Goal: Task Accomplishment & Management: Use online tool/utility

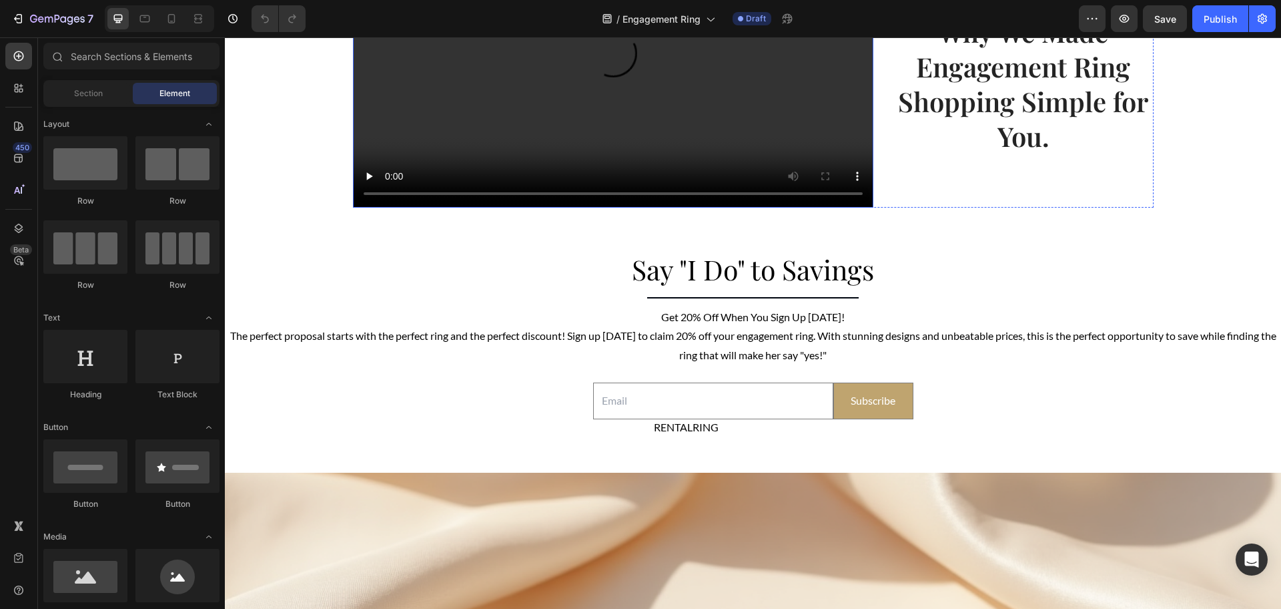
scroll to position [2327, 0]
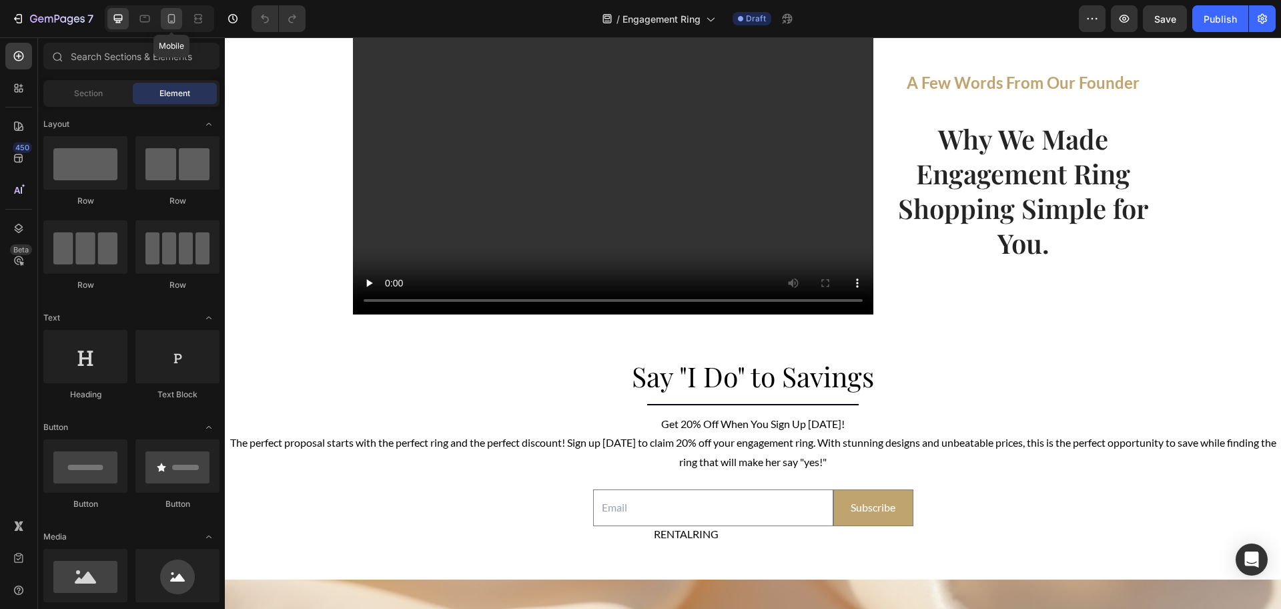
click at [168, 20] on icon at bounding box center [171, 18] width 13 height 13
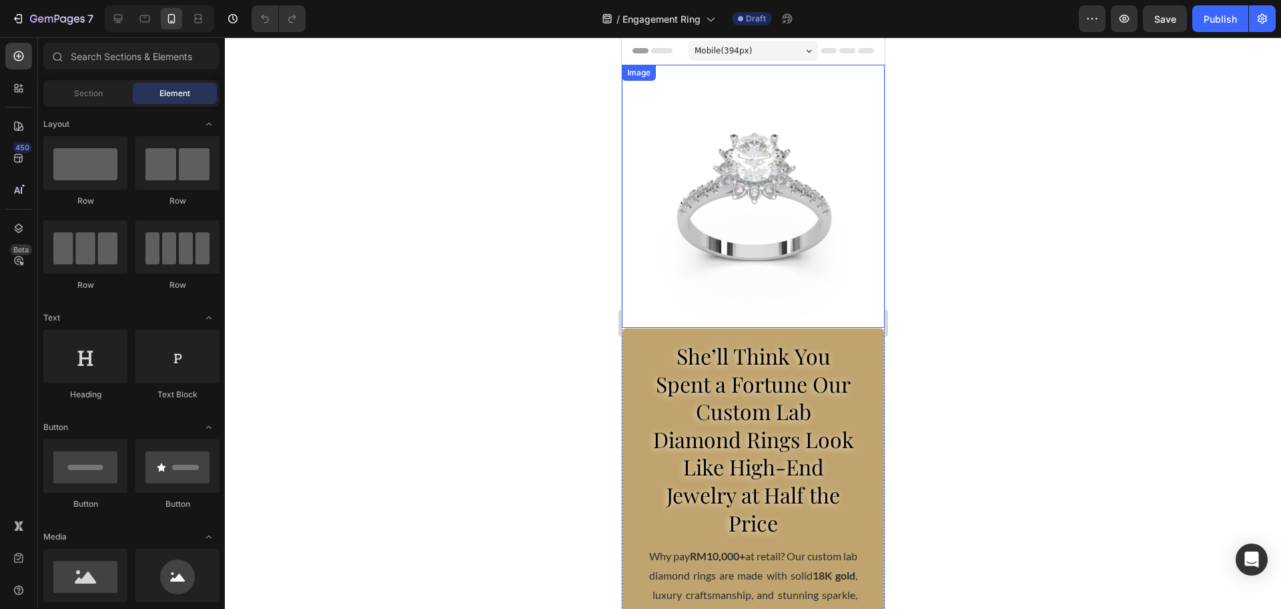
click at [709, 222] on img at bounding box center [752, 196] width 263 height 263
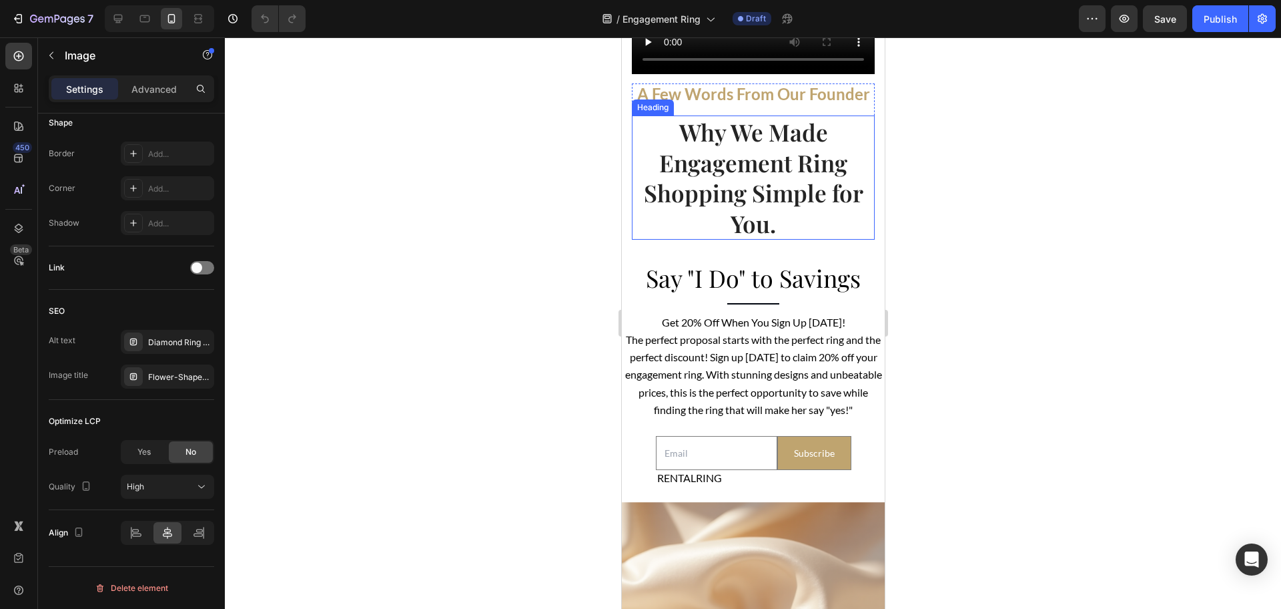
scroll to position [3254, 0]
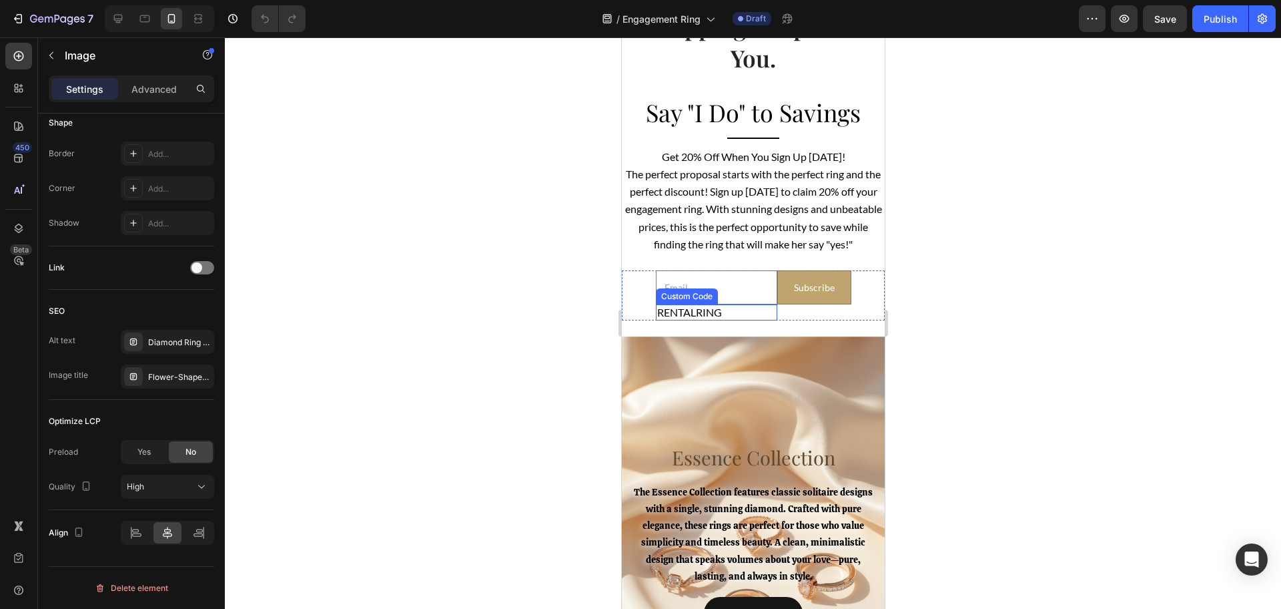
click at [724, 320] on input"] "RENTALRING" at bounding box center [716, 312] width 119 height 16
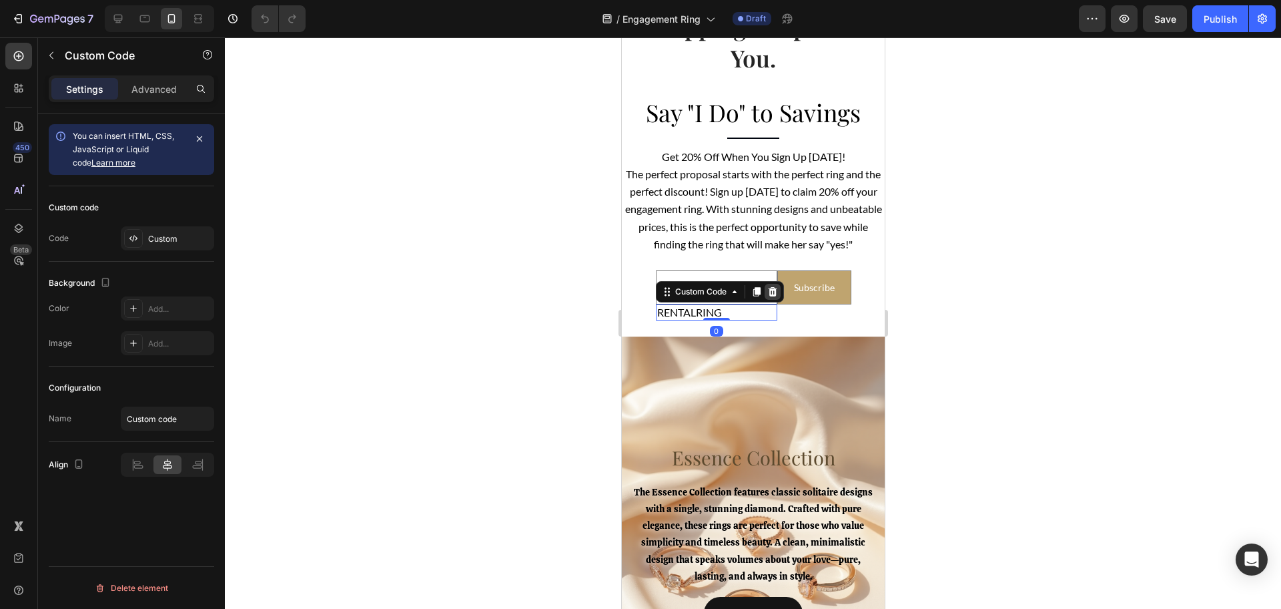
click at [768, 296] on icon at bounding box center [772, 291] width 9 height 9
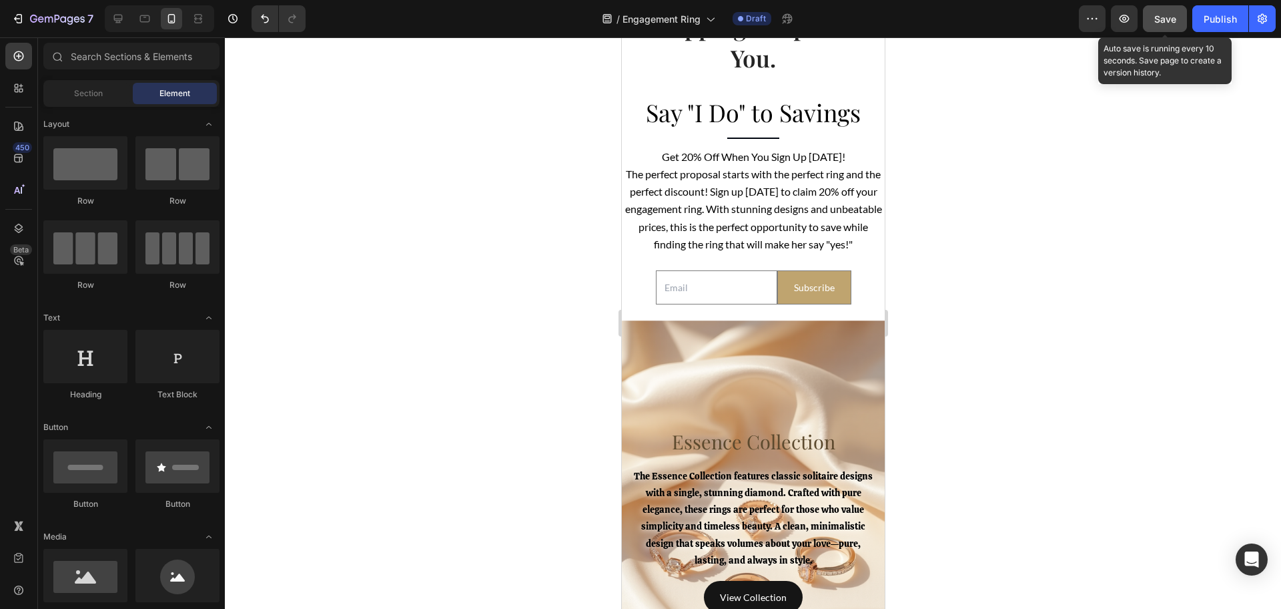
click at [1180, 25] on button "Save" at bounding box center [1165, 18] width 44 height 27
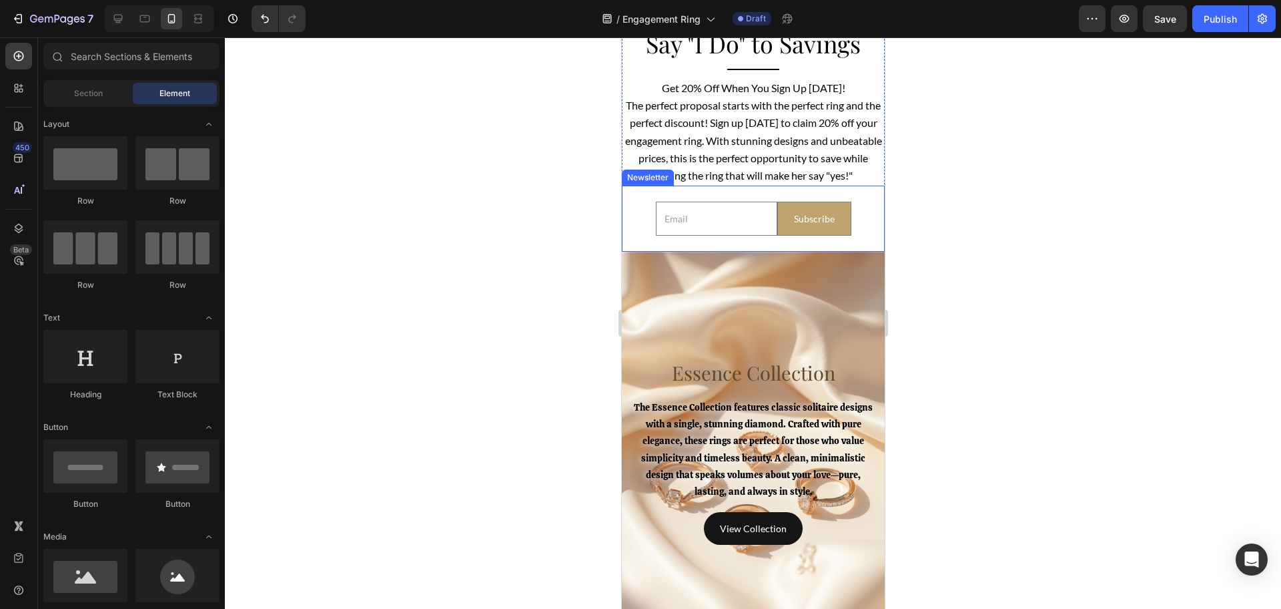
scroll to position [3337, 0]
click at [121, 20] on icon at bounding box center [118, 19] width 9 height 9
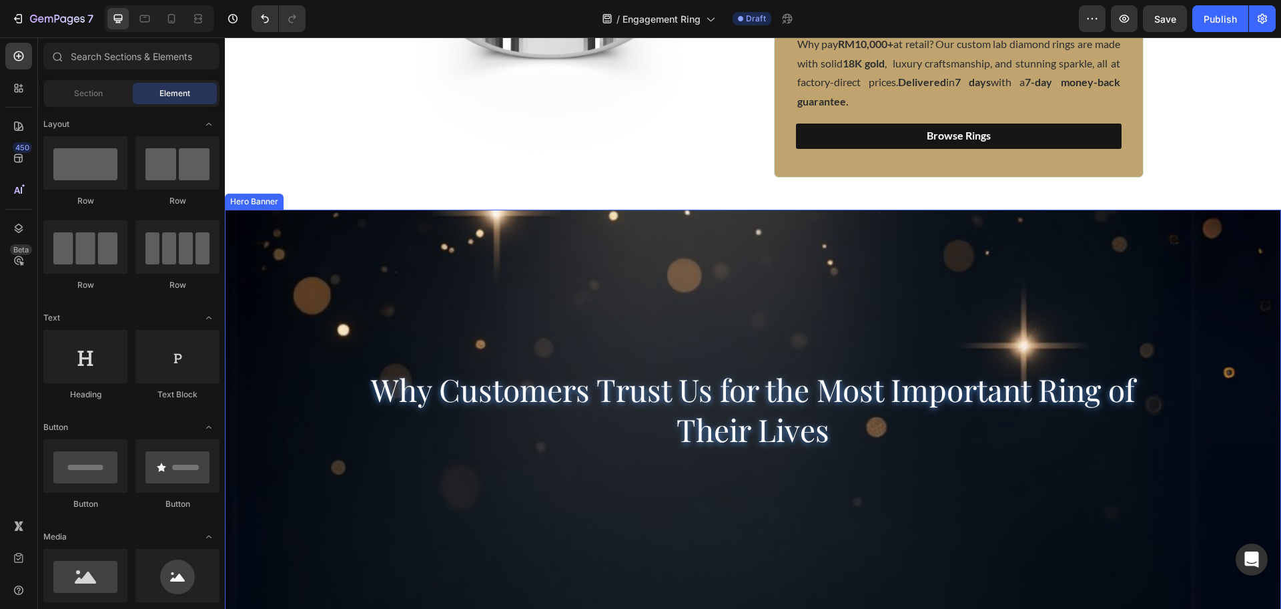
scroll to position [250, 0]
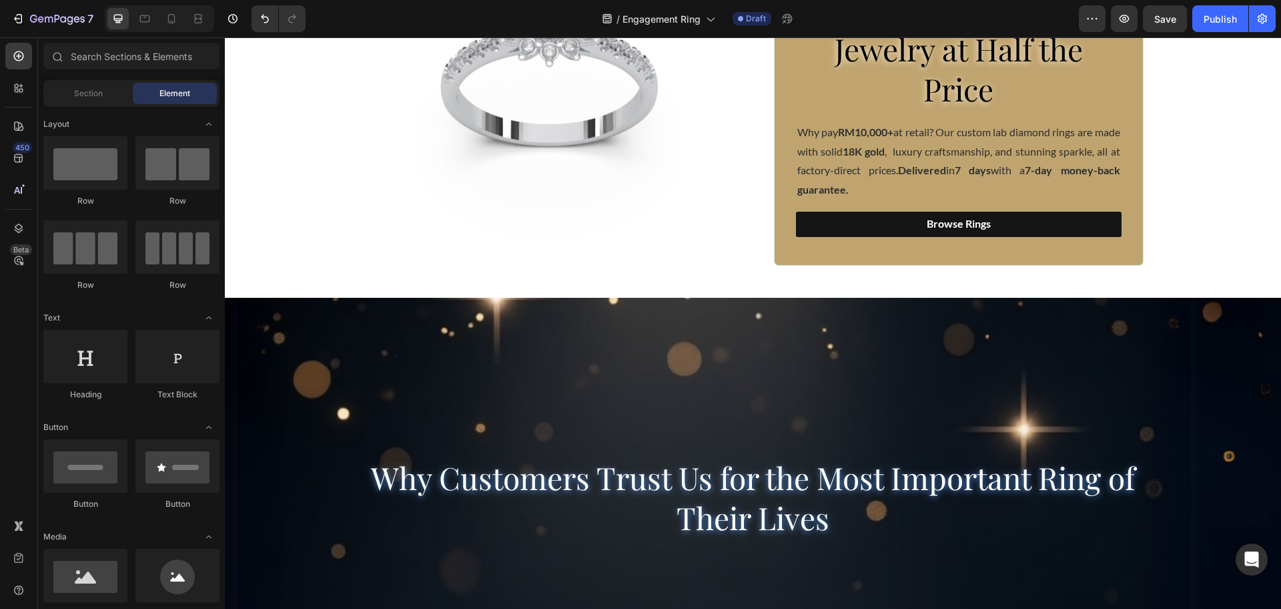
click at [13, 574] on div at bounding box center [18, 558] width 27 height 91
click at [11, 566] on div at bounding box center [18, 558] width 27 height 27
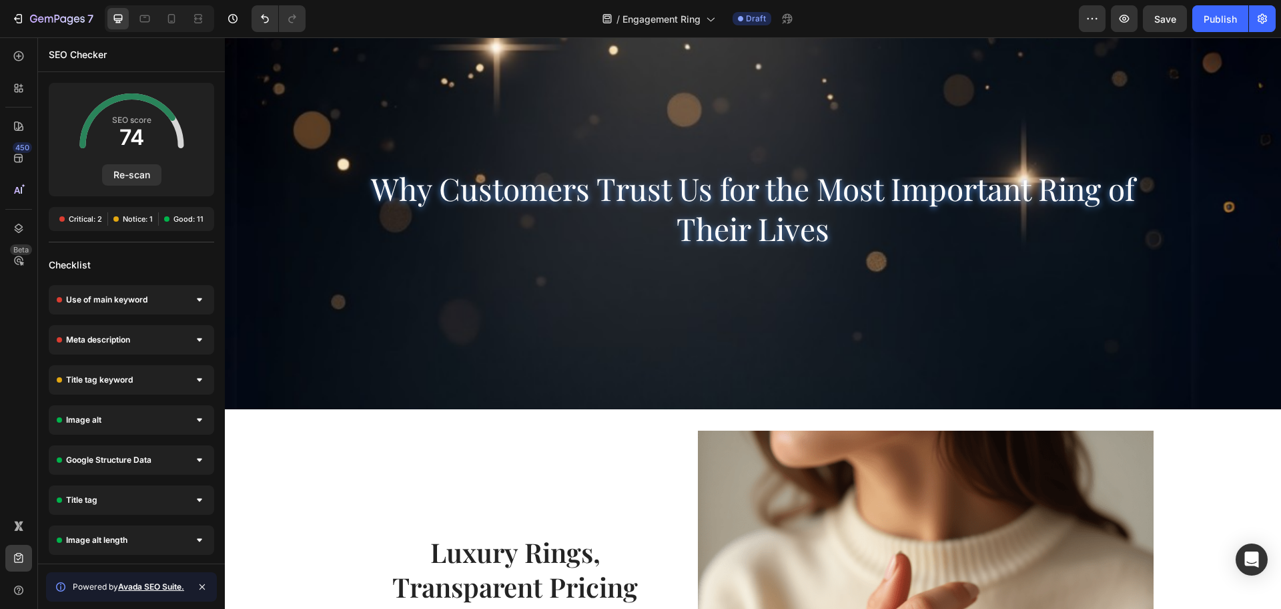
scroll to position [667, 0]
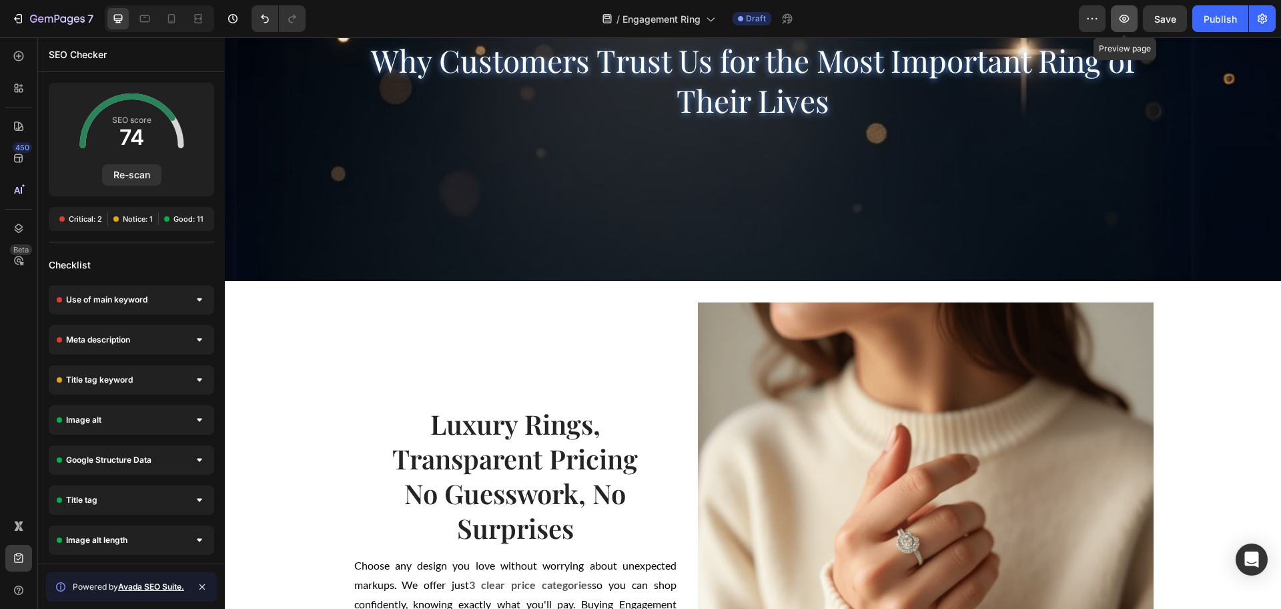
click at [1122, 23] on icon "button" at bounding box center [1124, 18] width 13 height 13
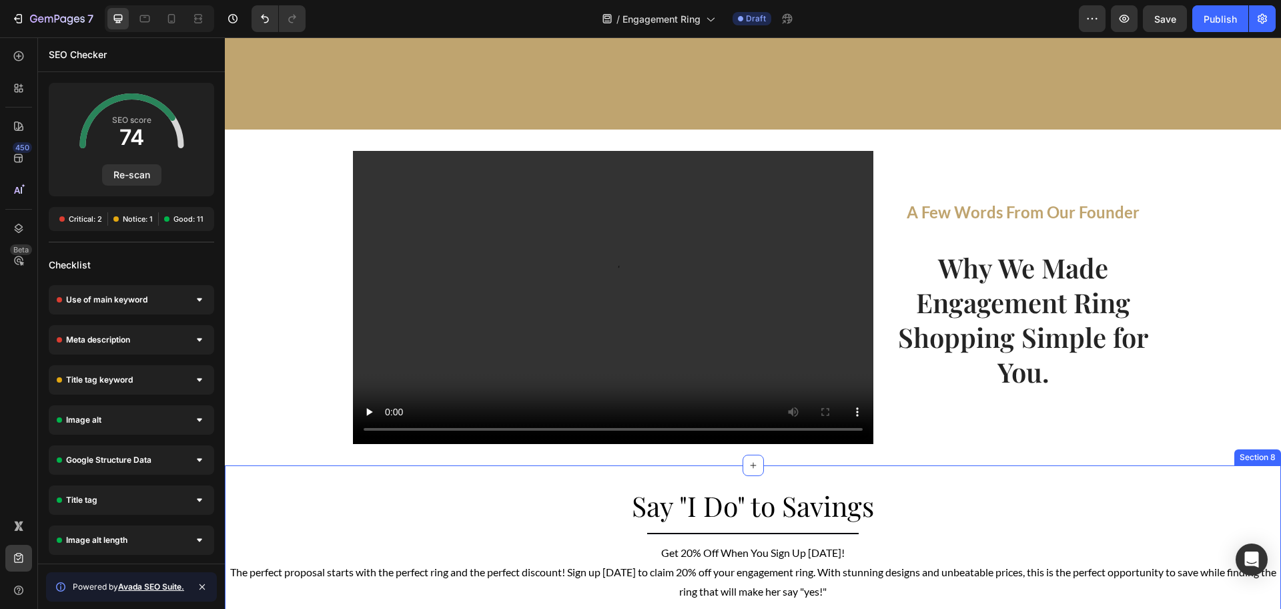
scroll to position [2753, 0]
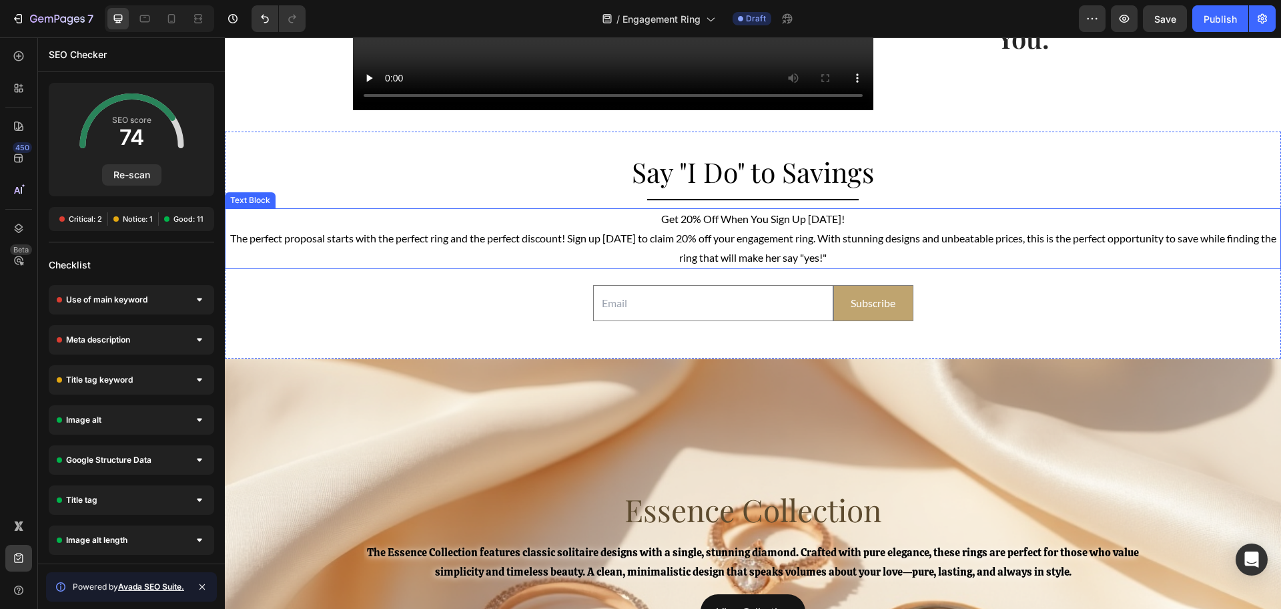
click at [822, 236] on span "The perfect proposal starts with the perfect ring and the perfect discount! Sig…" at bounding box center [753, 248] width 1047 height 32
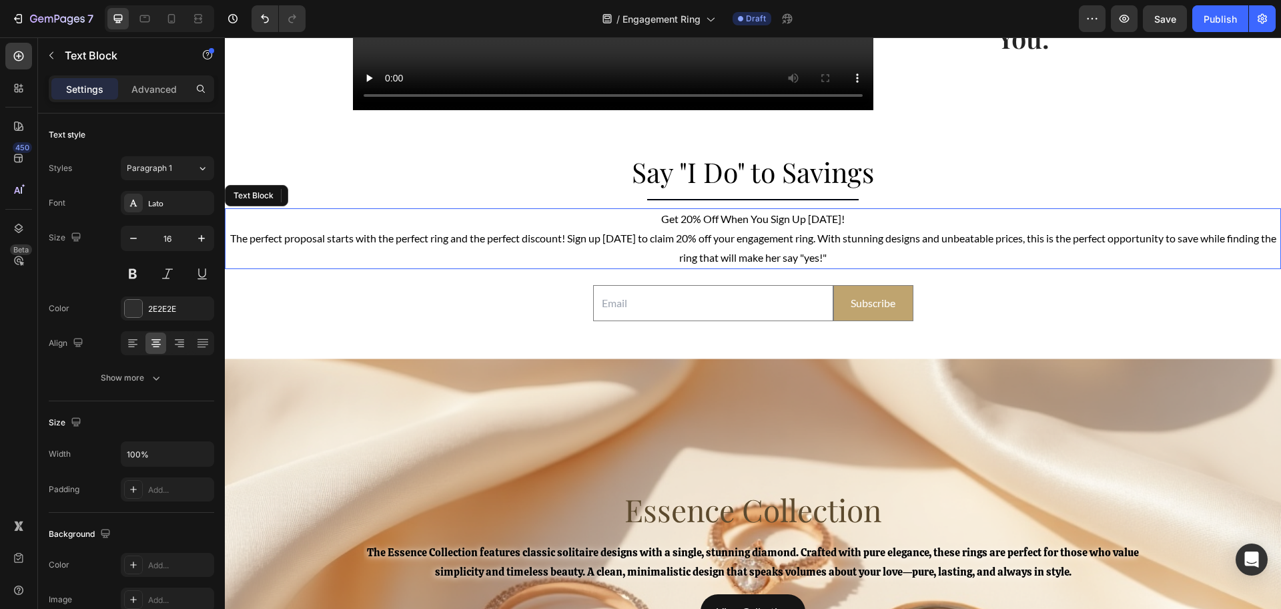
click at [820, 239] on span "The perfect proposal starts with the perfect ring and the perfect discount! Sig…" at bounding box center [753, 248] width 1047 height 32
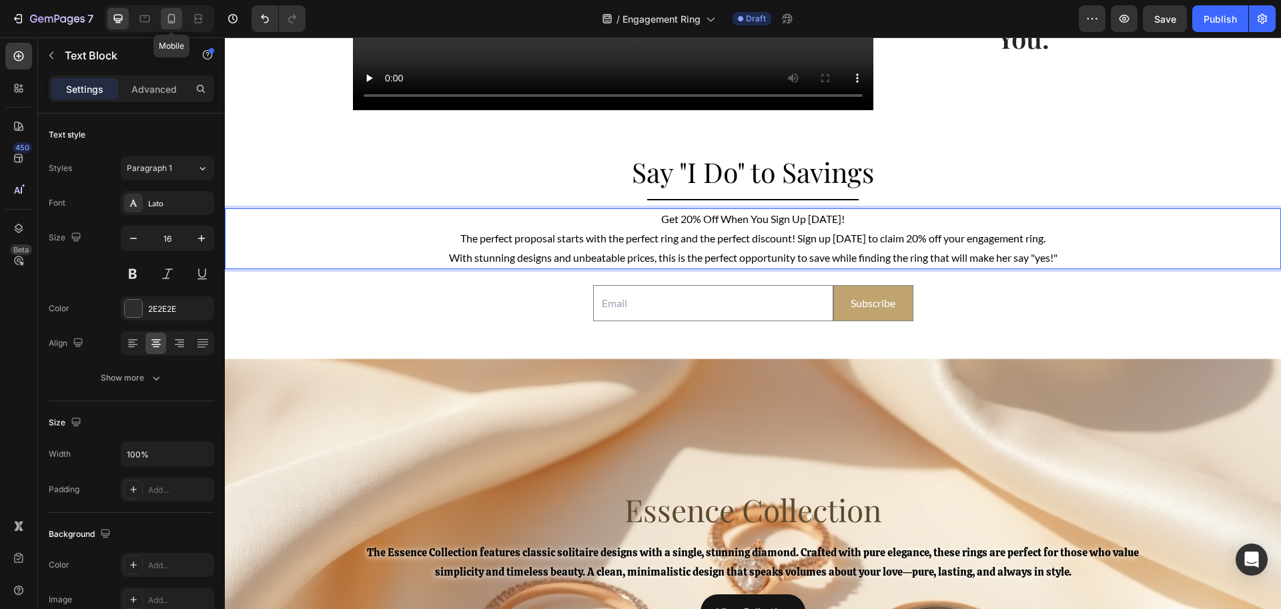
click at [177, 20] on icon at bounding box center [171, 18] width 13 height 13
type input "14"
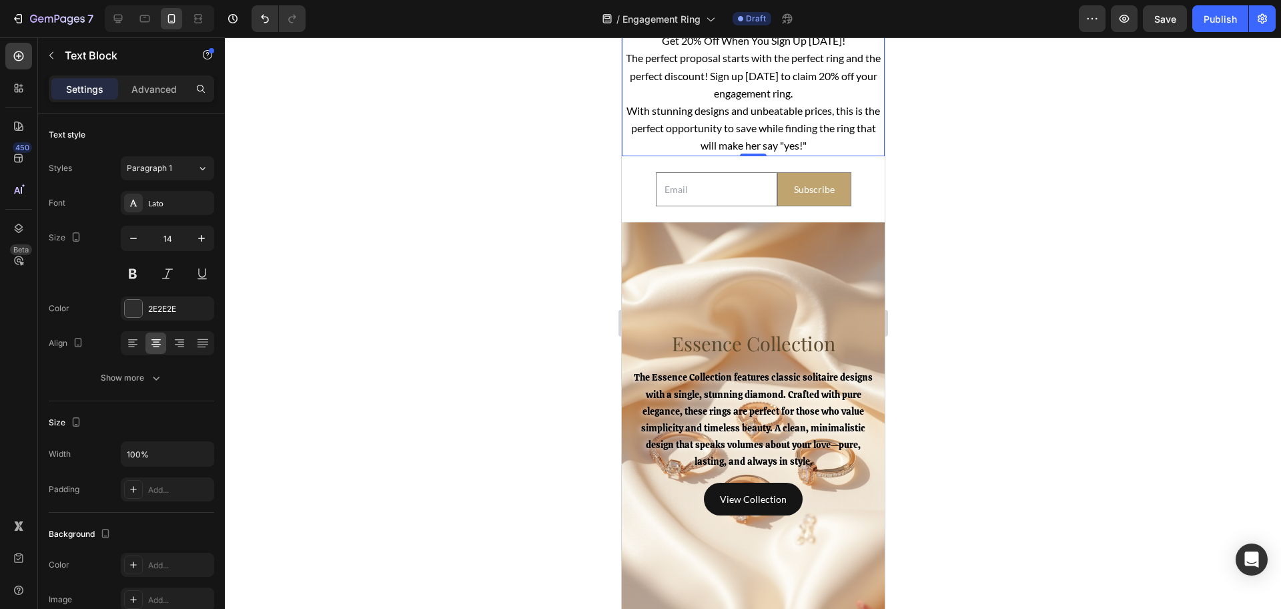
scroll to position [2700, 0]
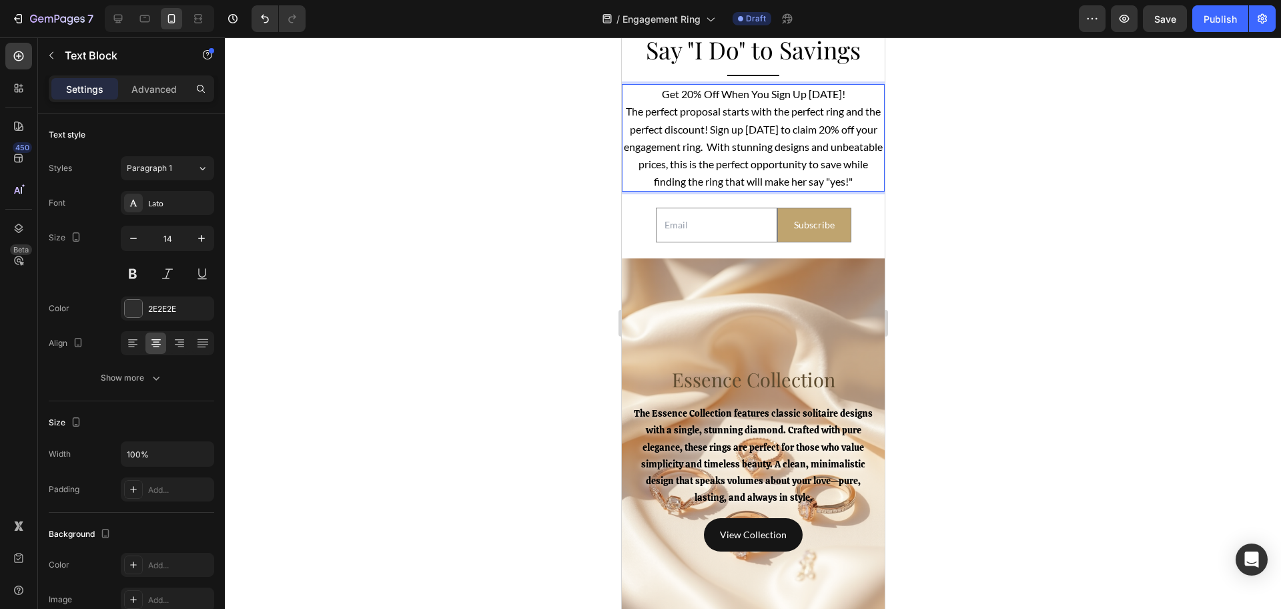
click at [489, 162] on div at bounding box center [753, 322] width 1057 height 571
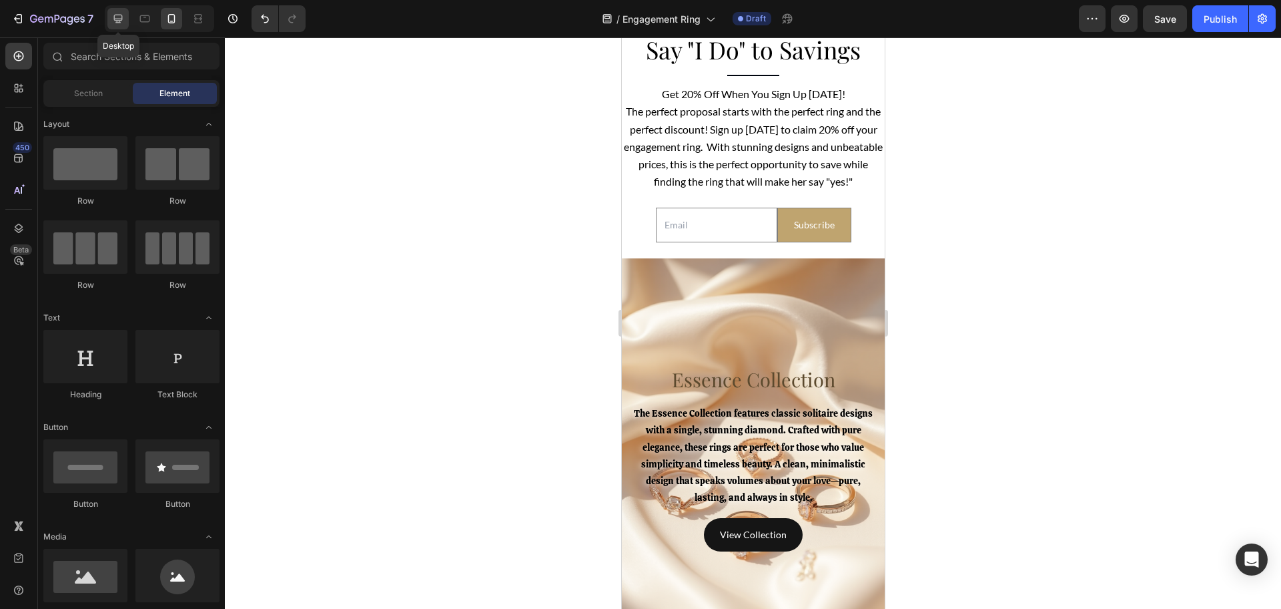
click at [109, 20] on div at bounding box center [117, 18] width 21 height 21
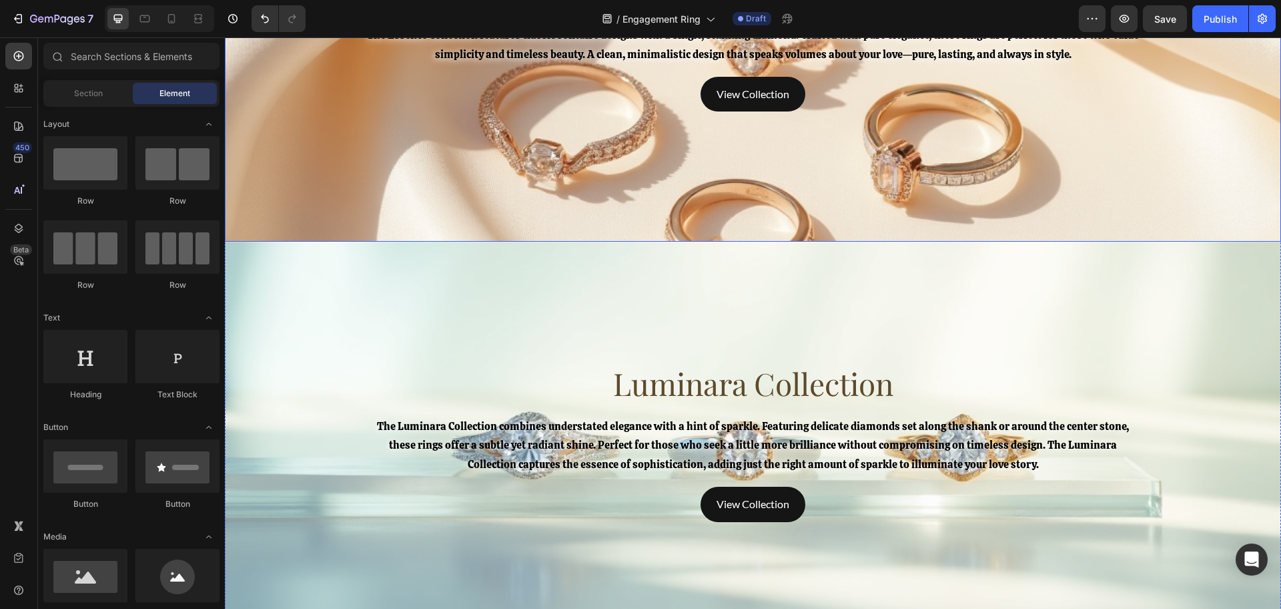
scroll to position [3367, 0]
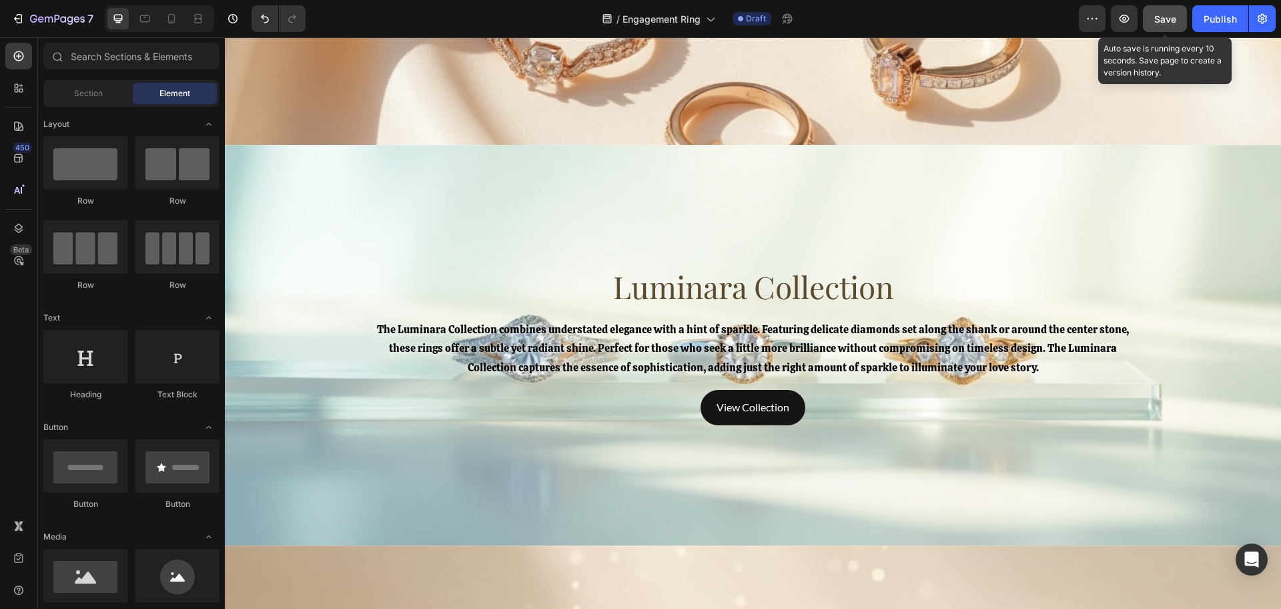
click at [1153, 19] on button "Save" at bounding box center [1165, 18] width 44 height 27
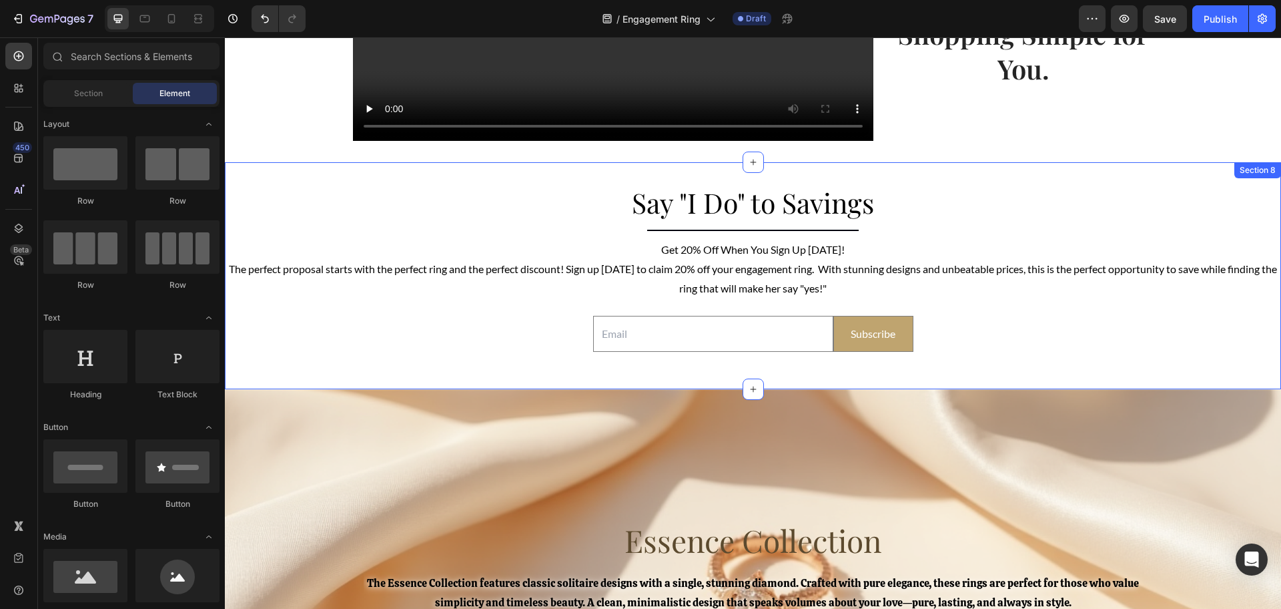
scroll to position [2700, 0]
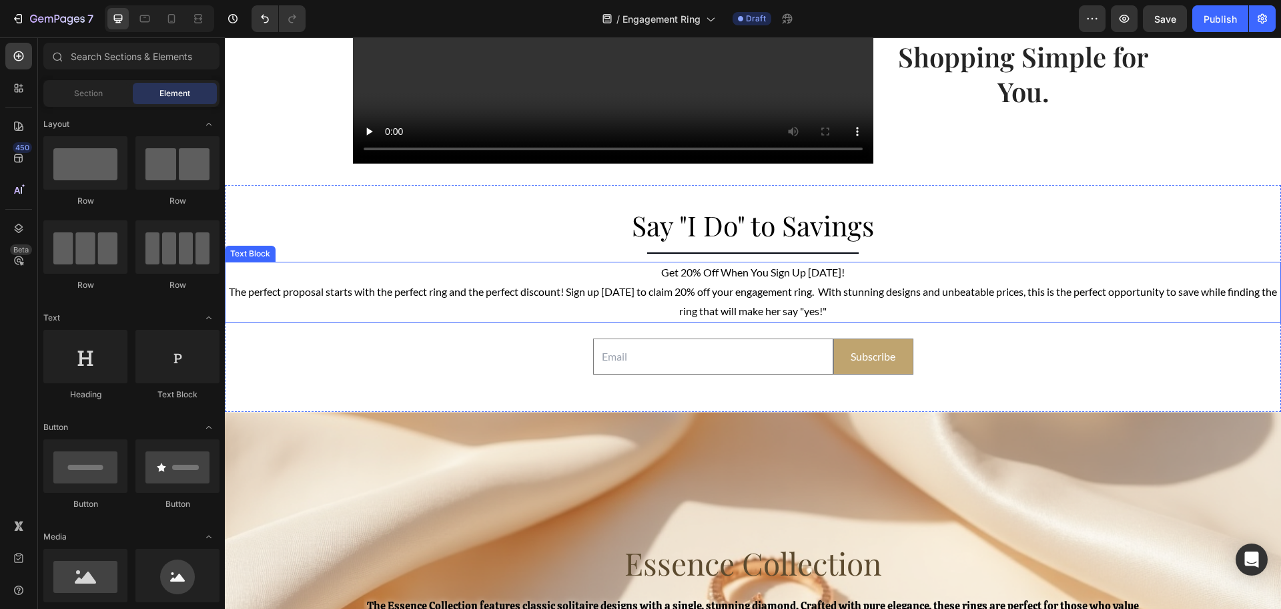
click at [562, 290] on span "The perfect proposal starts with the perfect ring and the perfect discount! Sig…" at bounding box center [753, 301] width 1049 height 32
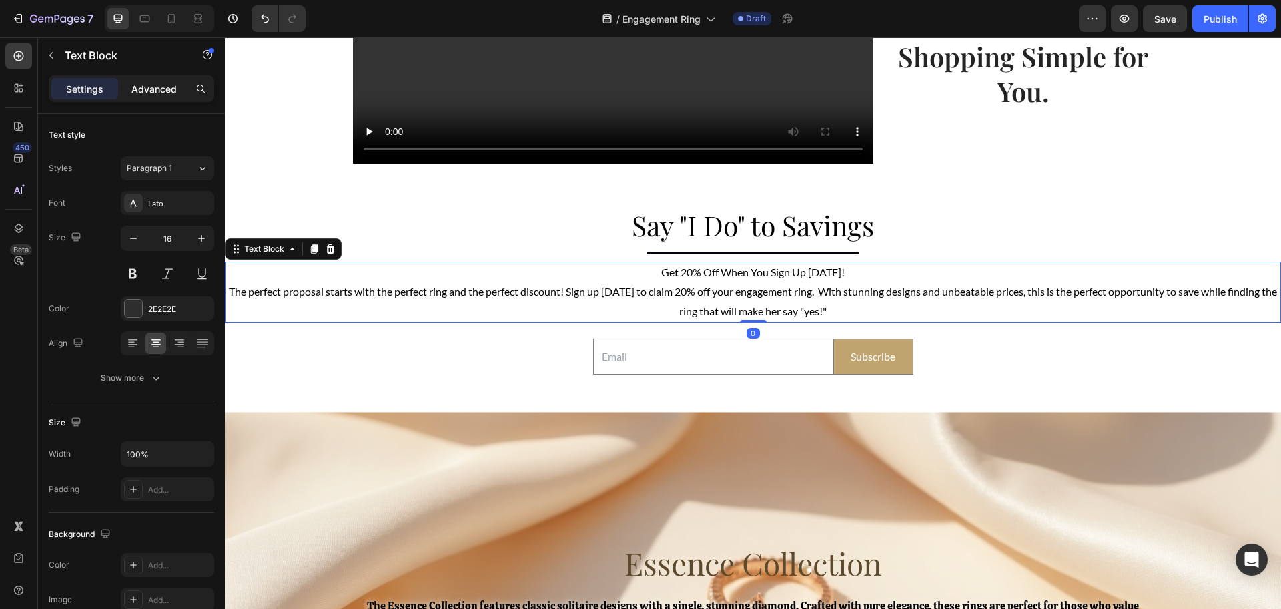
click at [164, 90] on p "Advanced" at bounding box center [153, 89] width 45 height 14
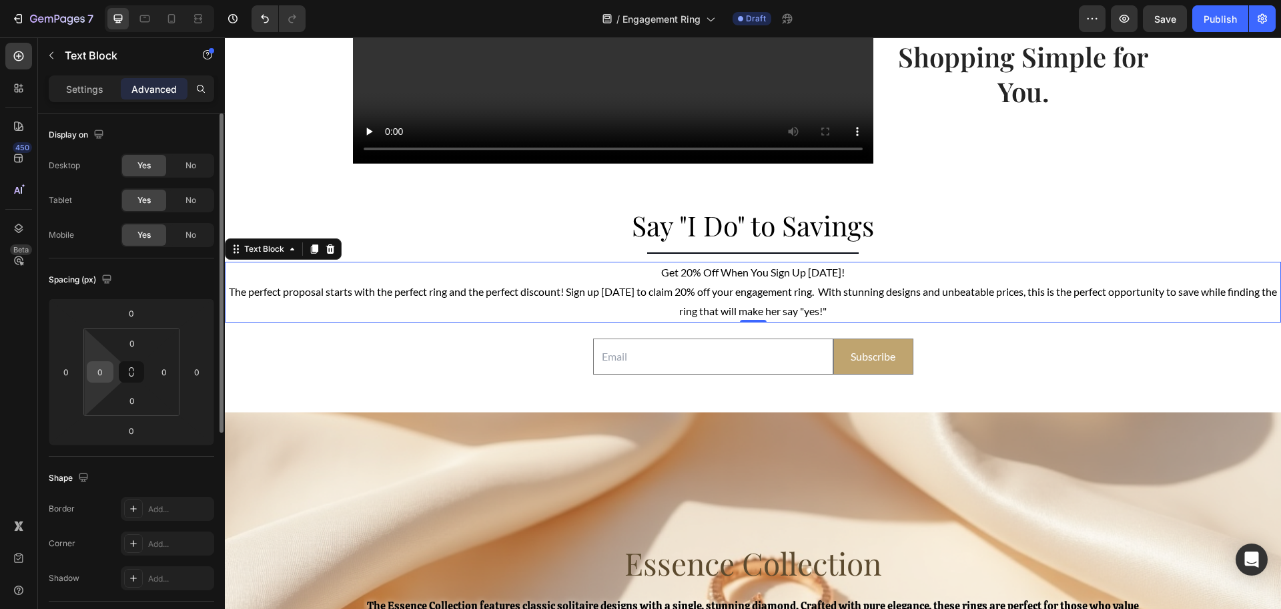
click at [94, 374] on input "0" at bounding box center [100, 372] width 20 height 20
type input "100"
click at [167, 374] on input "0" at bounding box center [164, 372] width 20 height 20
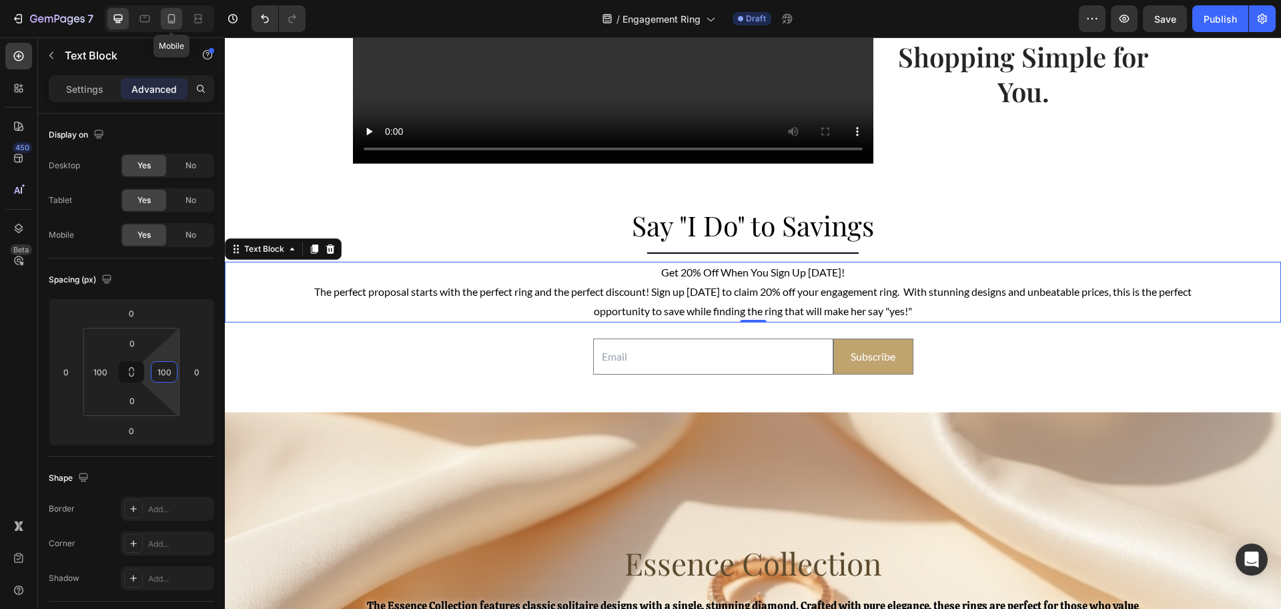
type input "100"
click at [172, 13] on icon at bounding box center [171, 18] width 13 height 13
type input "24"
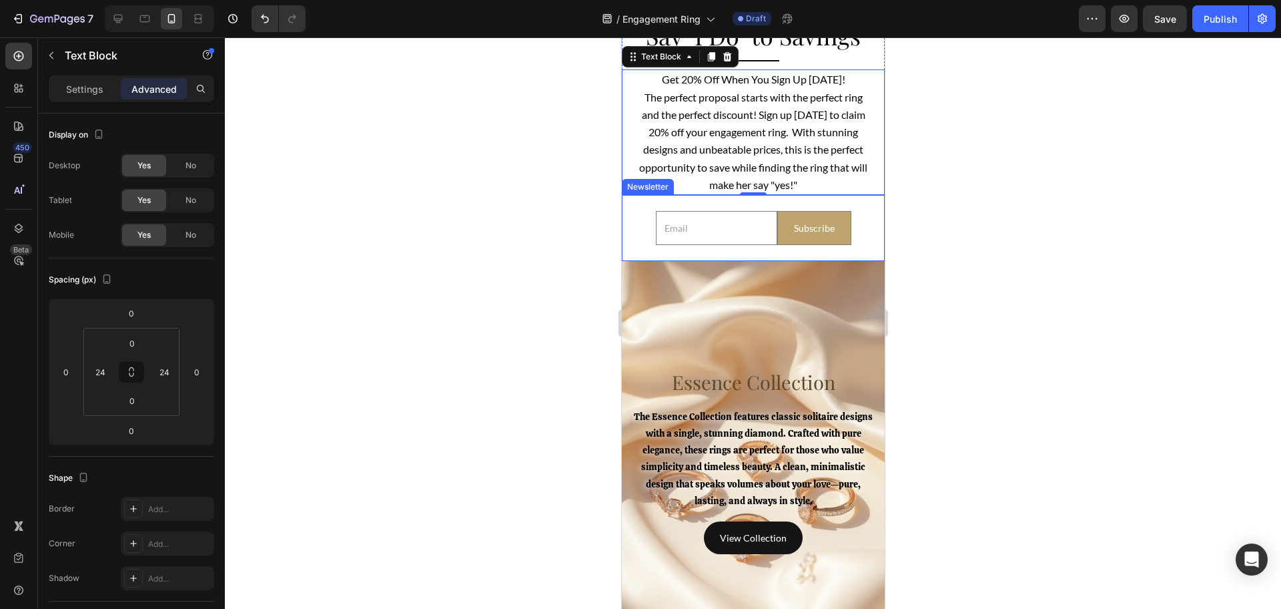
scroll to position [2642, 0]
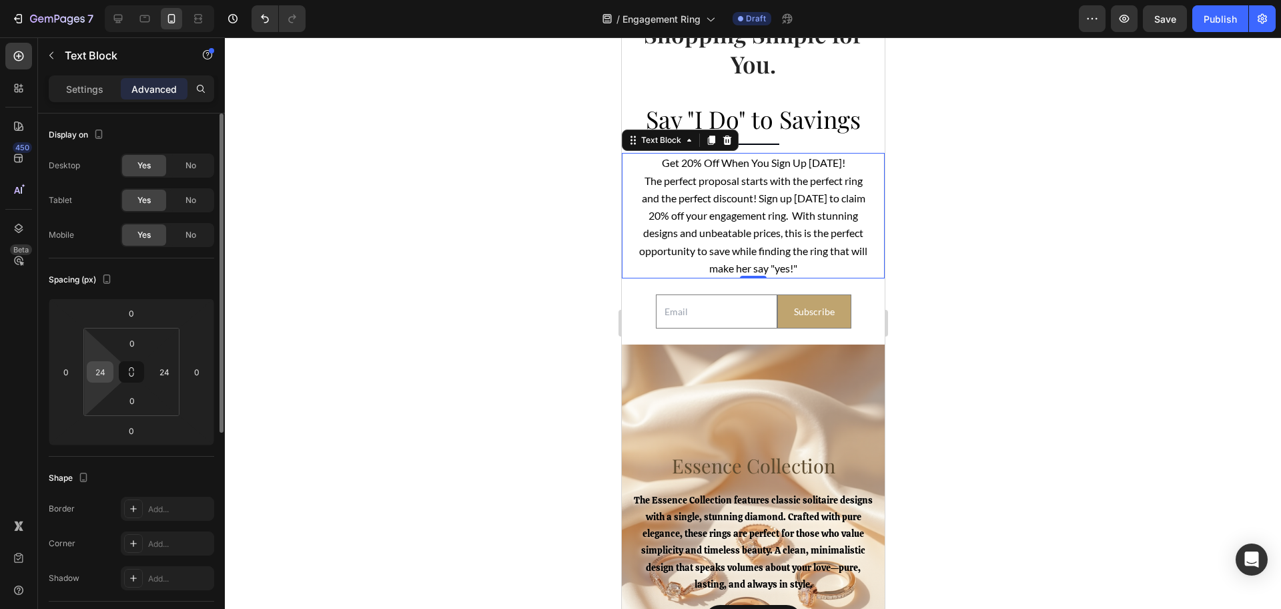
click at [97, 379] on input "24" at bounding box center [100, 372] width 20 height 20
type input "0"
click at [161, 370] on input "24" at bounding box center [164, 372] width 20 height 20
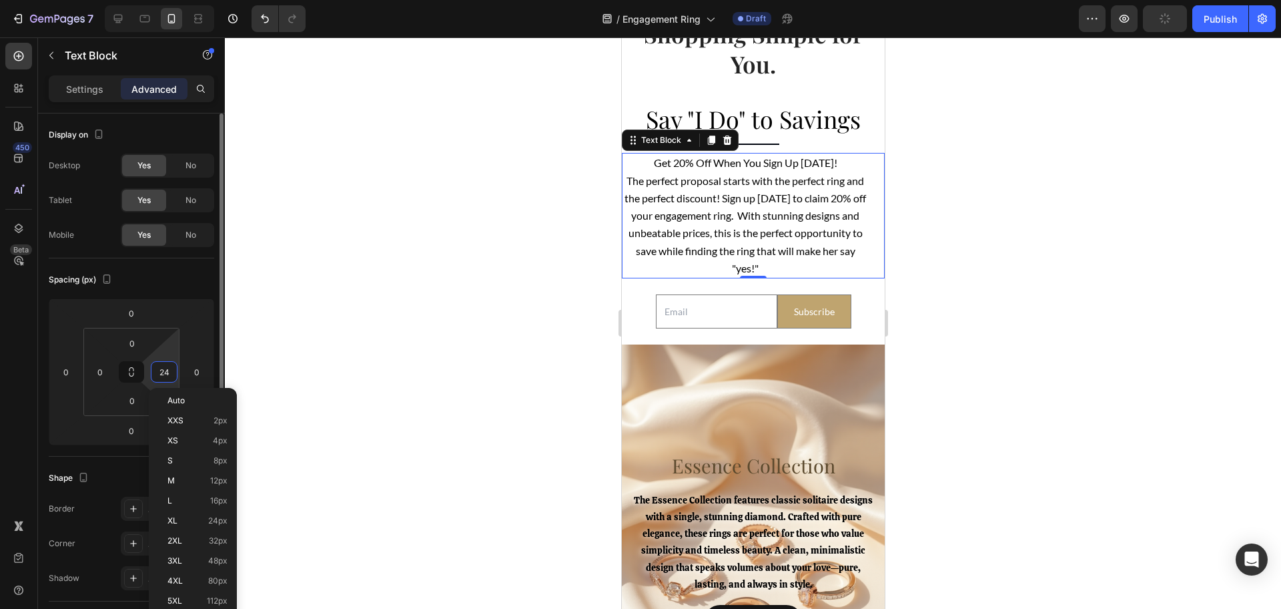
type input "0"
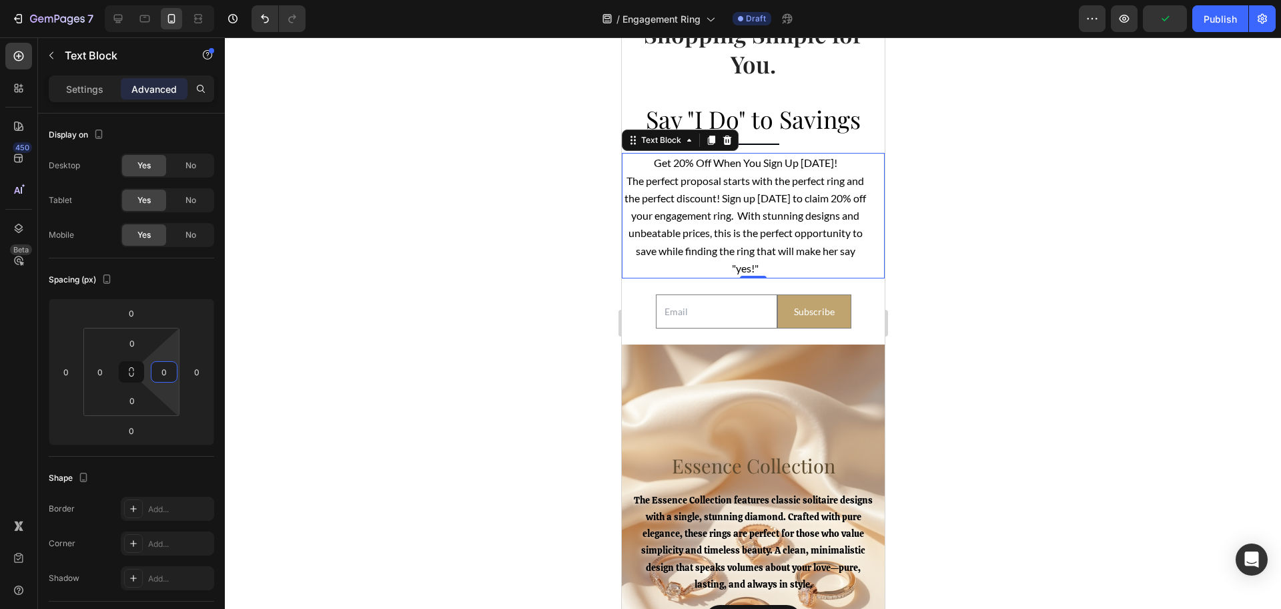
click at [396, 198] on div at bounding box center [753, 322] width 1057 height 571
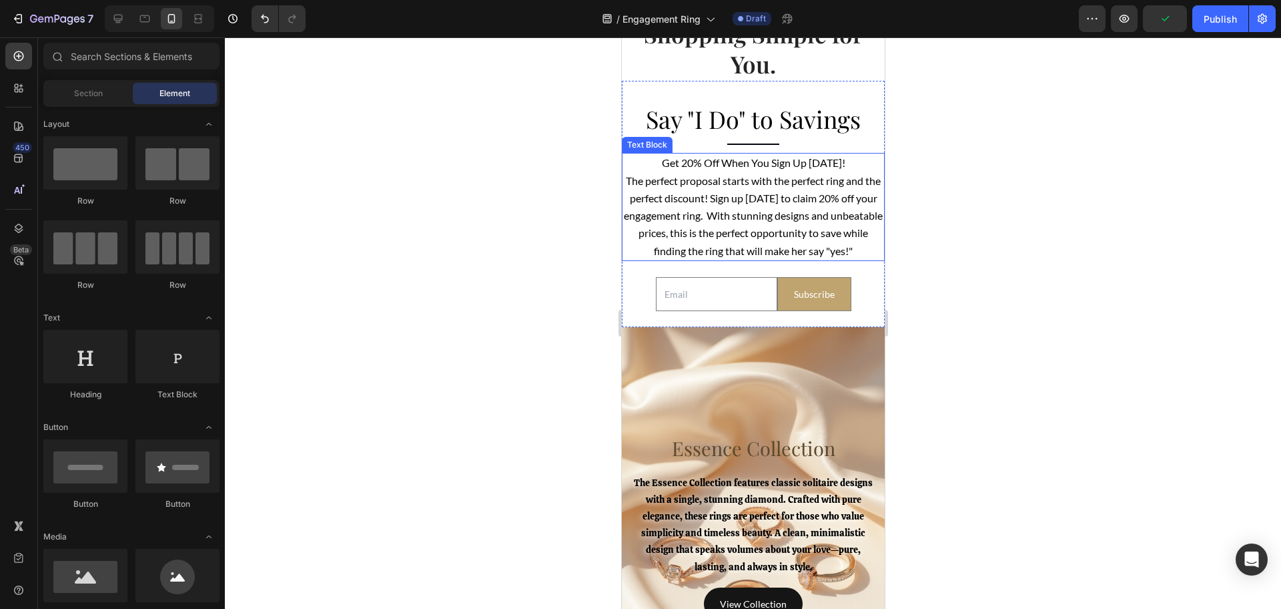
click at [844, 240] on span "The perfect proposal starts with the perfect ring and the perfect discount! Sig…" at bounding box center [752, 215] width 259 height 83
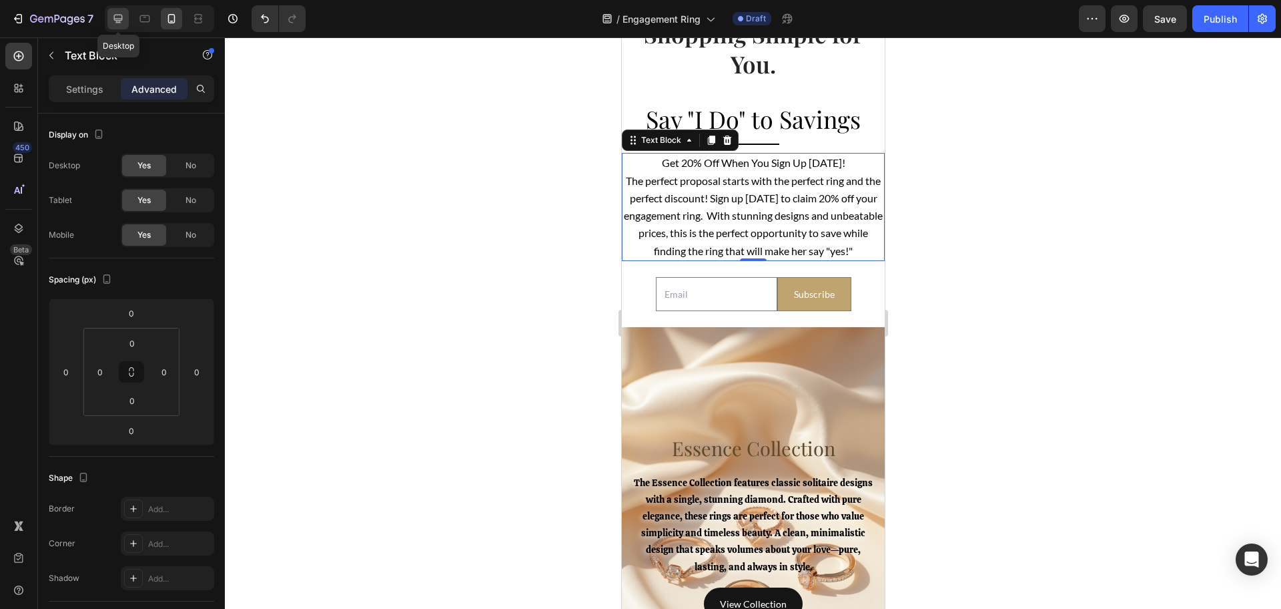
click at [111, 20] on icon at bounding box center [117, 18] width 13 height 13
type input "100"
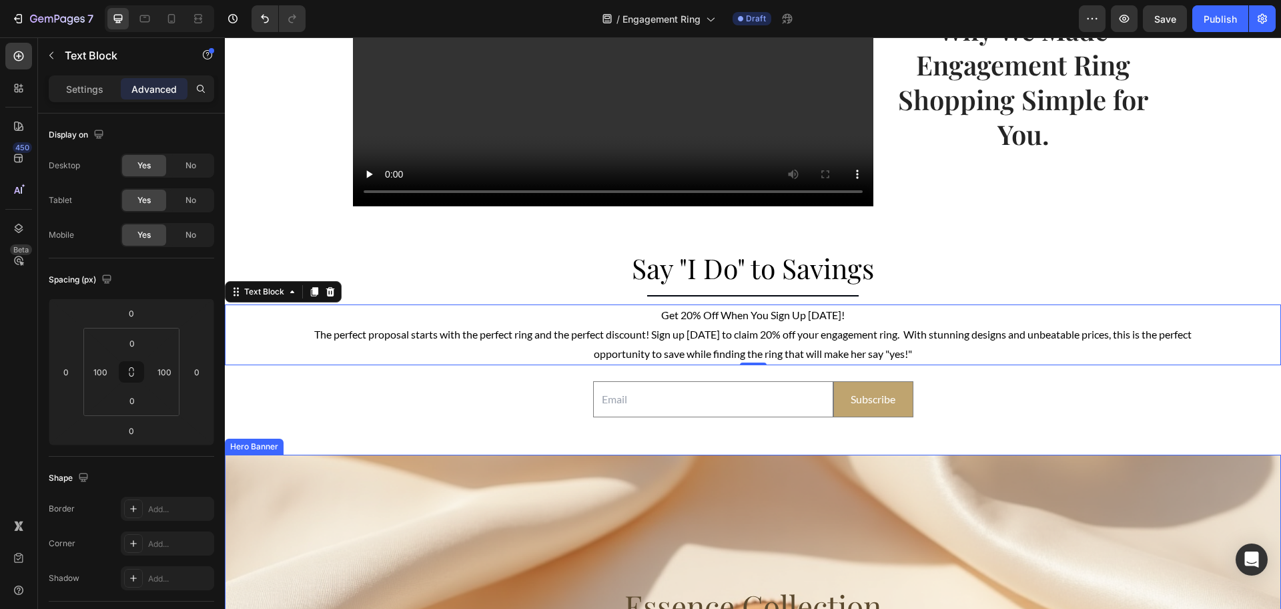
scroll to position [2627, 0]
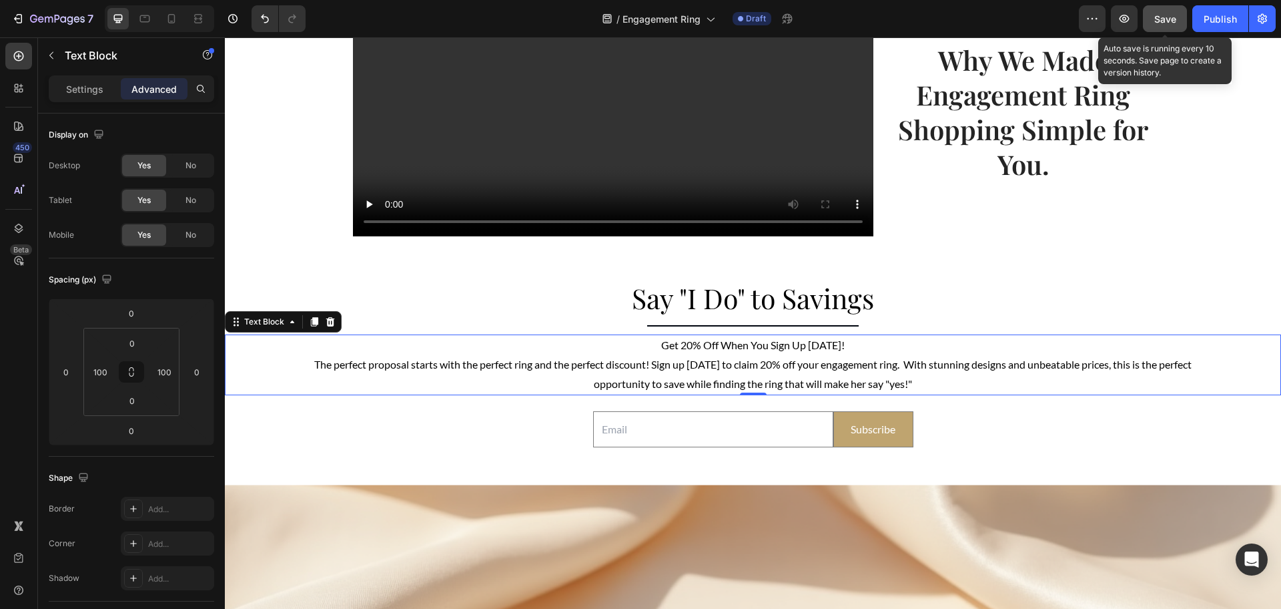
click at [1156, 22] on span "Save" at bounding box center [1166, 18] width 22 height 11
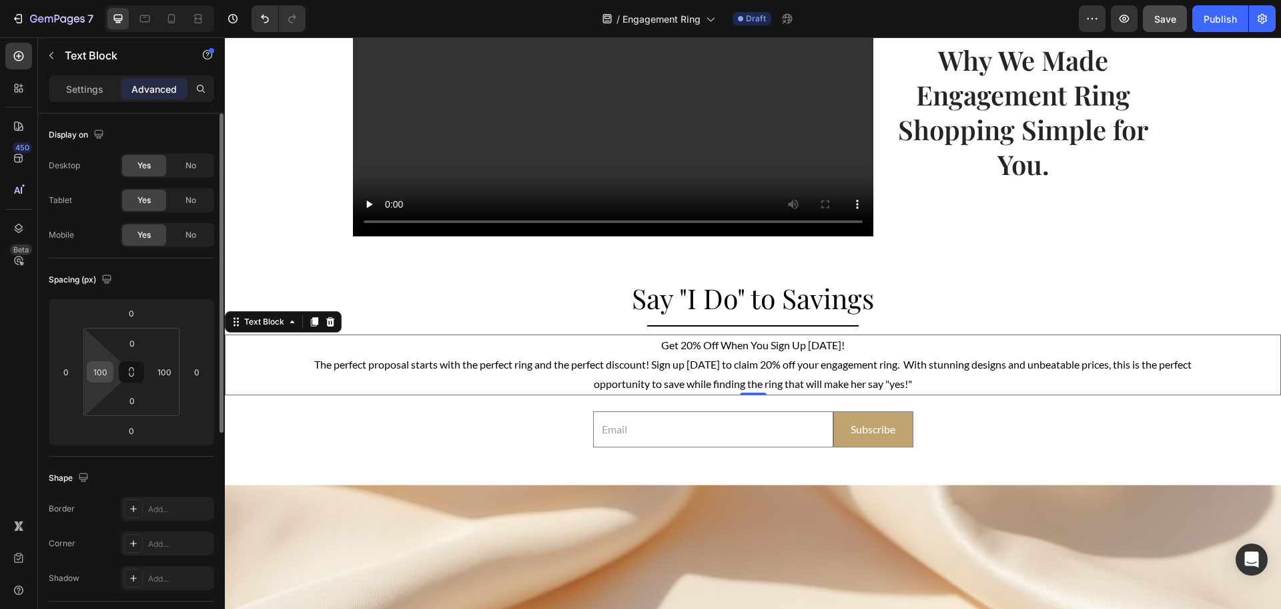
click at [94, 366] on input "100" at bounding box center [100, 372] width 20 height 20
type input "150"
click at [164, 375] on input "100" at bounding box center [164, 372] width 20 height 20
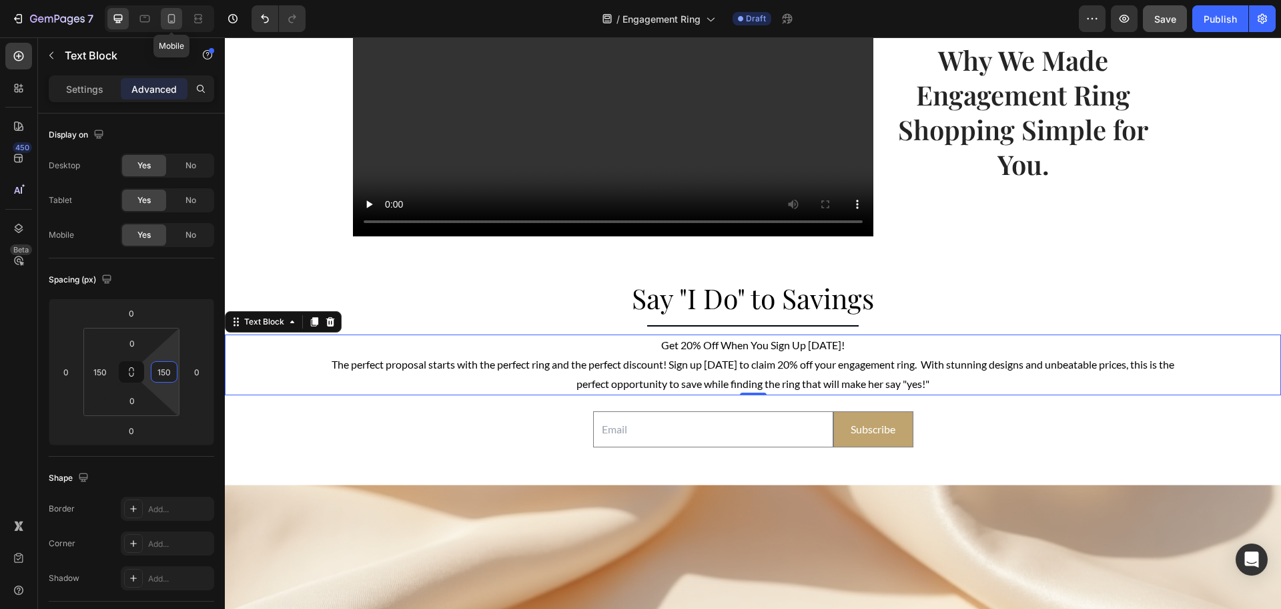
type input "150"
click at [172, 19] on icon at bounding box center [171, 18] width 13 height 13
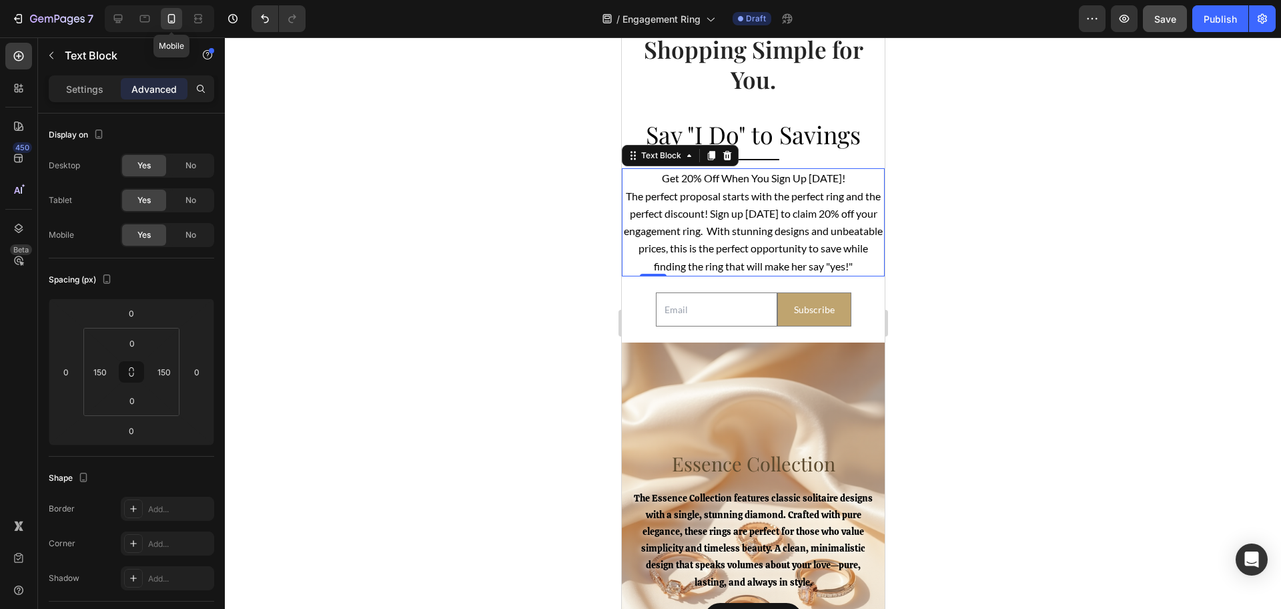
type input "0"
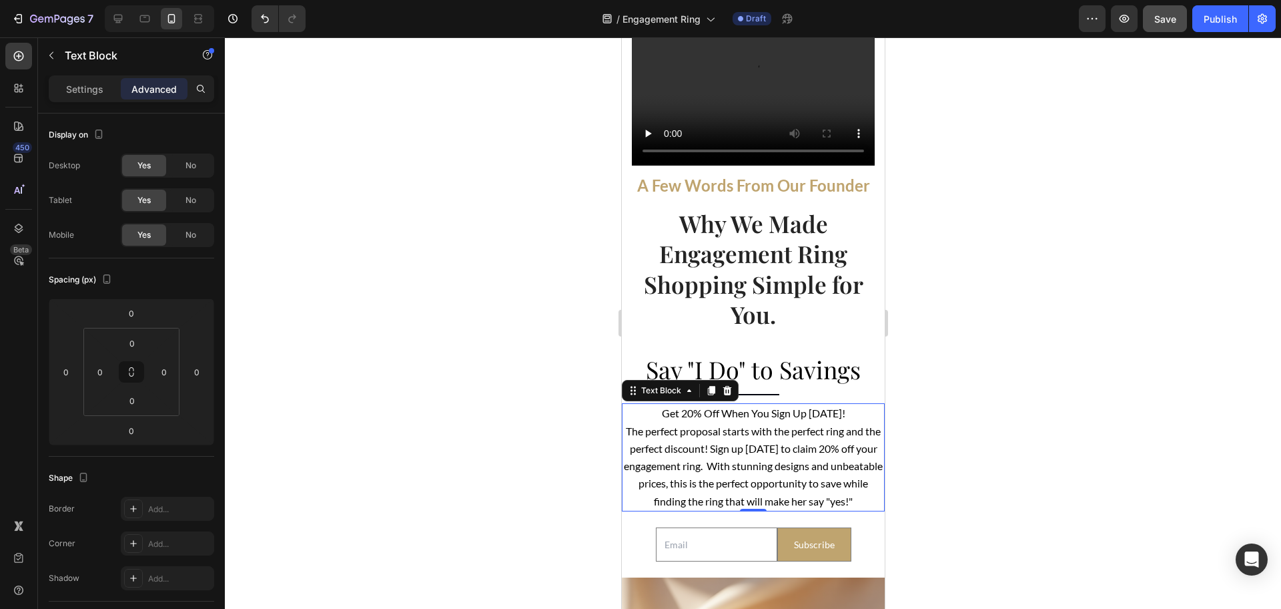
scroll to position [2559, 0]
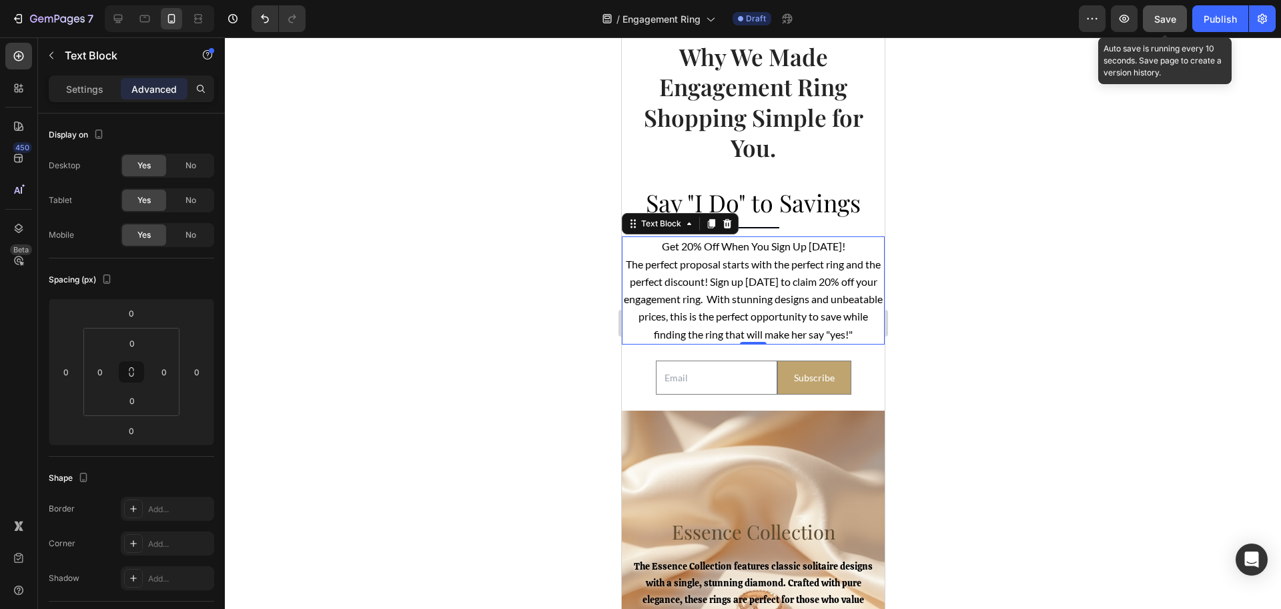
click at [1165, 23] on span "Save" at bounding box center [1166, 18] width 22 height 11
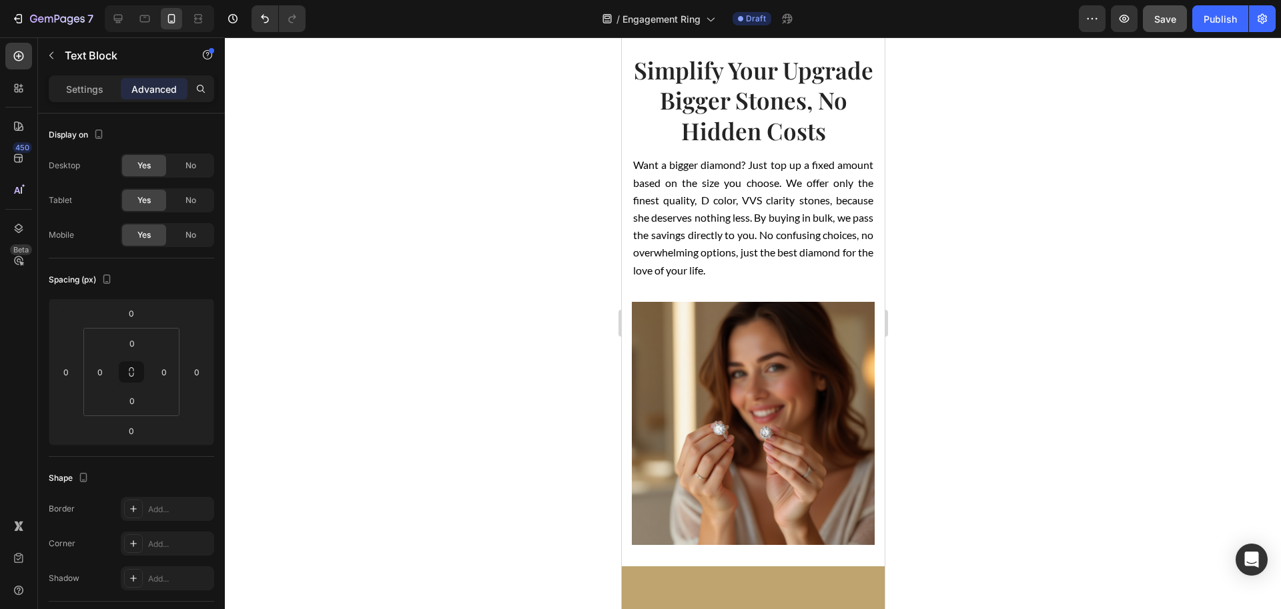
scroll to position [2002, 0]
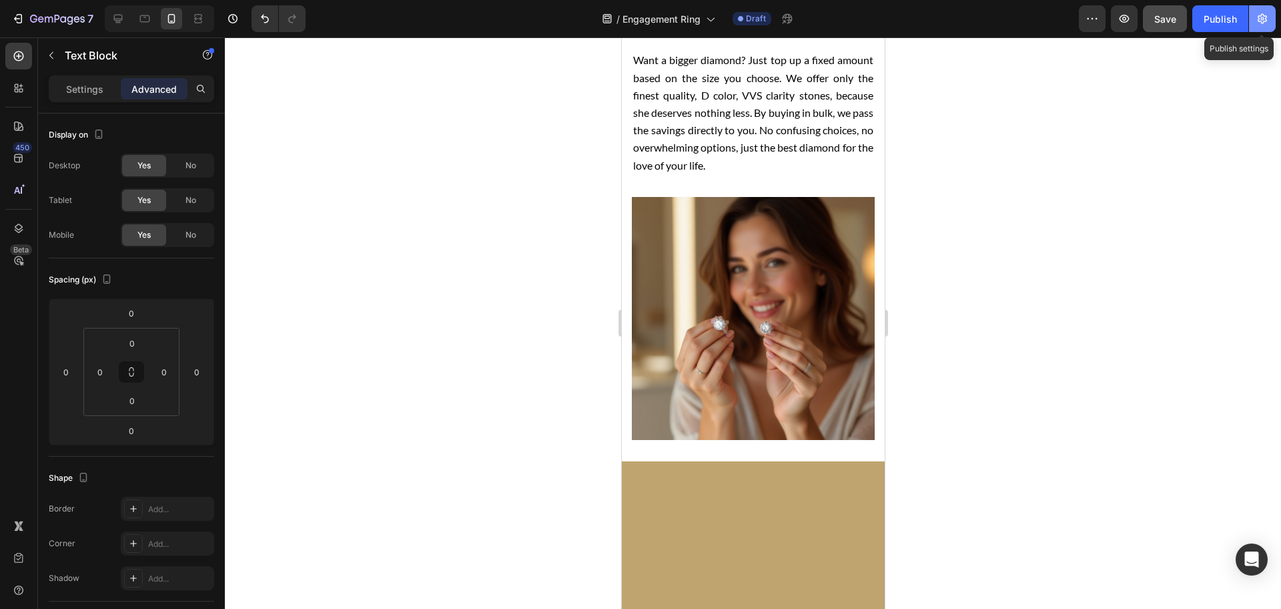
click at [1257, 22] on icon "button" at bounding box center [1262, 18] width 13 height 13
click at [1263, 0] on body "7 Version history / Engagement Ring Draft Preview Save Publish Publish settings…" at bounding box center [640, 0] width 1281 height 0
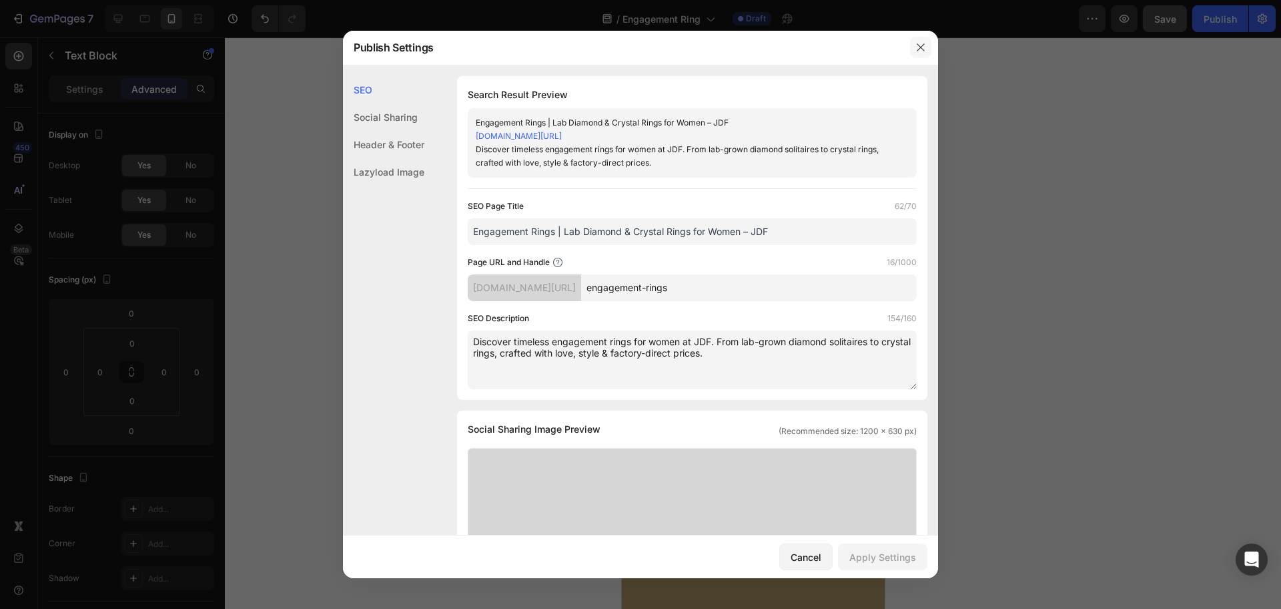
click at [921, 43] on icon "button" at bounding box center [921, 47] width 11 height 11
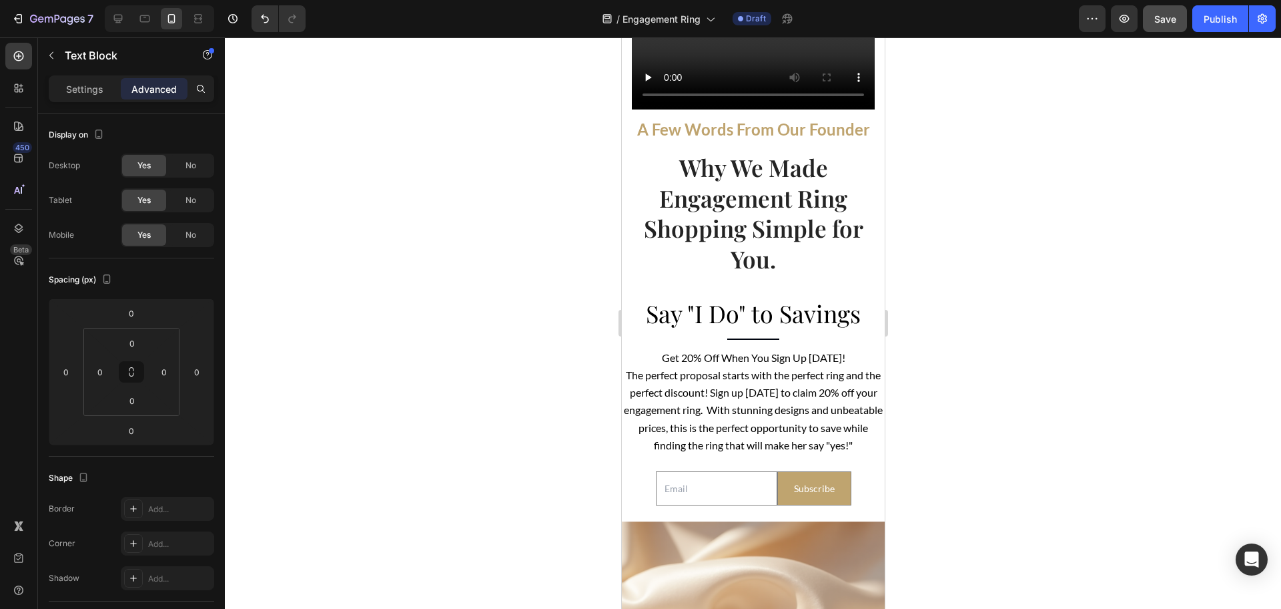
scroll to position [3170, 0]
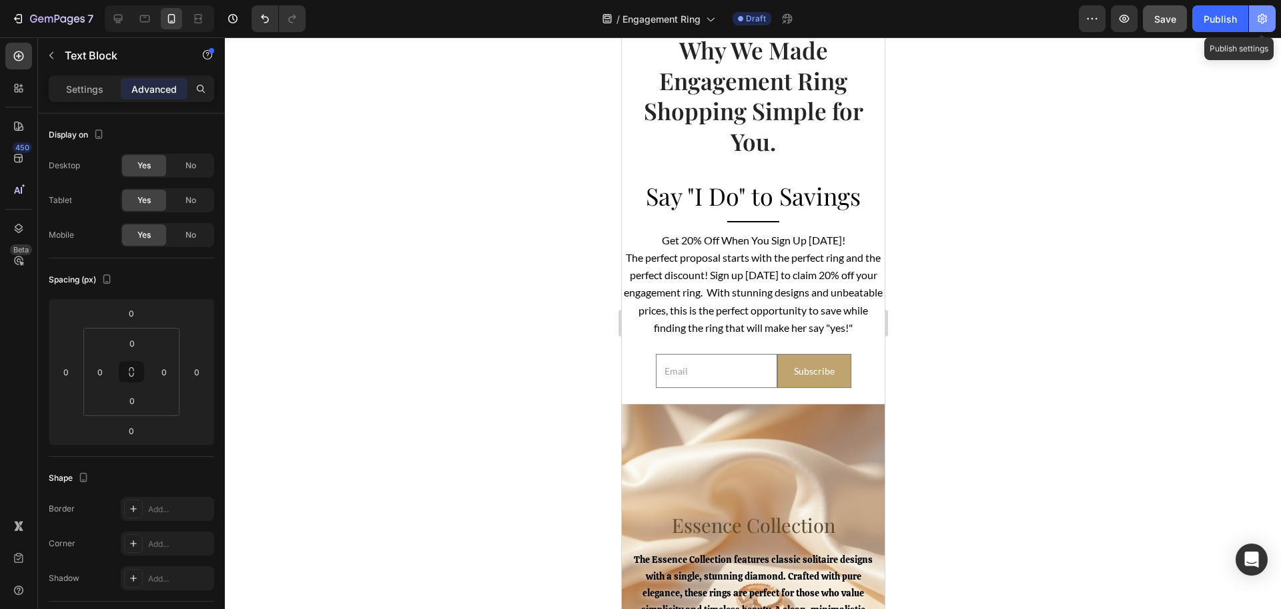
click at [1268, 22] on icon "button" at bounding box center [1262, 18] width 13 height 13
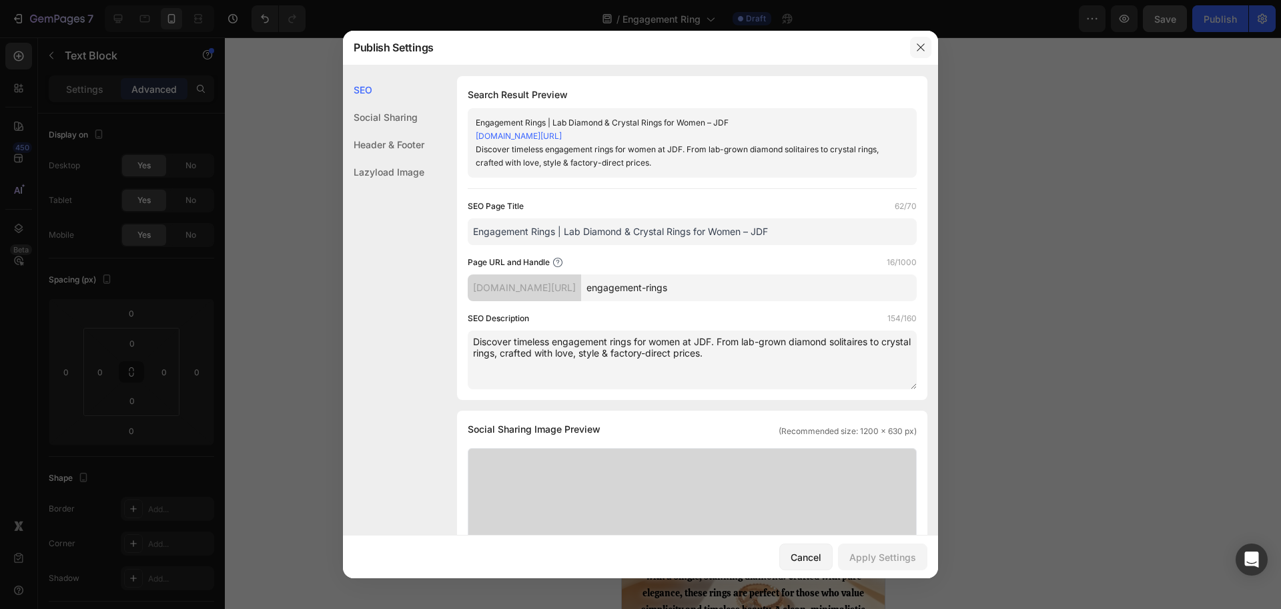
click at [921, 43] on icon "button" at bounding box center [921, 47] width 11 height 11
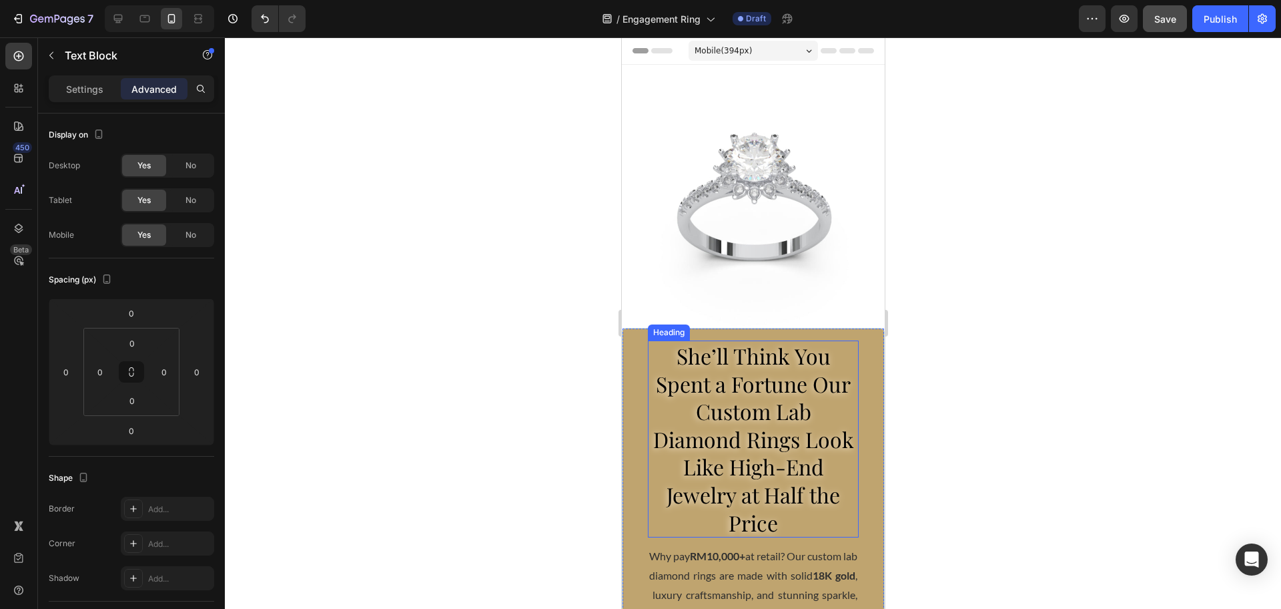
scroll to position [334, 0]
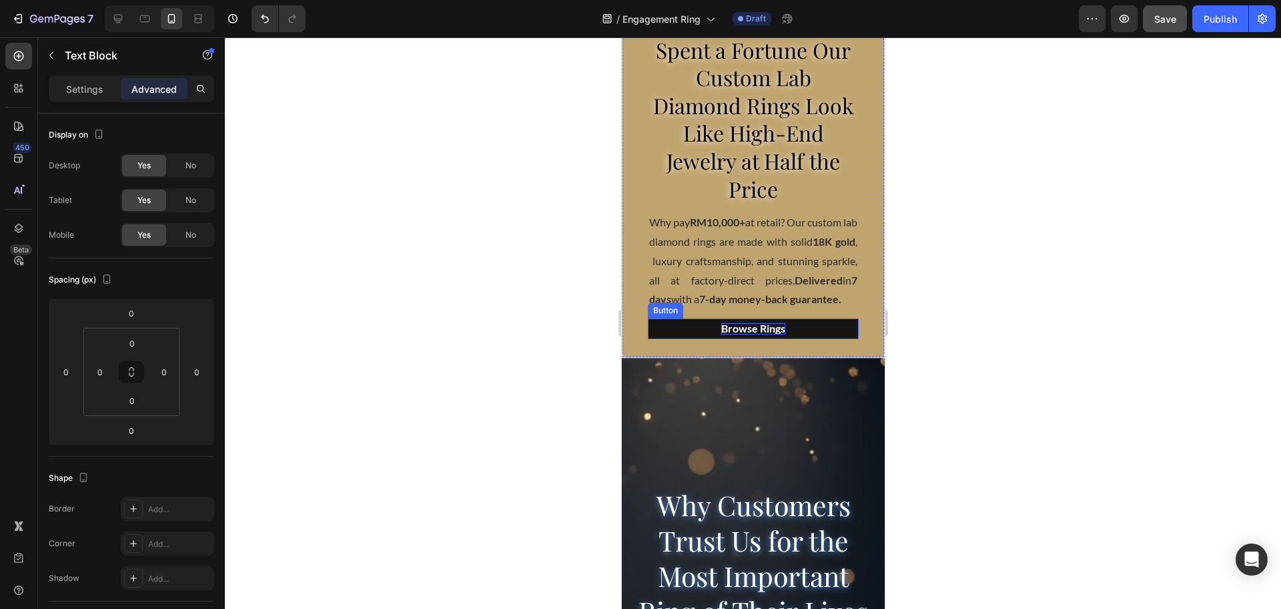
click at [755, 334] on span "Browse Rings" at bounding box center [753, 328] width 64 height 13
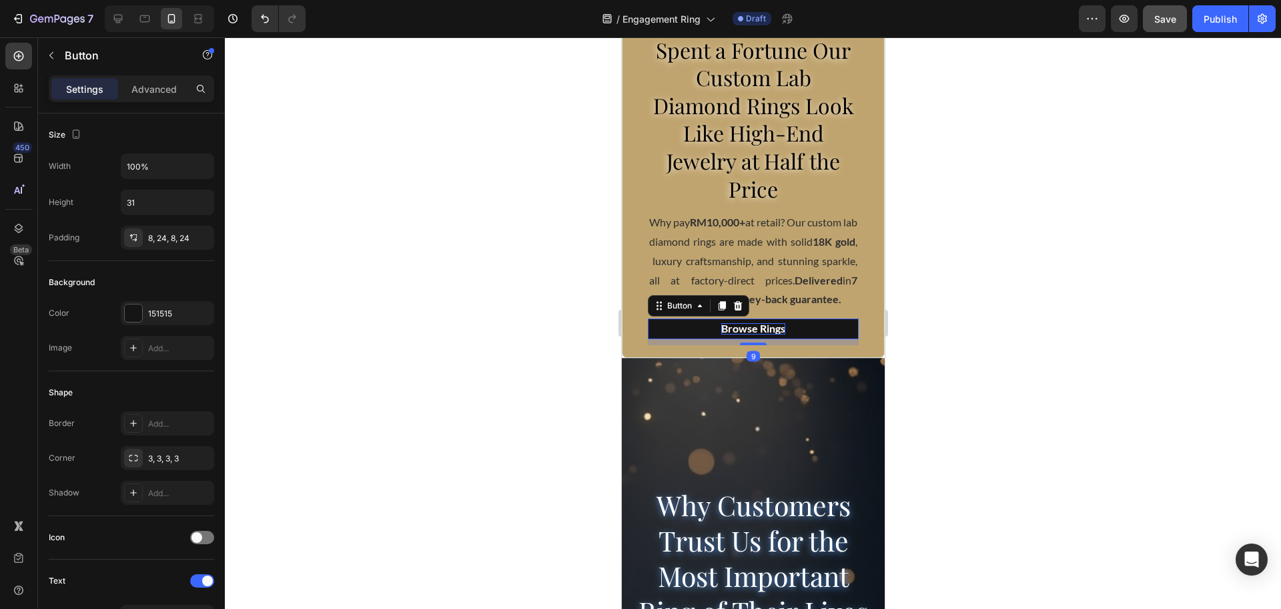
click at [755, 334] on span "Browse Rings" at bounding box center [753, 328] width 64 height 13
click at [1061, 355] on div at bounding box center [753, 322] width 1057 height 571
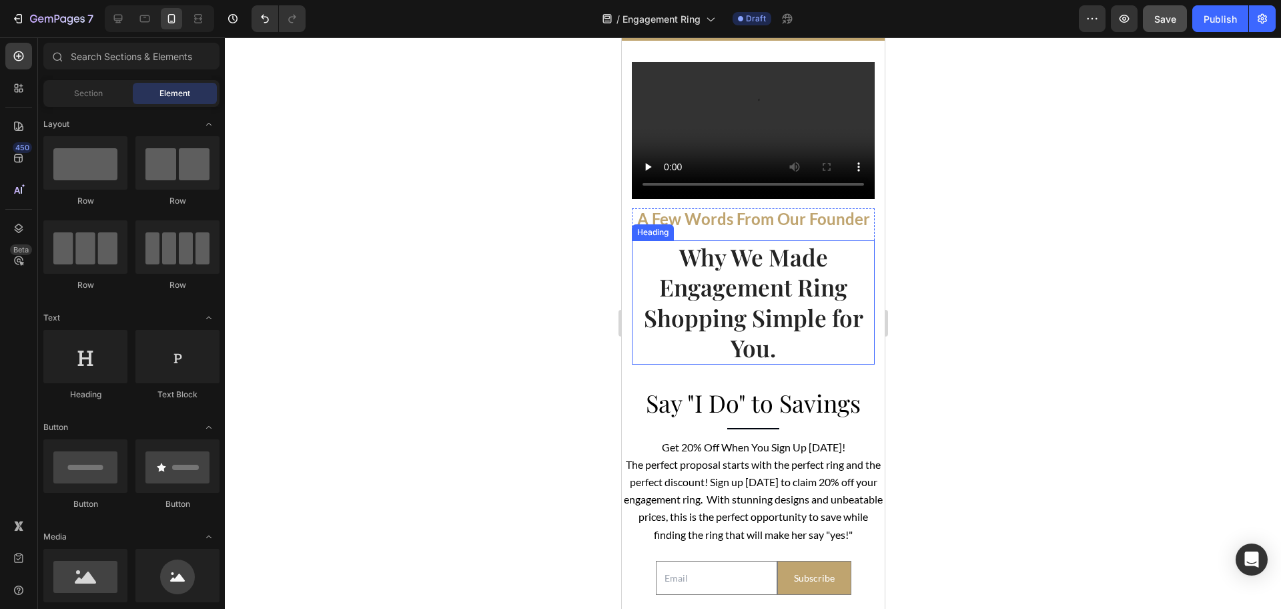
scroll to position [2670, 0]
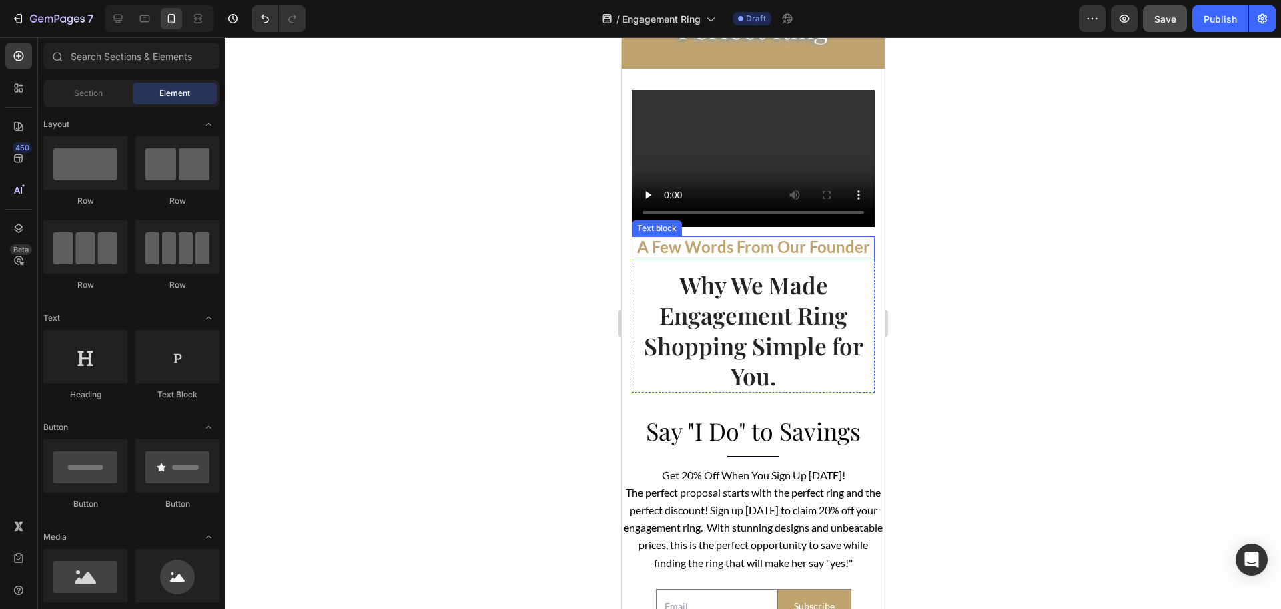
click at [765, 256] on strong "A Few Words From Our Founder" at bounding box center [753, 246] width 233 height 19
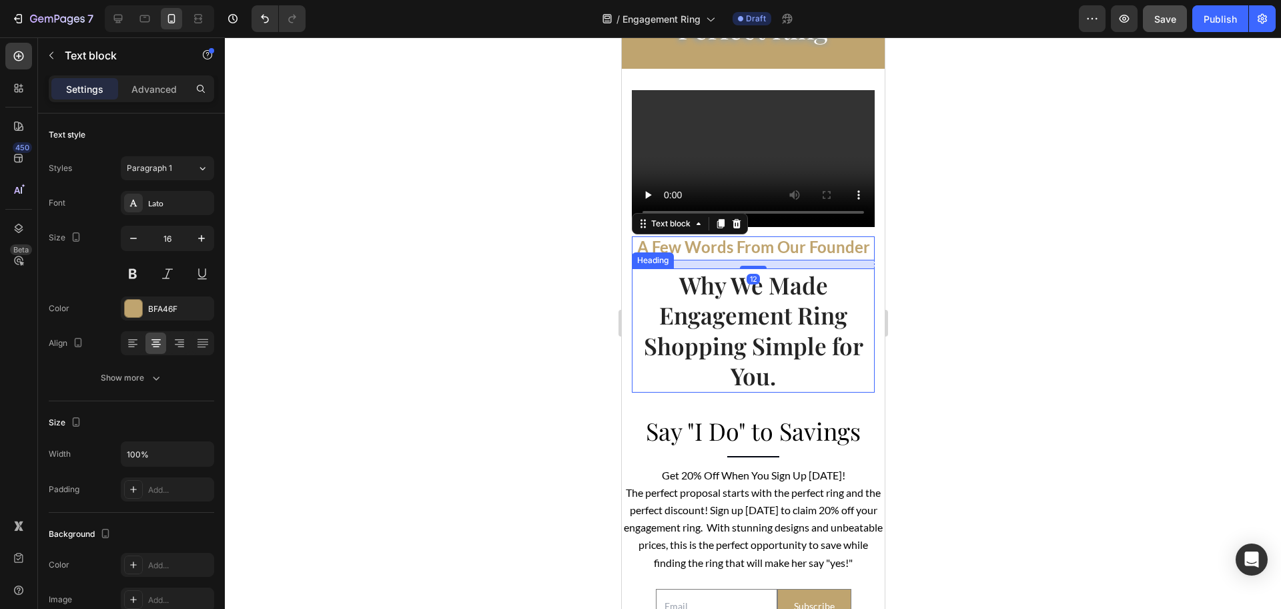
click at [785, 356] on h2 "Why We Made Engagement Ring Shopping Simple for You." at bounding box center [752, 330] width 243 height 124
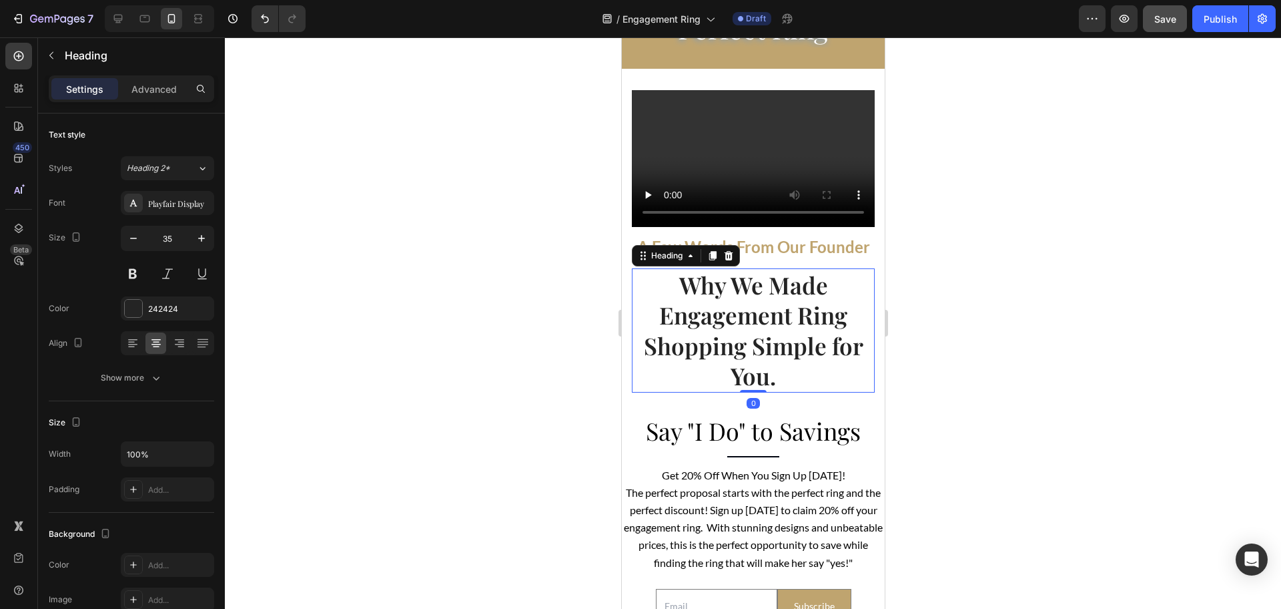
click at [1007, 340] on div at bounding box center [753, 322] width 1057 height 571
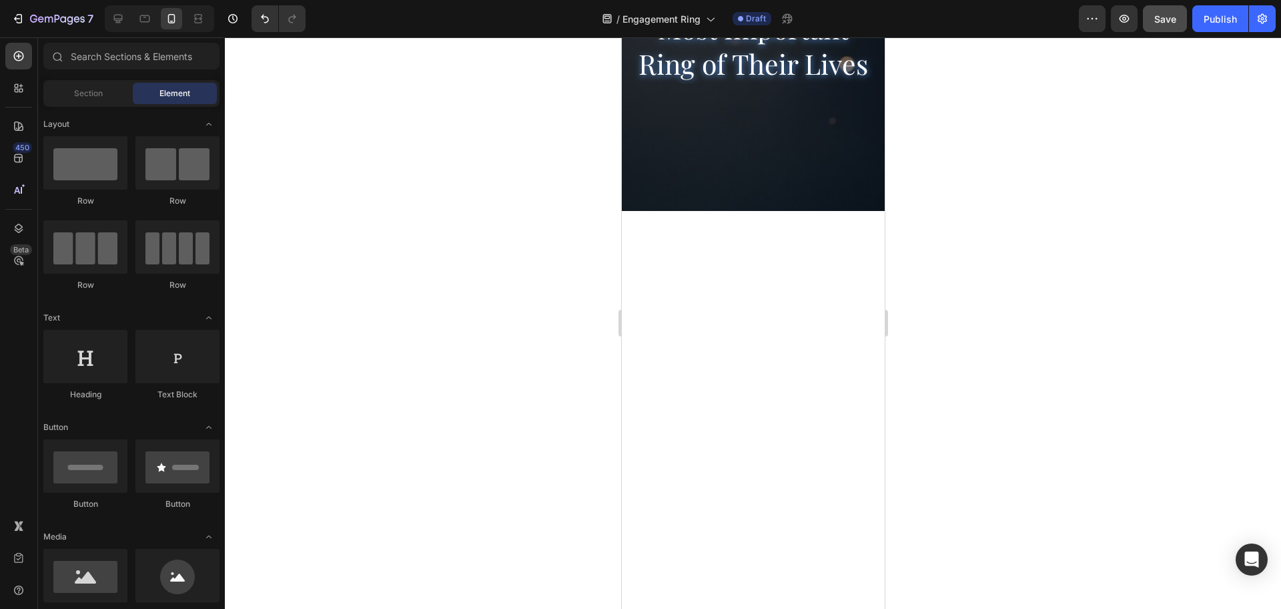
scroll to position [0, 0]
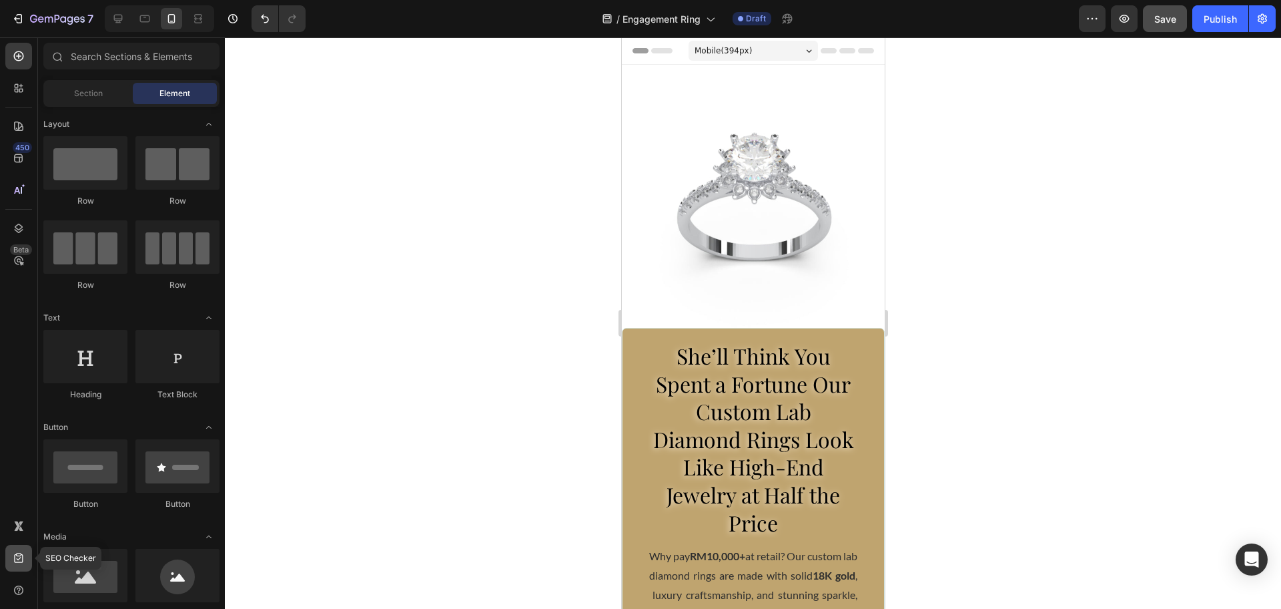
click at [13, 559] on icon at bounding box center [18, 557] width 13 height 13
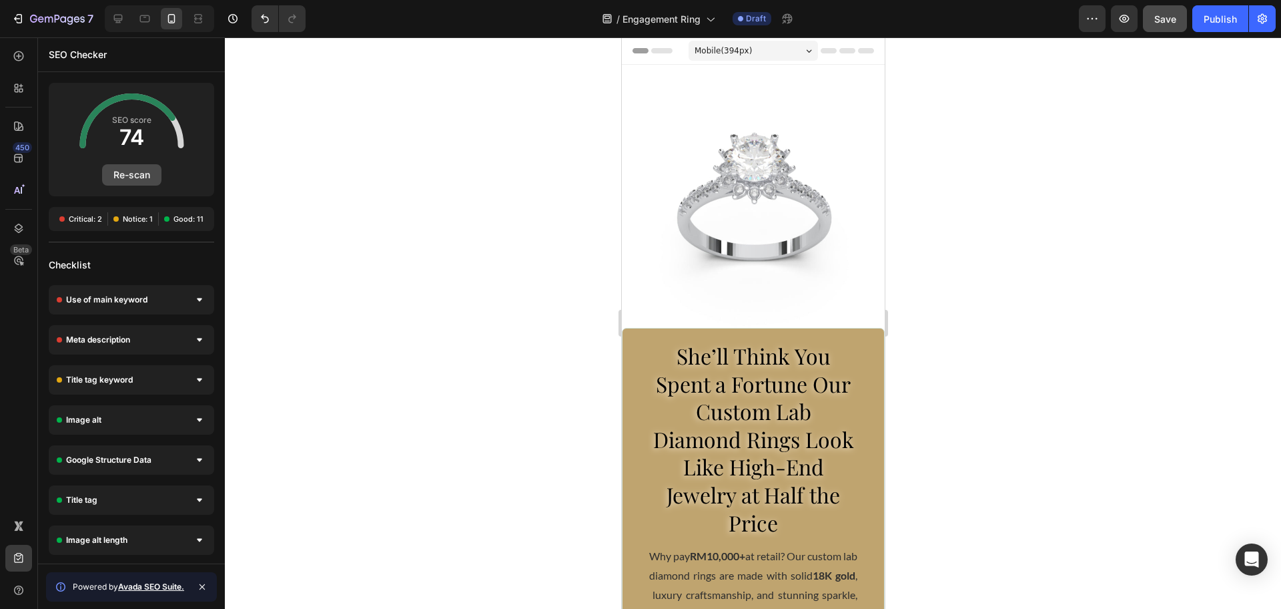
click at [131, 174] on button "Re-scan" at bounding box center [131, 174] width 59 height 21
click at [184, 332] on div "Meta description" at bounding box center [132, 339] width 166 height 29
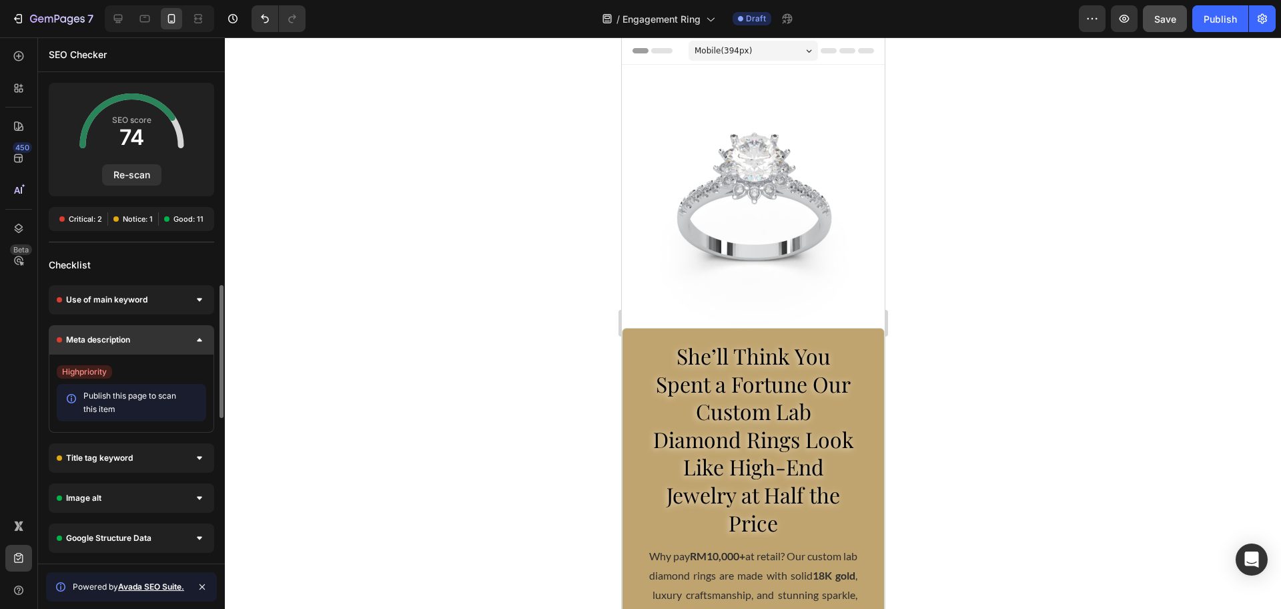
click at [182, 332] on div "Meta description" at bounding box center [132, 339] width 166 height 29
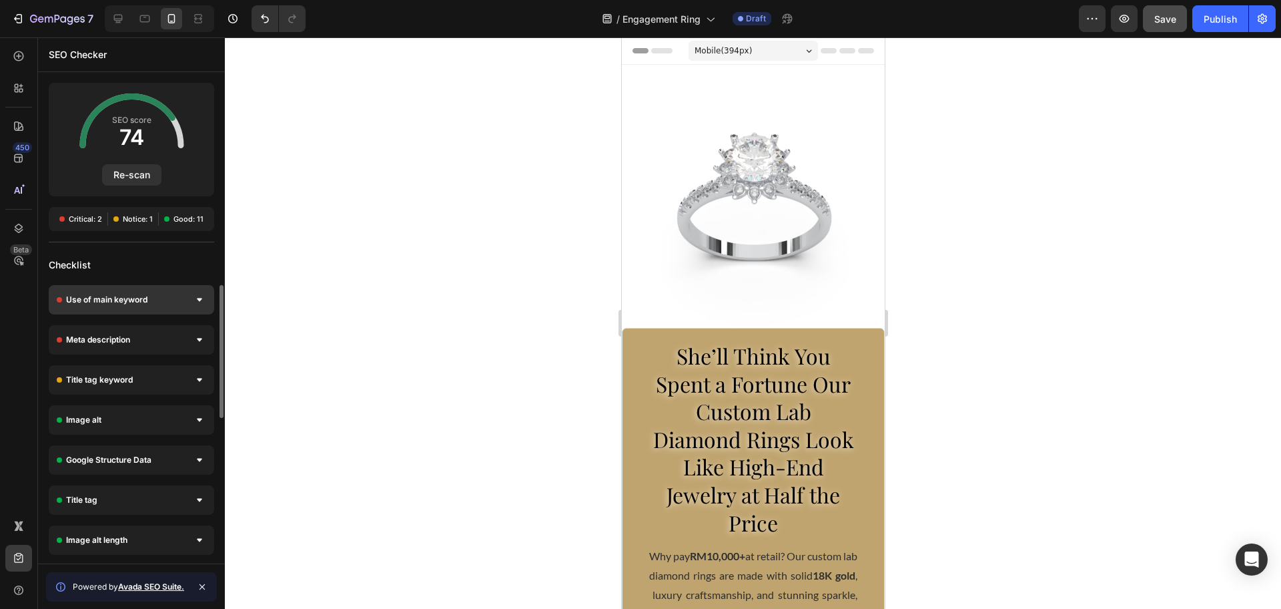
click at [167, 306] on div "Use of main keyword" at bounding box center [132, 299] width 166 height 29
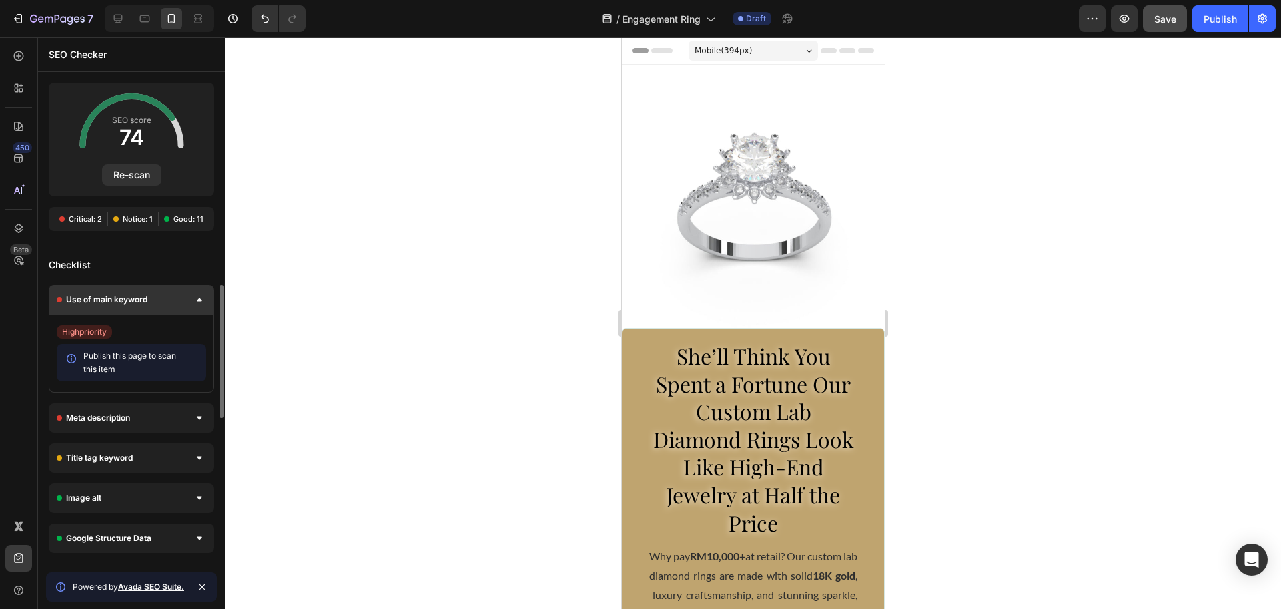
click at [167, 306] on div "Use of main keyword" at bounding box center [132, 299] width 166 height 29
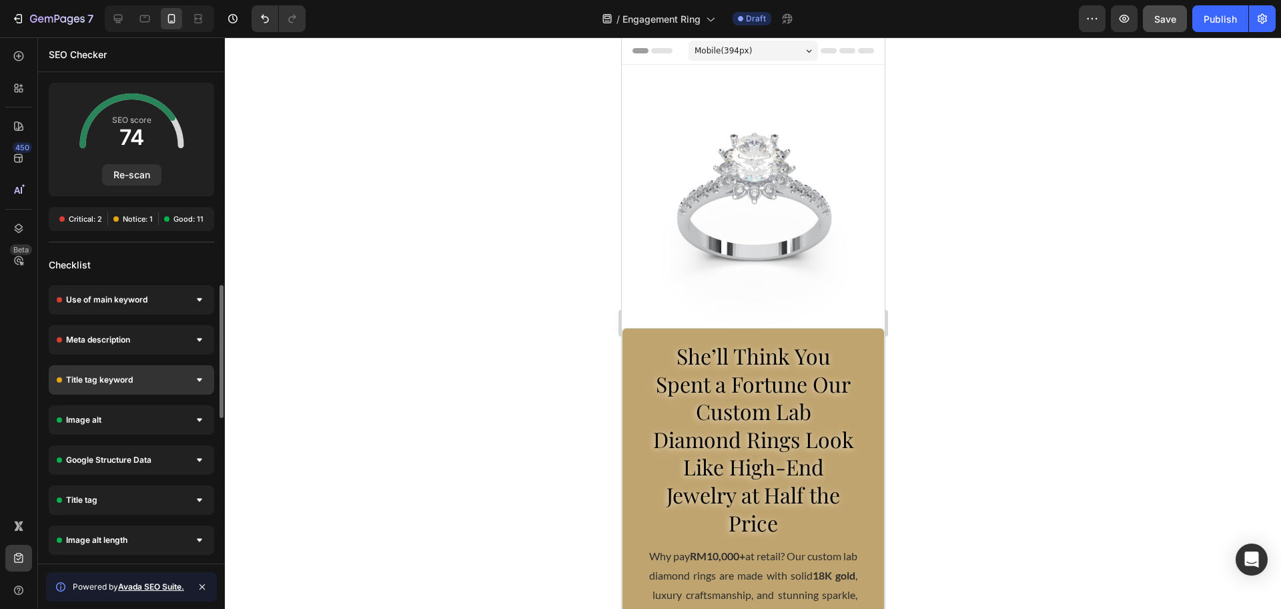
click at [156, 379] on div "Title tag keyword" at bounding box center [132, 379] width 166 height 29
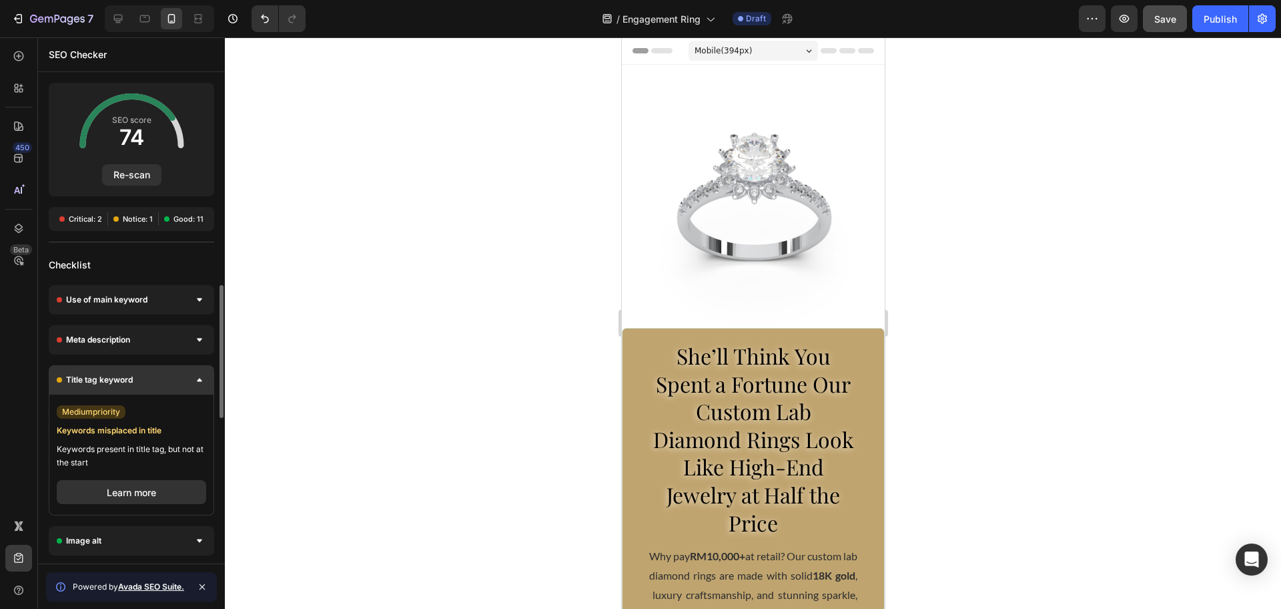
click at [158, 377] on div "Title tag keyword" at bounding box center [132, 379] width 166 height 29
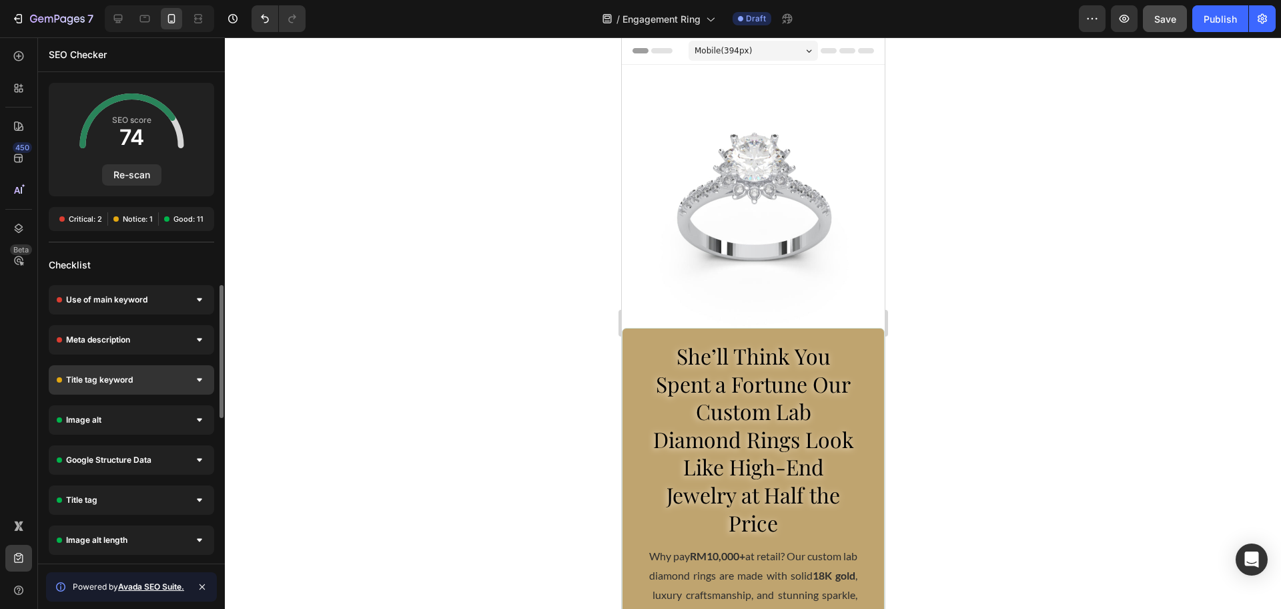
click at [160, 373] on div "Title tag keyword" at bounding box center [132, 379] width 166 height 29
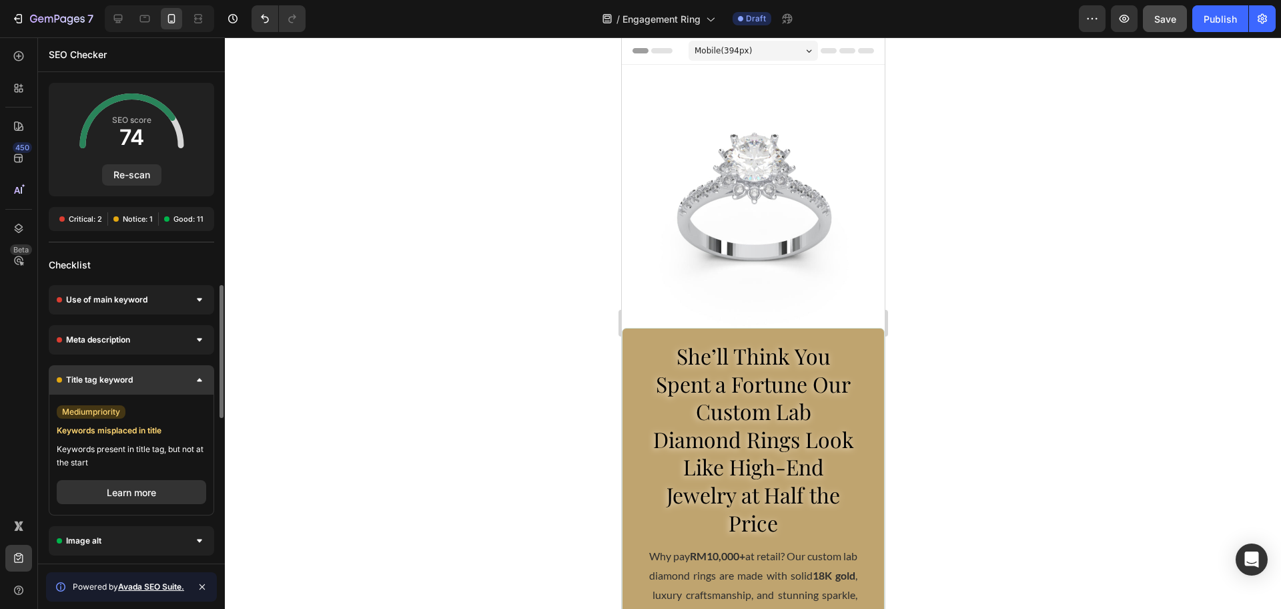
click at [160, 373] on div "Title tag keyword" at bounding box center [132, 379] width 166 height 29
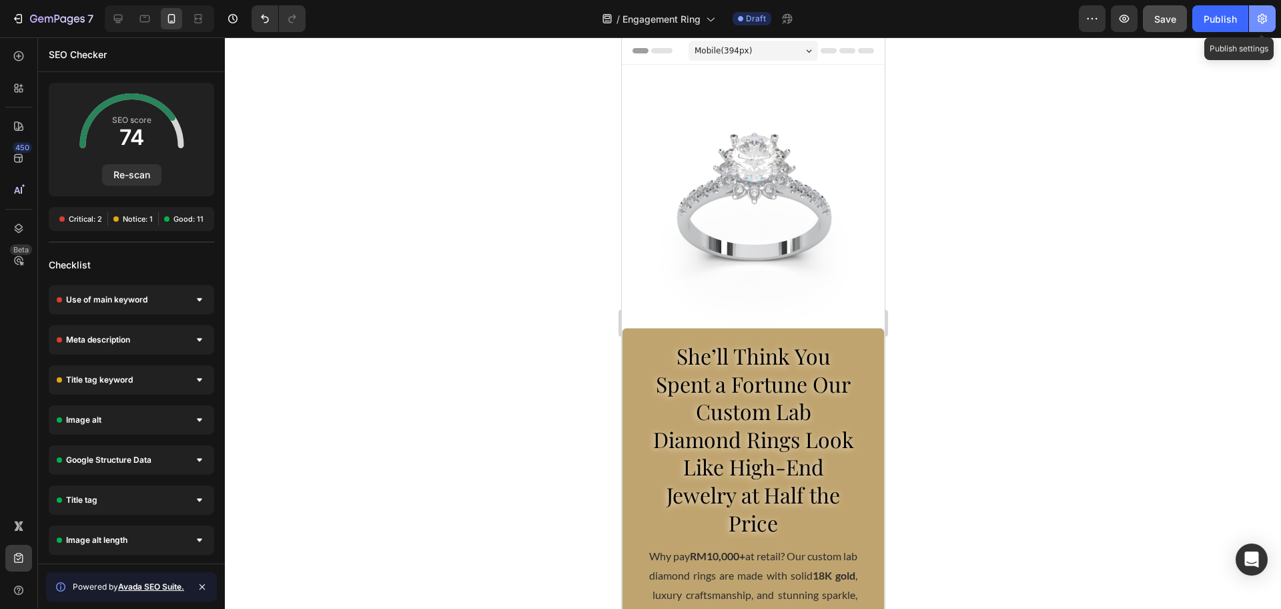
click at [1255, 15] on button "button" at bounding box center [1262, 18] width 27 height 27
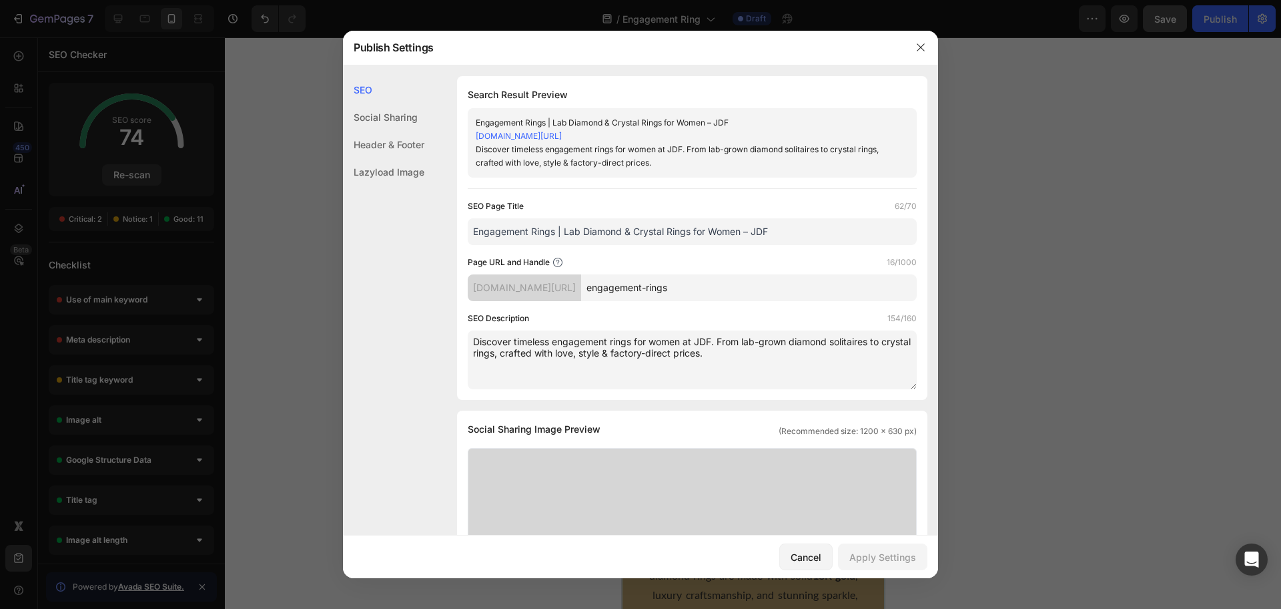
click at [410, 158] on div "Header & Footer" at bounding box center [383, 171] width 81 height 27
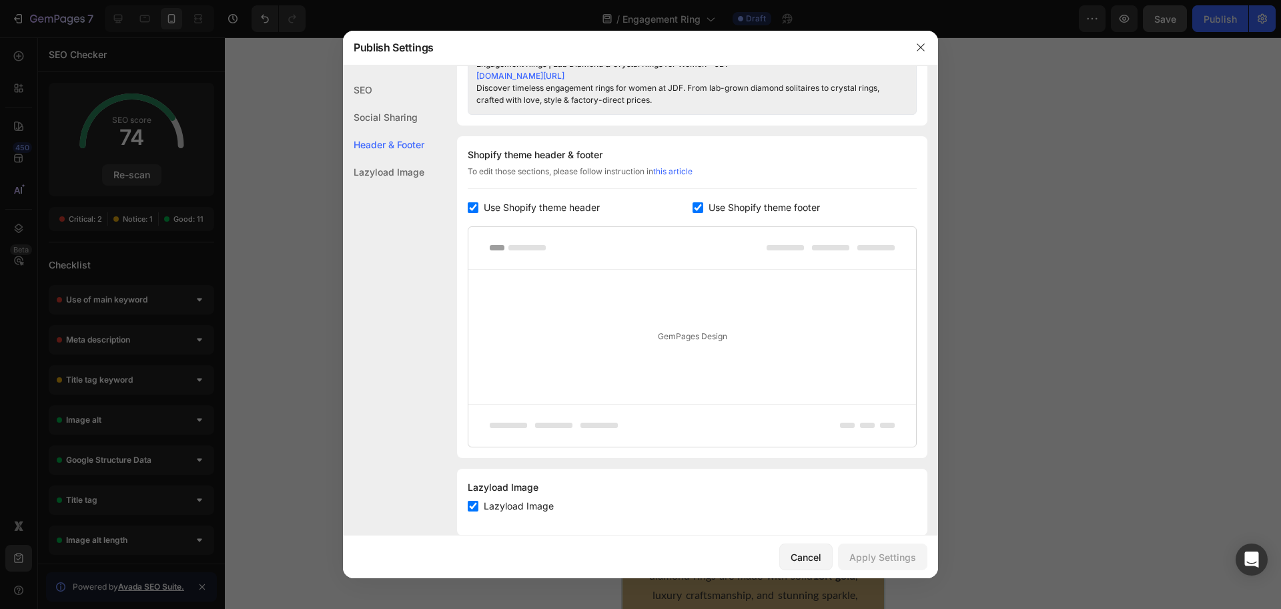
scroll to position [639, 0]
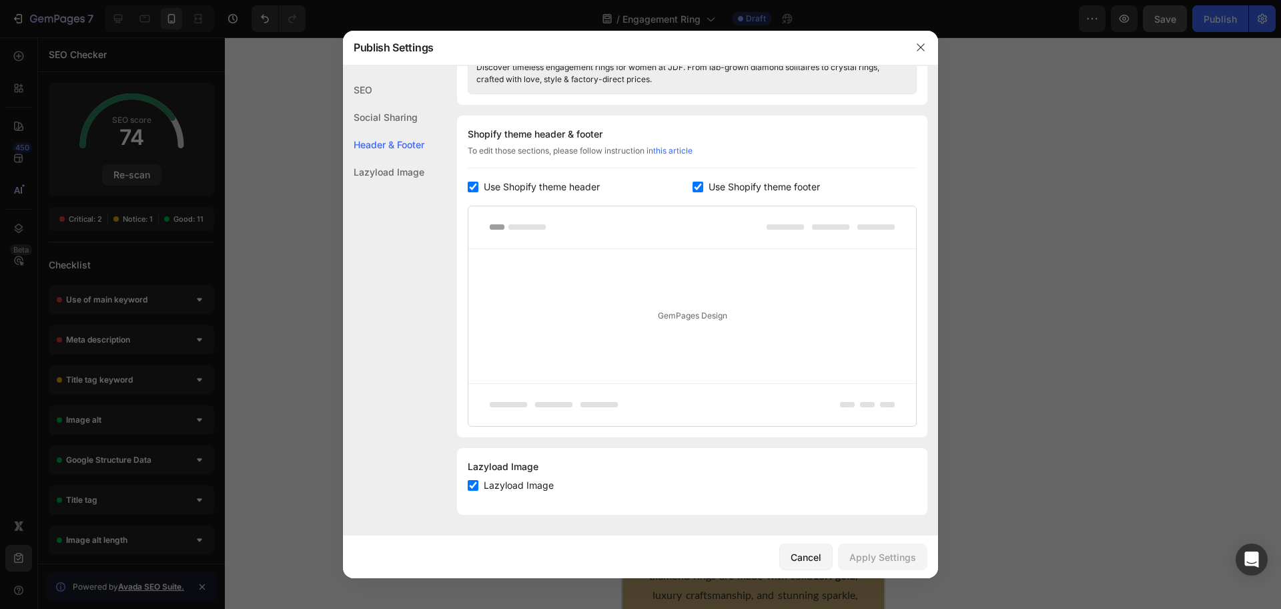
click at [411, 178] on div "Lazyload Image" at bounding box center [383, 171] width 81 height 27
click at [403, 131] on div "Social Sharing" at bounding box center [383, 144] width 81 height 27
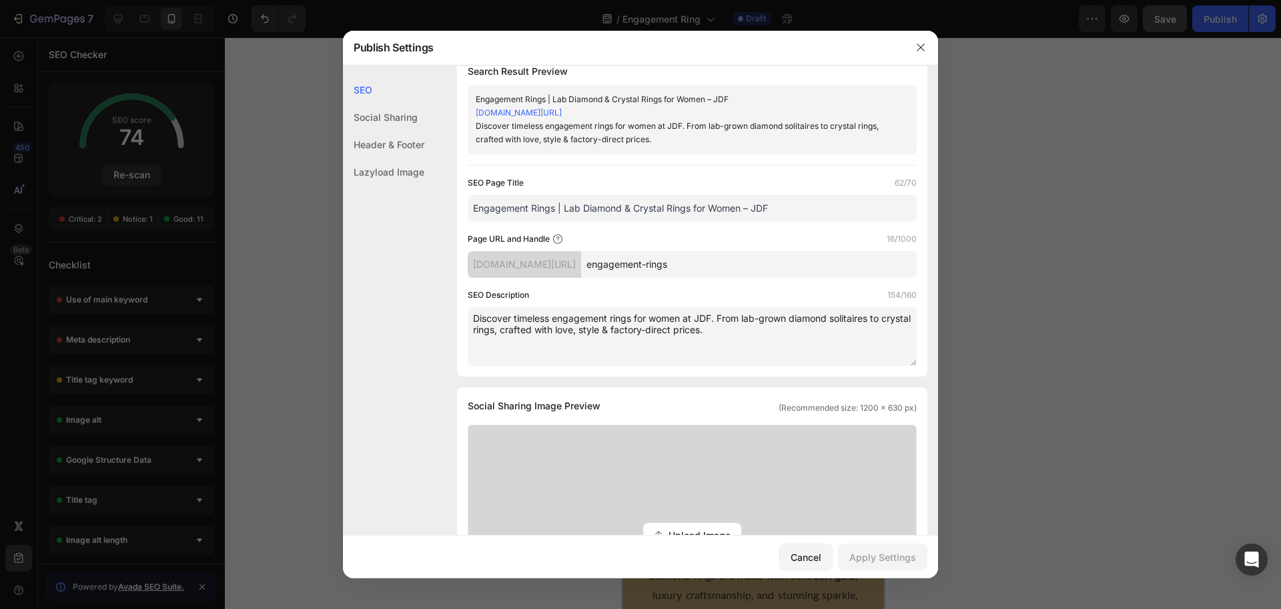
scroll to position [0, 0]
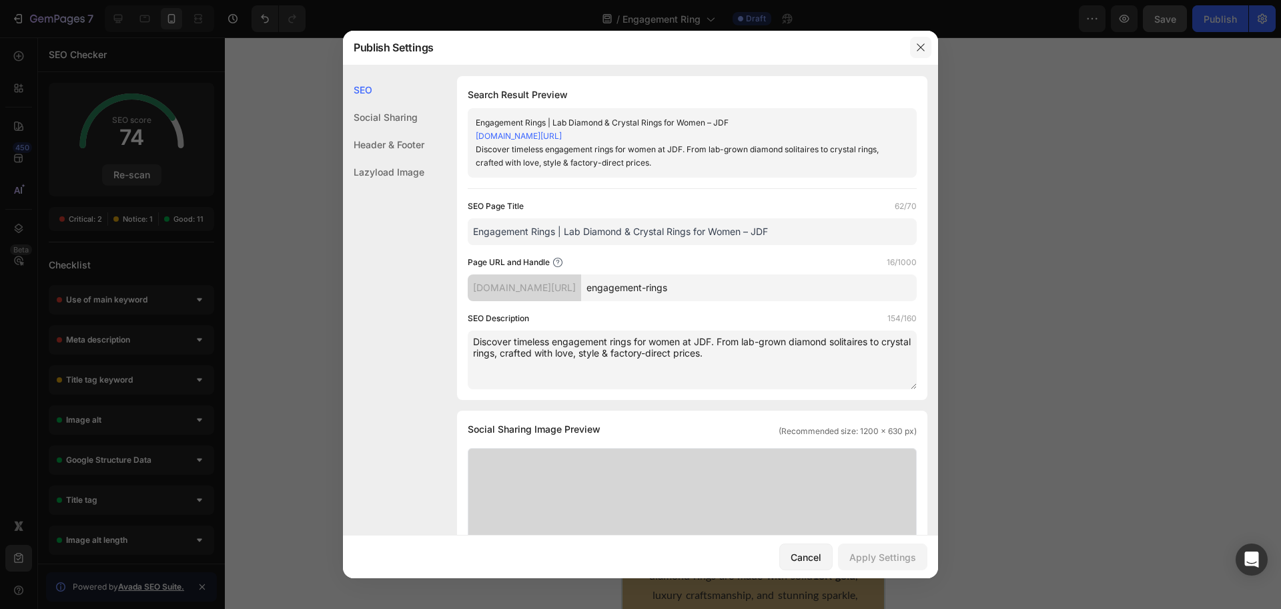
click at [919, 49] on icon "button" at bounding box center [921, 47] width 11 height 11
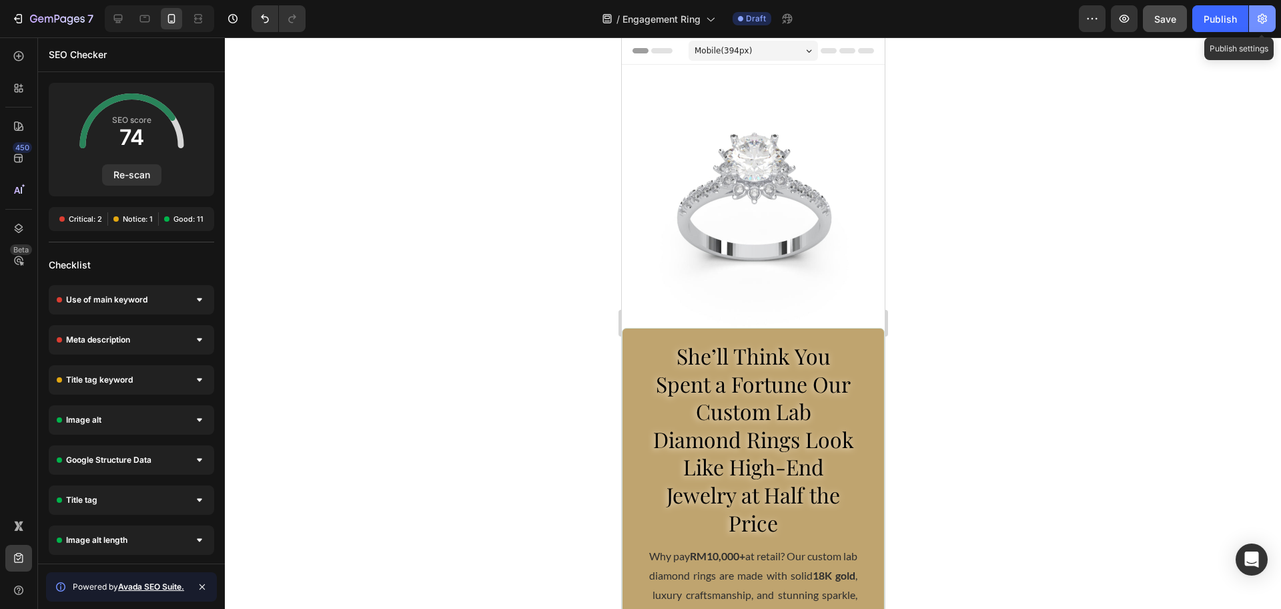
click at [1265, 27] on button "button" at bounding box center [1262, 18] width 27 height 27
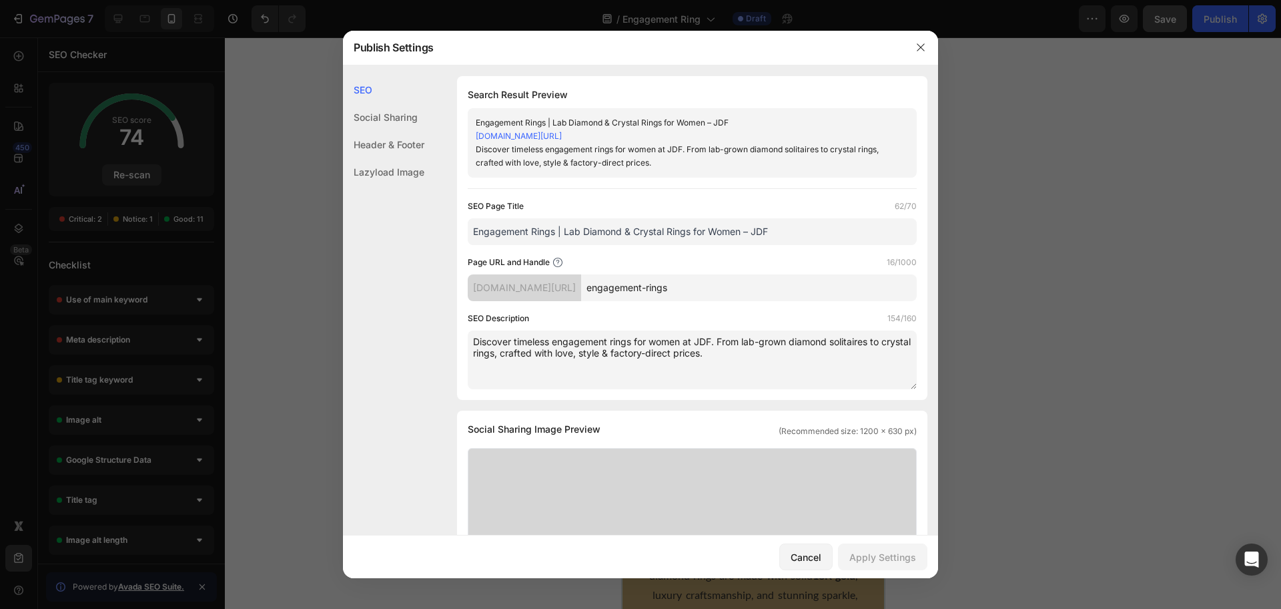
click at [365, 131] on div "Social Sharing" at bounding box center [383, 144] width 81 height 27
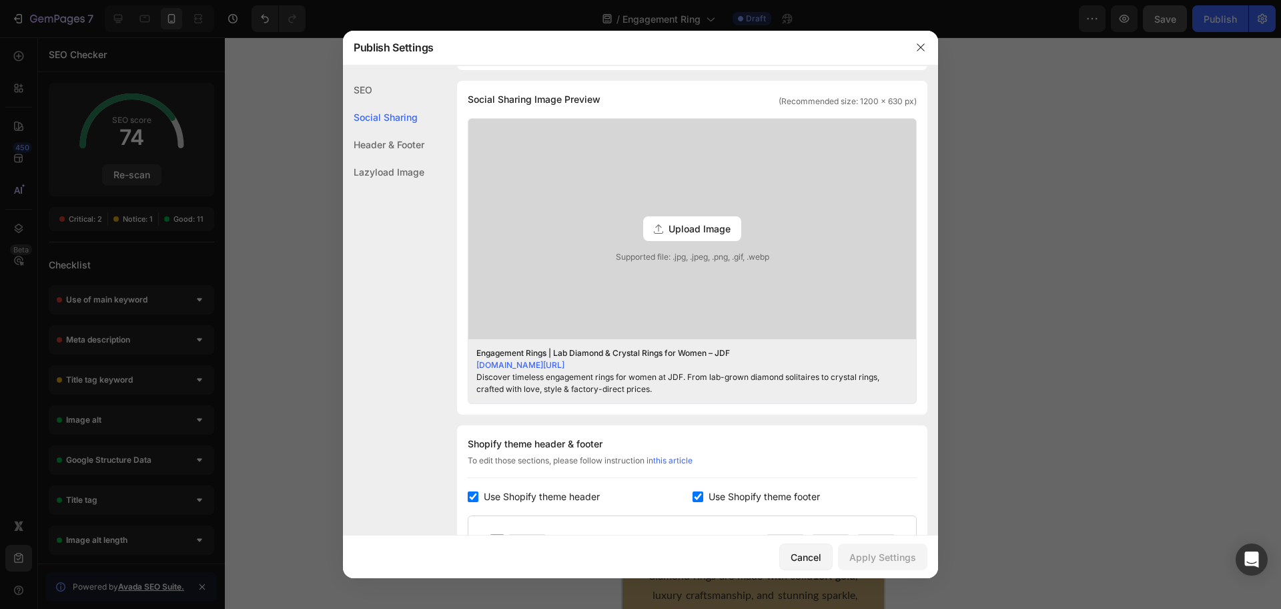
scroll to position [332, 0]
drag, startPoint x: 473, startPoint y: 97, endPoint x: 655, endPoint y: 106, distance: 182.5
click at [655, 106] on div "Social Sharing Image Preview (Recommended size: 1200 x 630 px) Upload Image Sup…" at bounding box center [692, 246] width 471 height 334
click at [650, 96] on div "Social Sharing Image Preview (Recommended size: 1200 x 630 px)" at bounding box center [692, 97] width 449 height 16
drag, startPoint x: 643, startPoint y: 94, endPoint x: 461, endPoint y: 92, distance: 182.2
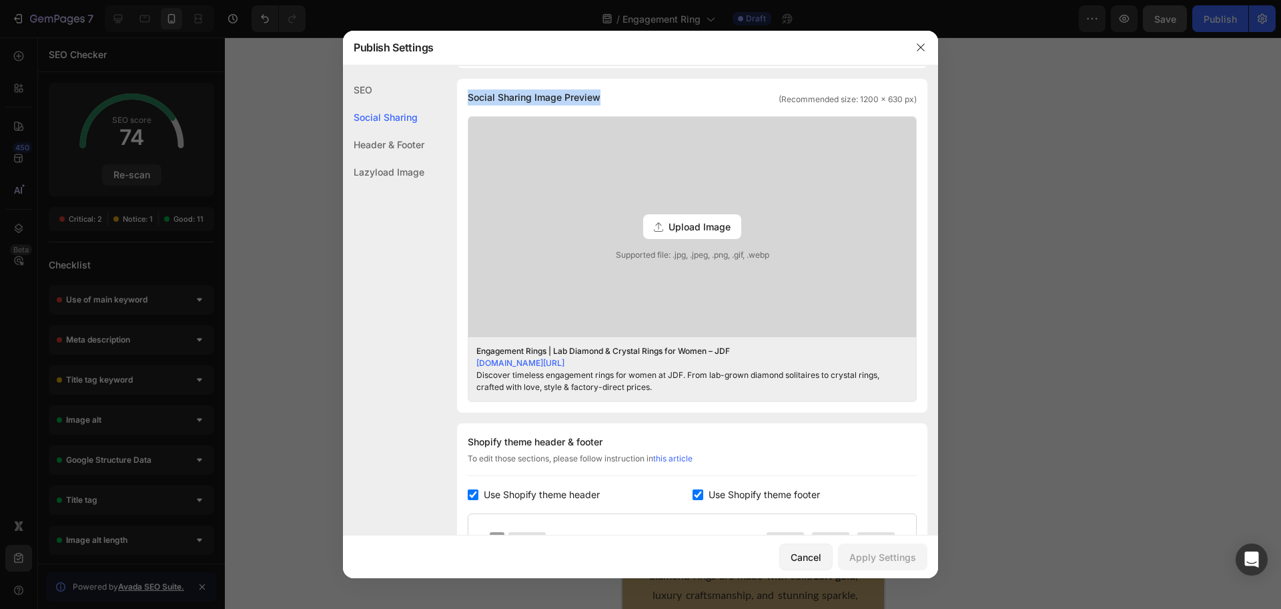
click at [461, 92] on div "Social Sharing Image Preview (Recommended size: 1200 x 630 px) Upload Image Sup…" at bounding box center [692, 246] width 471 height 334
copy span "Social Sharing Image Preview"
click at [920, 43] on icon "button" at bounding box center [921, 47] width 11 height 11
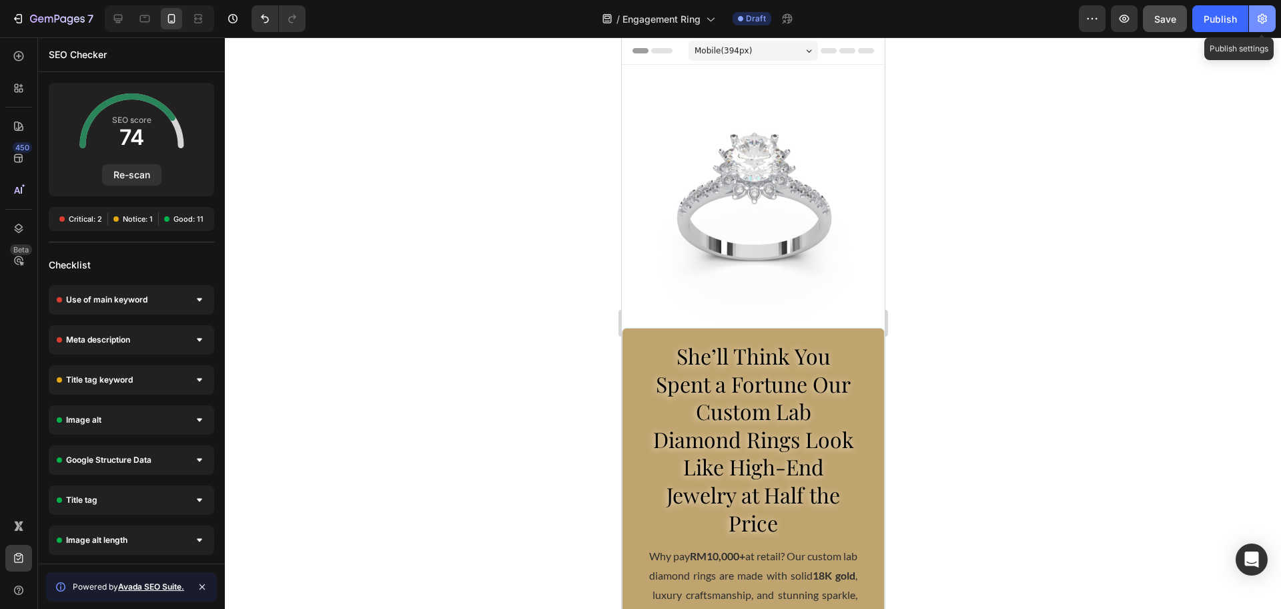
click at [1267, 19] on icon "button" at bounding box center [1262, 19] width 9 height 10
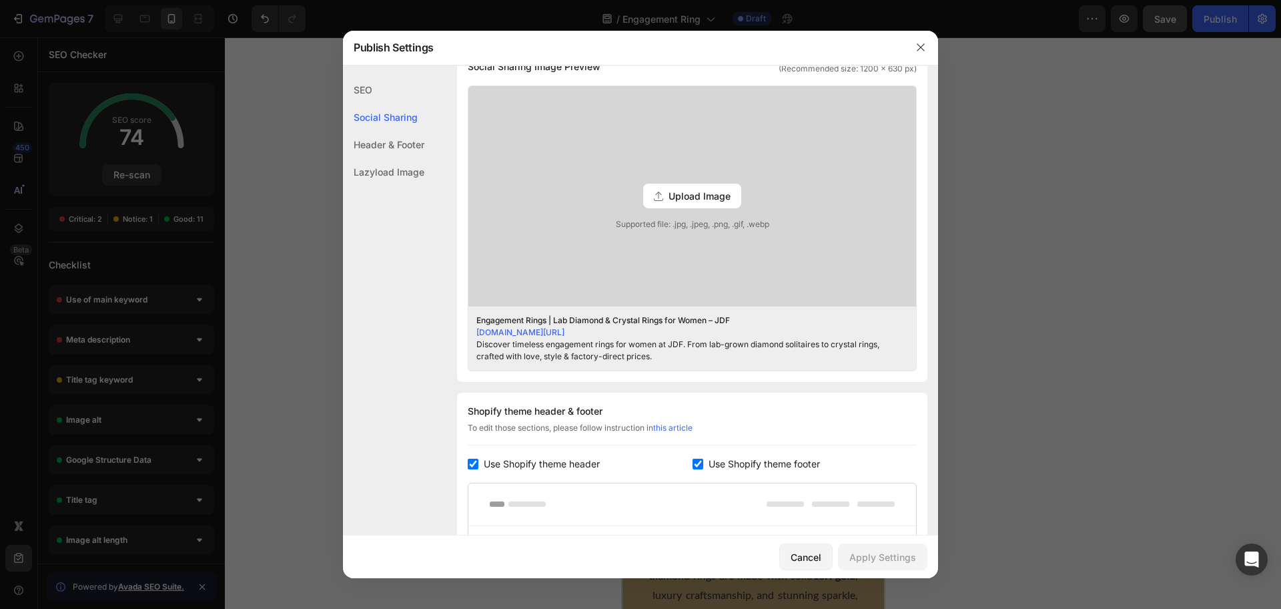
scroll to position [334, 0]
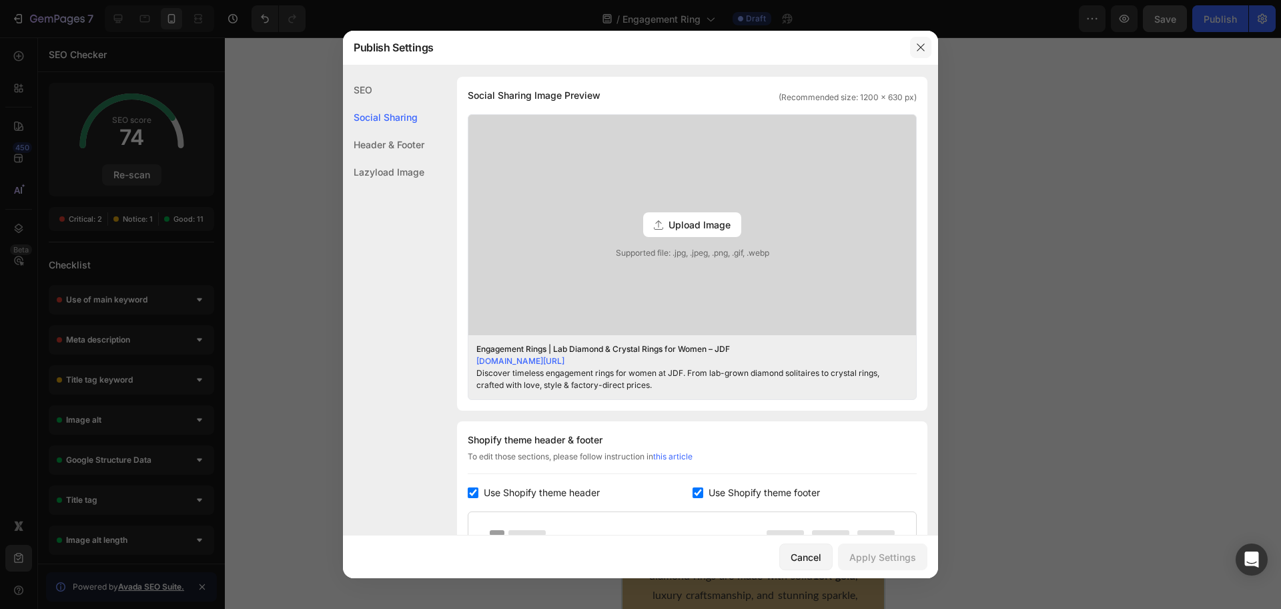
click at [926, 54] on button "button" at bounding box center [920, 47] width 21 height 21
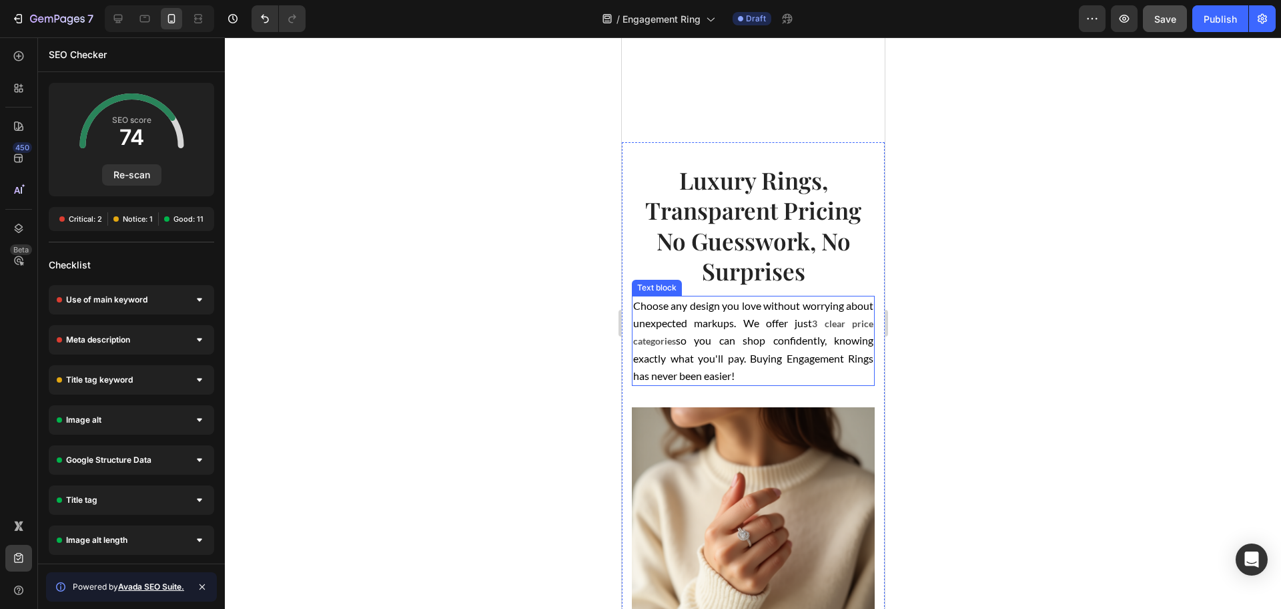
scroll to position [1251, 0]
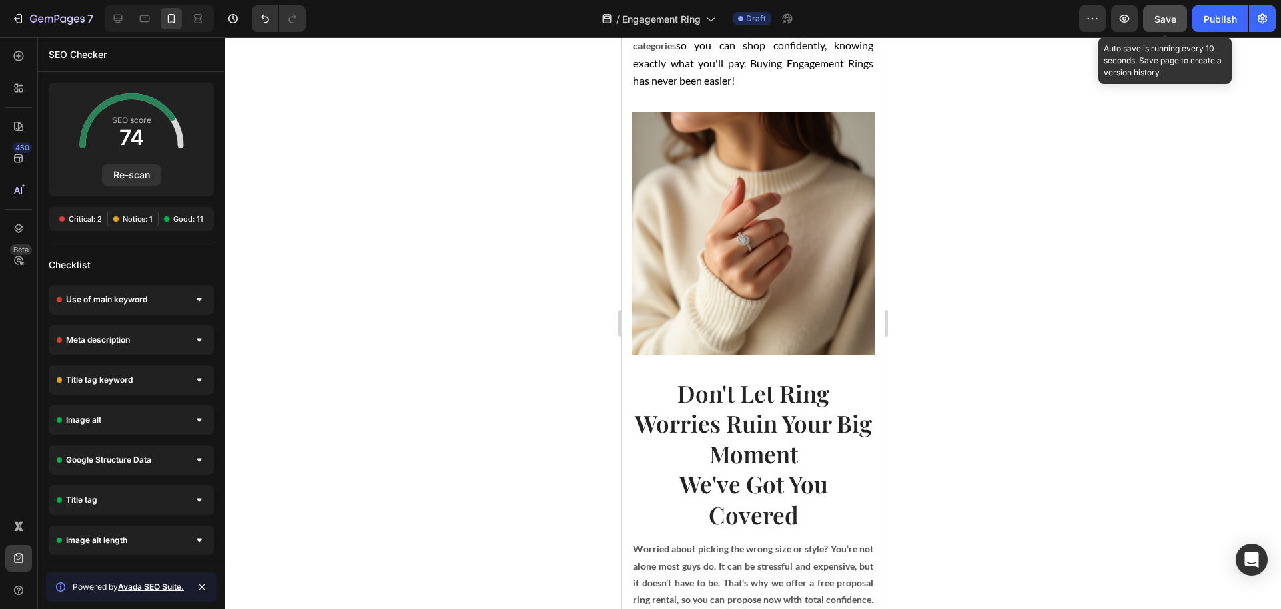
click at [1145, 21] on button "Save" at bounding box center [1165, 18] width 44 height 27
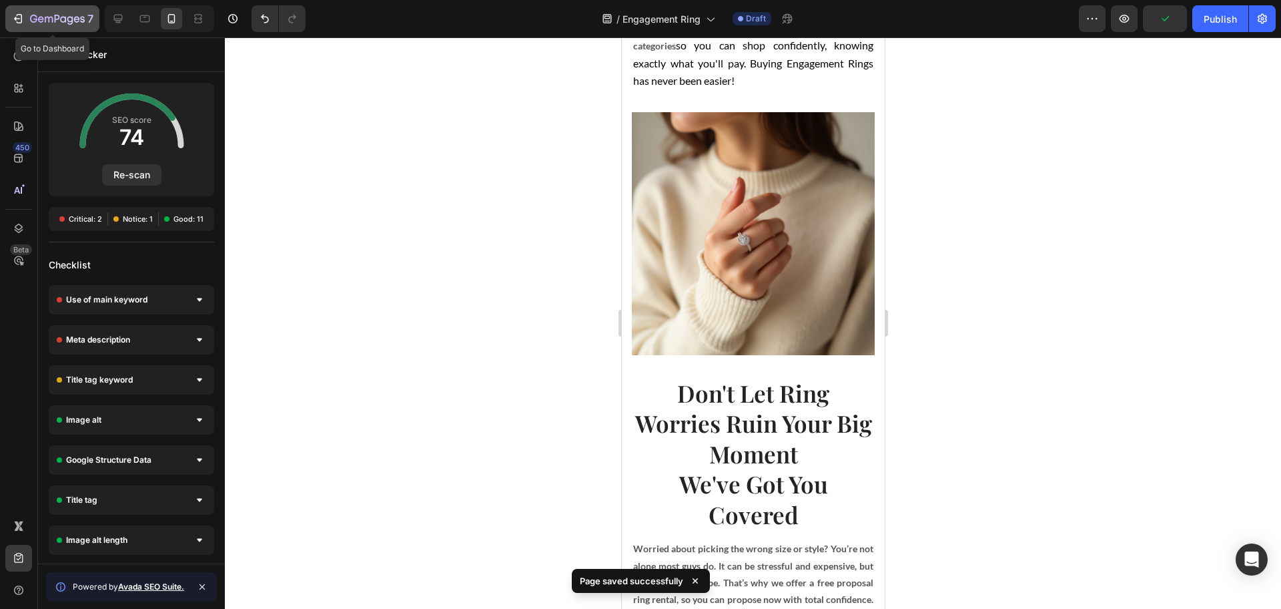
click at [47, 21] on icon "button" at bounding box center [57, 19] width 55 height 11
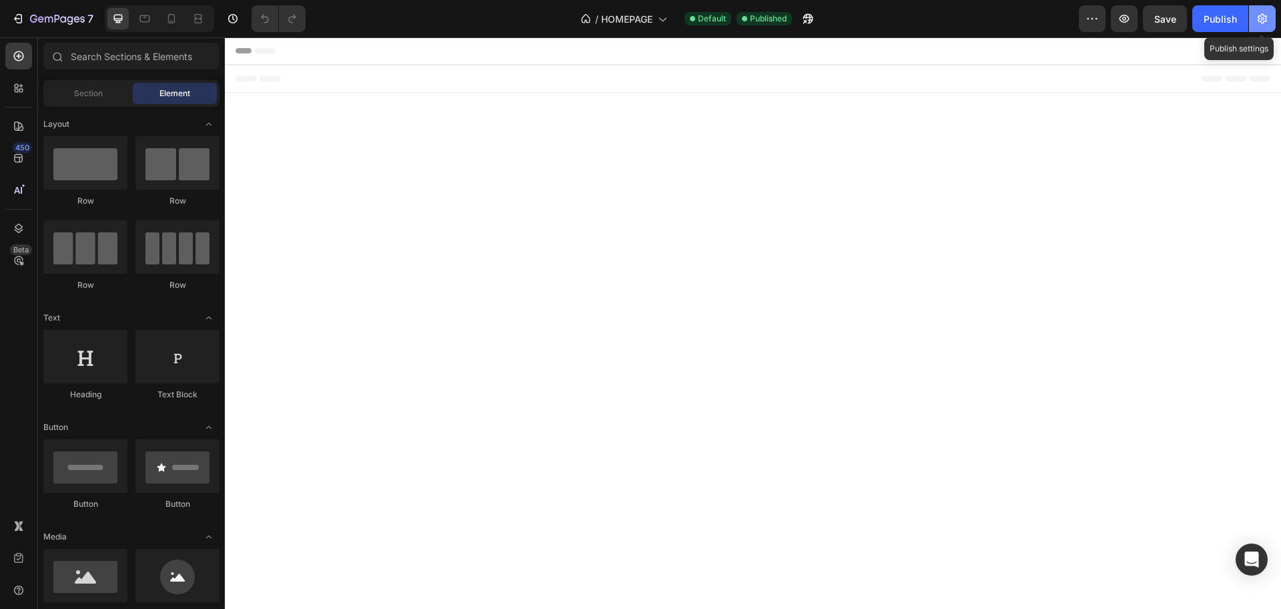
click at [1260, 23] on icon "button" at bounding box center [1262, 18] width 13 height 13
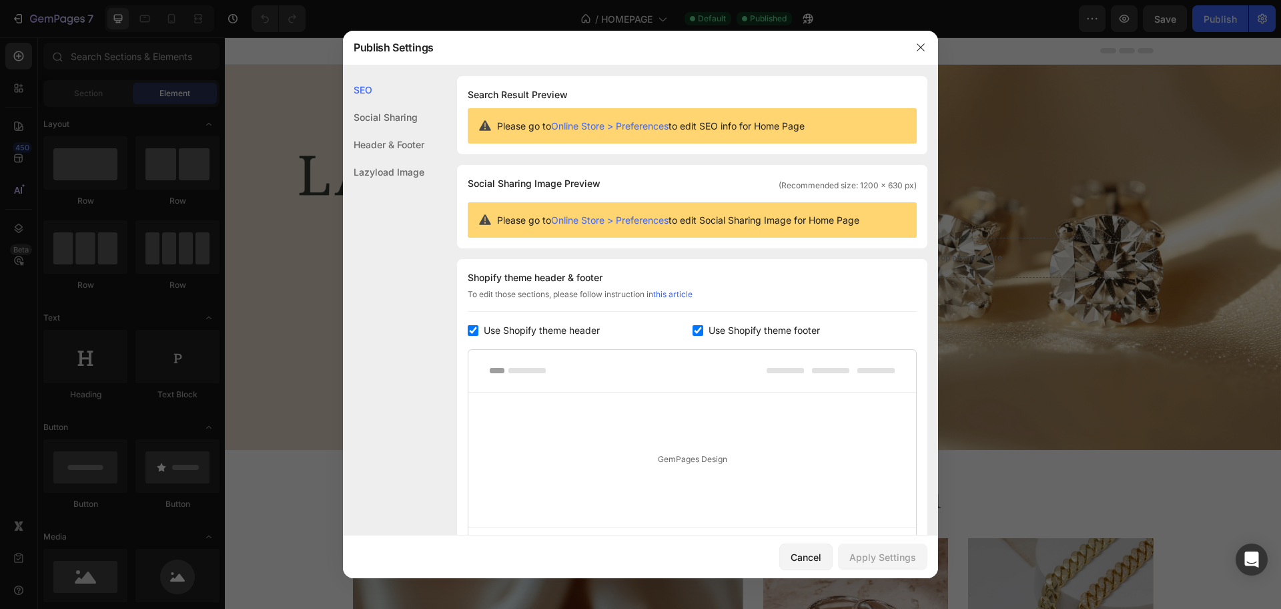
click at [652, 220] on link "Online Store > Preferences" at bounding box center [609, 219] width 117 height 11
click at [916, 48] on icon "button" at bounding box center [921, 47] width 11 height 11
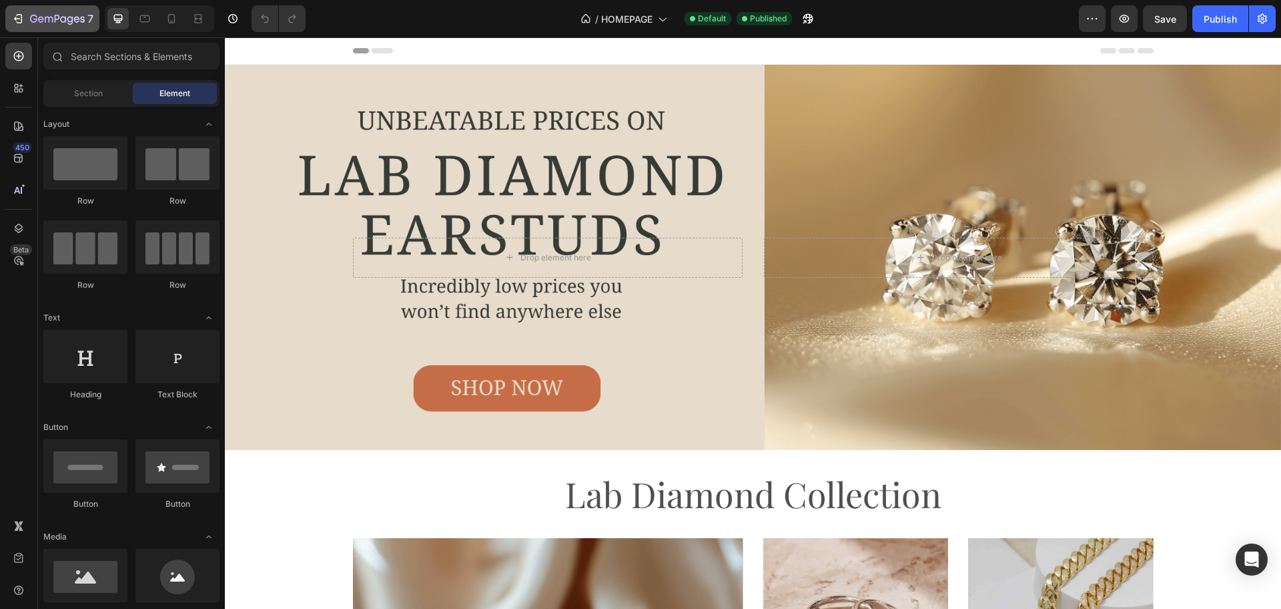
click at [65, 27] on button "7" at bounding box center [52, 18] width 94 height 27
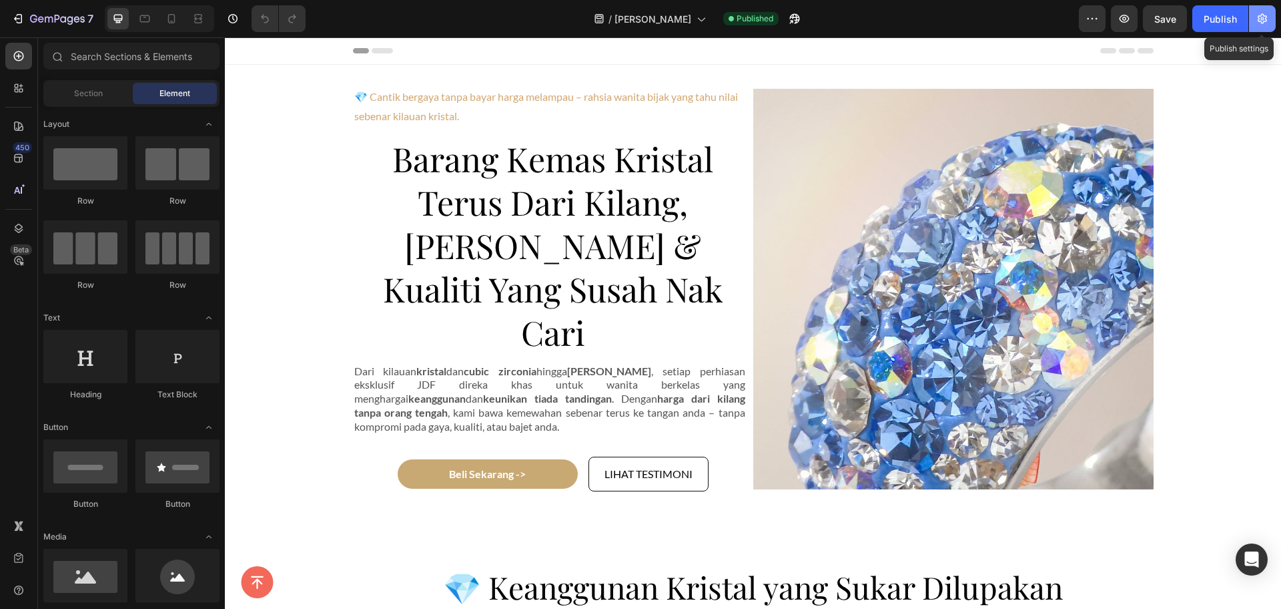
click at [1266, 21] on icon "button" at bounding box center [1262, 19] width 9 height 10
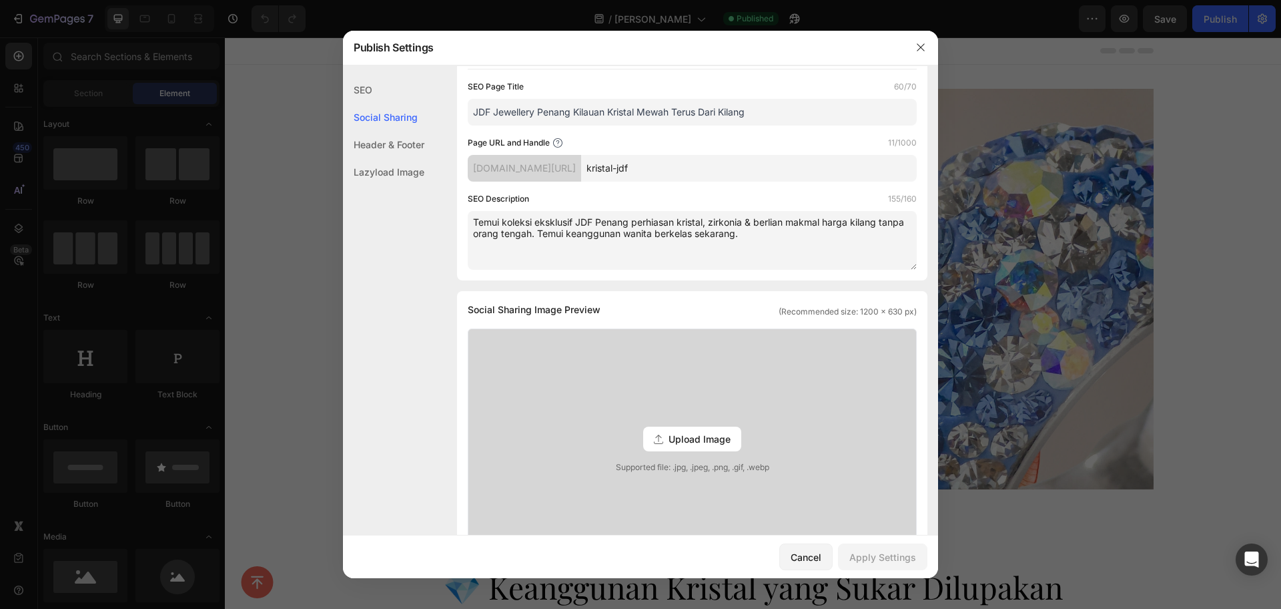
scroll to position [167, 0]
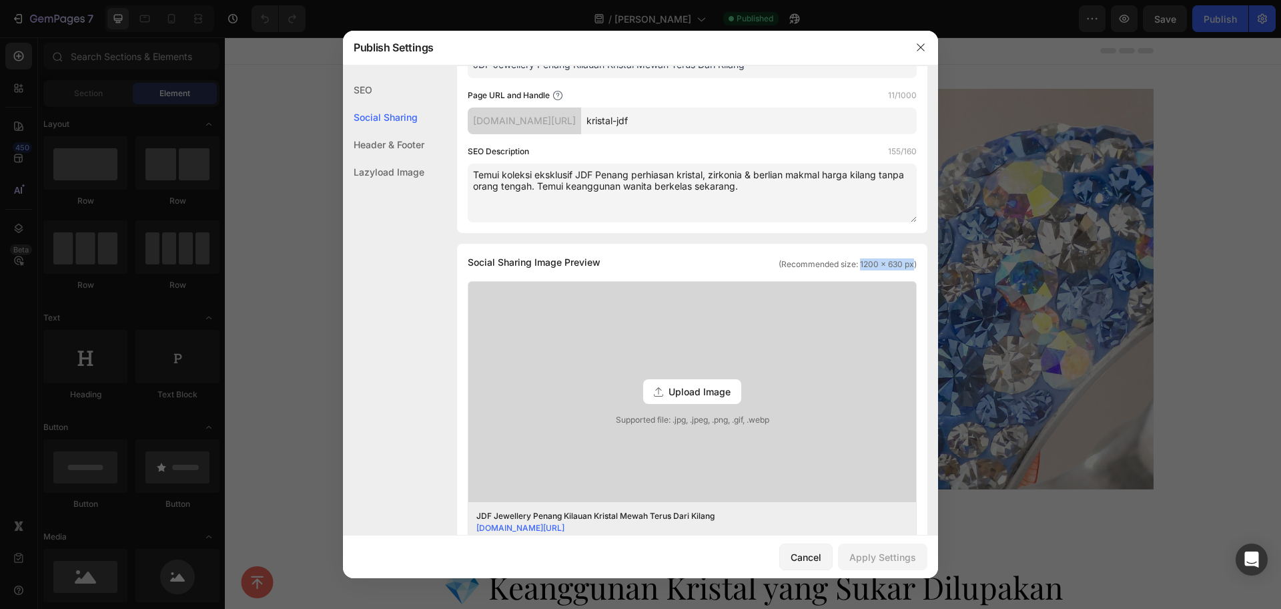
drag, startPoint x: 847, startPoint y: 264, endPoint x: 900, endPoint y: 267, distance: 53.5
click at [900, 267] on span "(Recommended size: 1200 x 630 px)" at bounding box center [848, 264] width 138 height 12
copy span "1200 x 630 px"
click at [921, 48] on icon "button" at bounding box center [921, 47] width 11 height 11
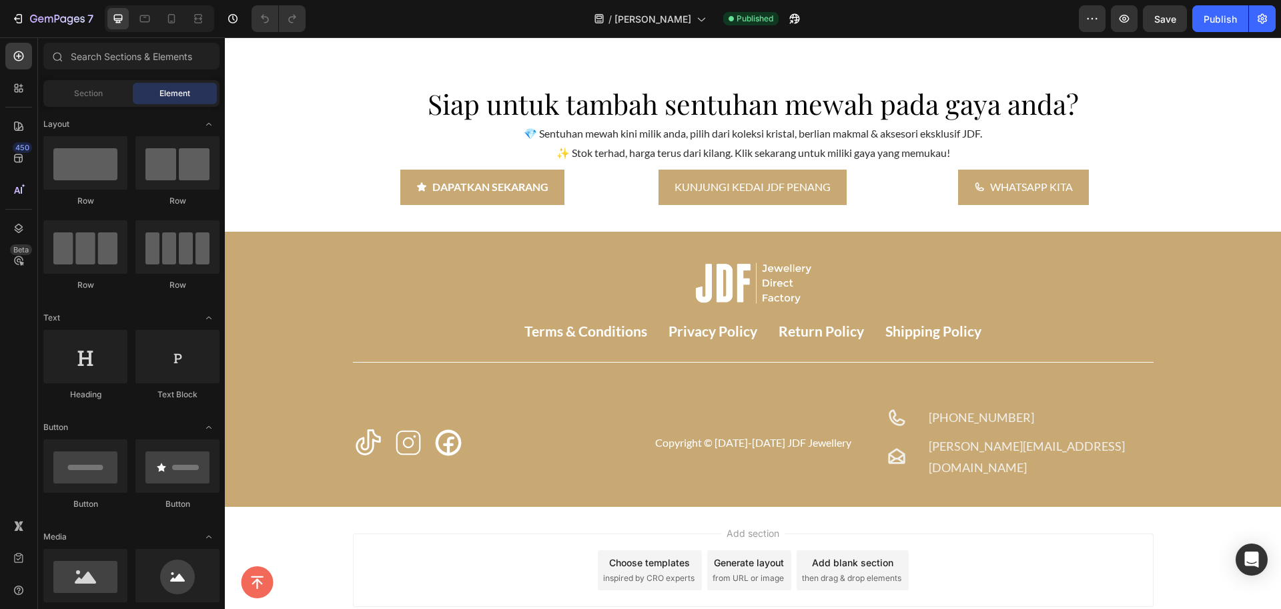
scroll to position [3559, 0]
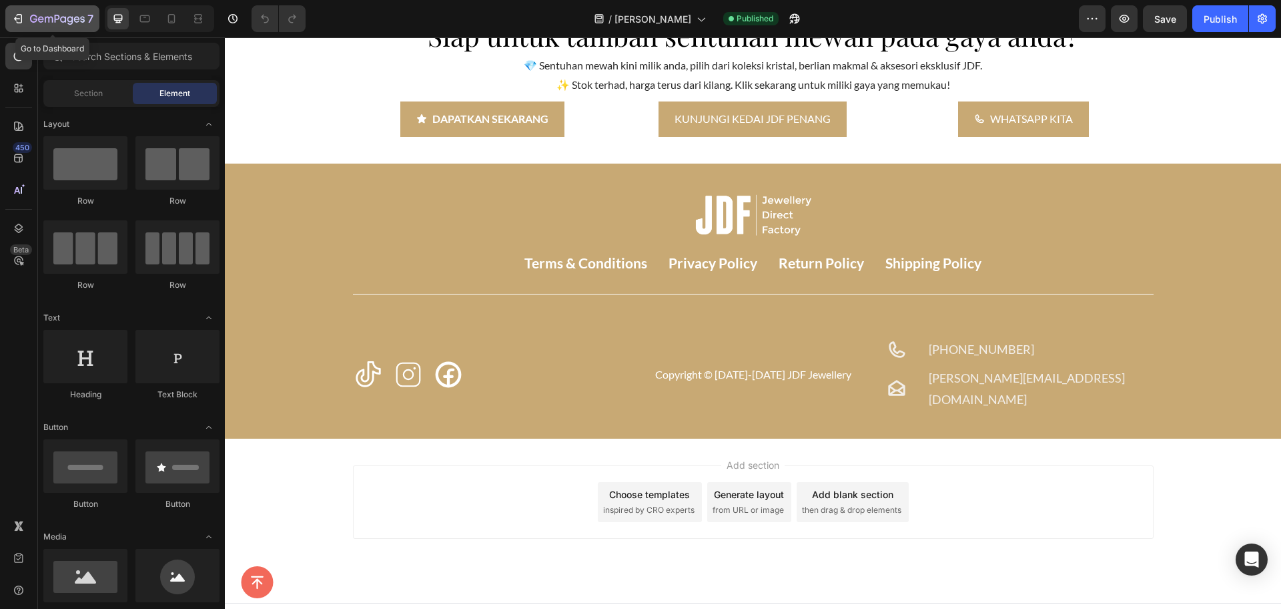
click at [35, 22] on icon "button" at bounding box center [57, 19] width 55 height 11
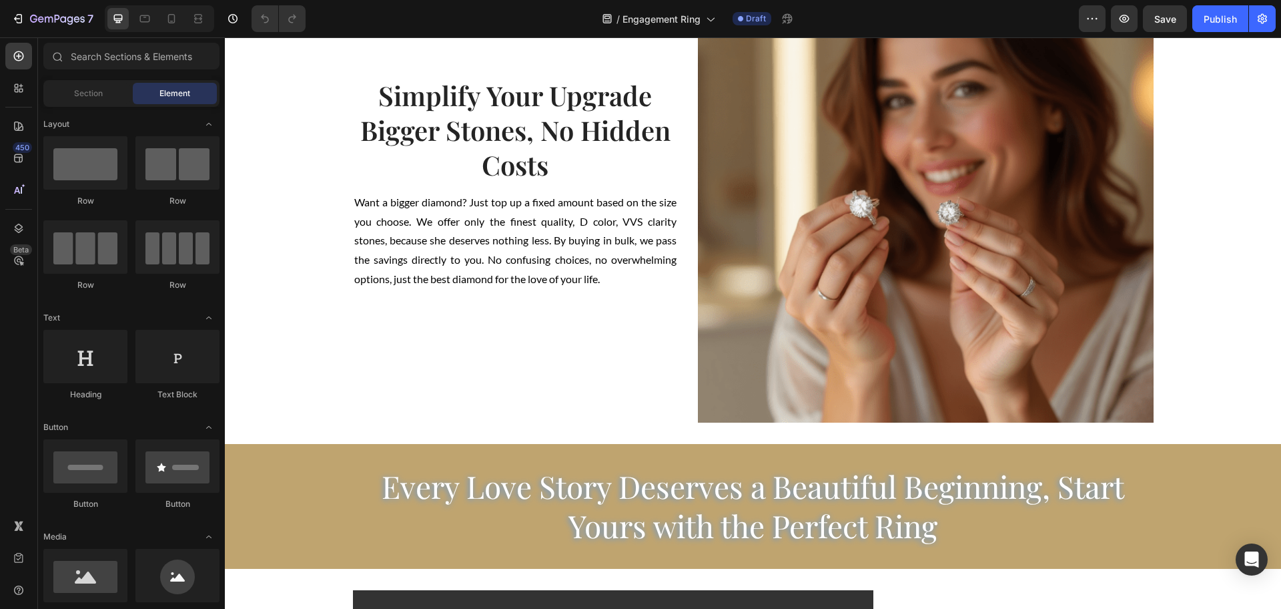
scroll to position [2086, 0]
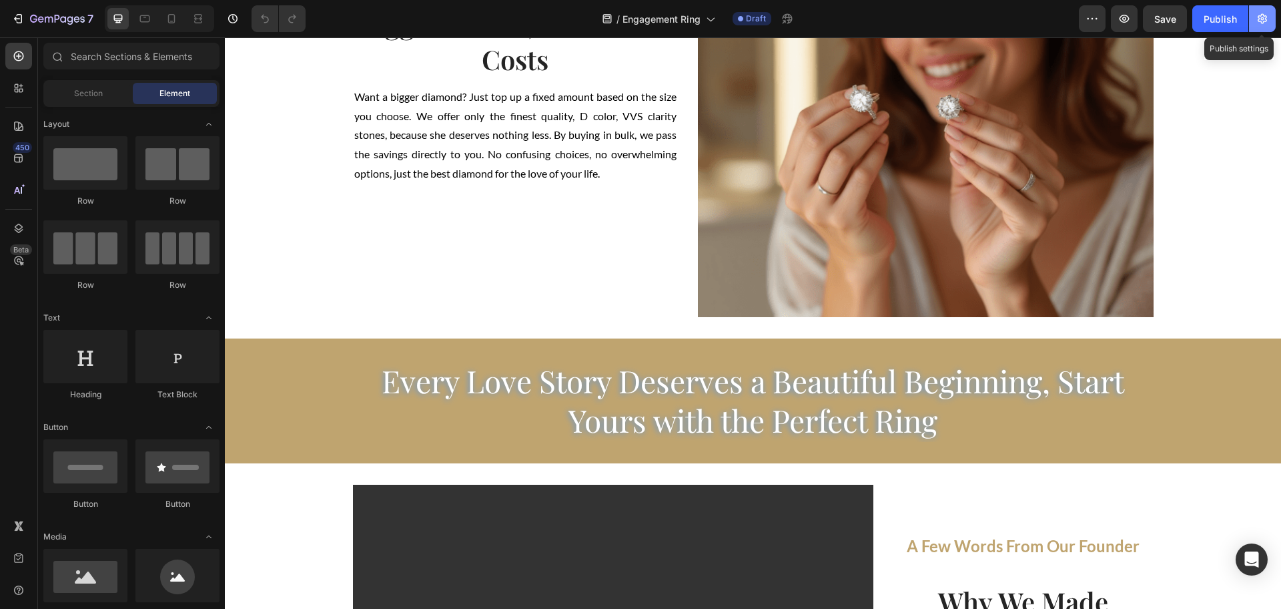
click at [1263, 15] on icon "button" at bounding box center [1262, 18] width 13 height 13
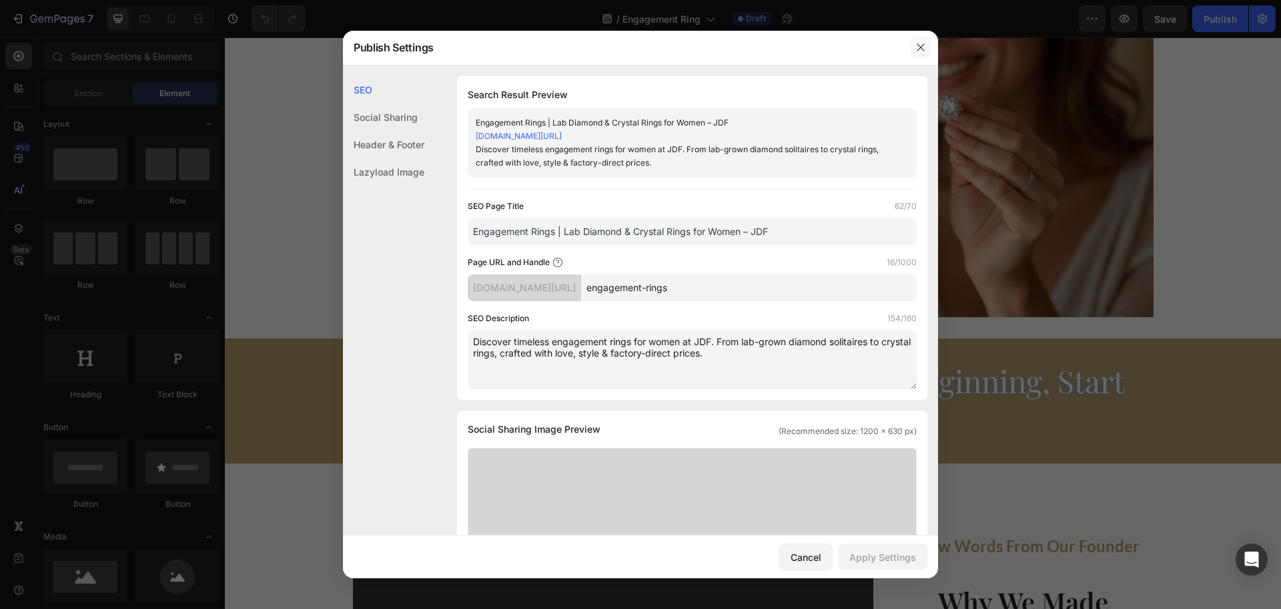
click at [924, 44] on icon "button" at bounding box center [921, 47] width 11 height 11
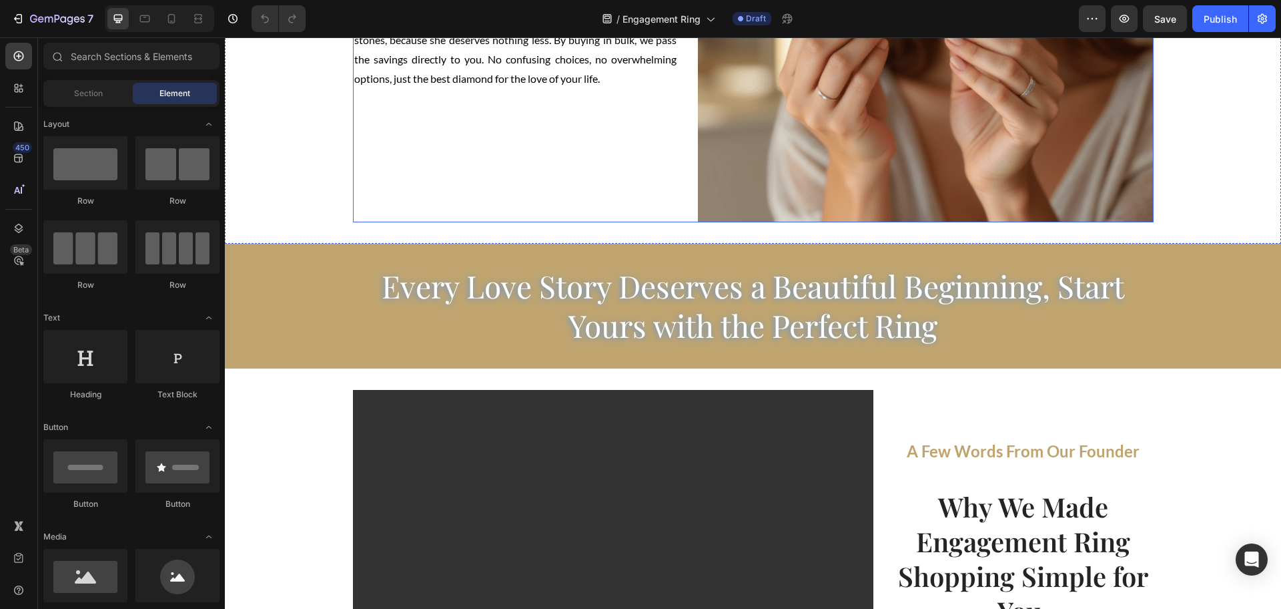
scroll to position [2253, 0]
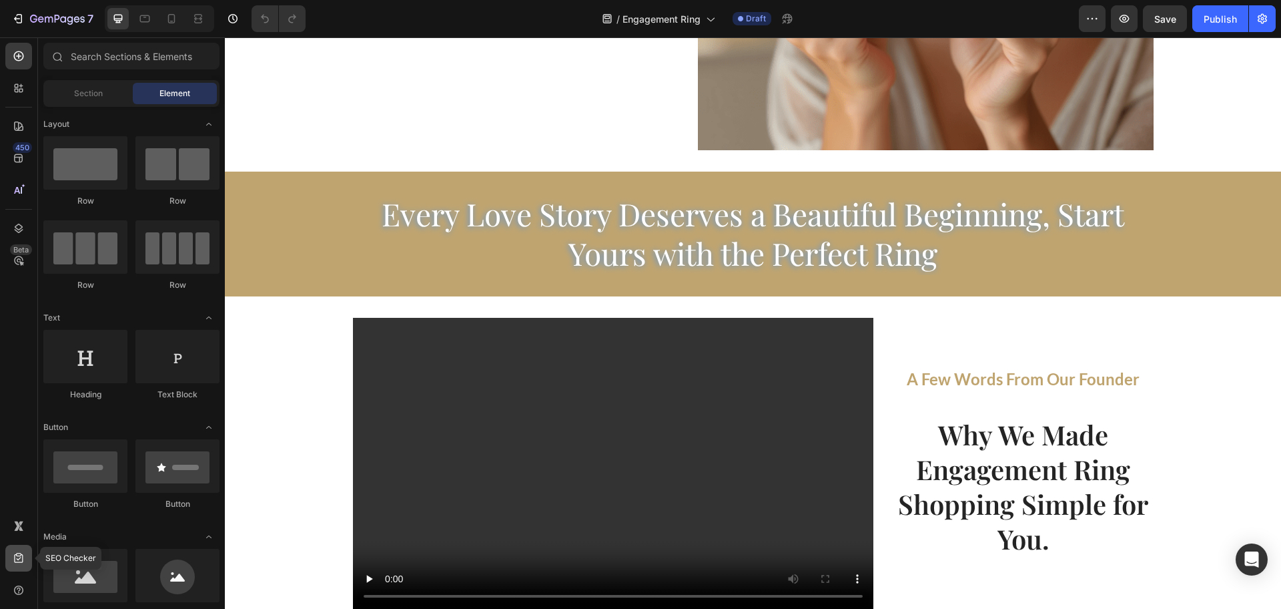
click at [15, 559] on icon at bounding box center [18, 557] width 13 height 13
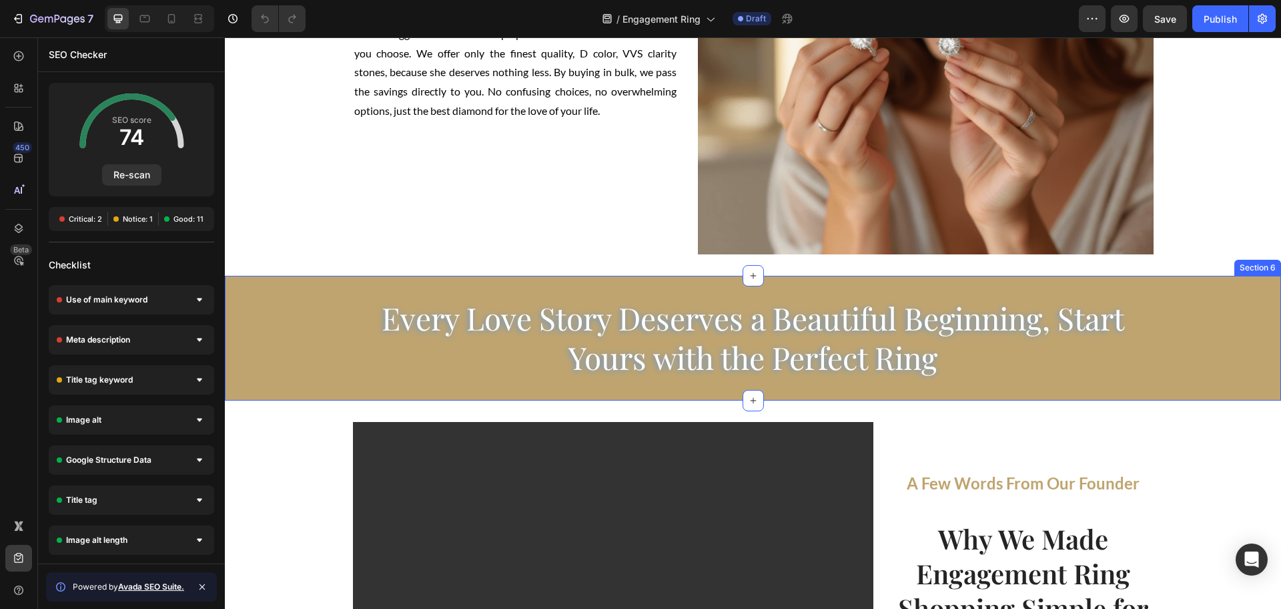
scroll to position [2086, 0]
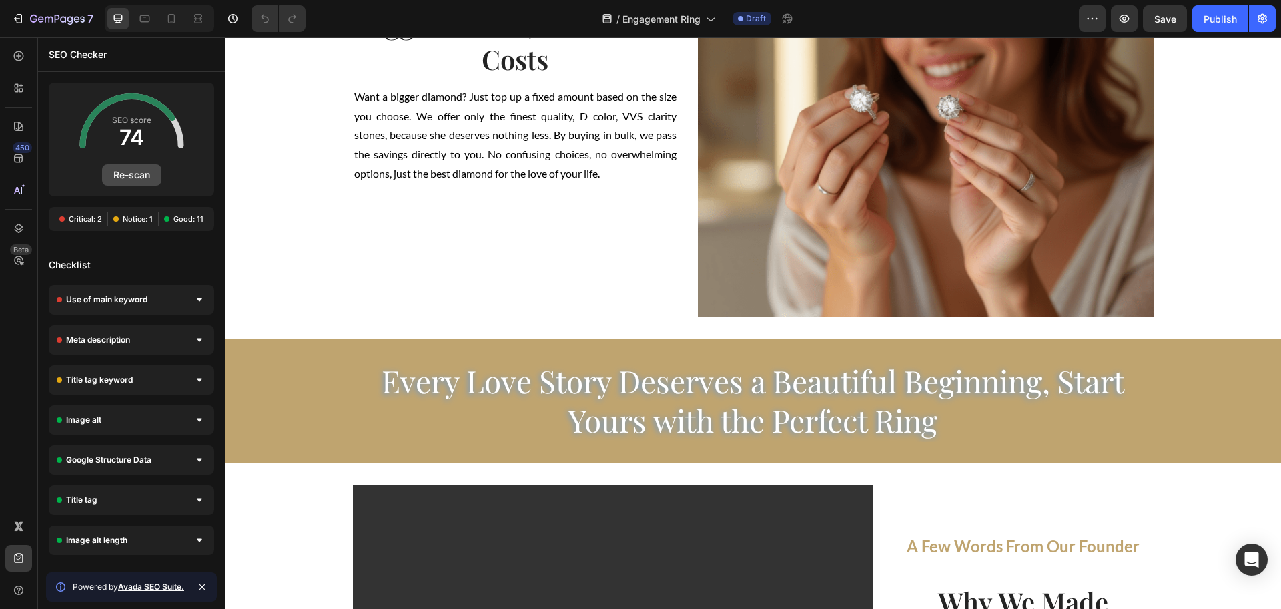
click at [153, 176] on button "Re-scan" at bounding box center [131, 174] width 59 height 21
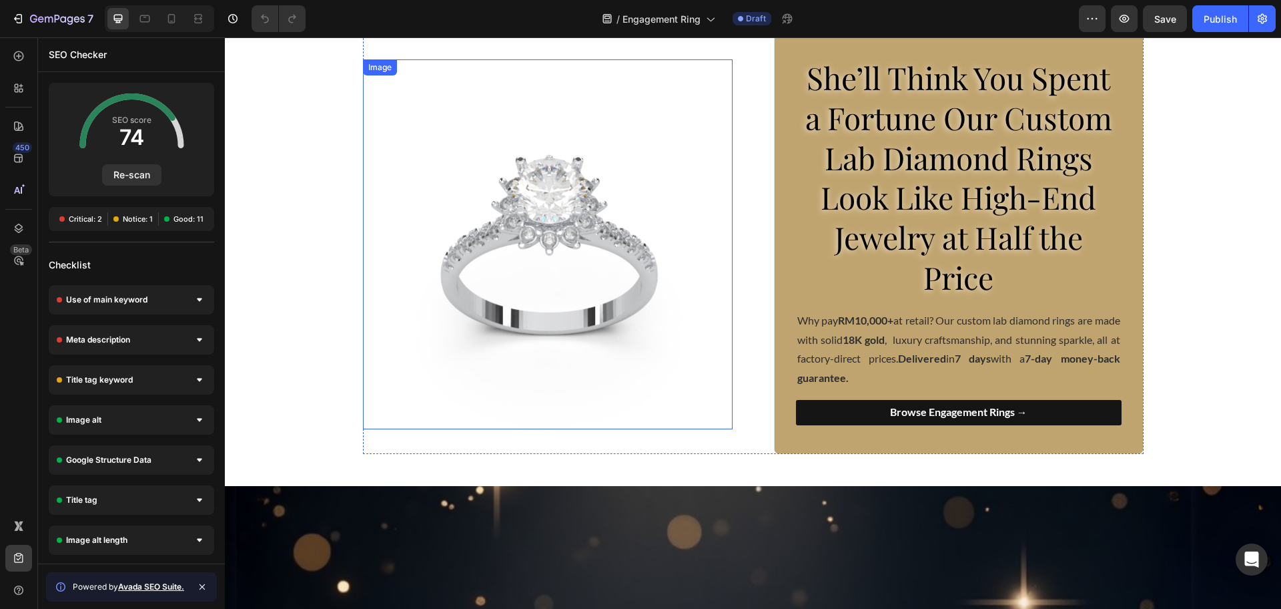
scroll to position [0, 0]
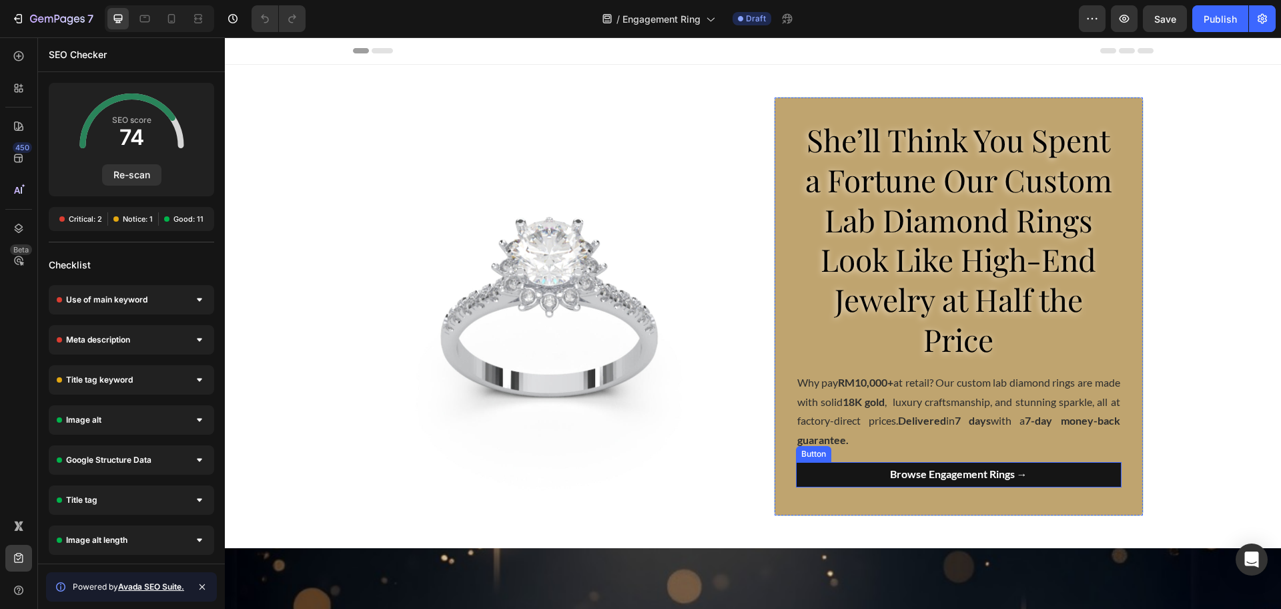
click at [839, 479] on link "Browse Engagement Rings →" at bounding box center [959, 474] width 326 height 25
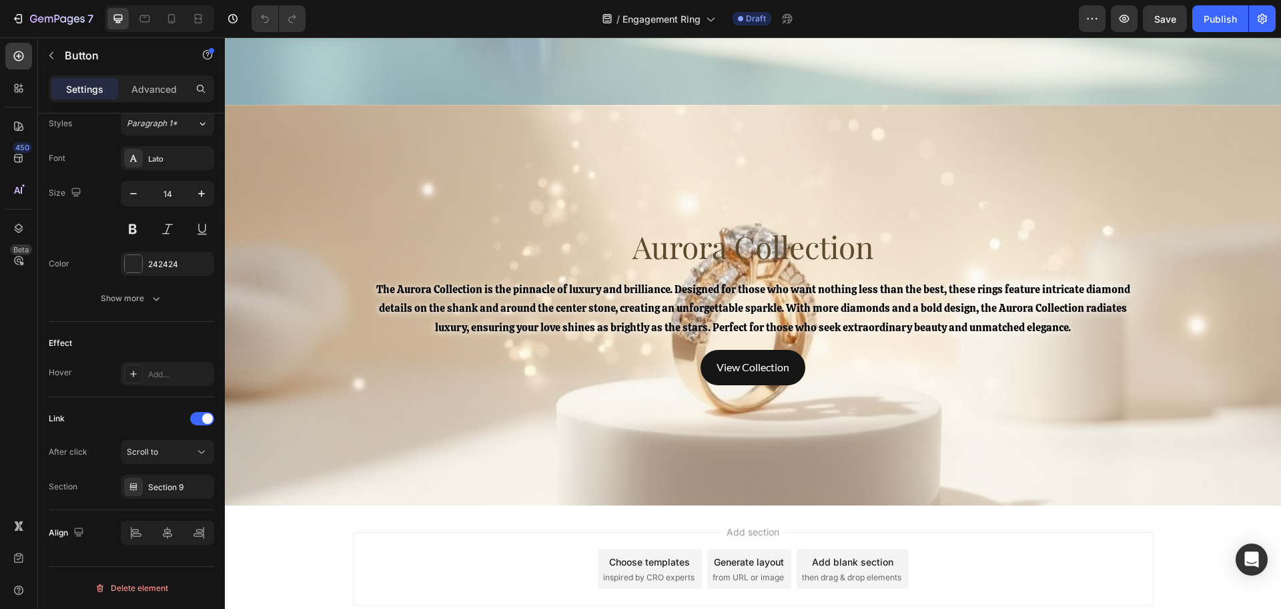
scroll to position [3897, 0]
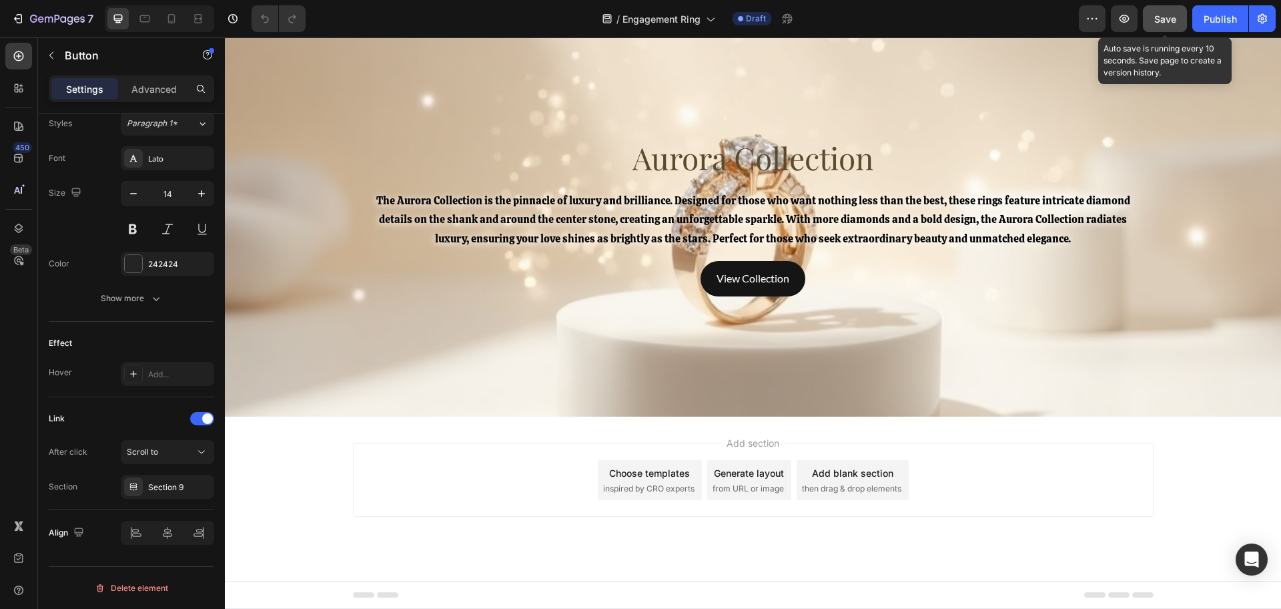
click at [1177, 17] on span "Save" at bounding box center [1166, 18] width 22 height 11
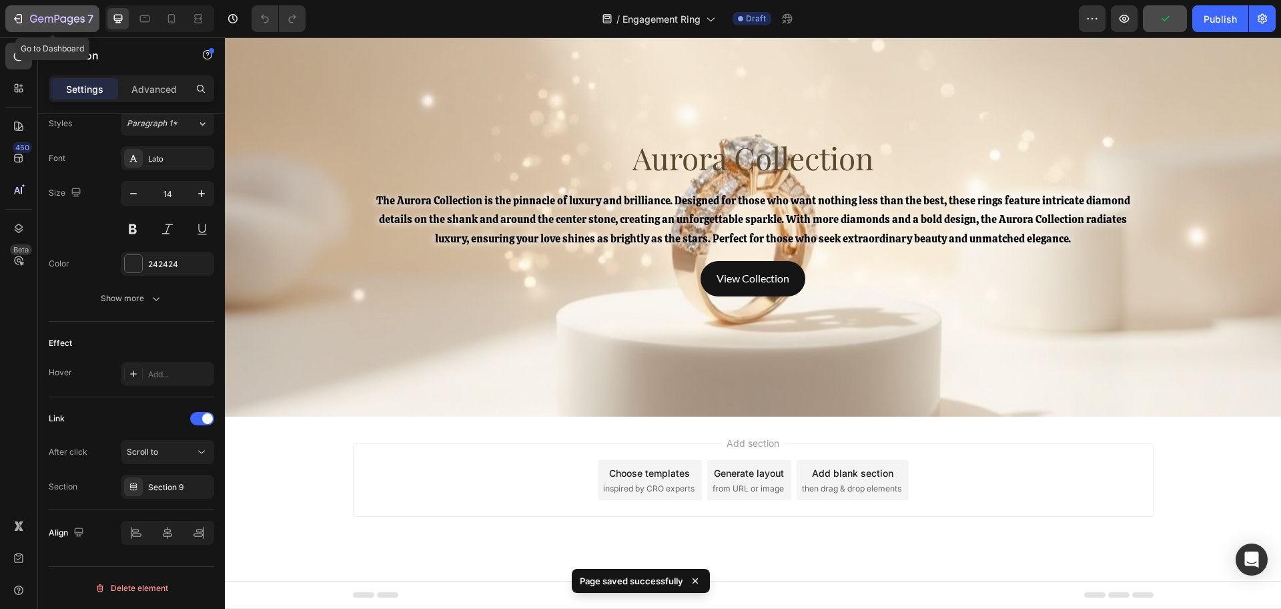
click at [49, 29] on button "7" at bounding box center [52, 18] width 94 height 27
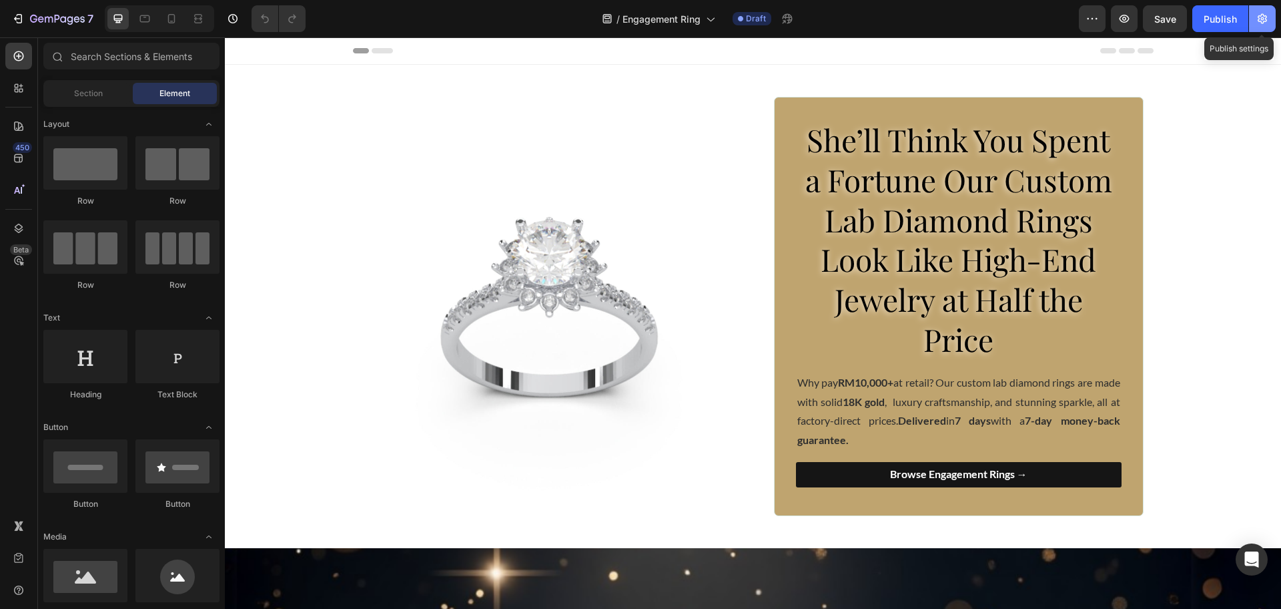
click at [1261, 19] on icon "button" at bounding box center [1262, 18] width 13 height 13
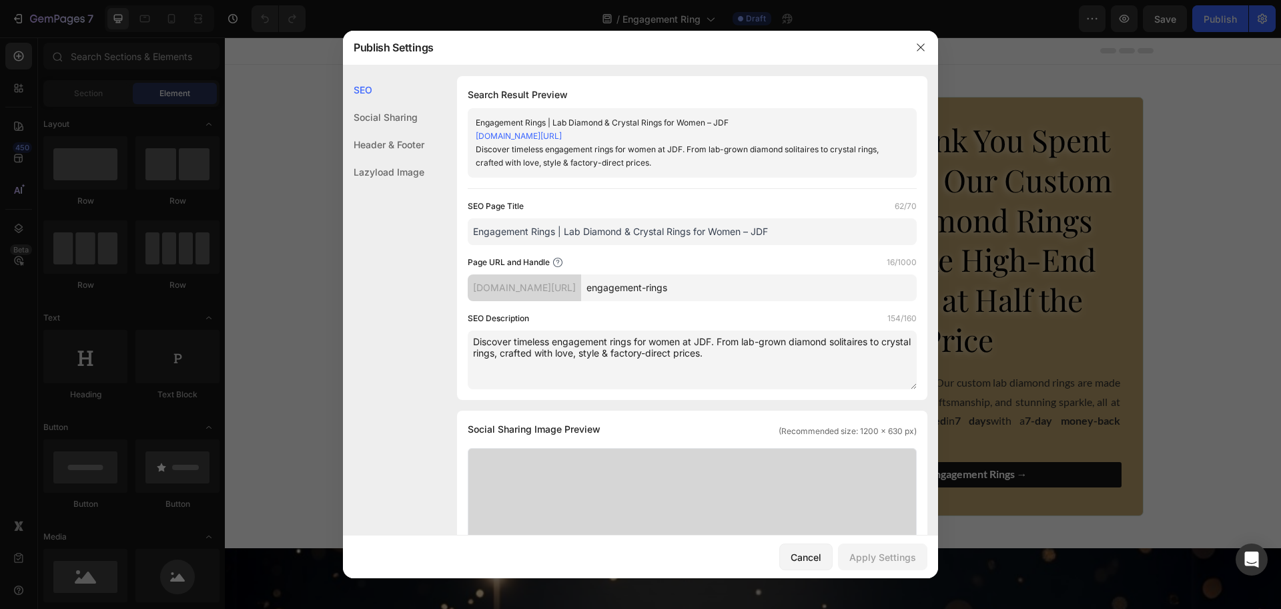
drag, startPoint x: 593, startPoint y: 287, endPoint x: 537, endPoint y: 278, distance: 56.7
click at [531, 283] on div "[DOMAIN_NAME][URL]" at bounding box center [524, 287] width 113 height 27
click at [615, 264] on div "Page URL and Handle 16/1000" at bounding box center [692, 262] width 449 height 13
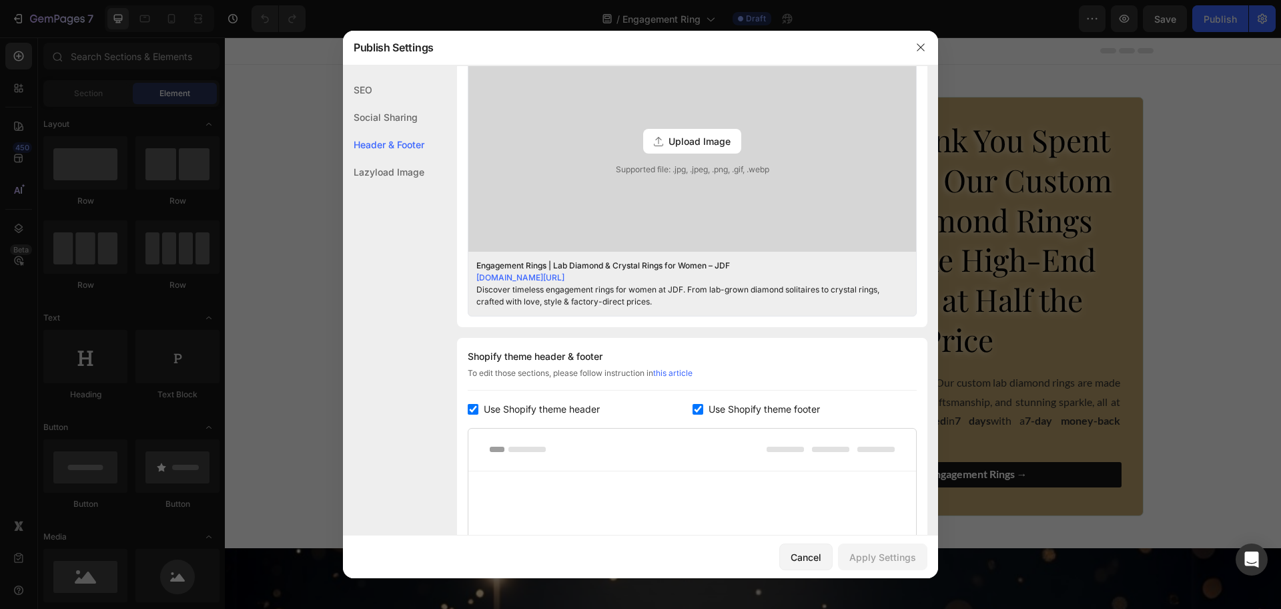
scroll to position [584, 0]
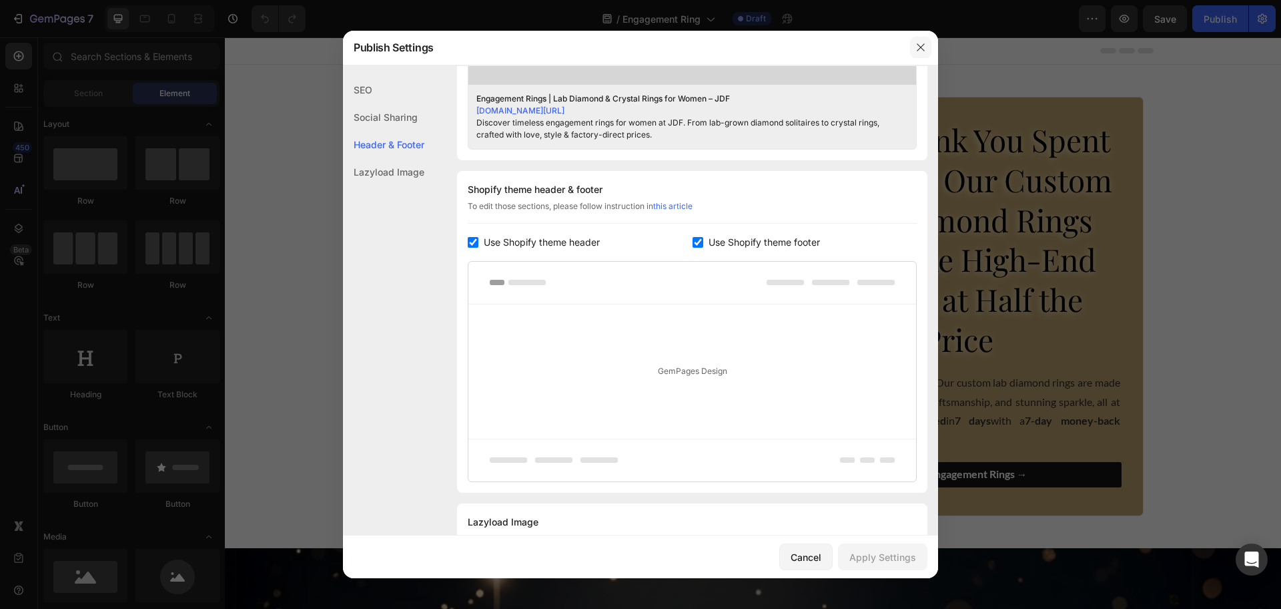
click at [921, 44] on icon "button" at bounding box center [921, 47] width 11 height 11
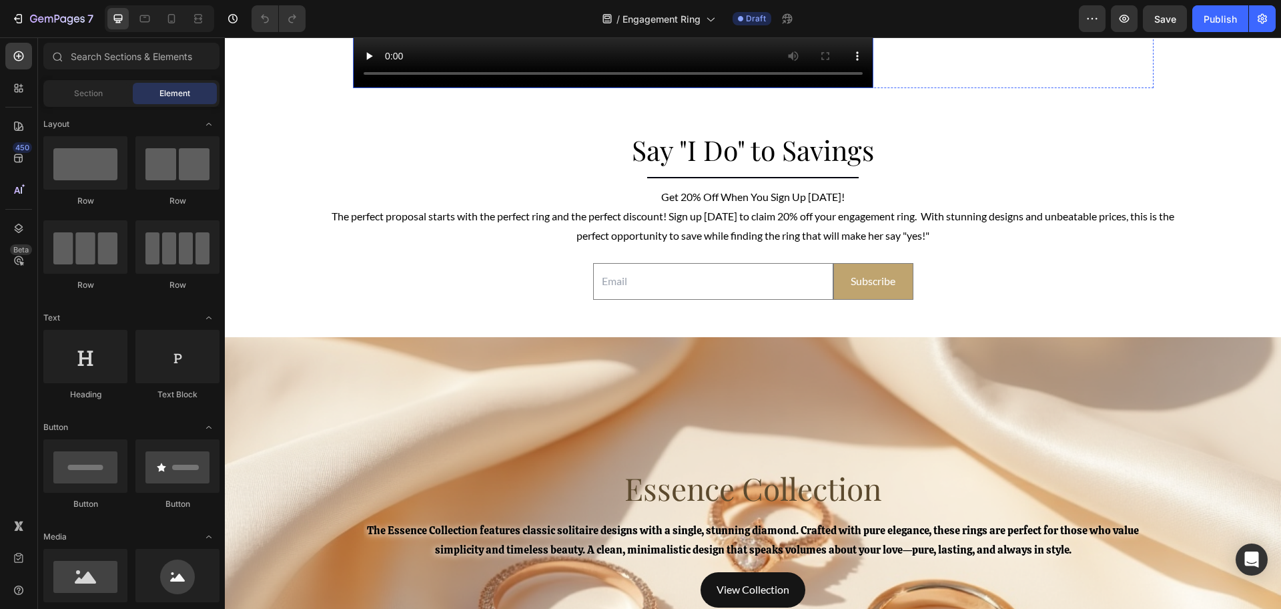
scroll to position [2586, 0]
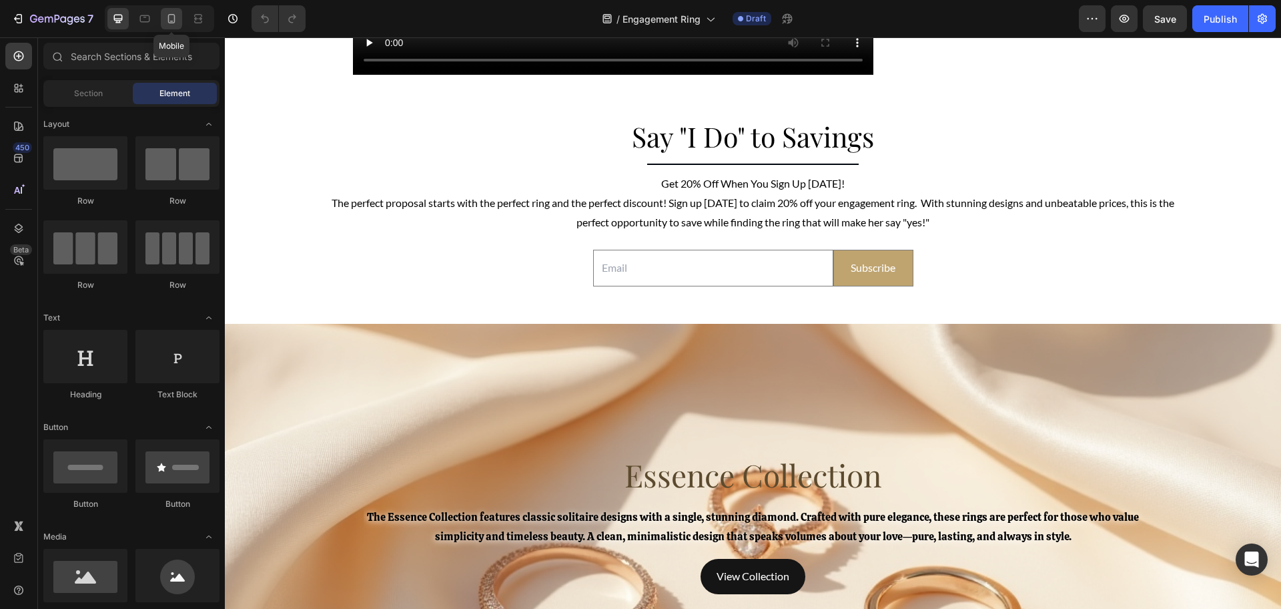
click at [174, 19] on icon at bounding box center [171, 18] width 7 height 9
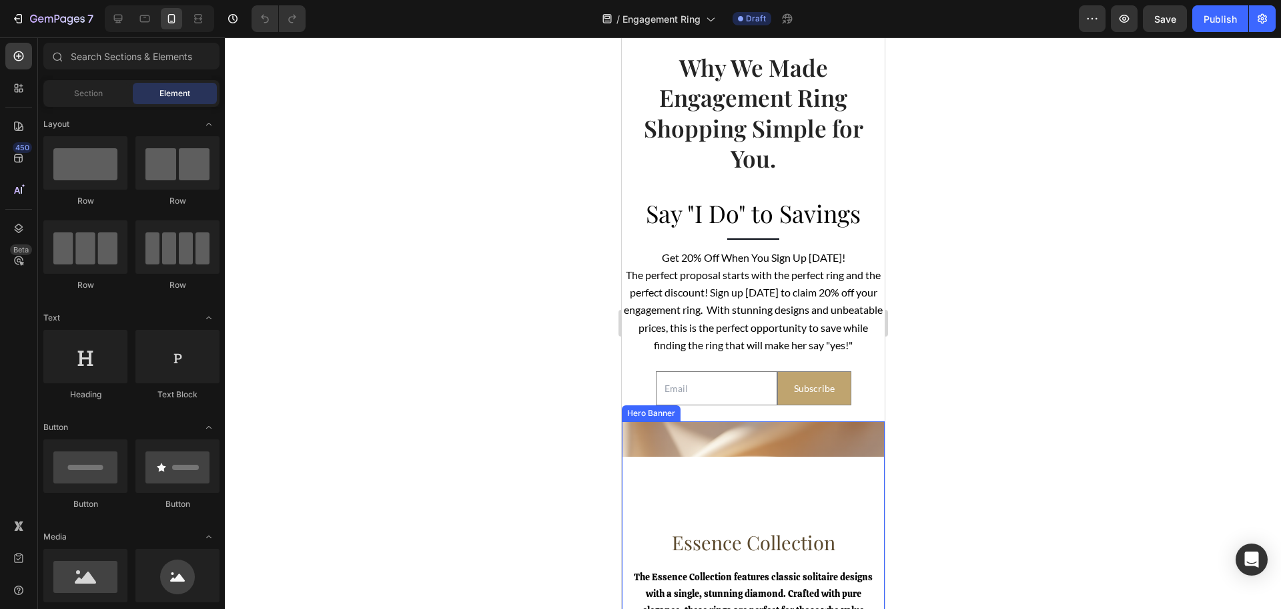
scroll to position [2336, 0]
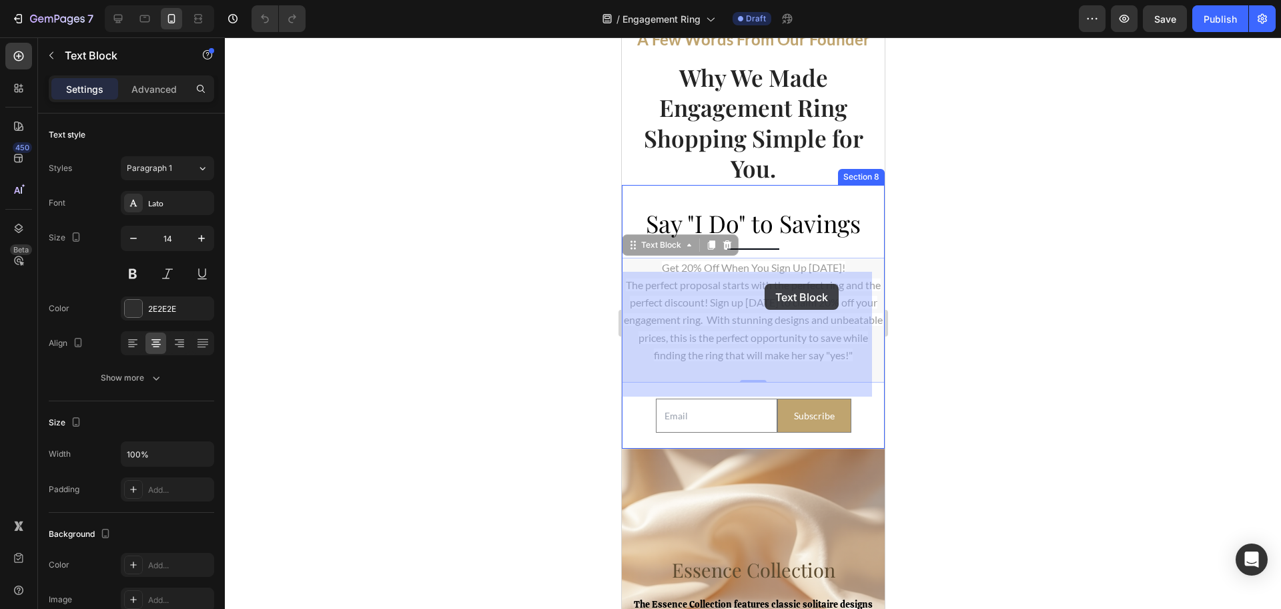
drag, startPoint x: 655, startPoint y: 281, endPoint x: 752, endPoint y: 284, distance: 96.8
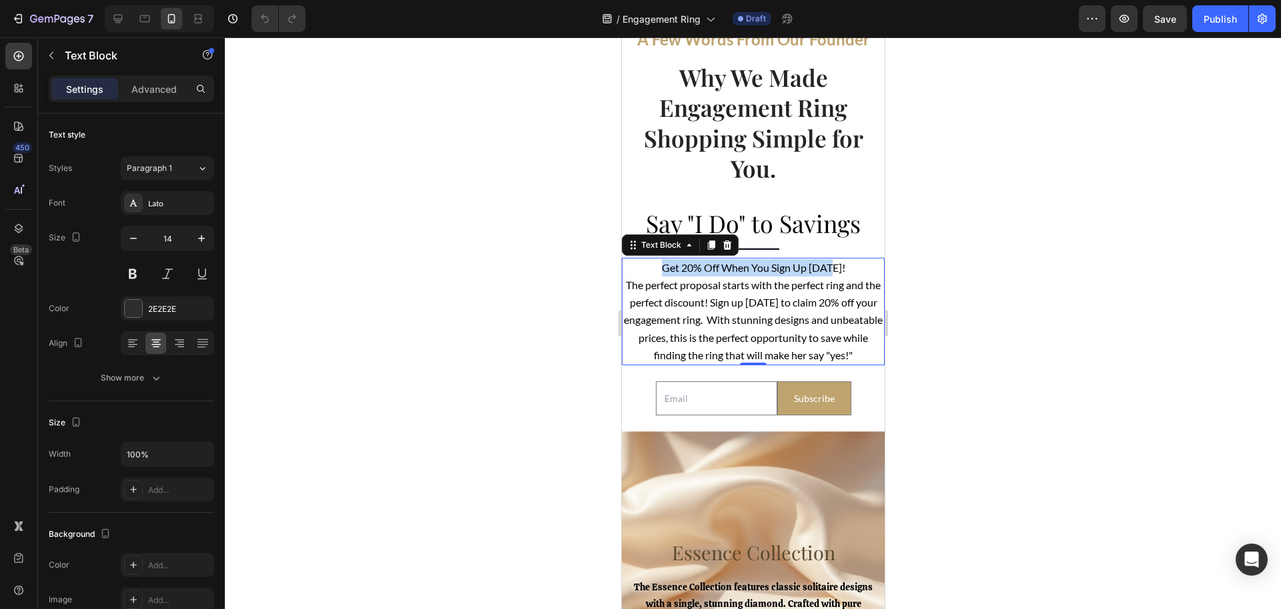
click at [824, 274] on span "Get 20% Off When You Sign Up [DATE]!" at bounding box center [753, 267] width 184 height 13
click at [842, 282] on p "Get 20% Off When You Sign Up [DATE]! The perfect proposal starts with the perfe…" at bounding box center [753, 311] width 260 height 105
drag, startPoint x: 839, startPoint y: 282, endPoint x: 657, endPoint y: 280, distance: 182.2
click at [657, 280] on p "Get 20% Off When You Sign Up [DATE]! The perfect proposal starts with the perfe…" at bounding box center [753, 311] width 260 height 105
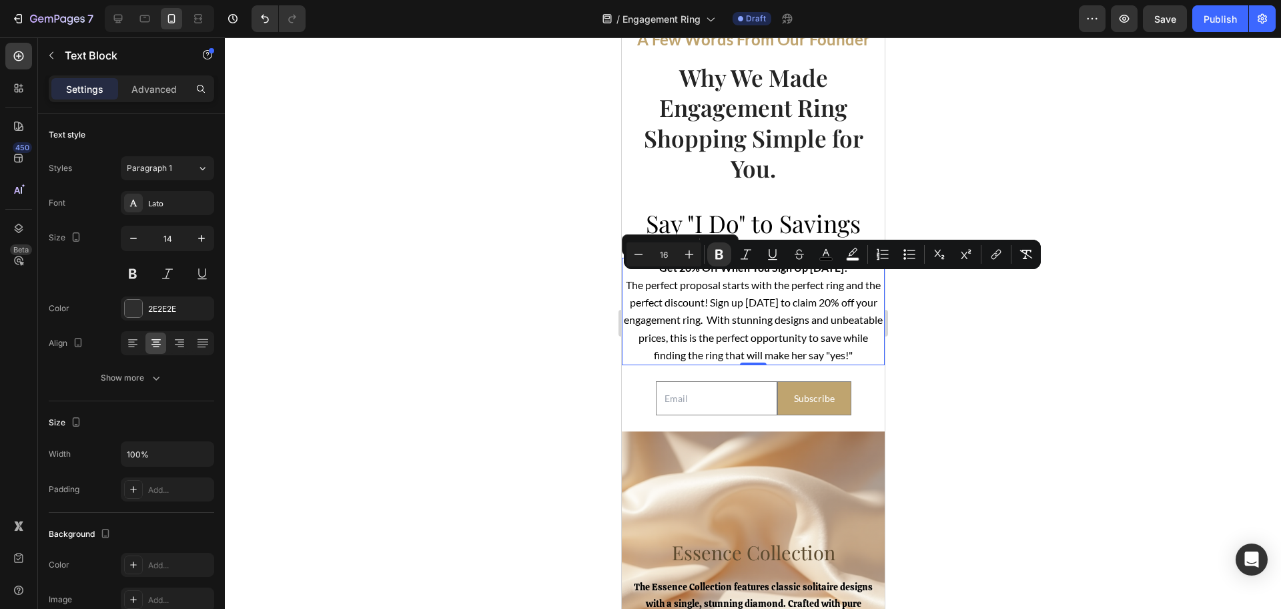
click at [970, 312] on div at bounding box center [753, 322] width 1057 height 571
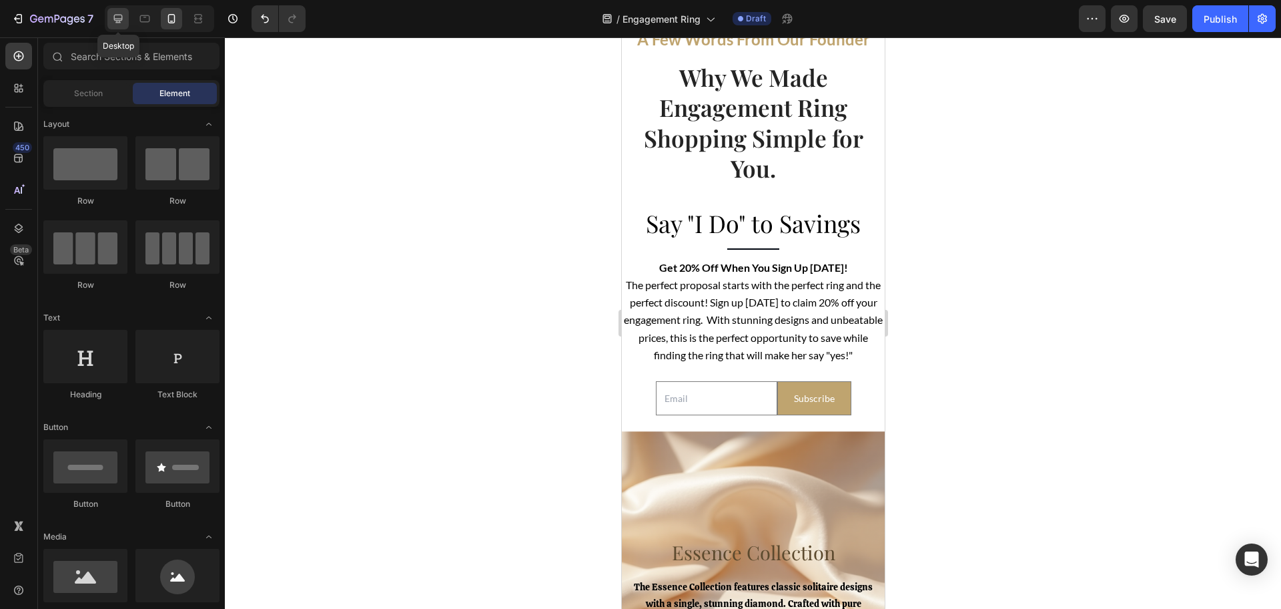
click at [119, 19] on icon at bounding box center [117, 18] width 13 height 13
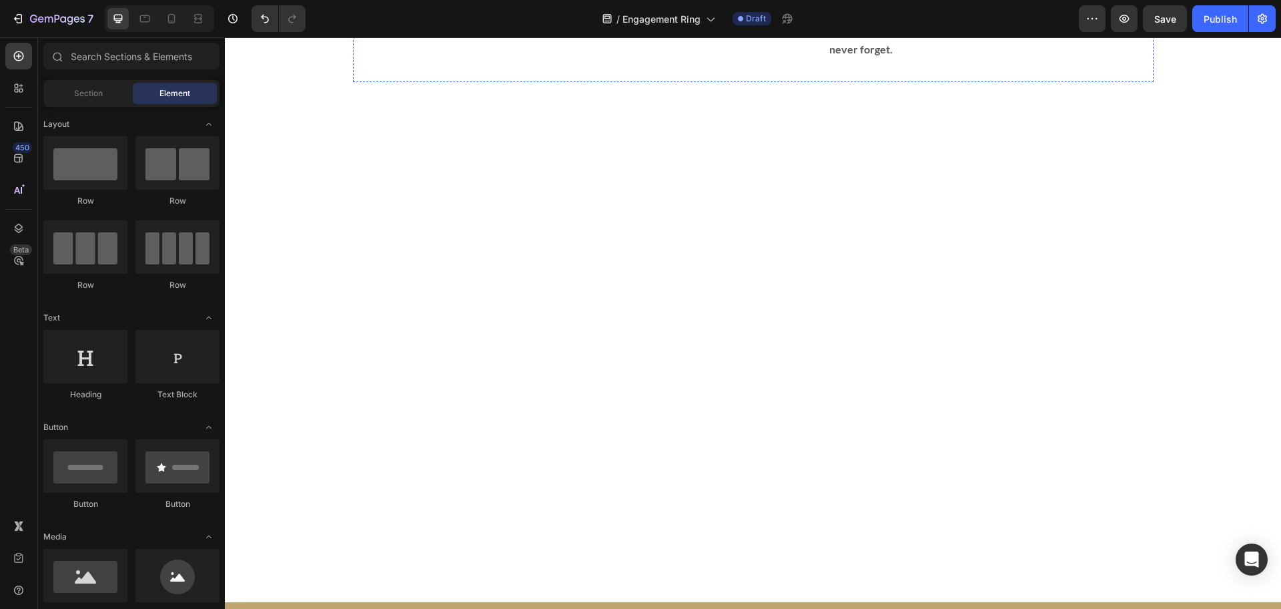
scroll to position [1434, 0]
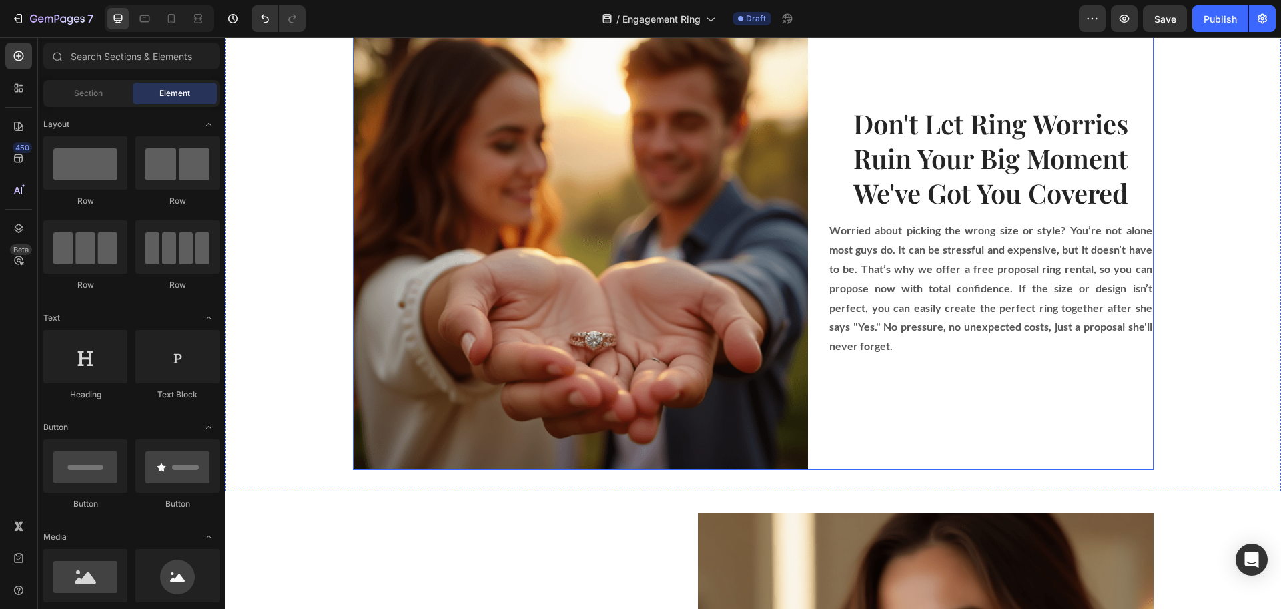
click at [804, 291] on div "Image Don't Let Ring Worries Ruin Your Big Moment We've Got You Covered Heading…" at bounding box center [753, 241] width 801 height 457
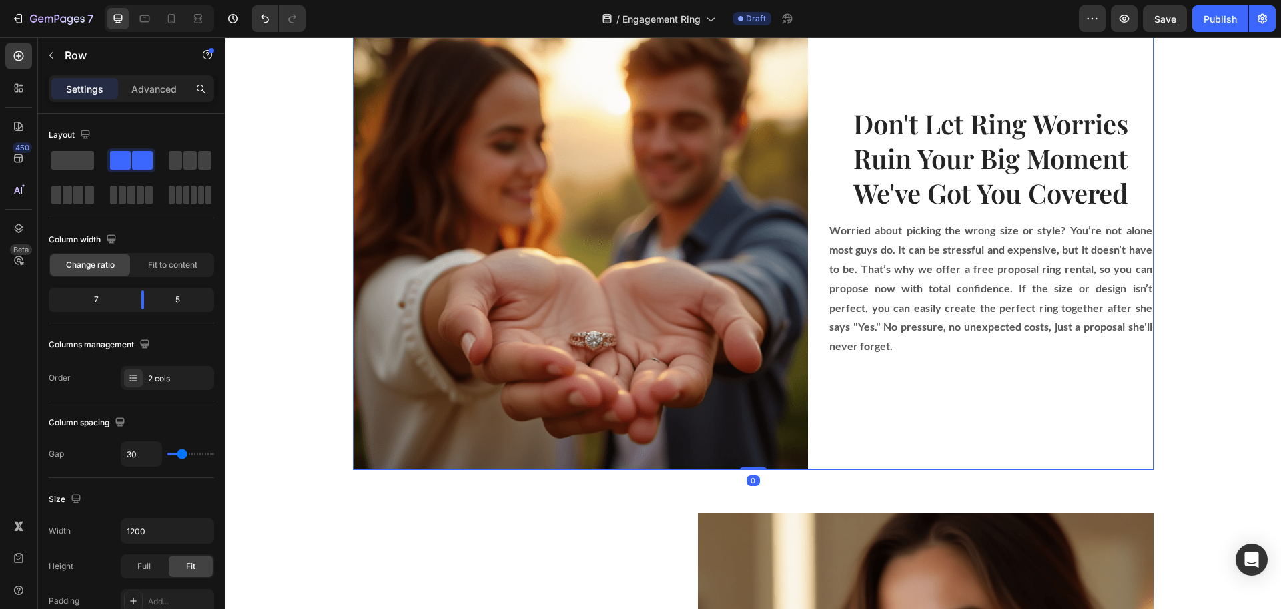
click at [830, 290] on strong "Worried about picking the wrong size or style? You’re not alone most guys do. I…" at bounding box center [991, 288] width 323 height 128
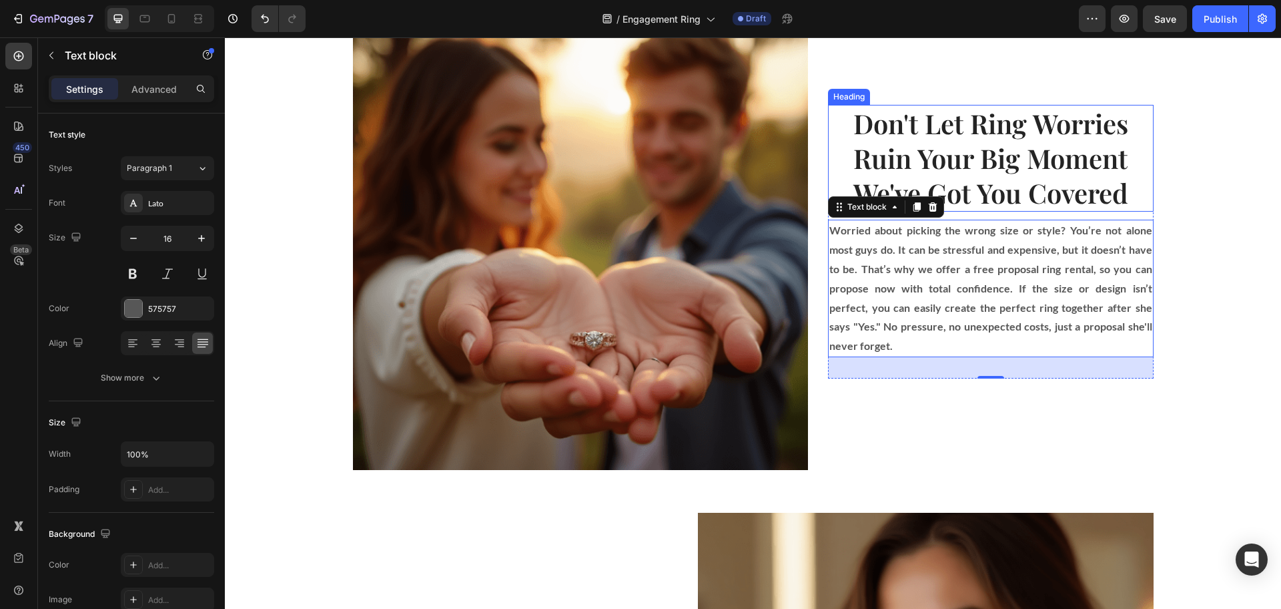
click at [874, 119] on h2 "Don't Let Ring Worries Ruin Your Big Moment We've Got You Covered" at bounding box center [991, 158] width 326 height 107
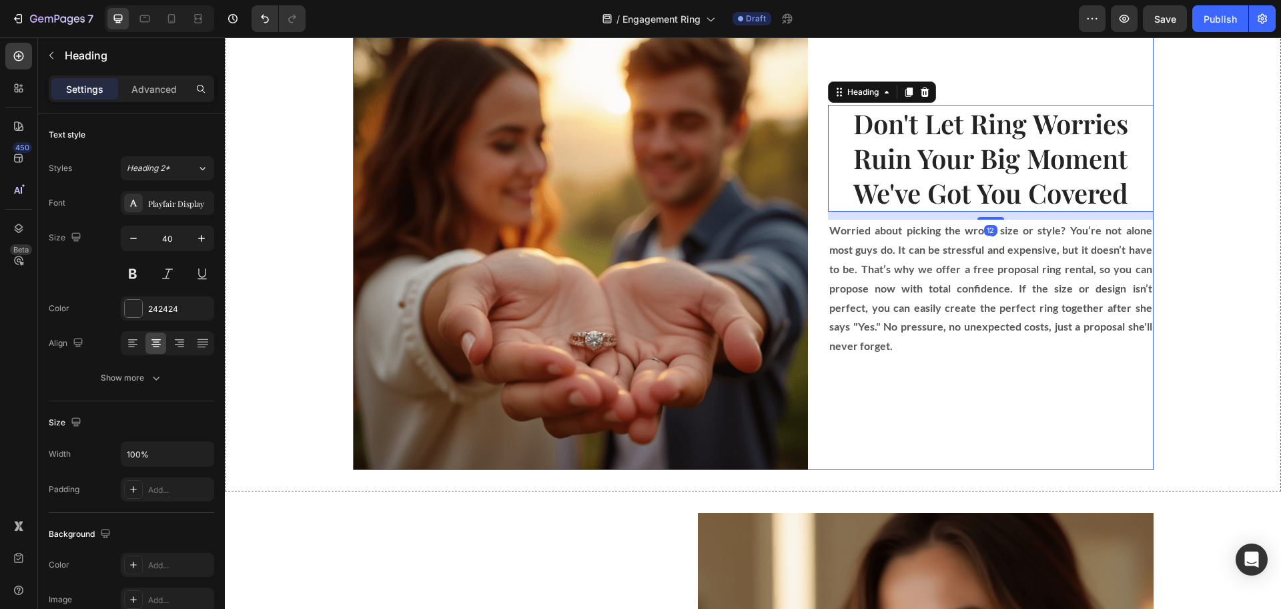
click at [966, 97] on div "Don't Let Ring Worries Ruin Your Big Moment We've Got You Covered Heading 12 Wo…" at bounding box center [991, 241] width 326 height 457
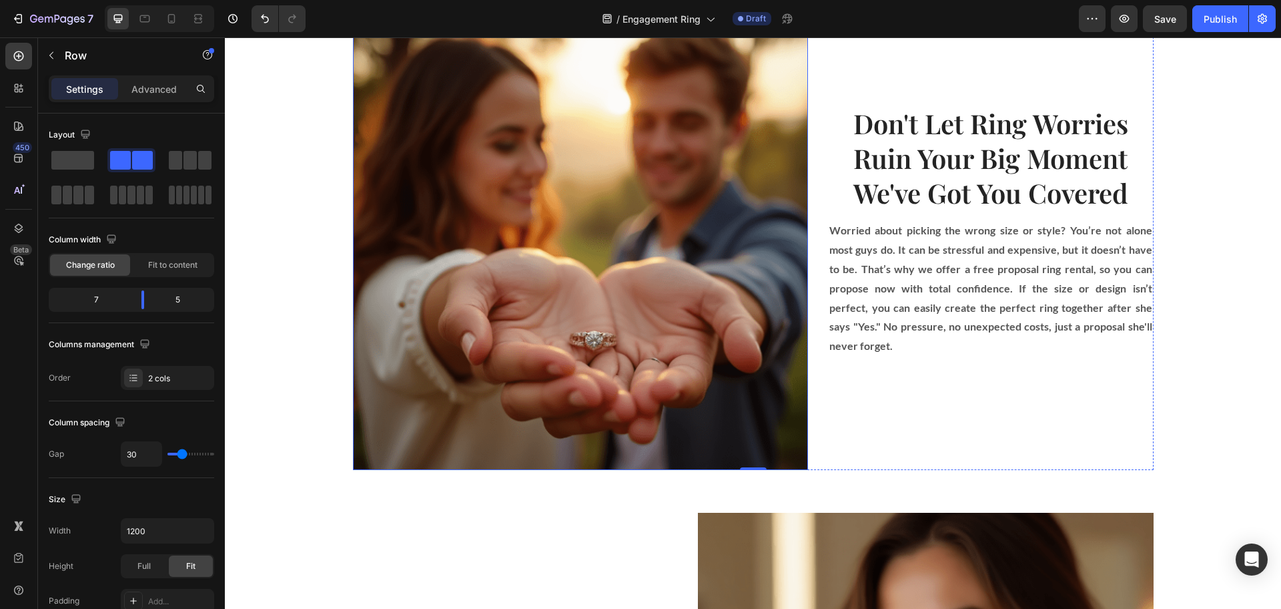
click at [720, 380] on img at bounding box center [581, 241] width 456 height 457
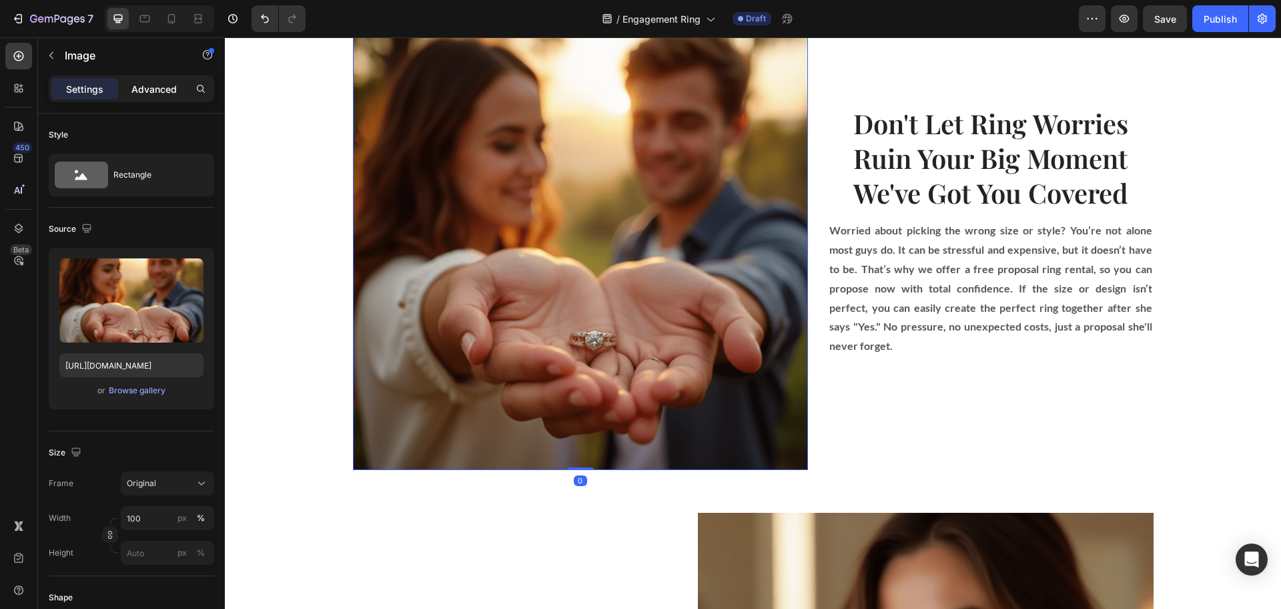
click at [163, 91] on p "Advanced" at bounding box center [153, 89] width 45 height 14
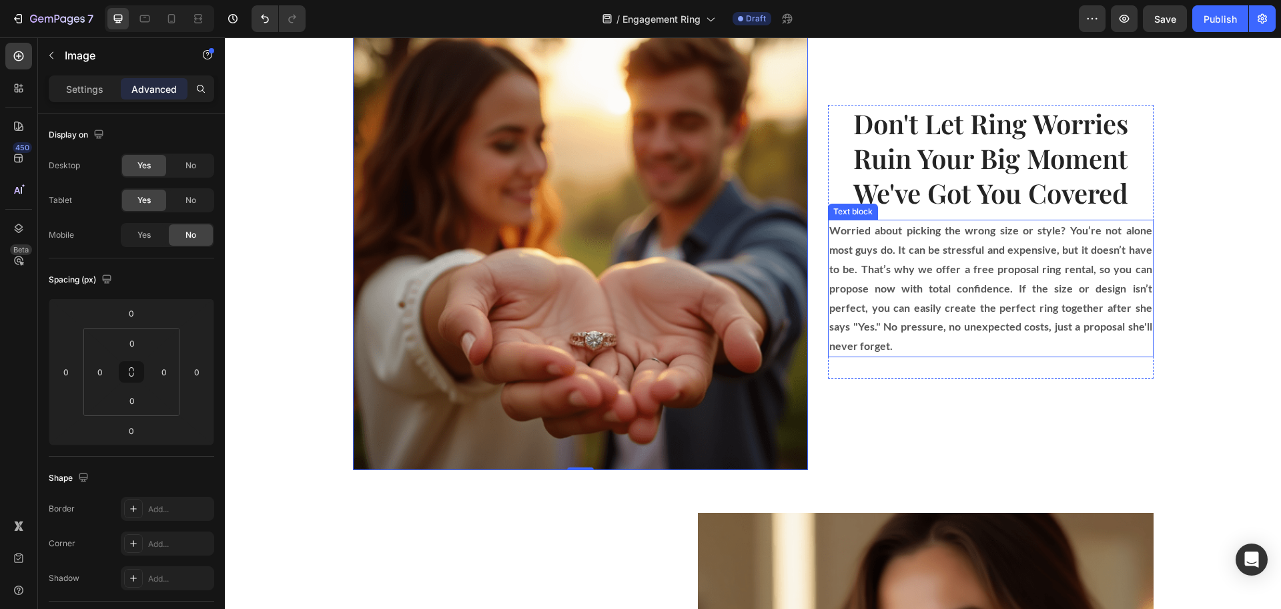
click at [950, 307] on p "Worried about picking the wrong size or style? You’re not alone most guys do. I…" at bounding box center [991, 288] width 323 height 135
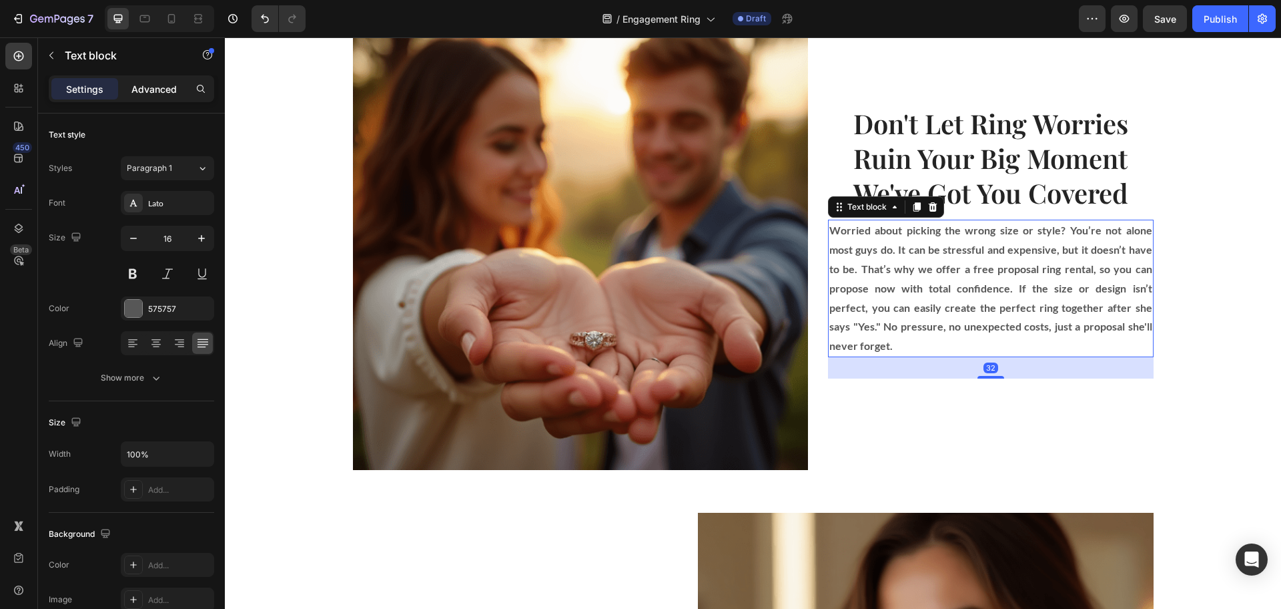
click at [148, 97] on div "Advanced" at bounding box center [154, 88] width 67 height 21
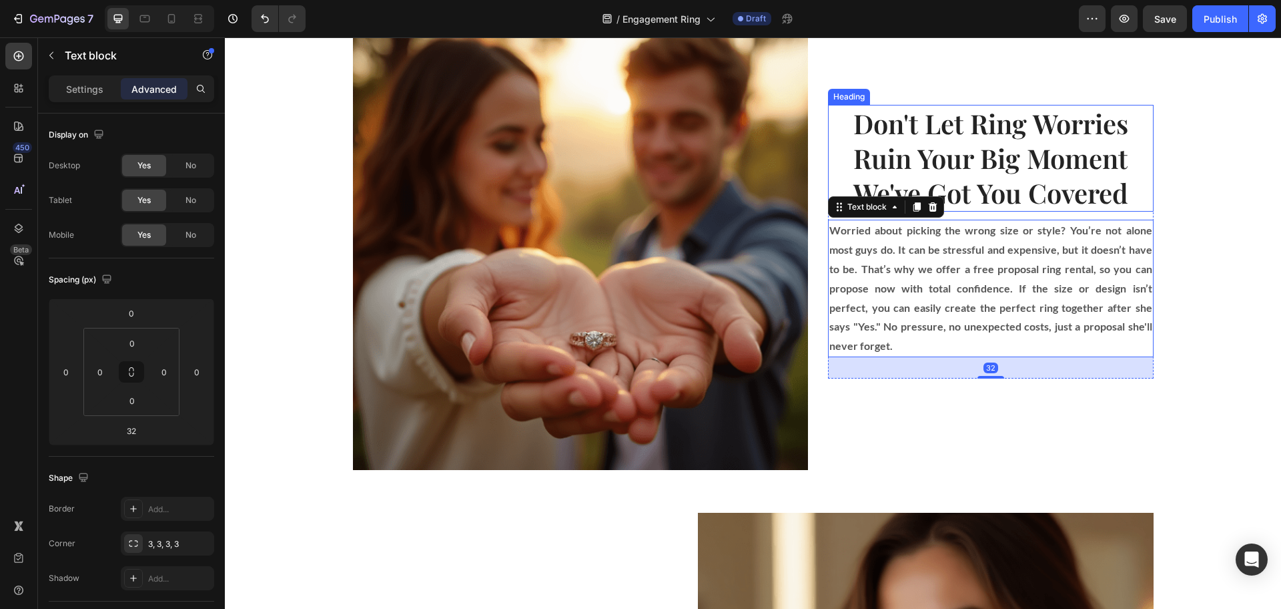
click at [895, 170] on h2 "Don't Let Ring Worries Ruin Your Big Moment We've Got You Covered" at bounding box center [991, 158] width 326 height 107
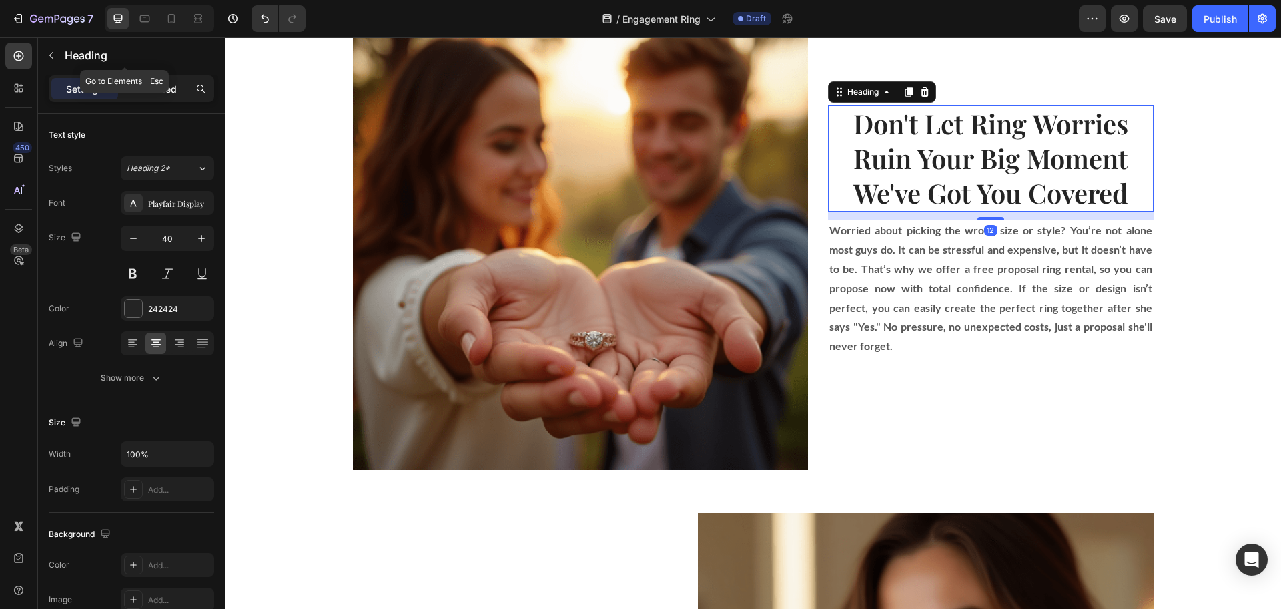
click at [158, 86] on p "Advanced" at bounding box center [153, 89] width 45 height 14
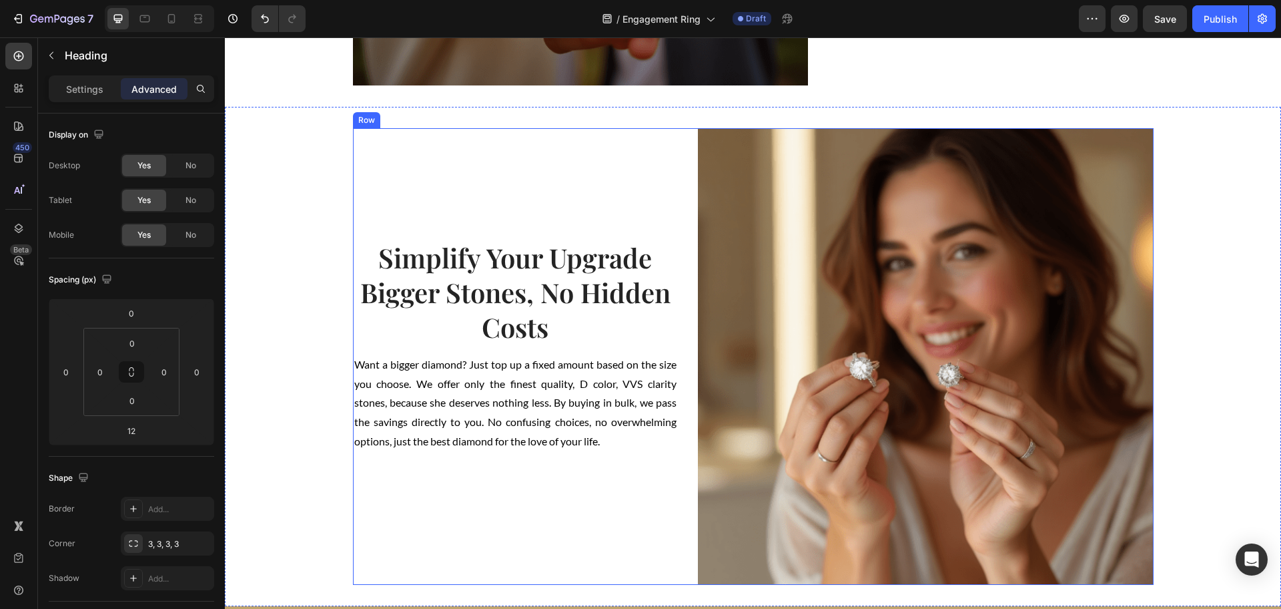
scroll to position [1851, 0]
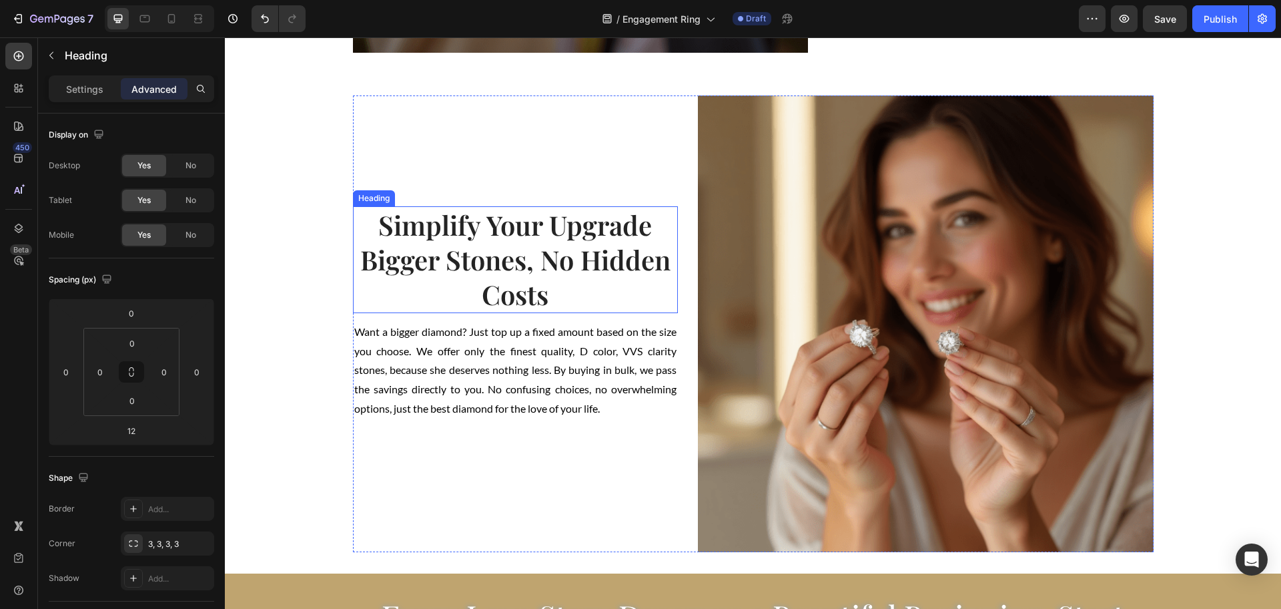
click at [485, 285] on h2 "Simplify Your Upgrade Bigger Stones, No Hidden Costs" at bounding box center [516, 259] width 326 height 107
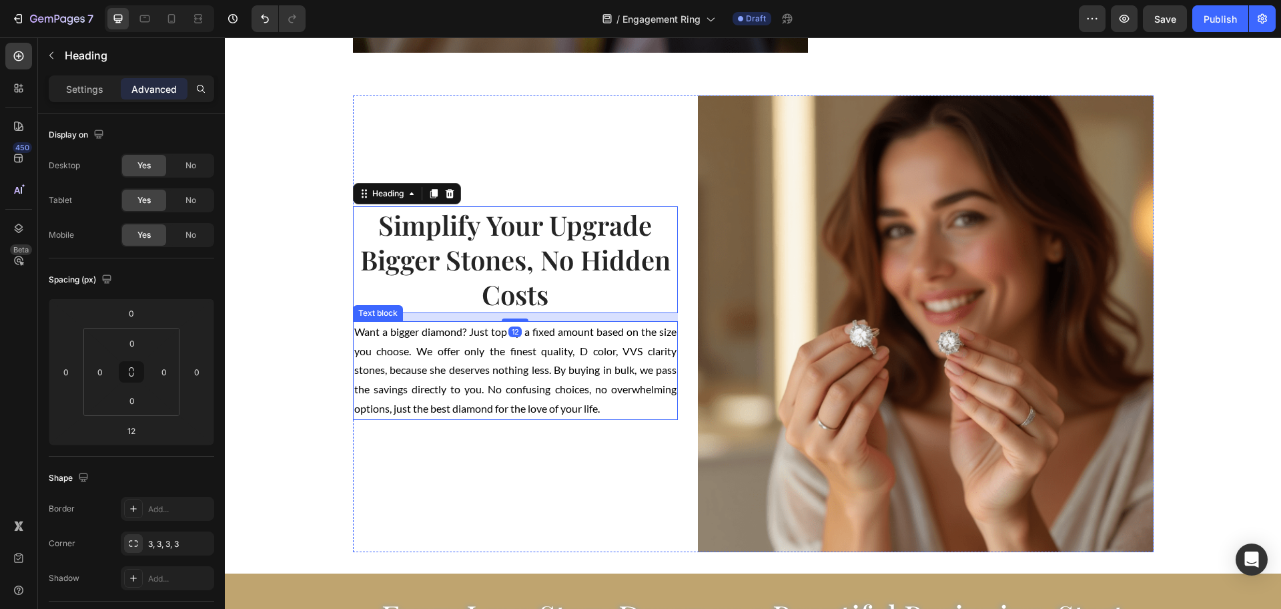
click at [487, 358] on p "Want a bigger diamond? Just top up a fixed amount based on the size you choose.…" at bounding box center [515, 370] width 323 height 96
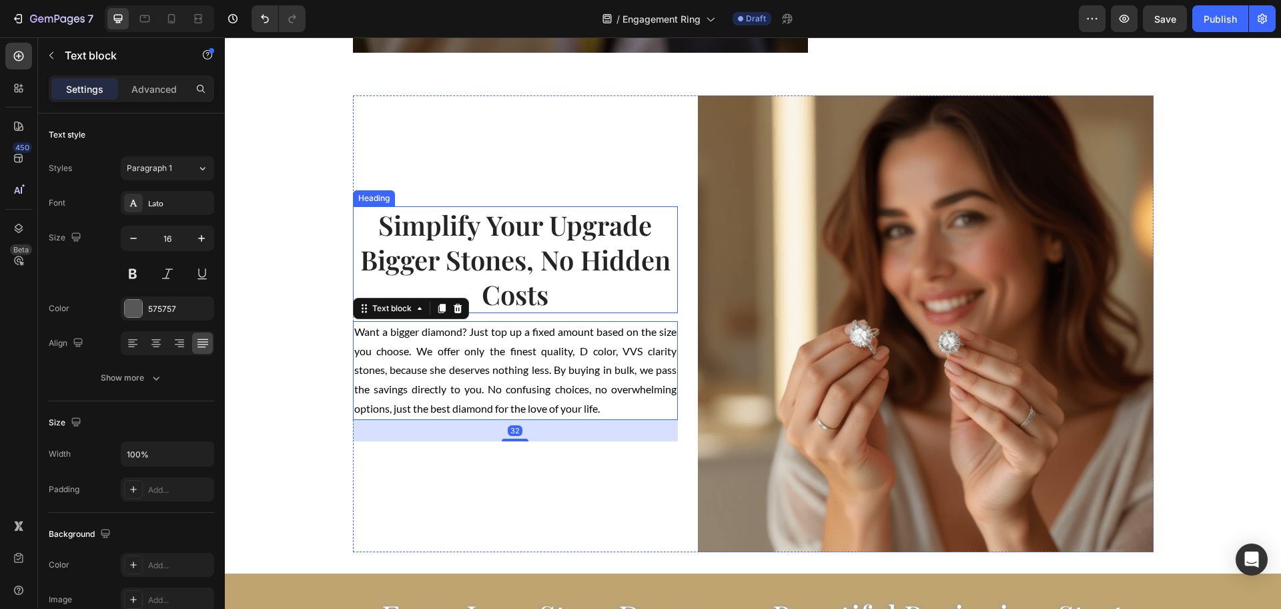
click at [647, 269] on h2 "Simplify Your Upgrade Bigger Stones, No Hidden Costs" at bounding box center [516, 259] width 326 height 107
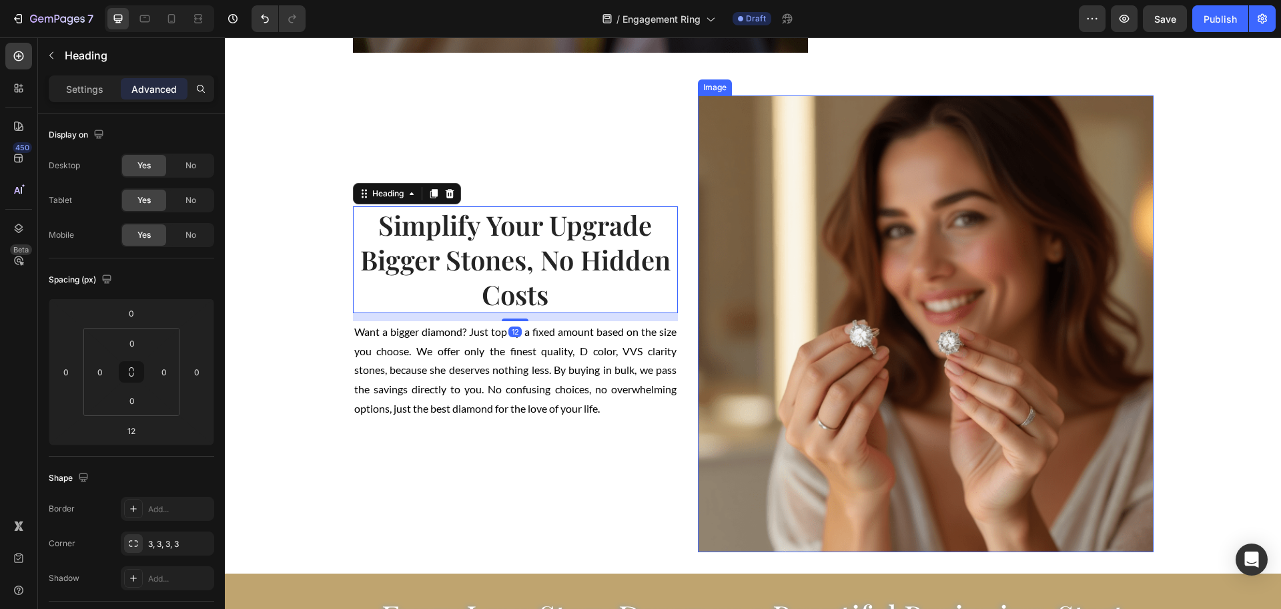
drag, startPoint x: 729, startPoint y: 175, endPoint x: 607, endPoint y: 176, distance: 122.1
click at [730, 175] on img at bounding box center [926, 323] width 456 height 457
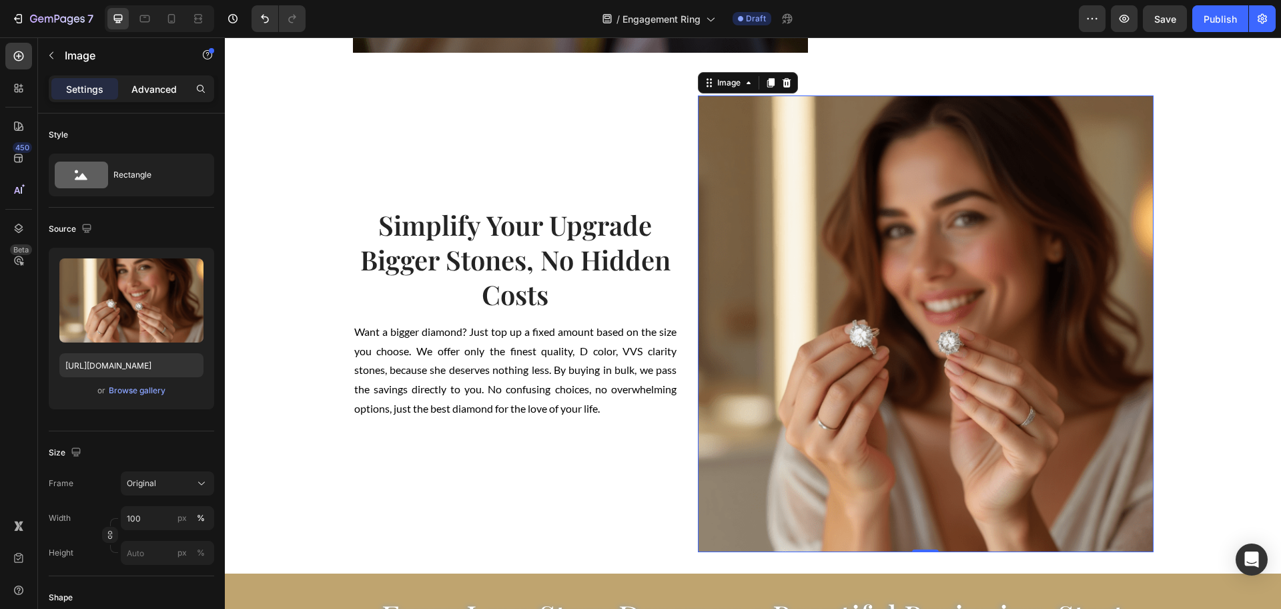
click at [155, 89] on p "Advanced" at bounding box center [153, 89] width 45 height 14
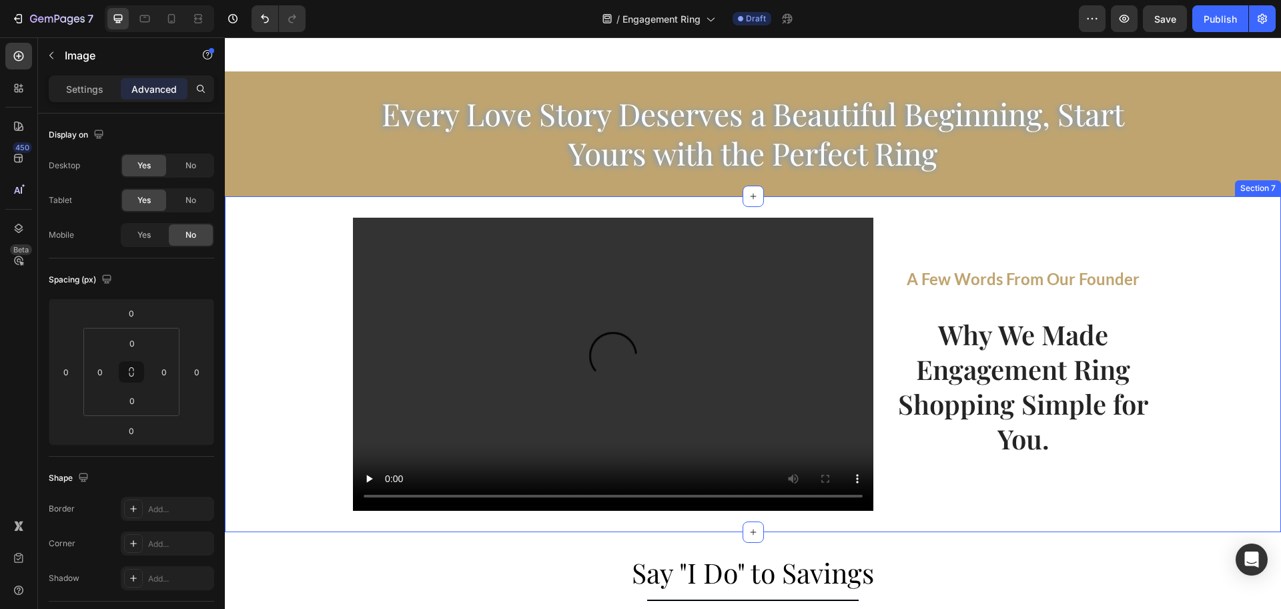
scroll to position [2435, 0]
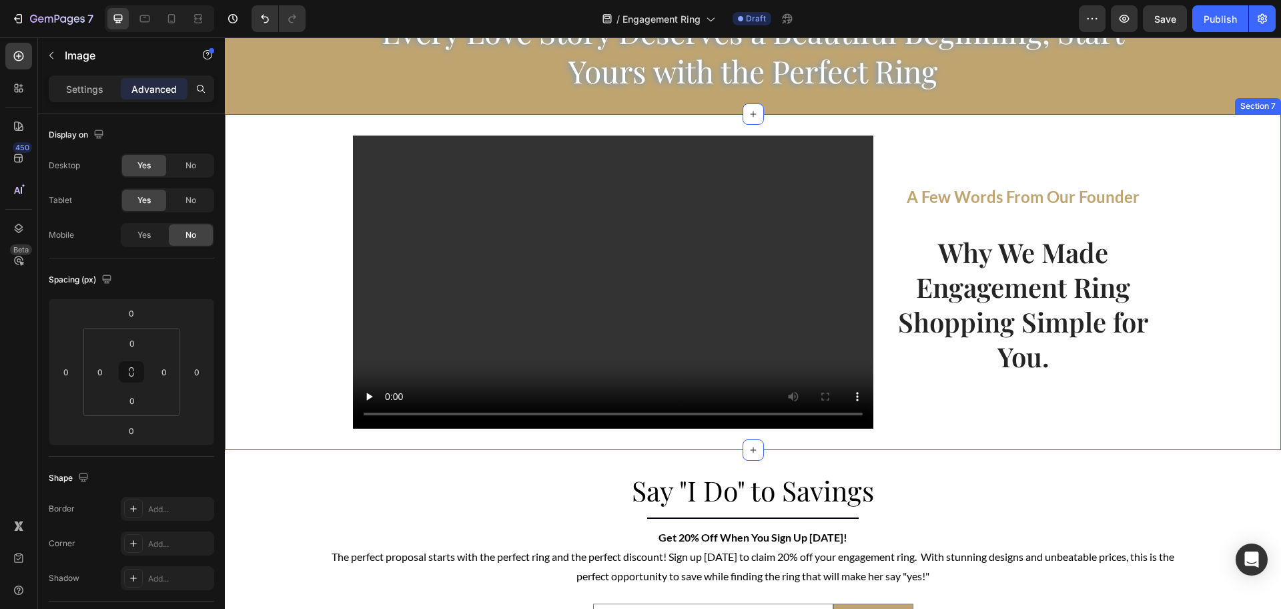
click at [1165, 279] on div "Video A Few Words From Our Founder Text block Why We Made Engagement Ring Shopp…" at bounding box center [753, 281] width 1057 height 293
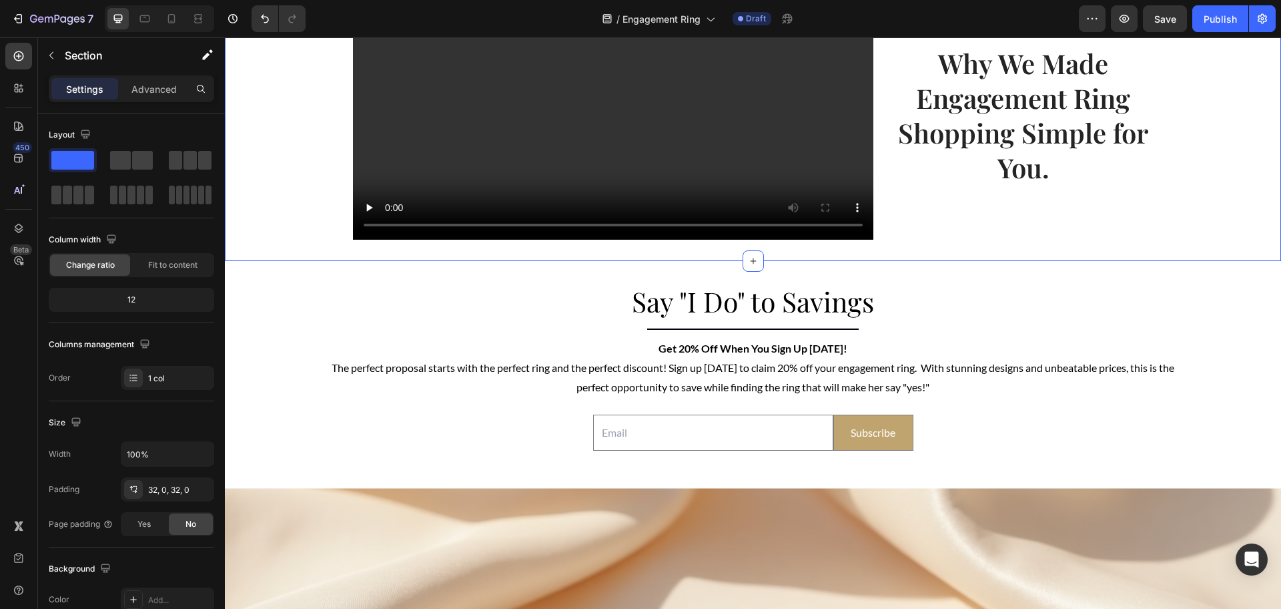
scroll to position [2769, 0]
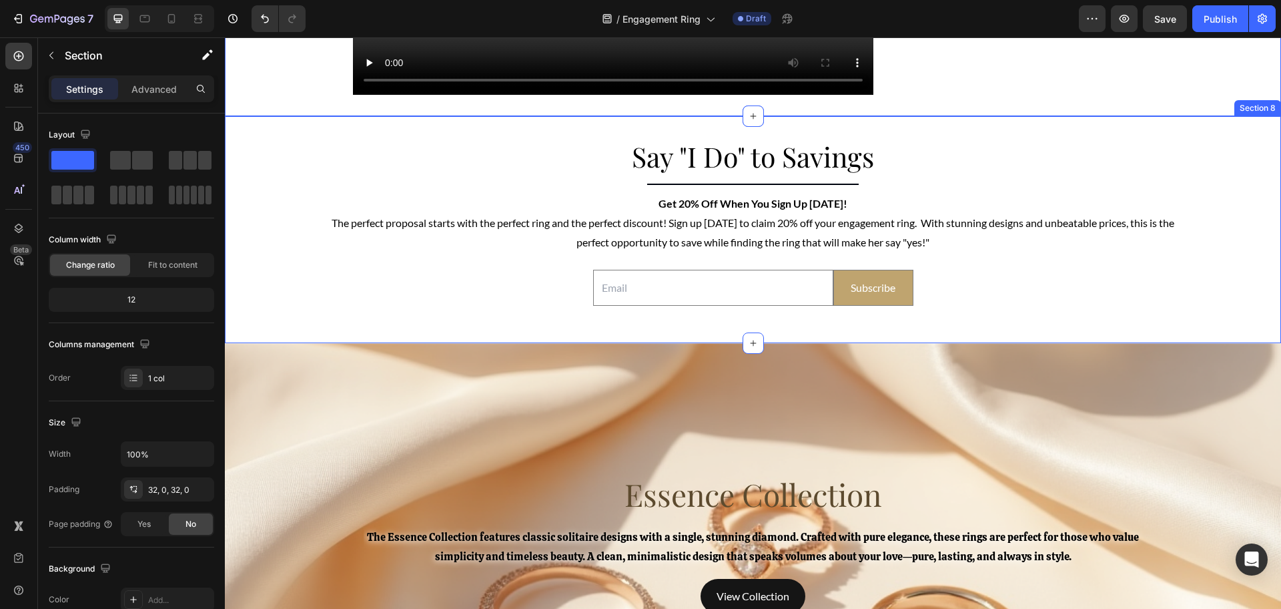
click at [310, 286] on div "Say "I Do" to Savings Heading Title Line Get 20% Off When You Sign Up [DATE]! T…" at bounding box center [753, 229] width 1057 height 184
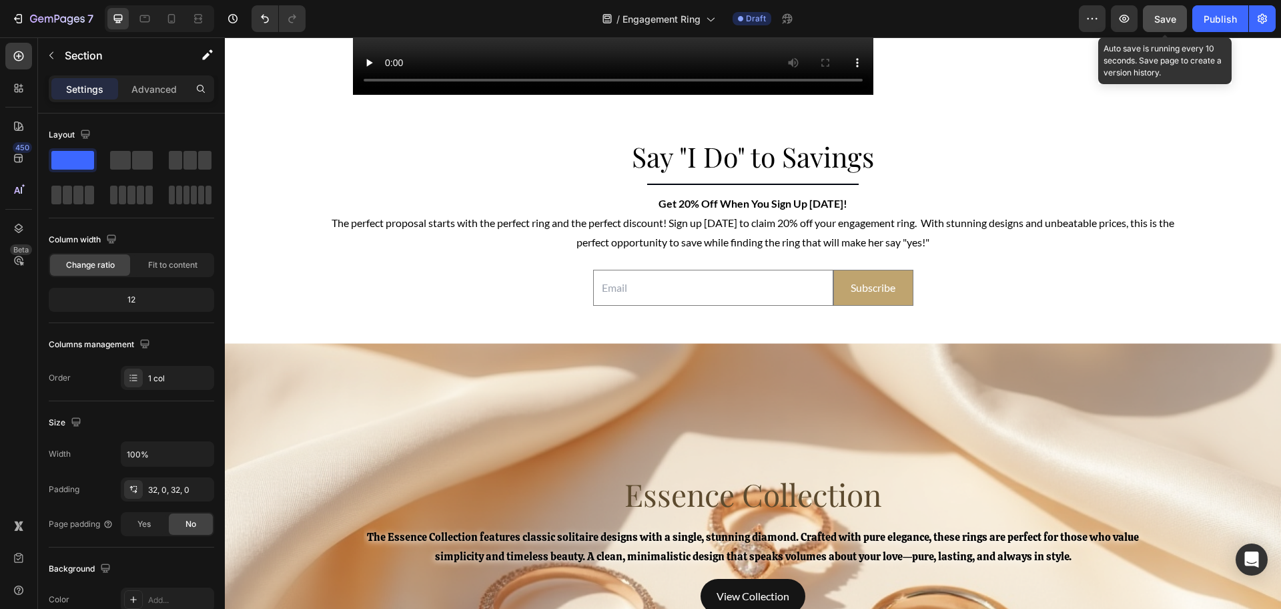
click at [1170, 24] on span "Save" at bounding box center [1166, 18] width 22 height 11
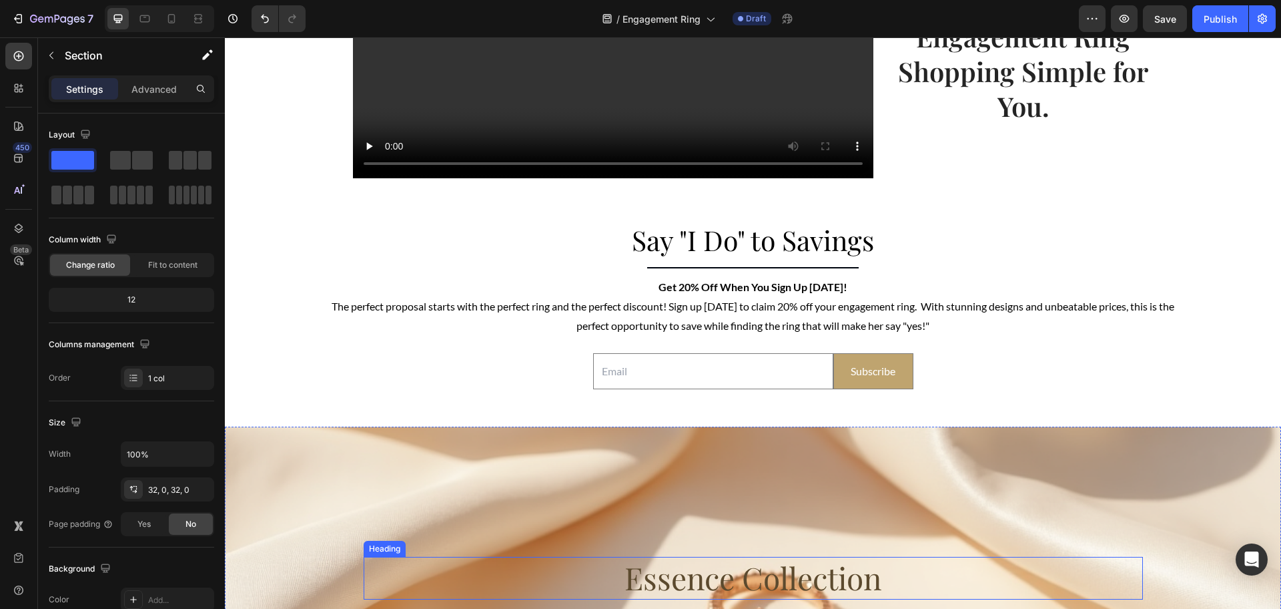
scroll to position [2435, 0]
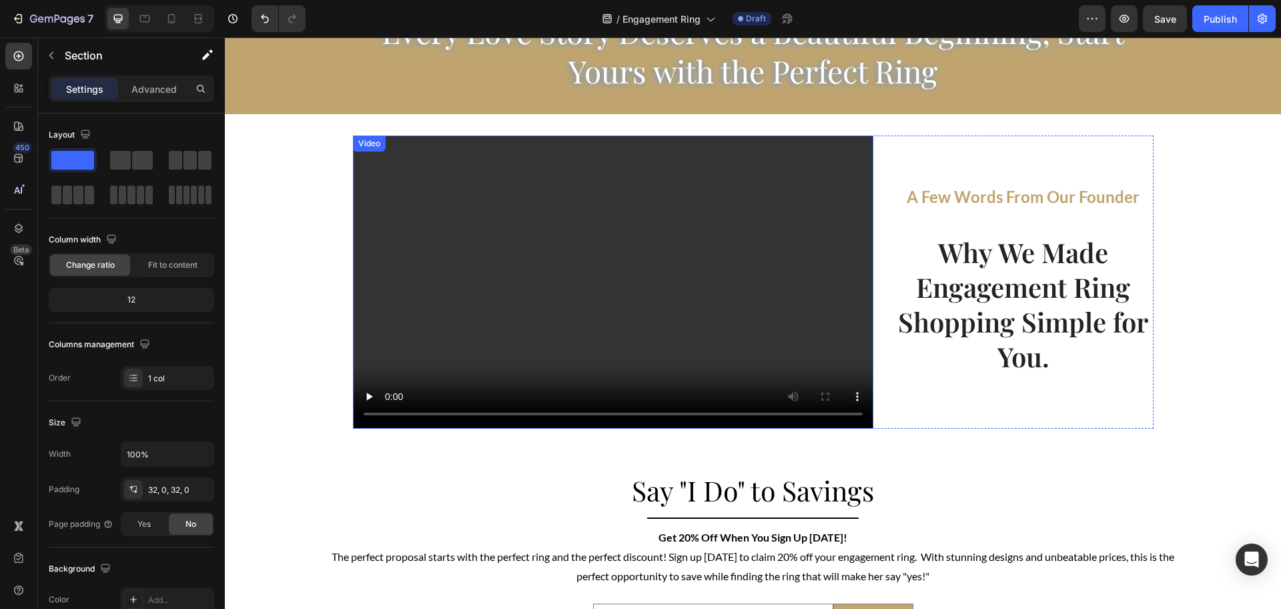
click at [459, 270] on video at bounding box center [613, 281] width 521 height 293
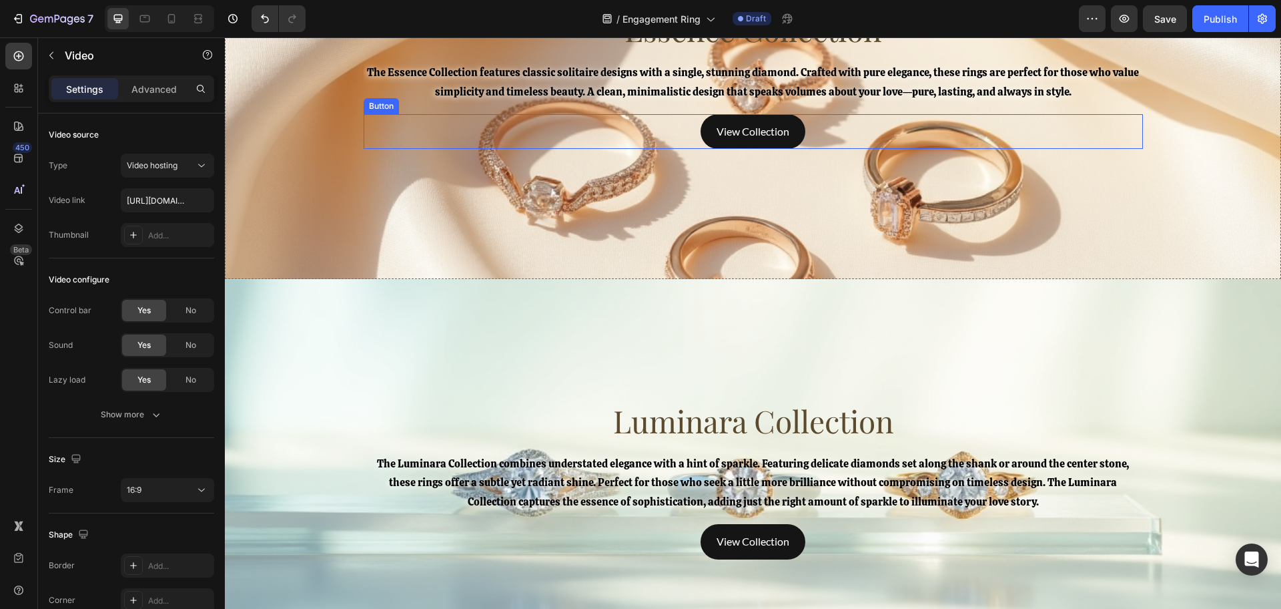
scroll to position [3062, 0]
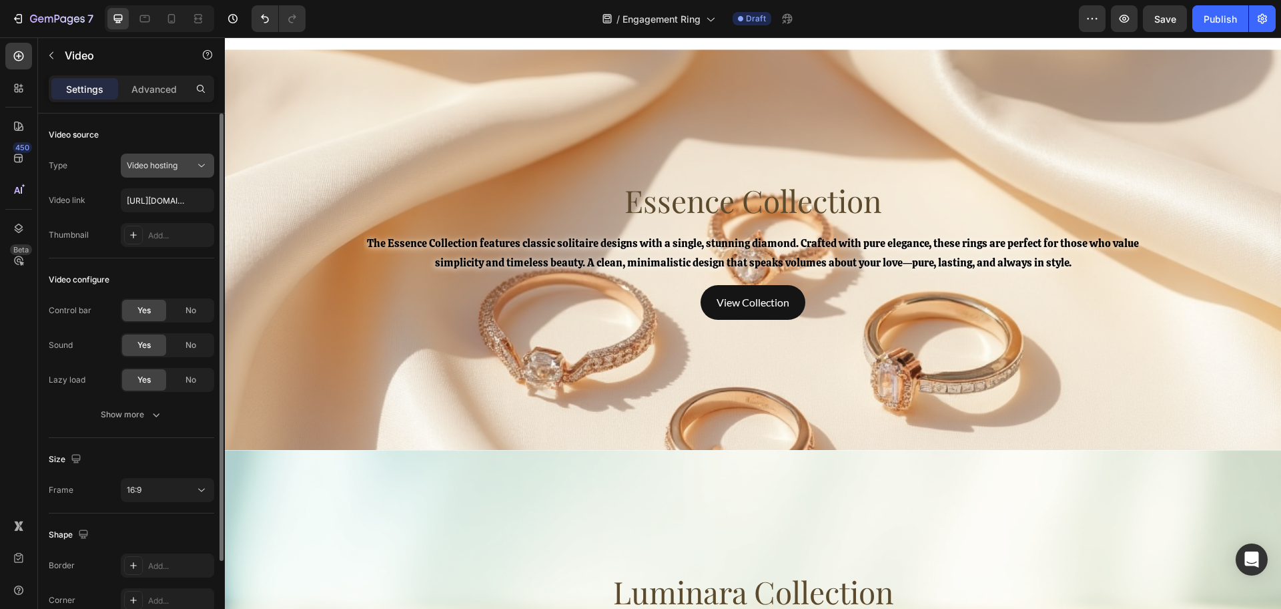
click at [178, 165] on span "Video hosting" at bounding box center [152, 165] width 51 height 10
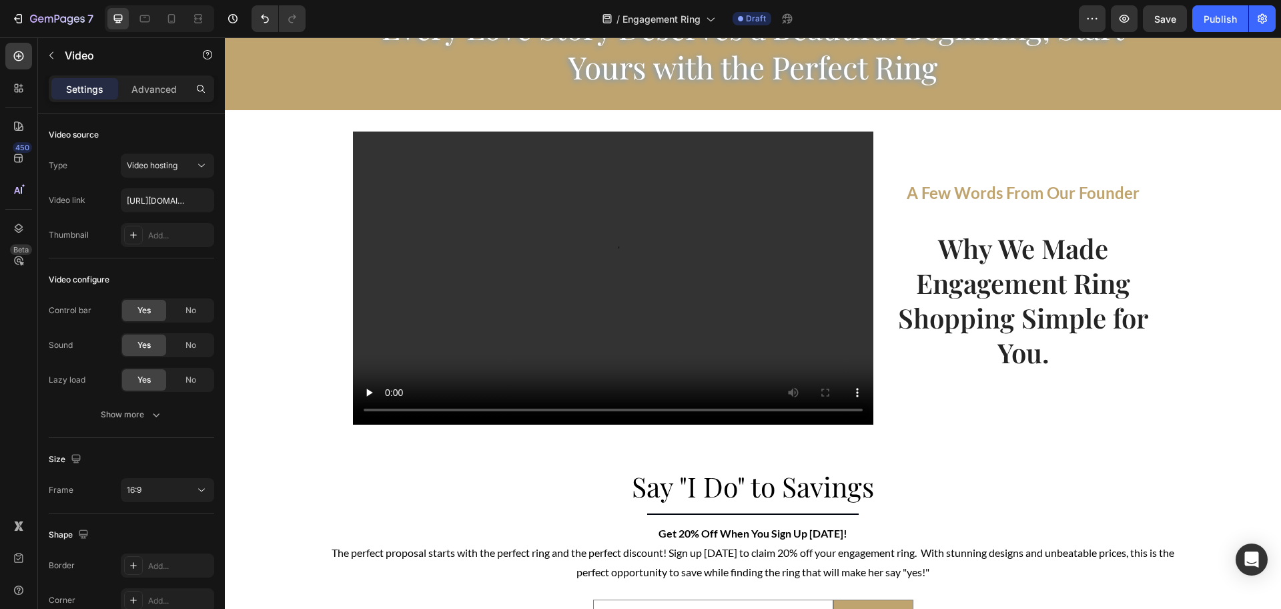
scroll to position [2478, 0]
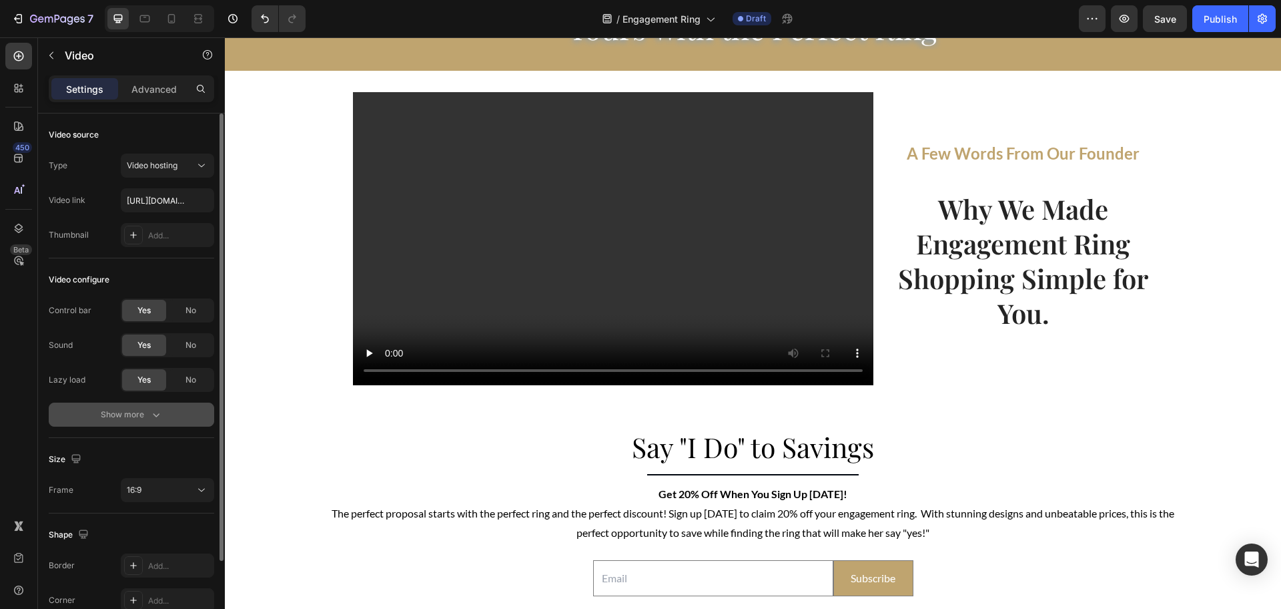
click at [144, 408] on div "Show more" at bounding box center [132, 414] width 62 height 13
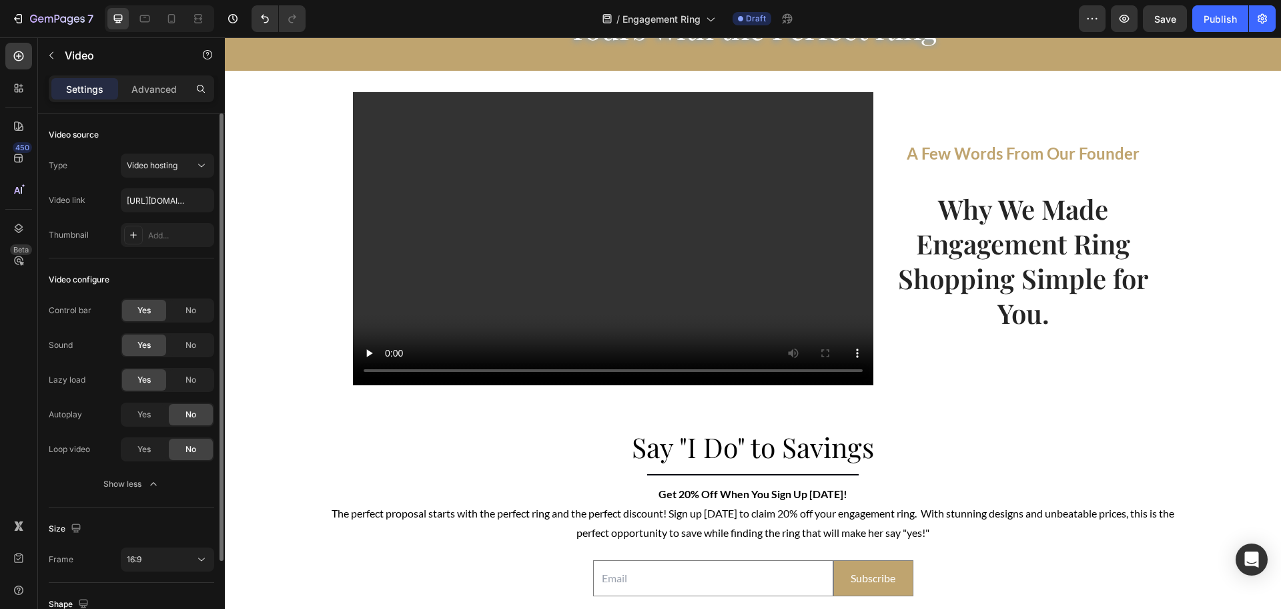
scroll to position [167, 0]
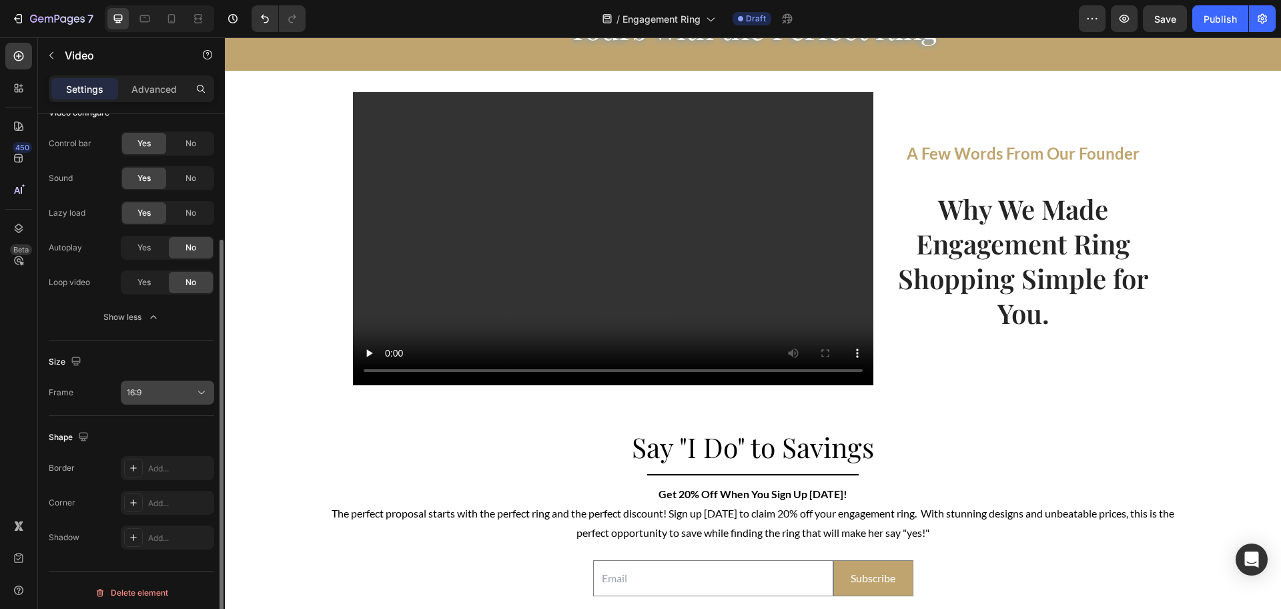
click at [175, 390] on div "16:9" at bounding box center [161, 392] width 68 height 12
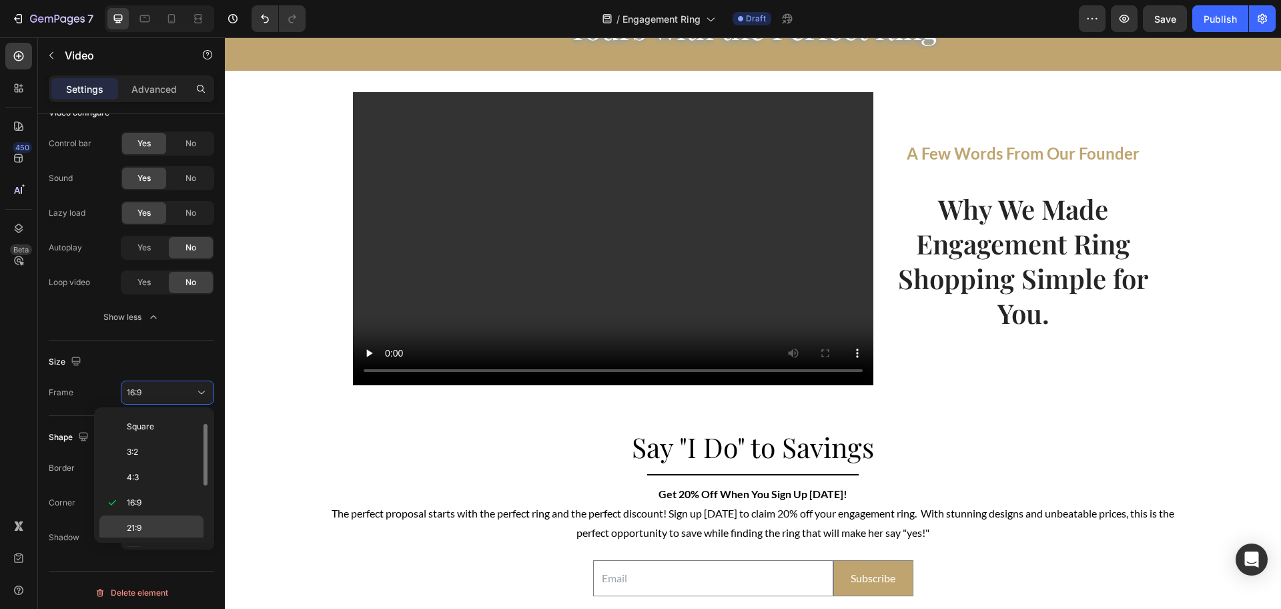
click at [122, 541] on div "21:9" at bounding box center [151, 553] width 104 height 25
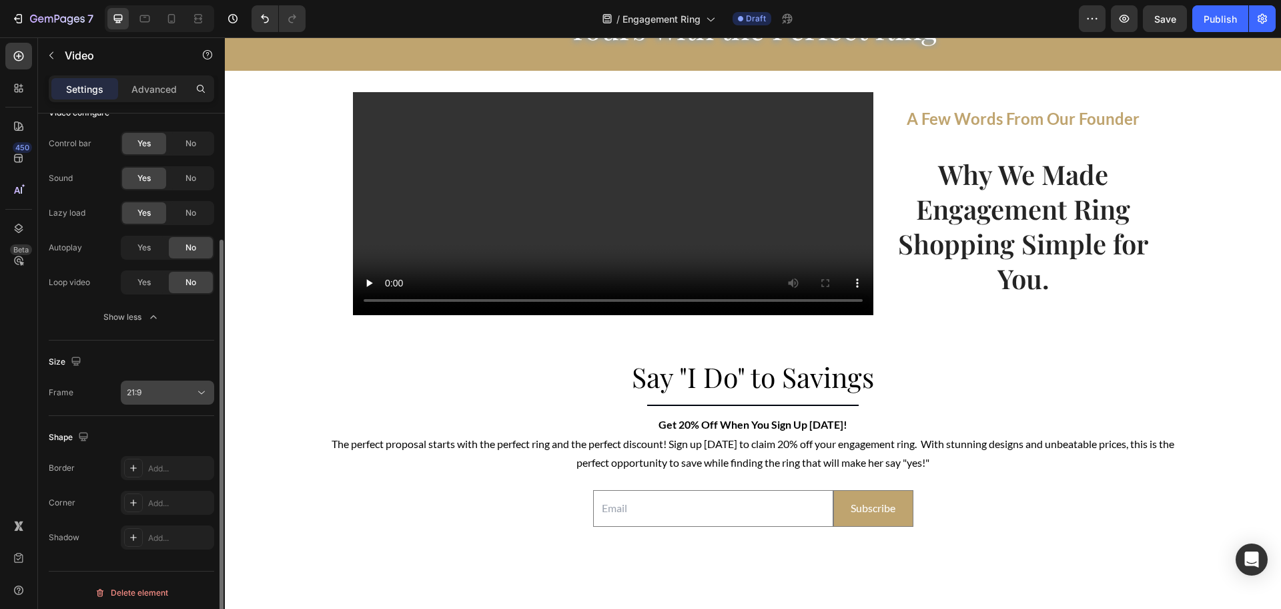
click at [190, 387] on div "21:9" at bounding box center [161, 392] width 68 height 12
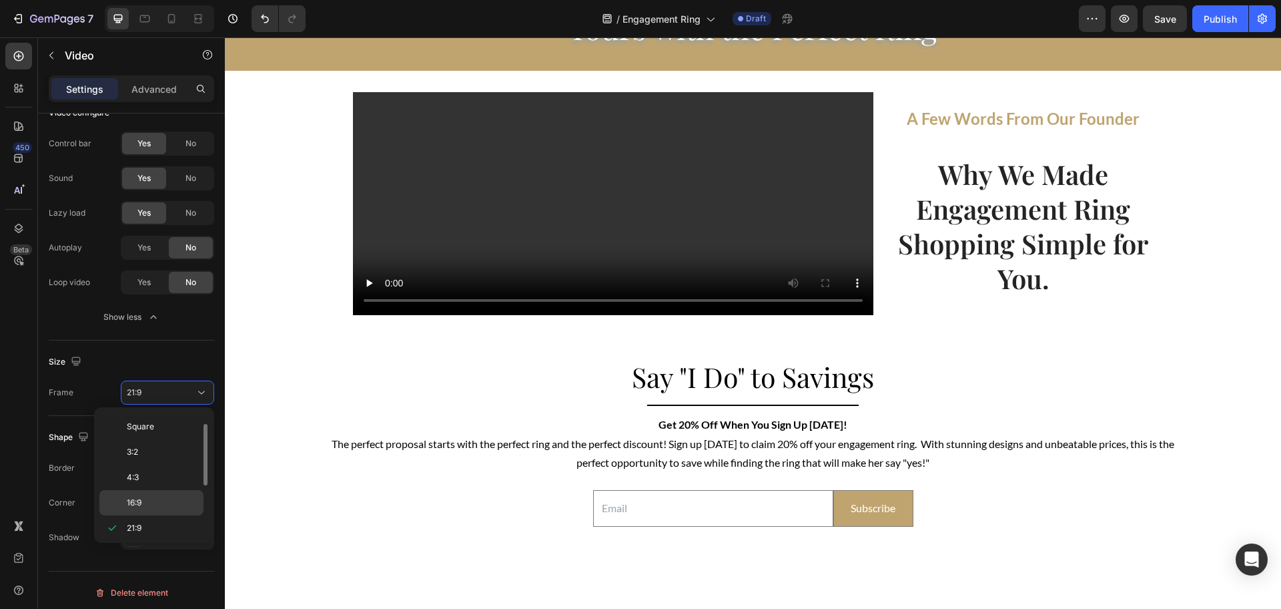
click at [174, 508] on p "16:9" at bounding box center [162, 503] width 71 height 12
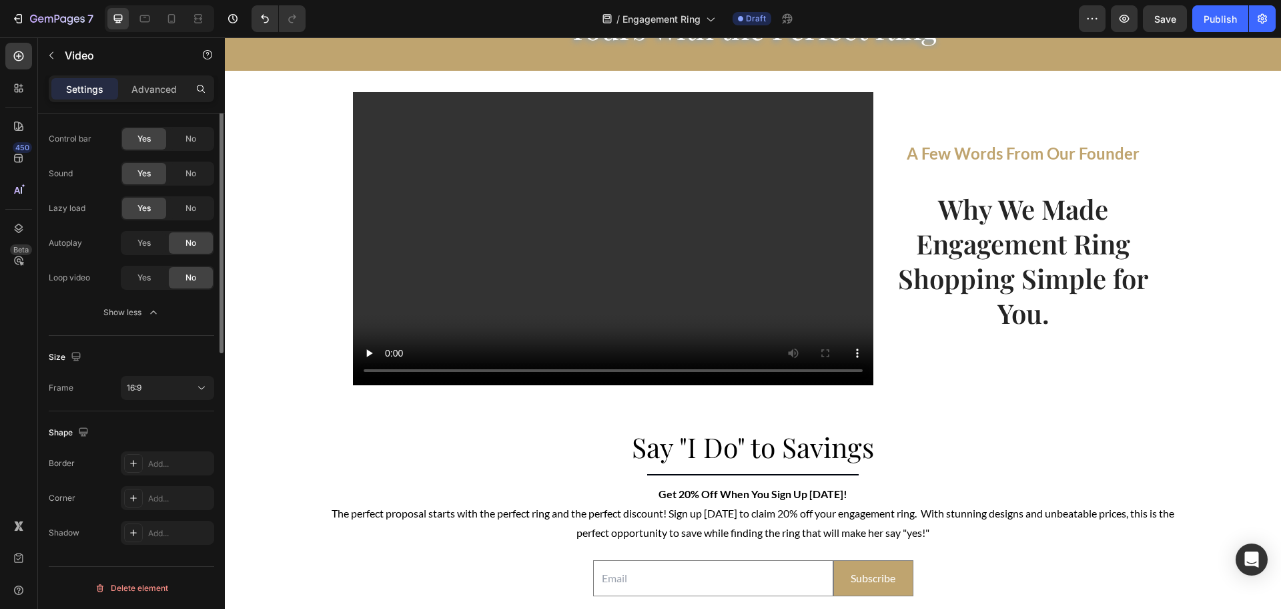
scroll to position [0, 0]
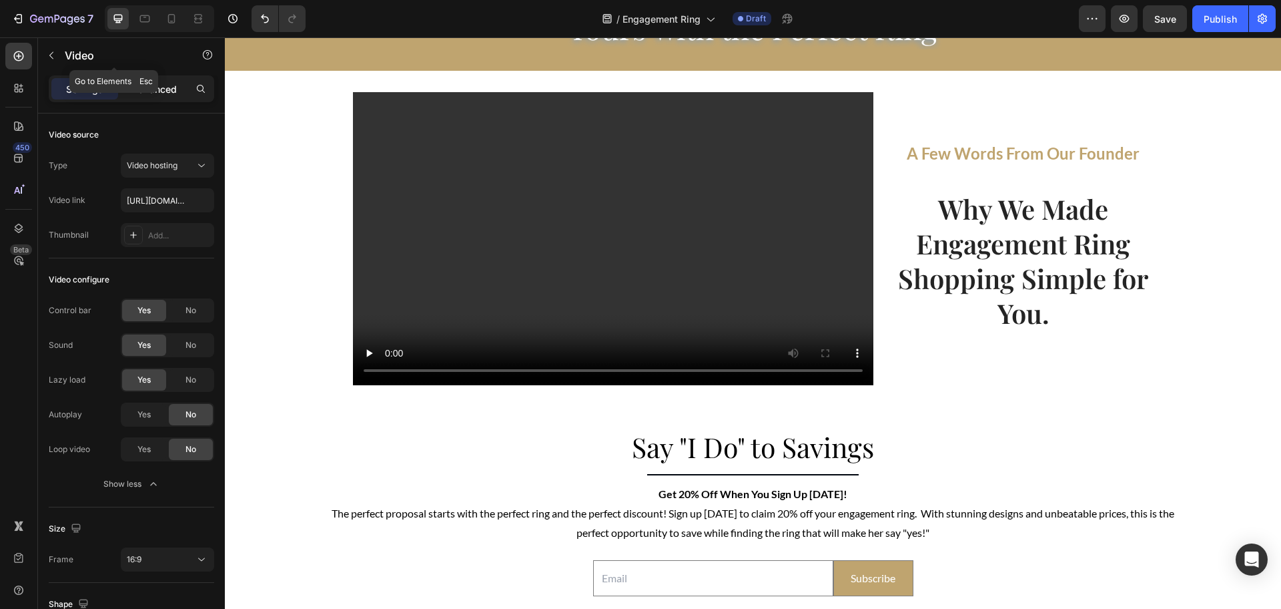
click at [163, 82] on p "Advanced" at bounding box center [153, 89] width 45 height 14
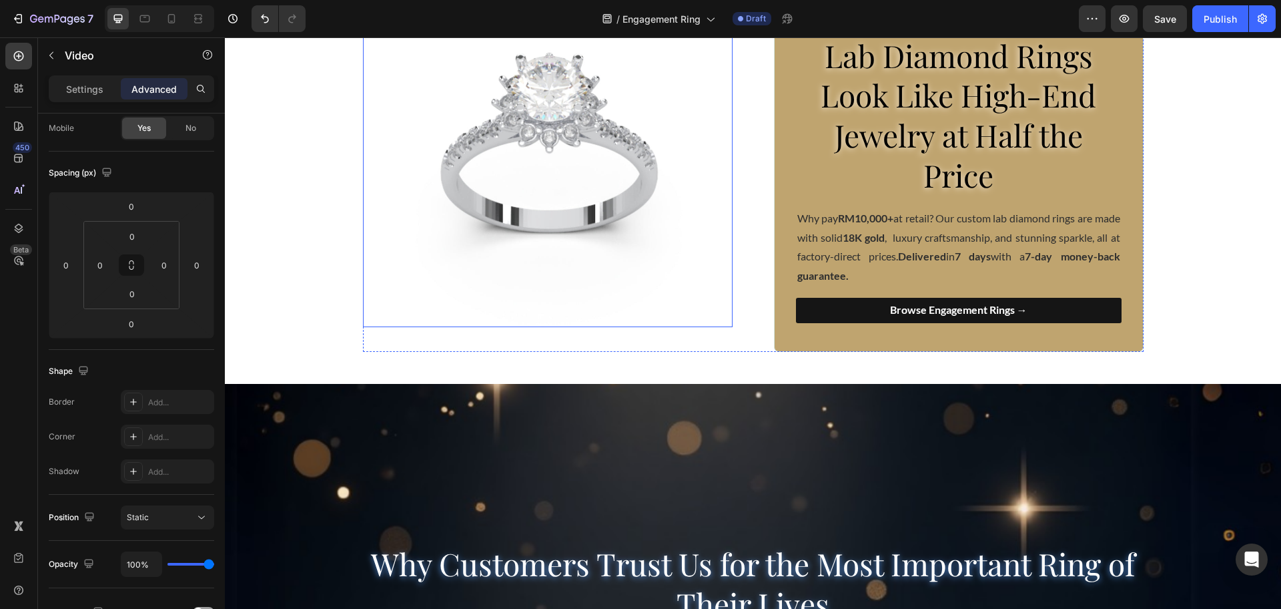
scroll to position [167, 0]
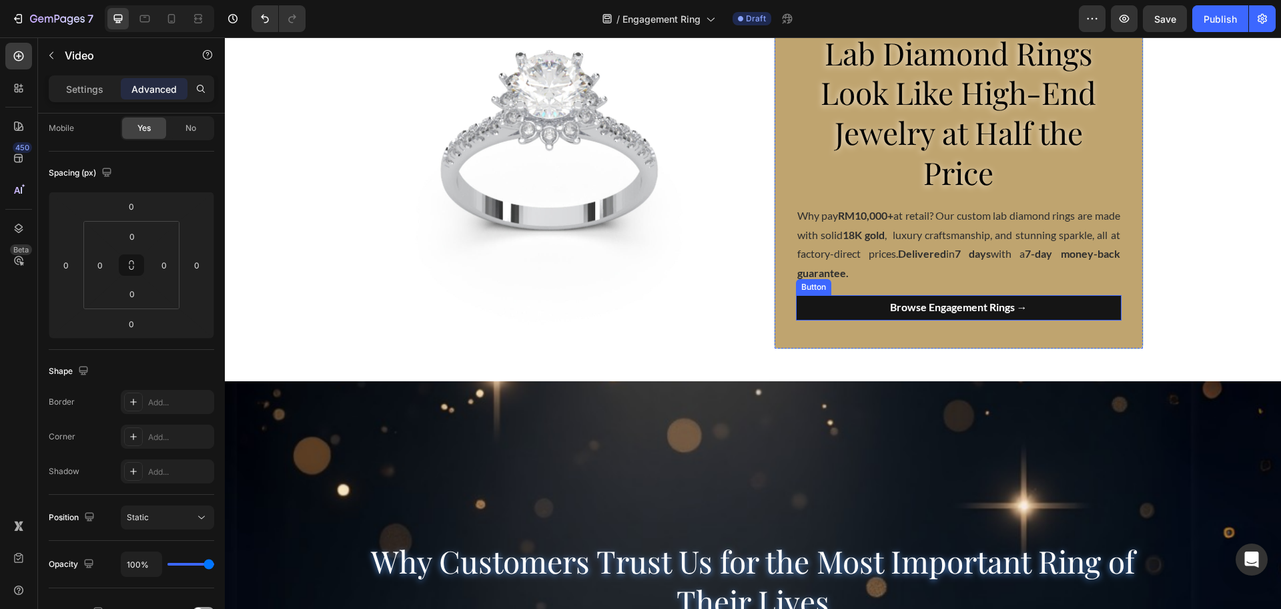
drag, startPoint x: 846, startPoint y: 316, endPoint x: 837, endPoint y: 316, distance: 8.7
click at [846, 316] on link "Browse Engagement Rings →" at bounding box center [959, 307] width 326 height 25
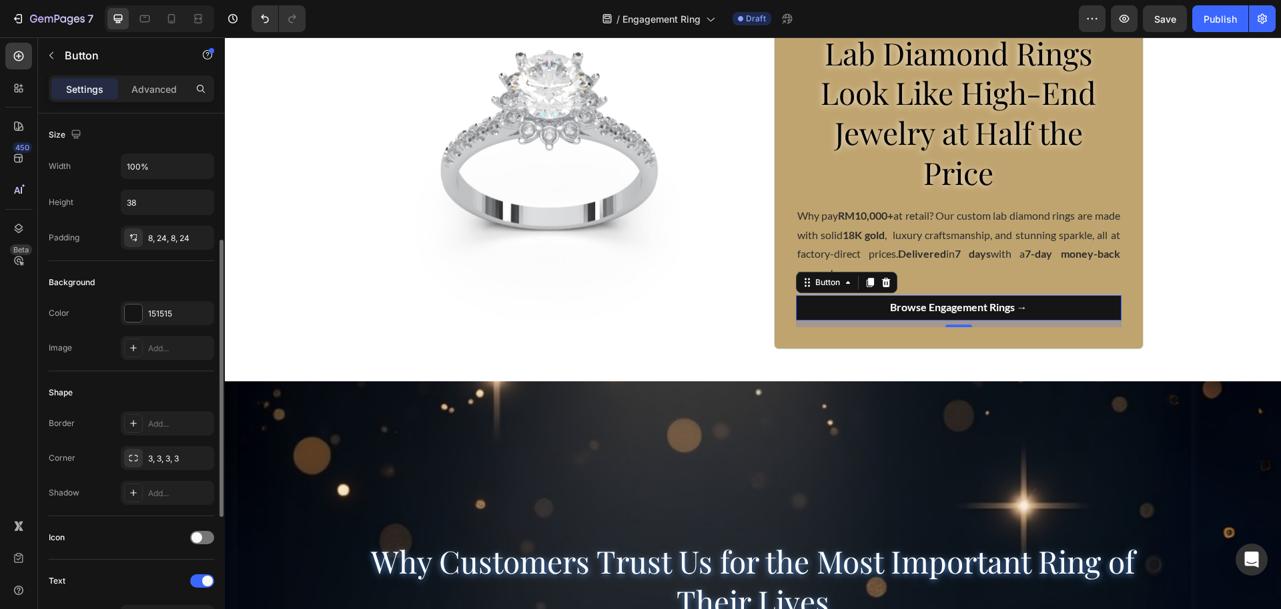
scroll to position [83, 0]
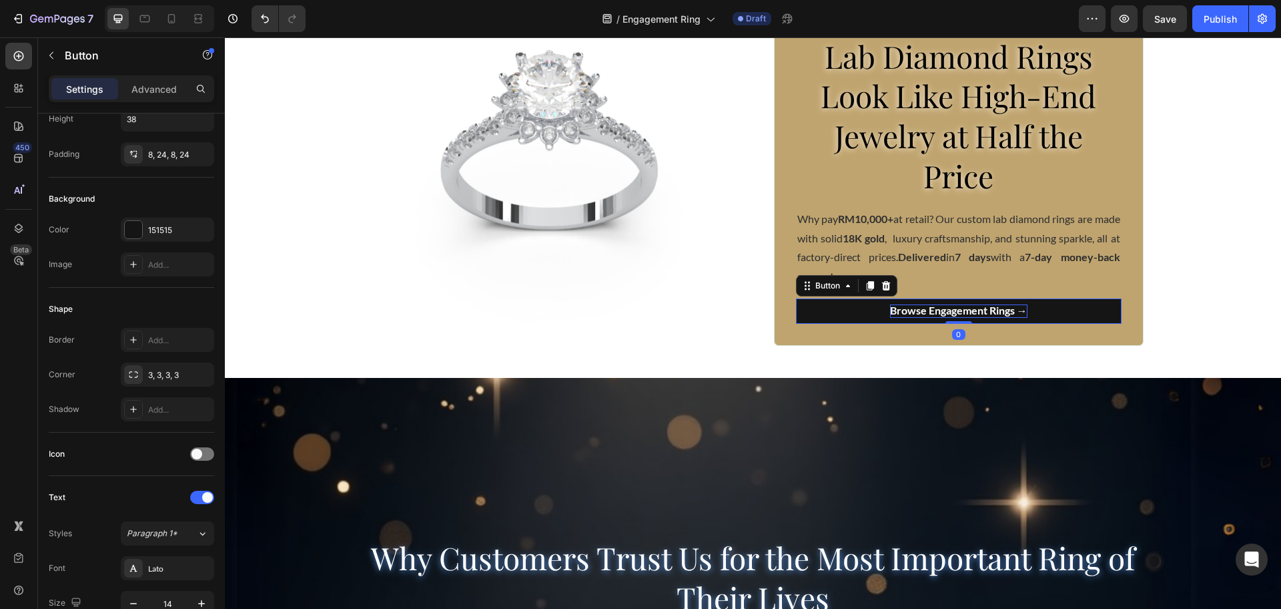
drag, startPoint x: 956, startPoint y: 325, endPoint x: 957, endPoint y: 316, distance: 9.4
click at [957, 316] on div "Browse Engagement Rings → Button 0" at bounding box center [959, 310] width 326 height 25
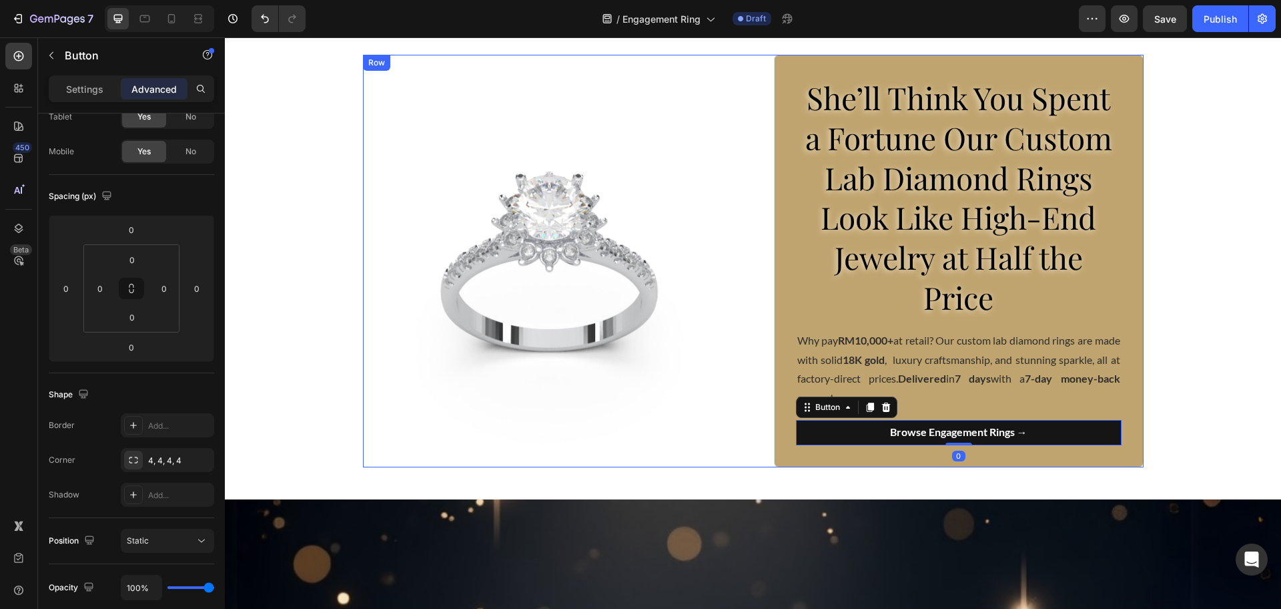
scroll to position [0, 0]
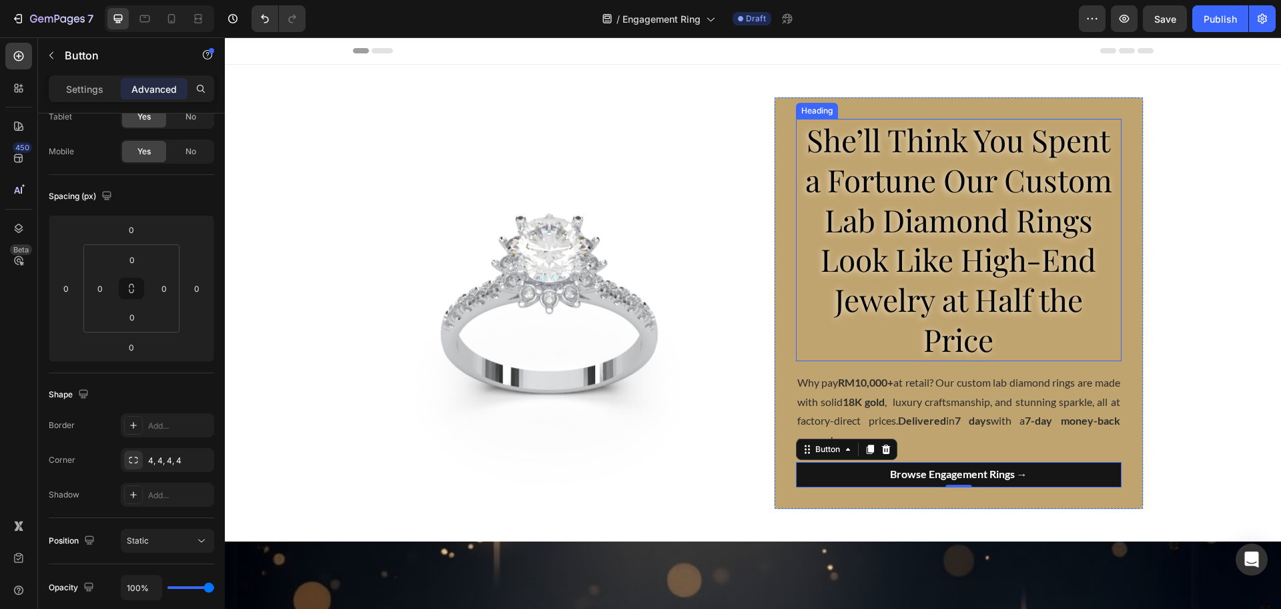
click at [893, 204] on span "She’ll Think You Spent a Fortune Our Custom Lab Diamond Rings Look Like High-En…" at bounding box center [959, 239] width 307 height 241
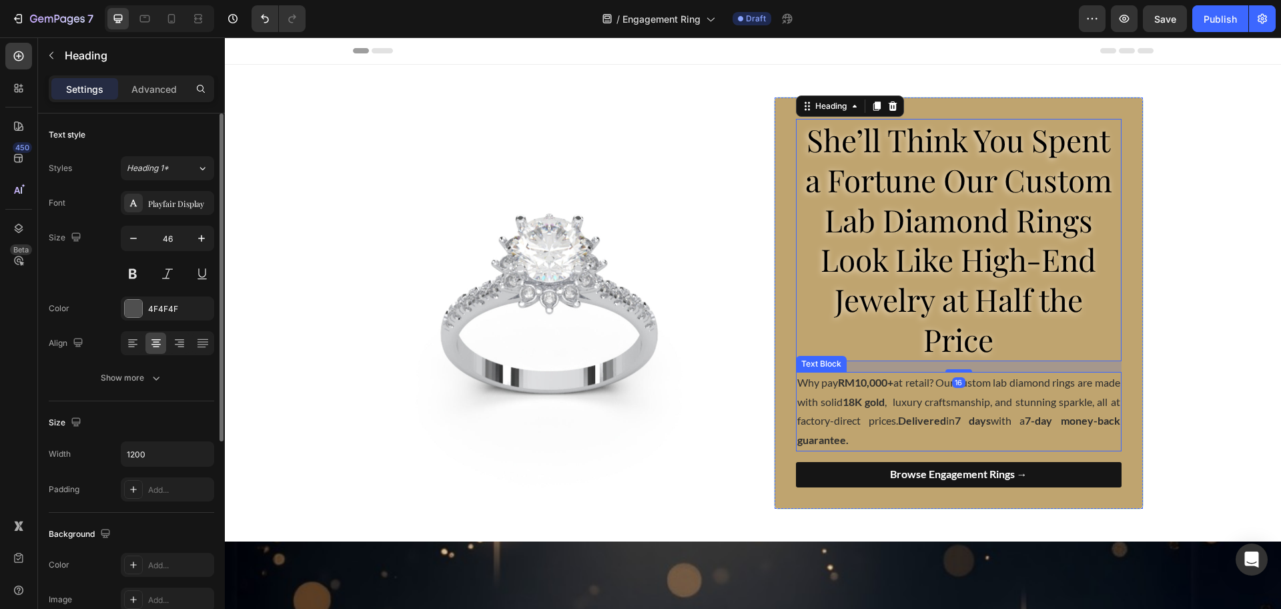
click at [885, 397] on strong "18K gold" at bounding box center [864, 401] width 42 height 13
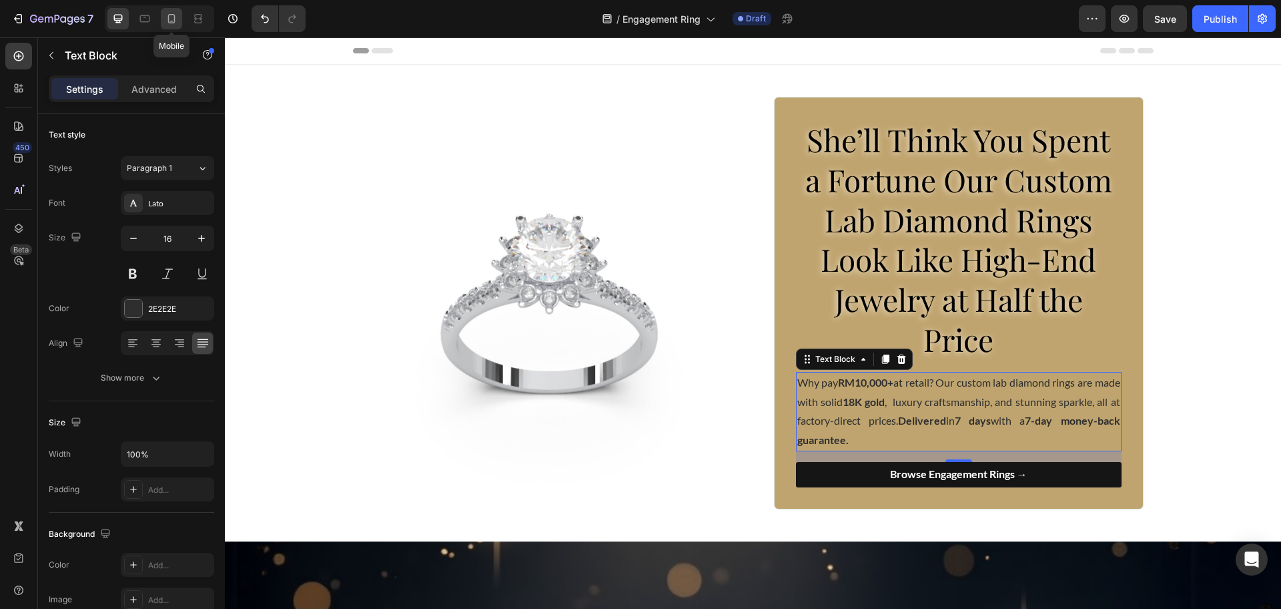
click at [174, 22] on icon at bounding box center [171, 18] width 7 height 9
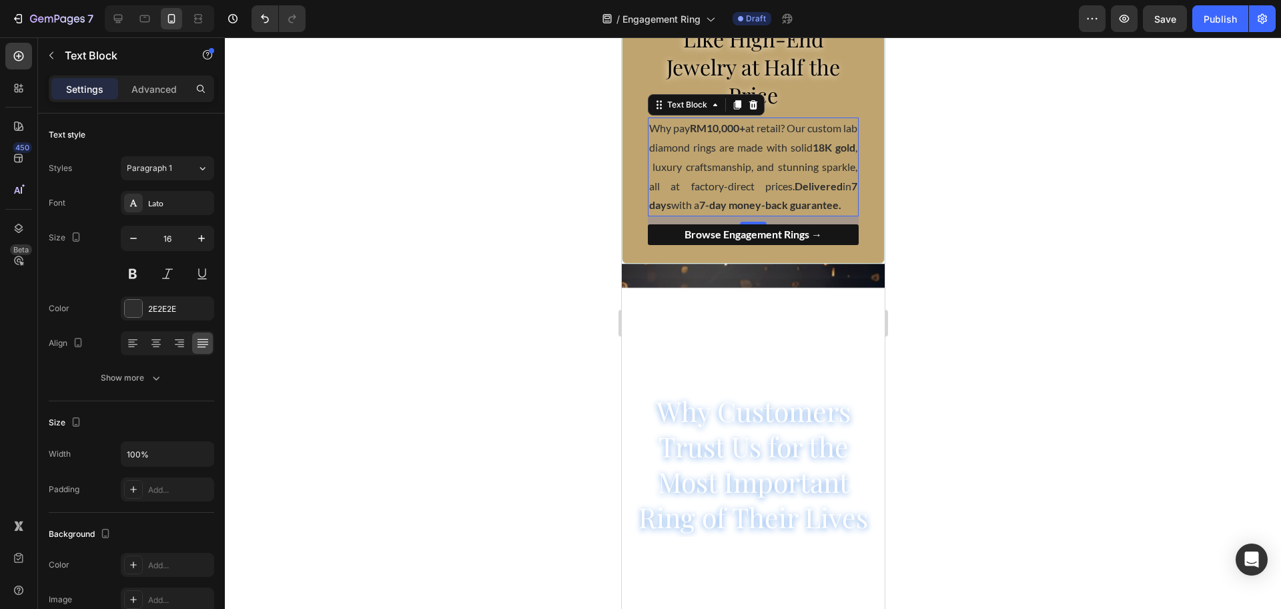
scroll to position [395, 0]
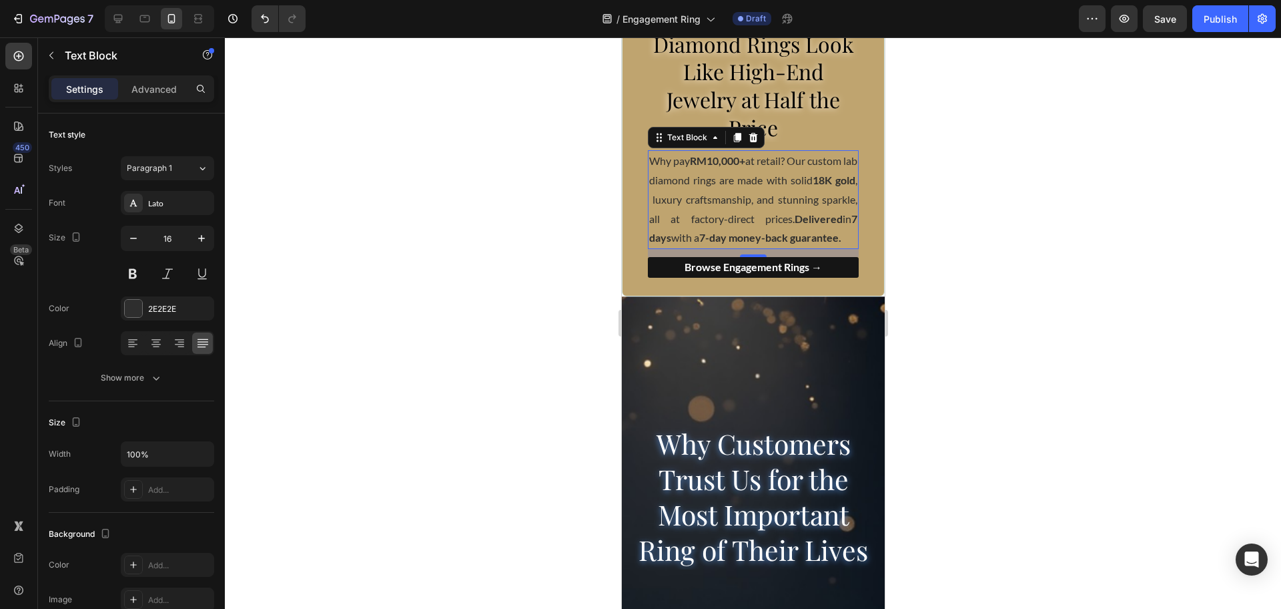
click at [942, 317] on div at bounding box center [753, 322] width 1057 height 571
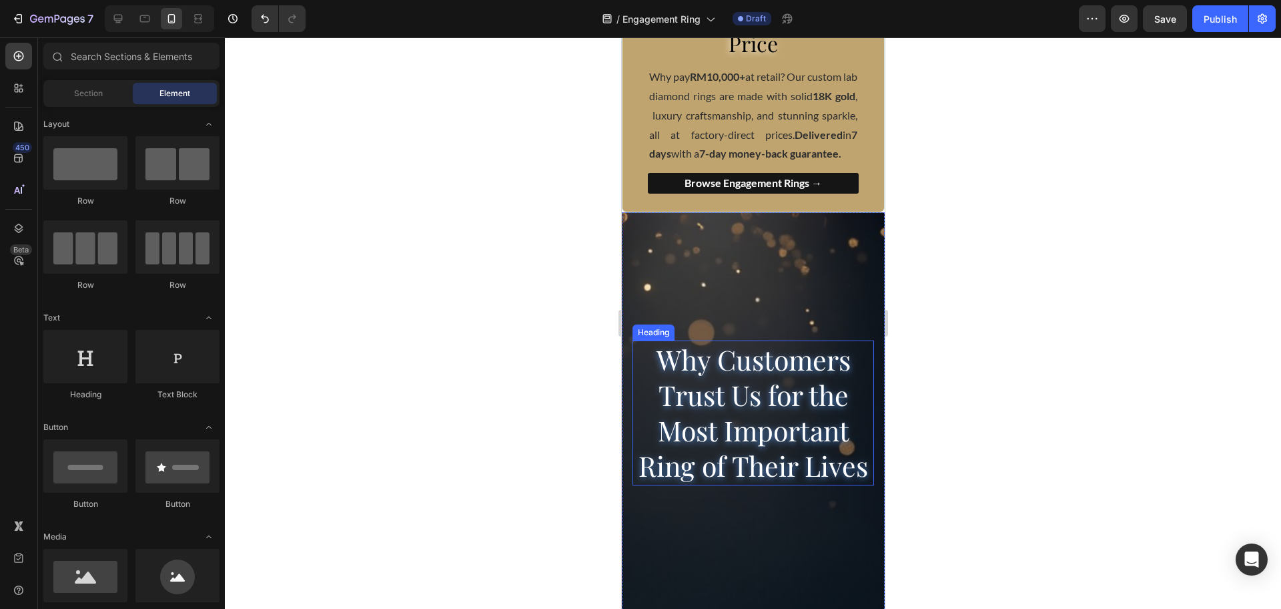
scroll to position [479, 0]
click at [120, 17] on icon at bounding box center [117, 18] width 13 height 13
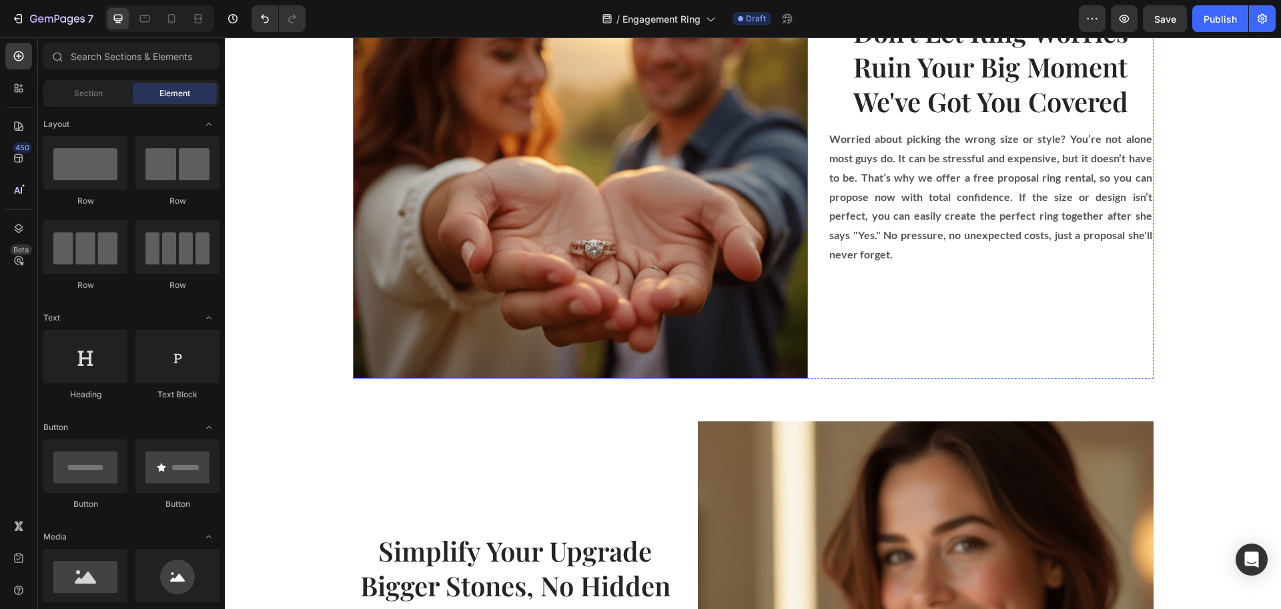
scroll to position [1655, 0]
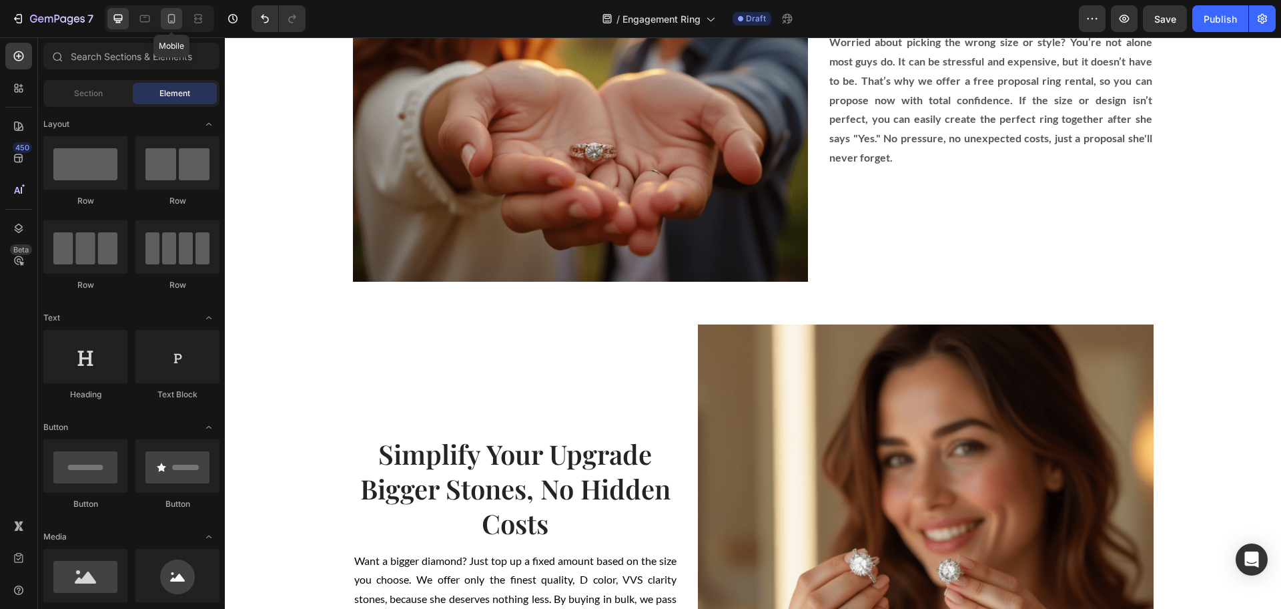
click at [176, 25] on div at bounding box center [171, 18] width 21 height 21
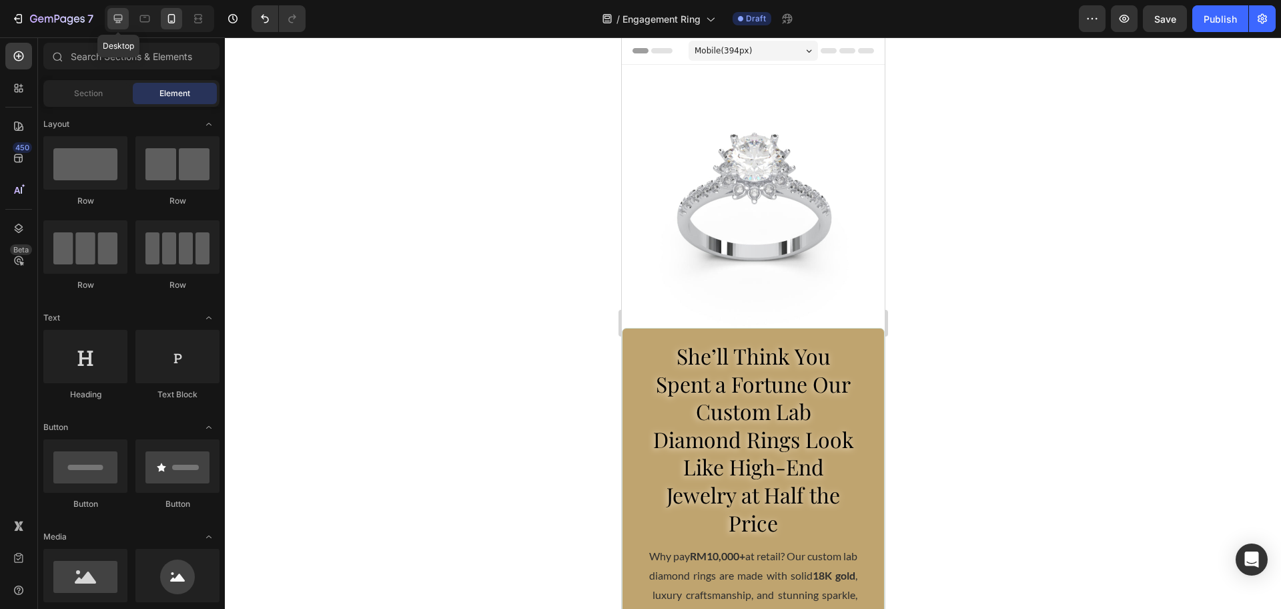
click at [127, 20] on div at bounding box center [117, 18] width 21 height 21
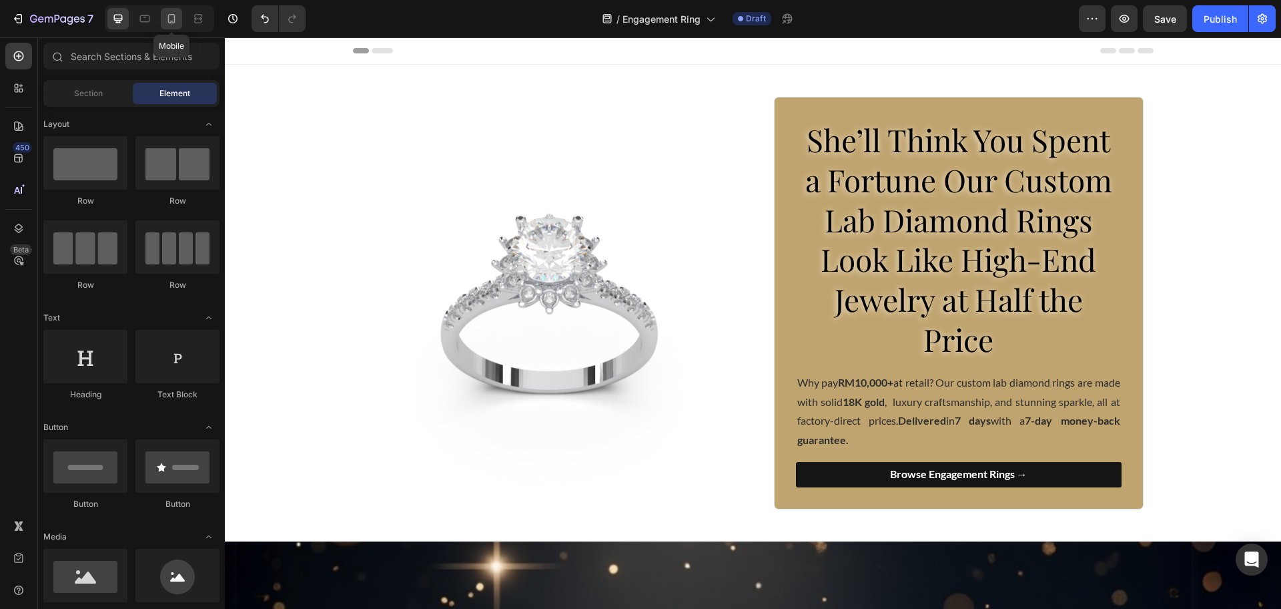
click at [172, 20] on icon at bounding box center [171, 18] width 13 height 13
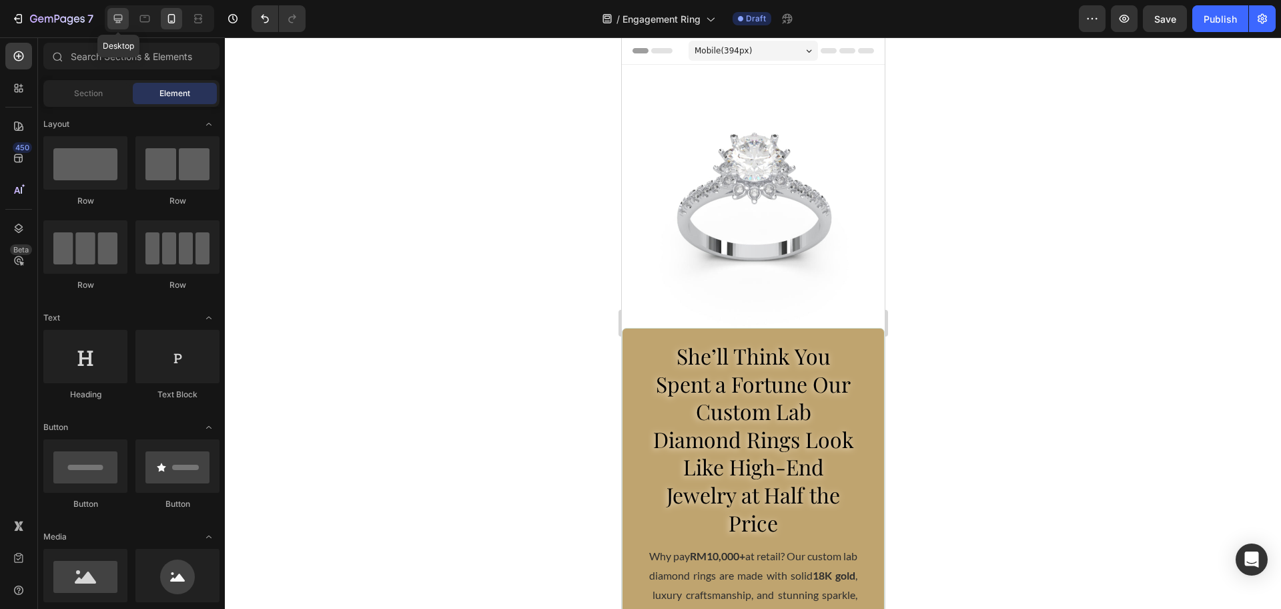
click at [123, 19] on icon at bounding box center [117, 18] width 13 height 13
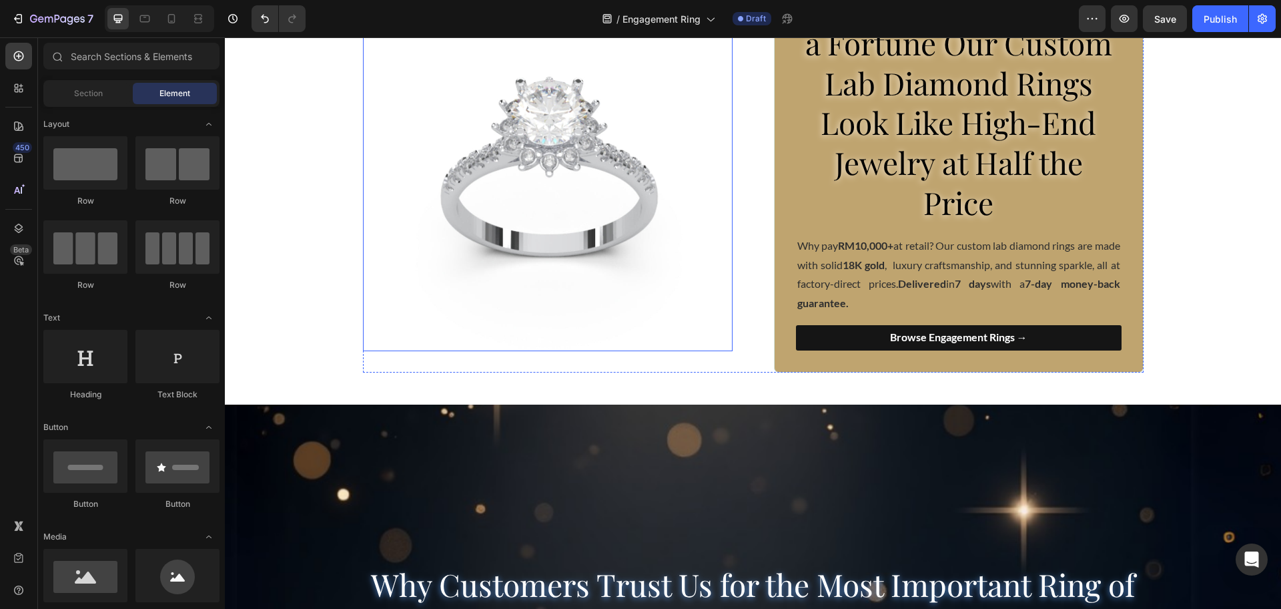
scroll to position [250, 0]
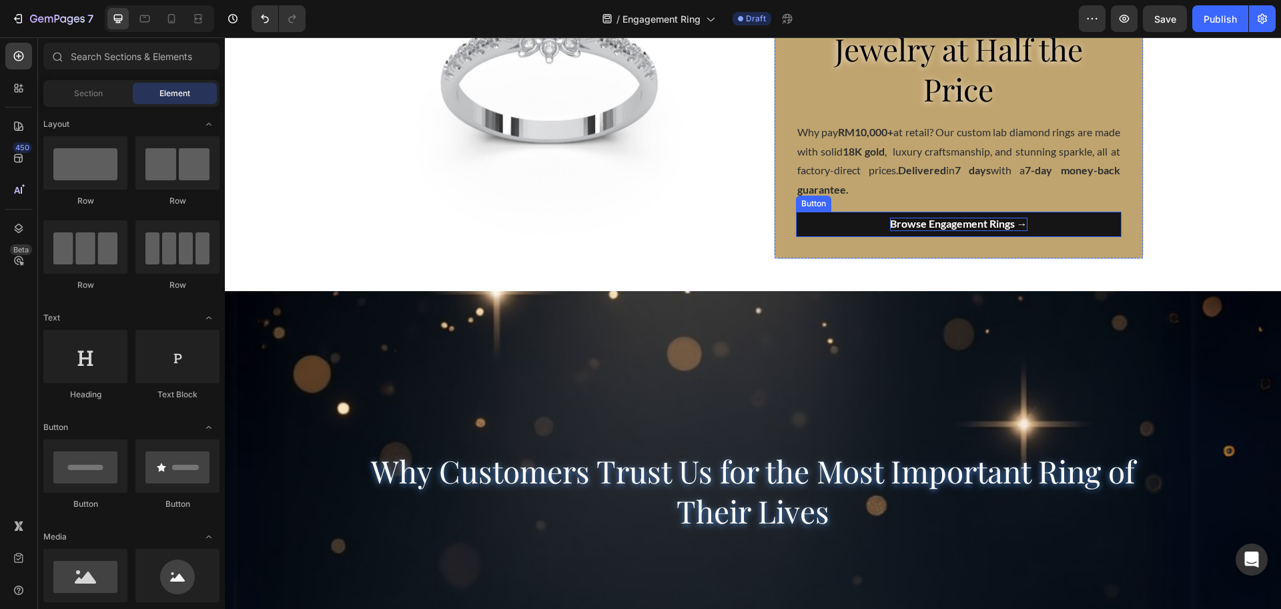
click at [921, 227] on span "Browse Engagement Rings →" at bounding box center [958, 223] width 137 height 13
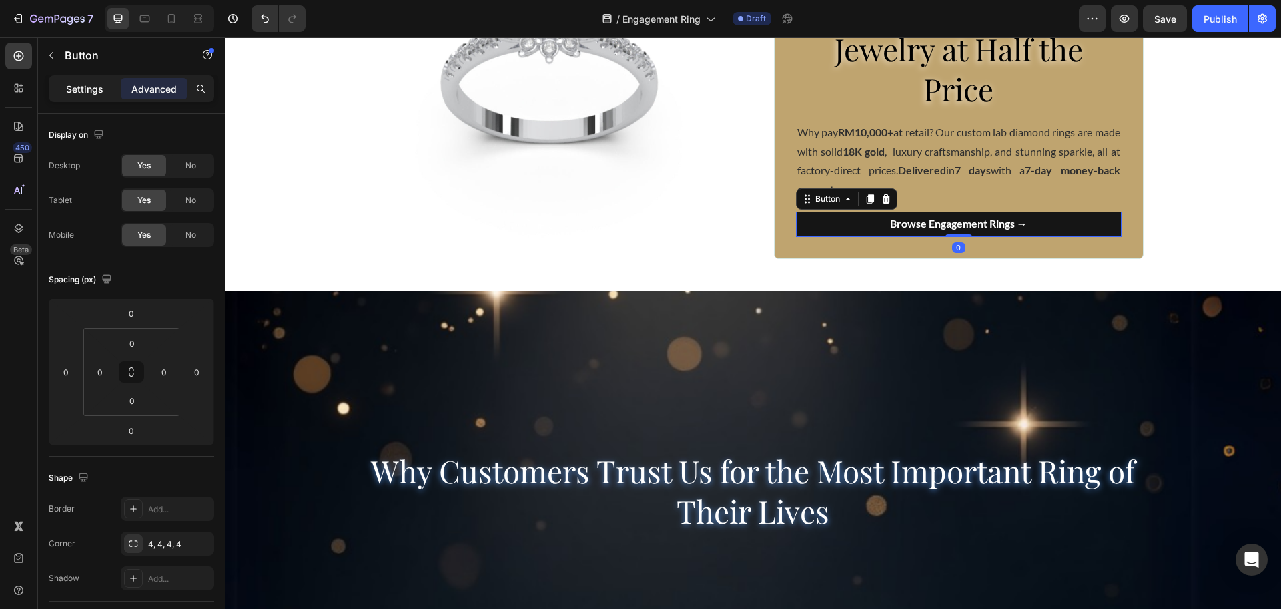
click at [91, 98] on div "Settings" at bounding box center [84, 88] width 67 height 21
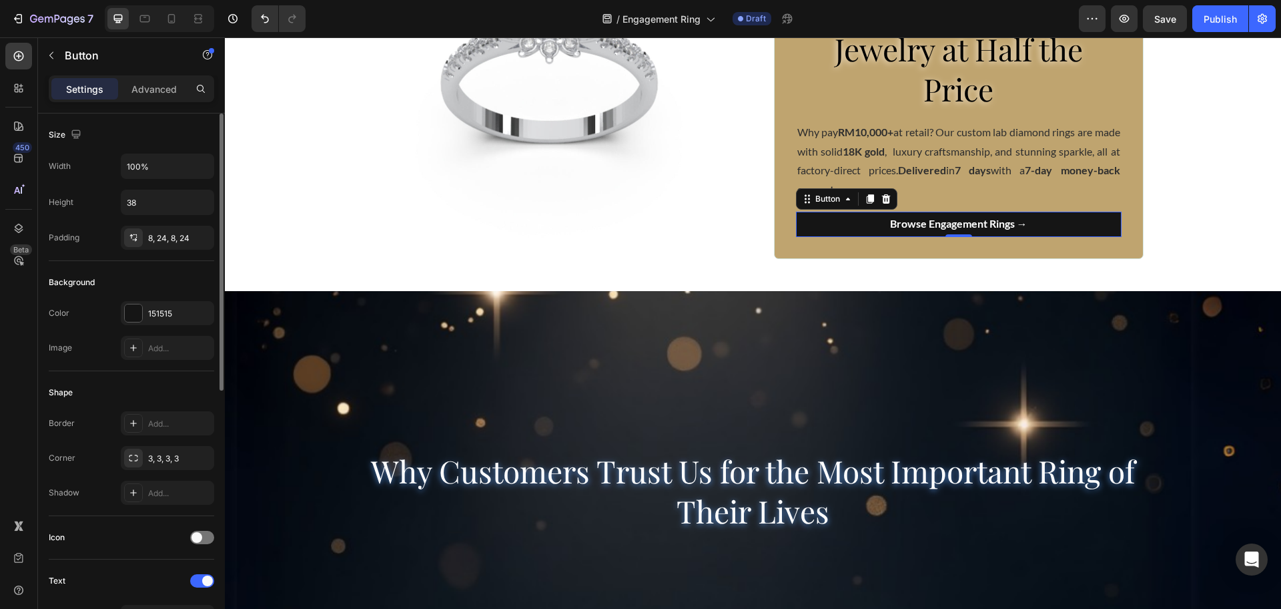
scroll to position [167, 0]
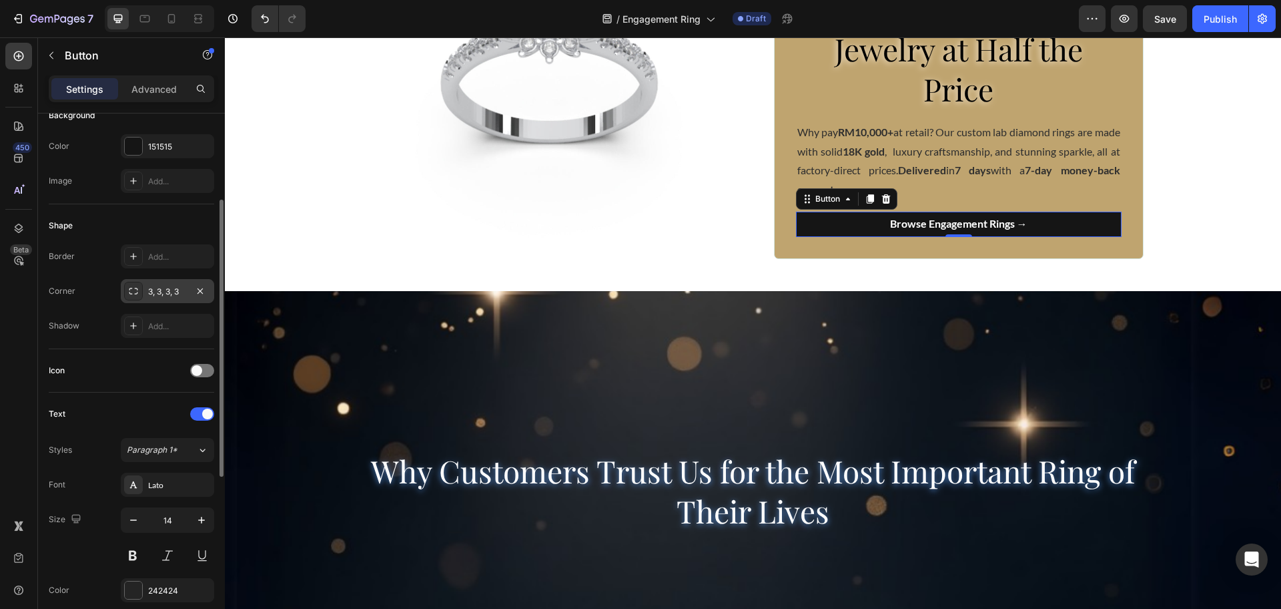
click at [154, 294] on div "3, 3, 3, 3" at bounding box center [167, 292] width 39 height 12
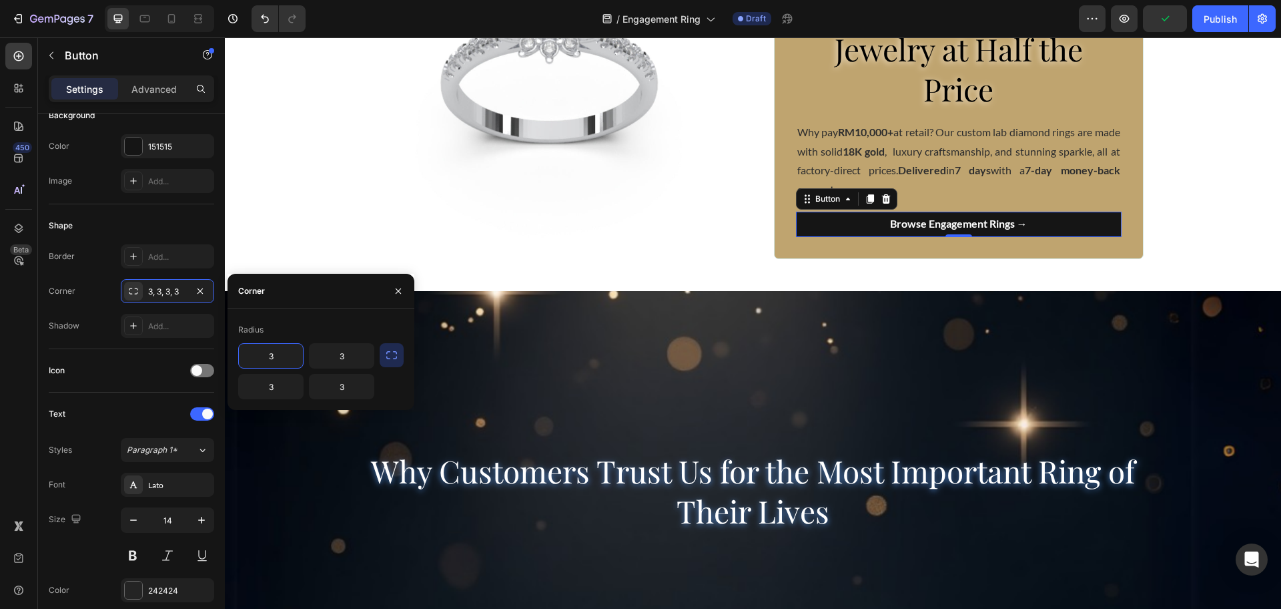
click at [292, 351] on input "3" at bounding box center [271, 356] width 64 height 24
type input "8"
click at [387, 402] on div "Radius 8 3 3 3" at bounding box center [321, 358] width 187 height 101
click at [328, 355] on input "3" at bounding box center [342, 356] width 64 height 24
type input "8"
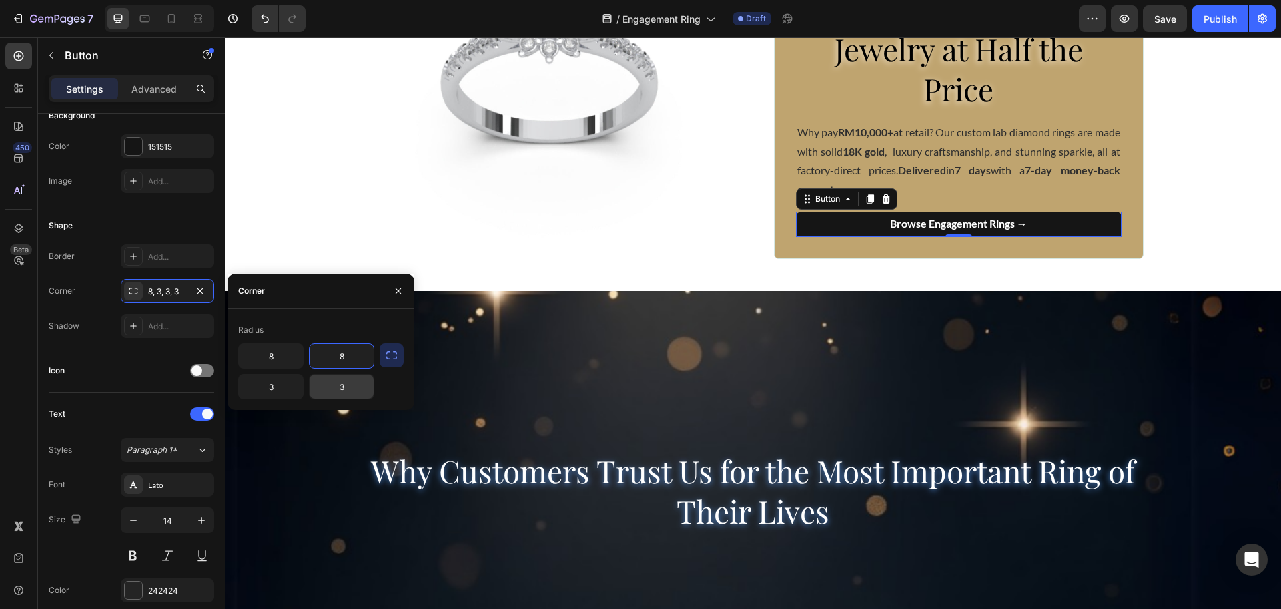
click at [334, 381] on input "3" at bounding box center [342, 386] width 64 height 24
type input "8"
click at [264, 387] on input "3" at bounding box center [271, 386] width 64 height 24
type input "8"
click at [172, 24] on icon at bounding box center [171, 18] width 13 height 13
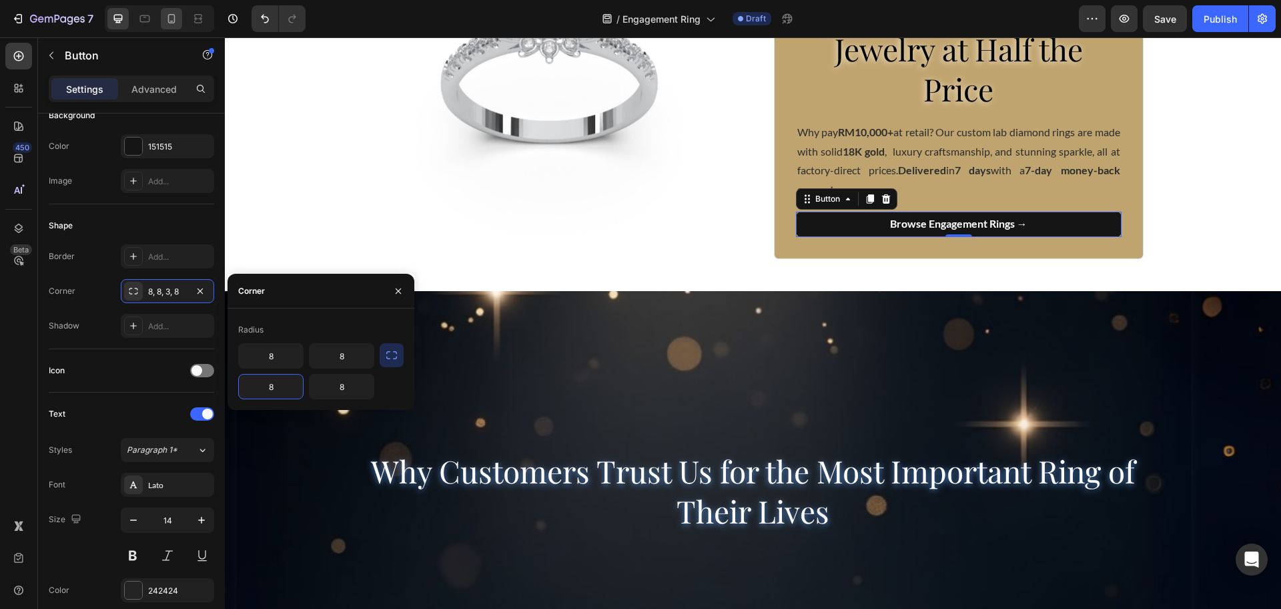
type input "31"
type input "12"
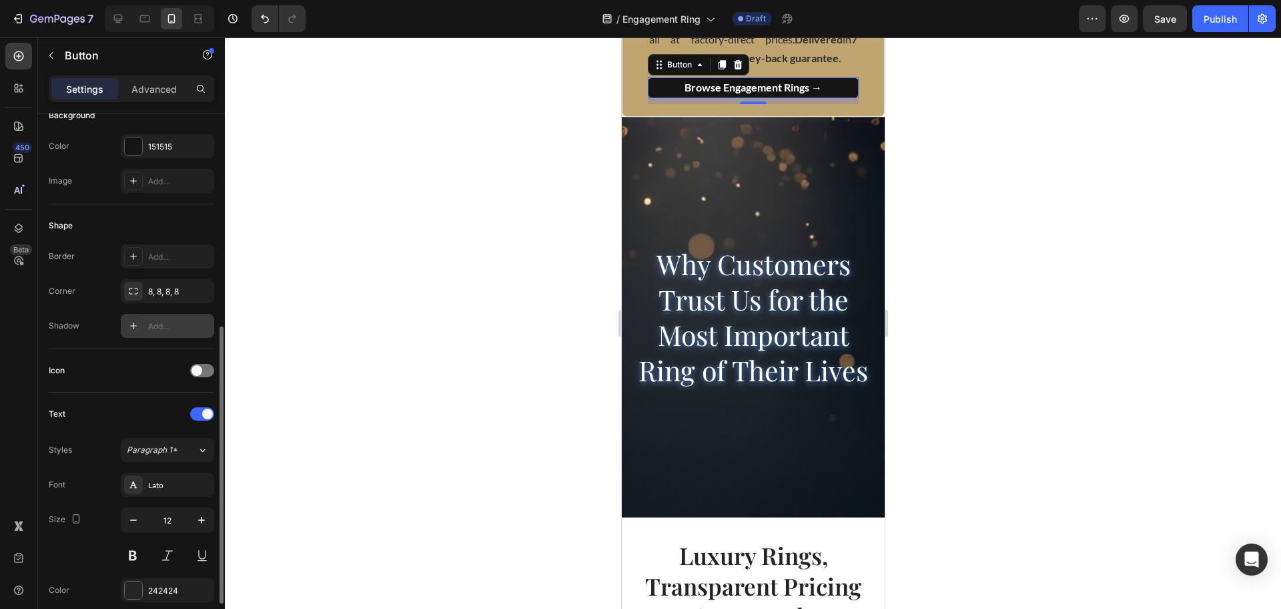
scroll to position [250, 0]
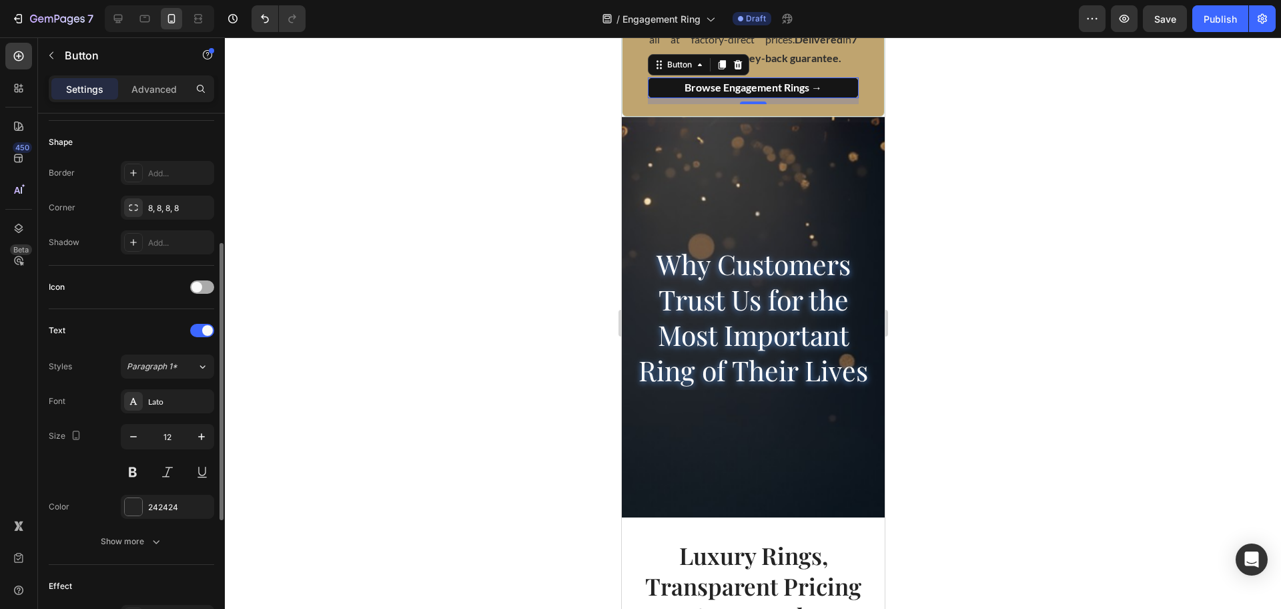
click at [197, 290] on span at bounding box center [197, 287] width 11 height 11
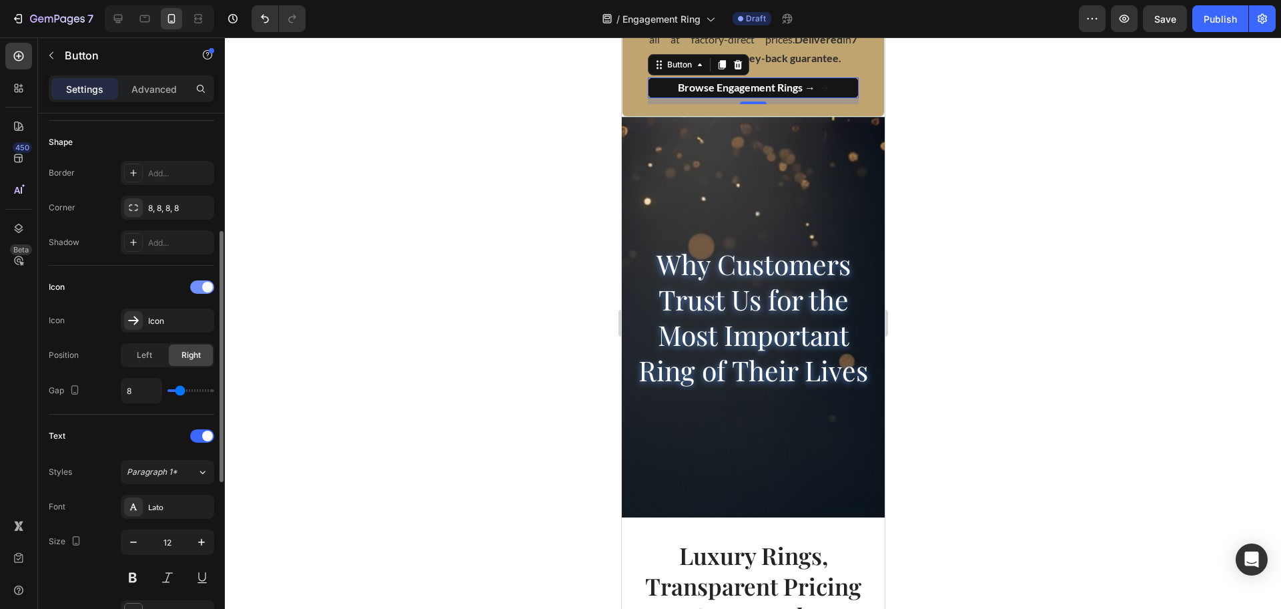
click at [201, 280] on div at bounding box center [202, 286] width 24 height 13
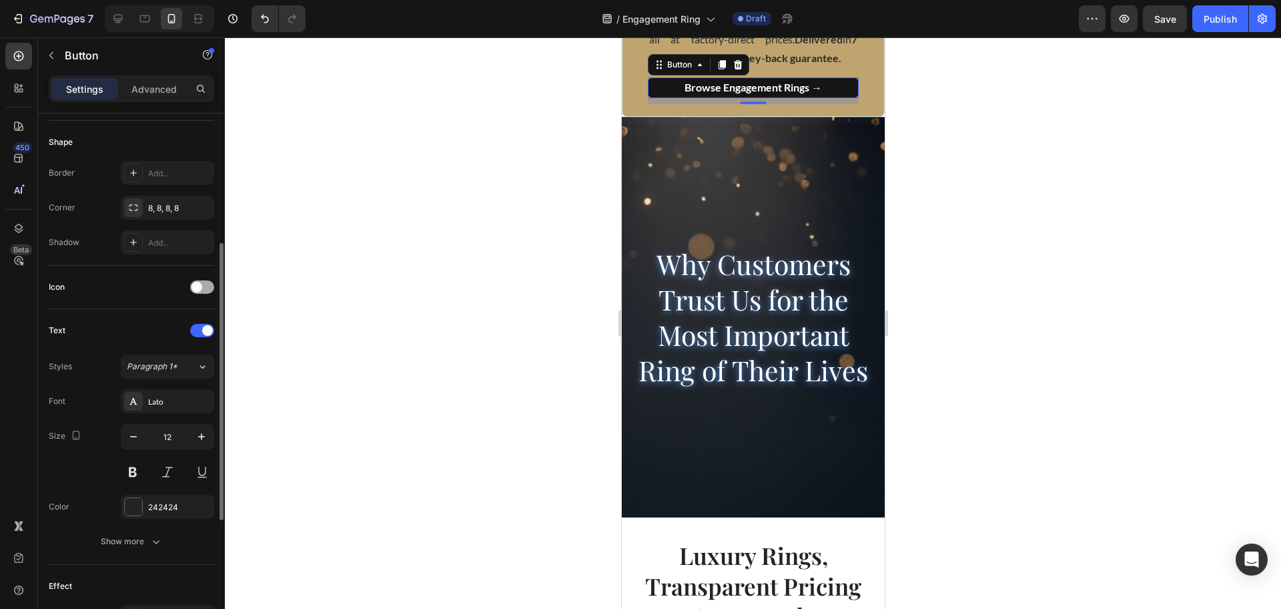
click at [201, 285] on span at bounding box center [197, 287] width 11 height 11
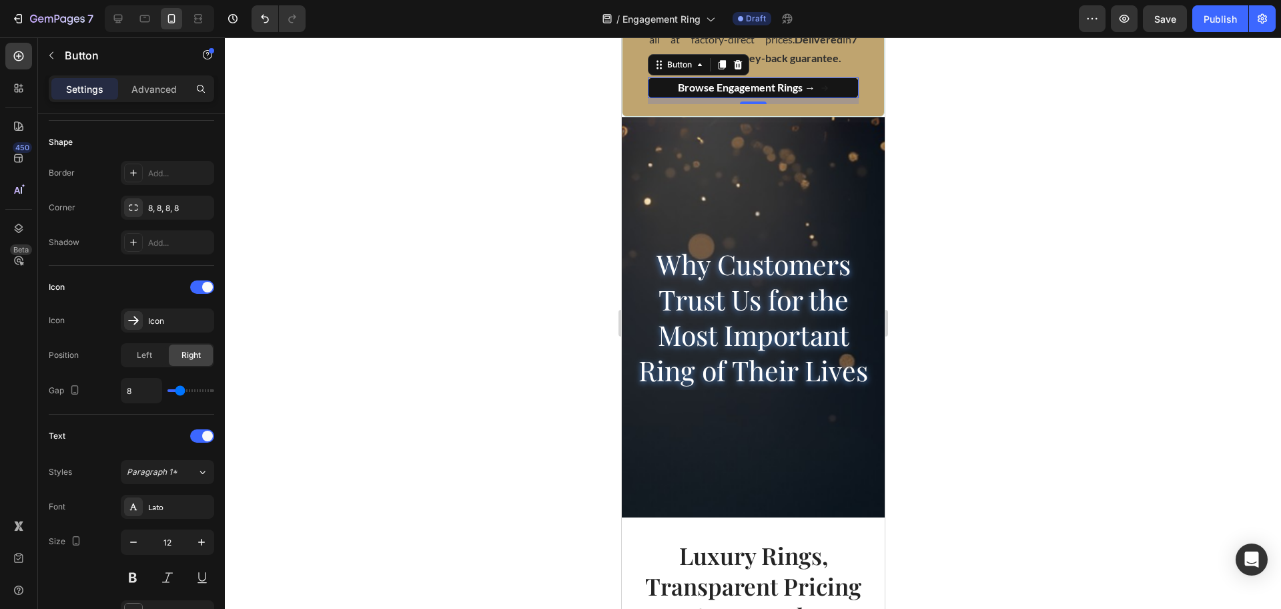
click at [822, 92] on link "Browse Engagement Rings →" at bounding box center [752, 87] width 211 height 21
click at [205, 285] on span at bounding box center [207, 287] width 11 height 11
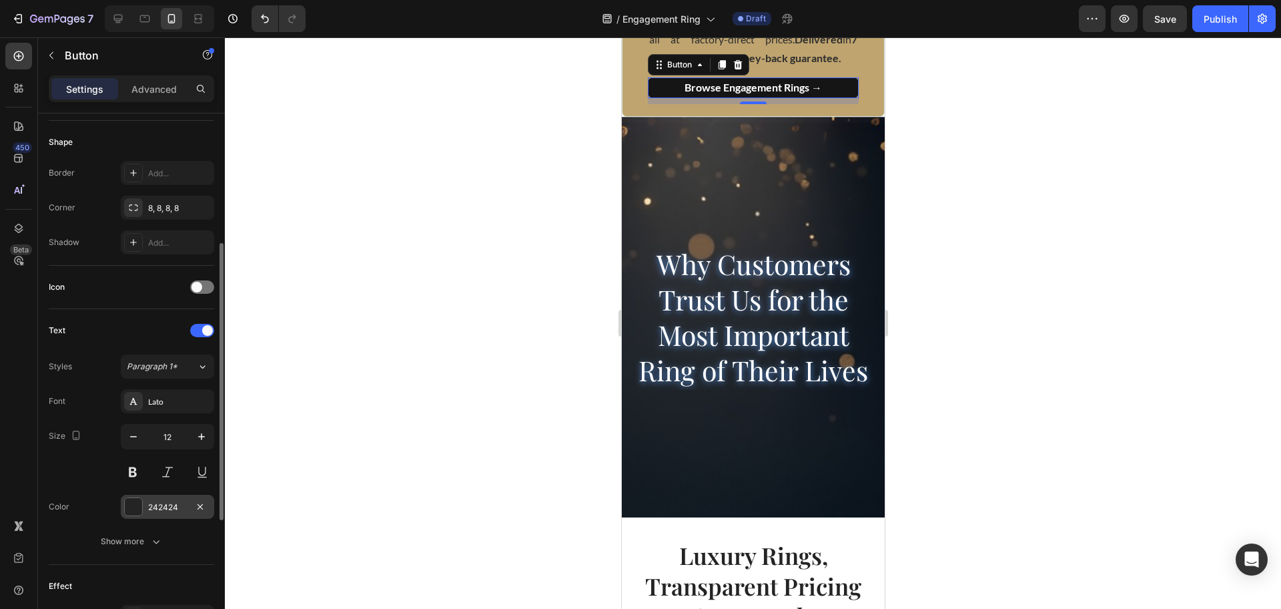
scroll to position [417, 0]
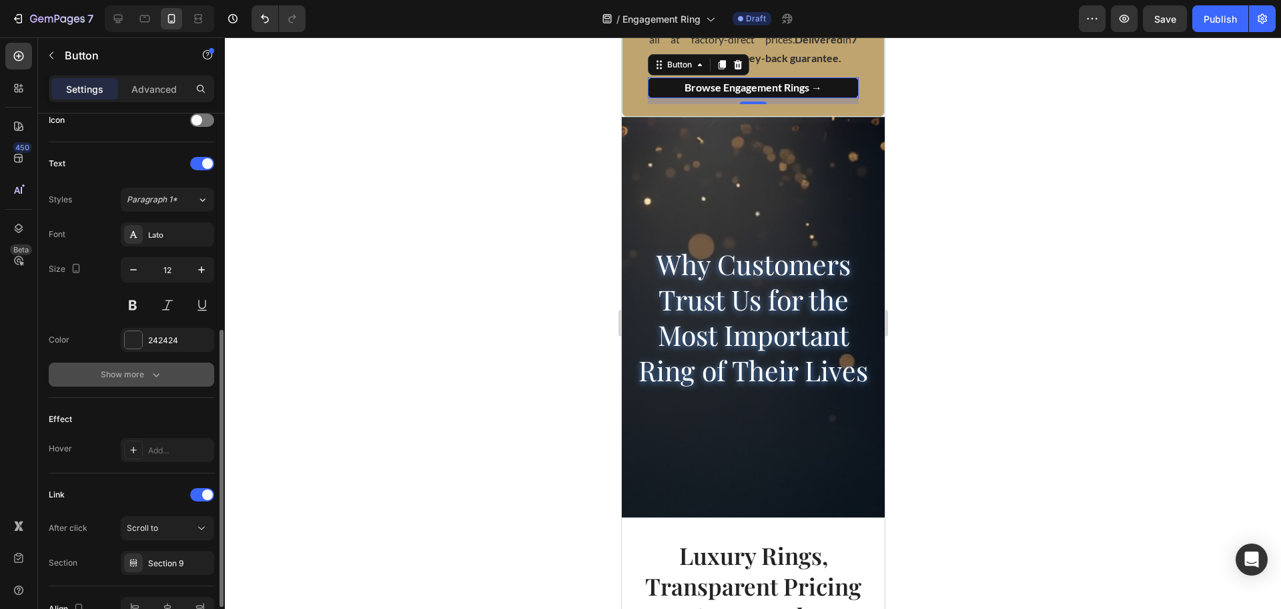
click at [165, 380] on button "Show more" at bounding box center [132, 374] width 166 height 24
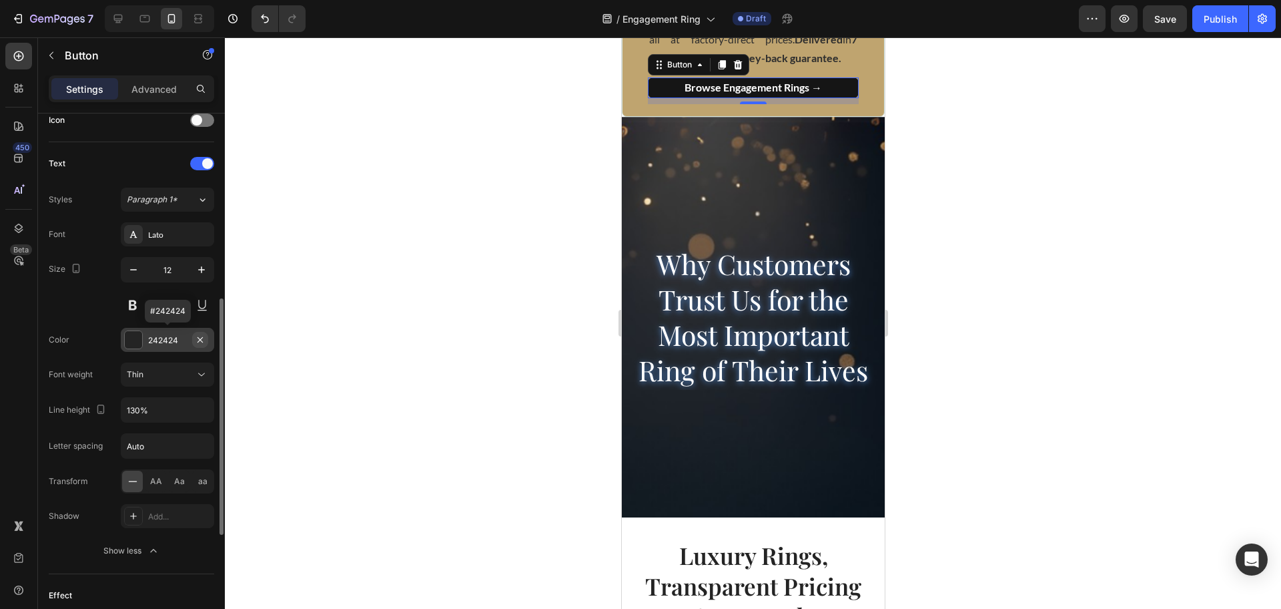
click at [194, 341] on button "button" at bounding box center [200, 340] width 16 height 16
click at [154, 348] on div "Add..." at bounding box center [167, 340] width 93 height 24
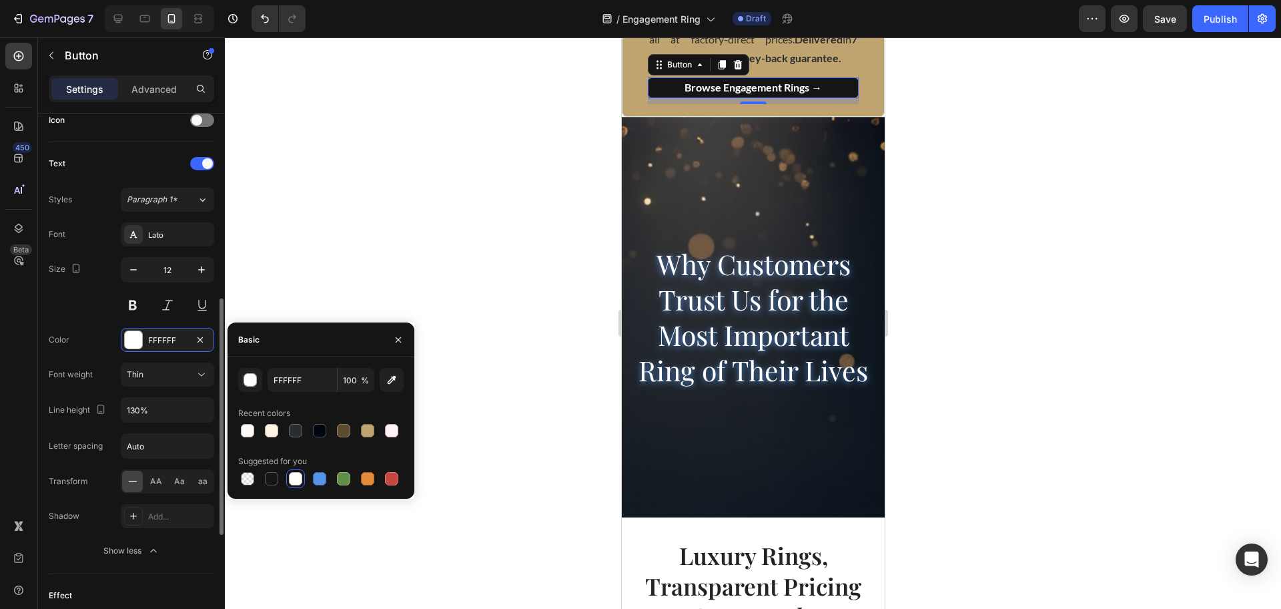
click at [137, 159] on div "Text" at bounding box center [132, 163] width 166 height 21
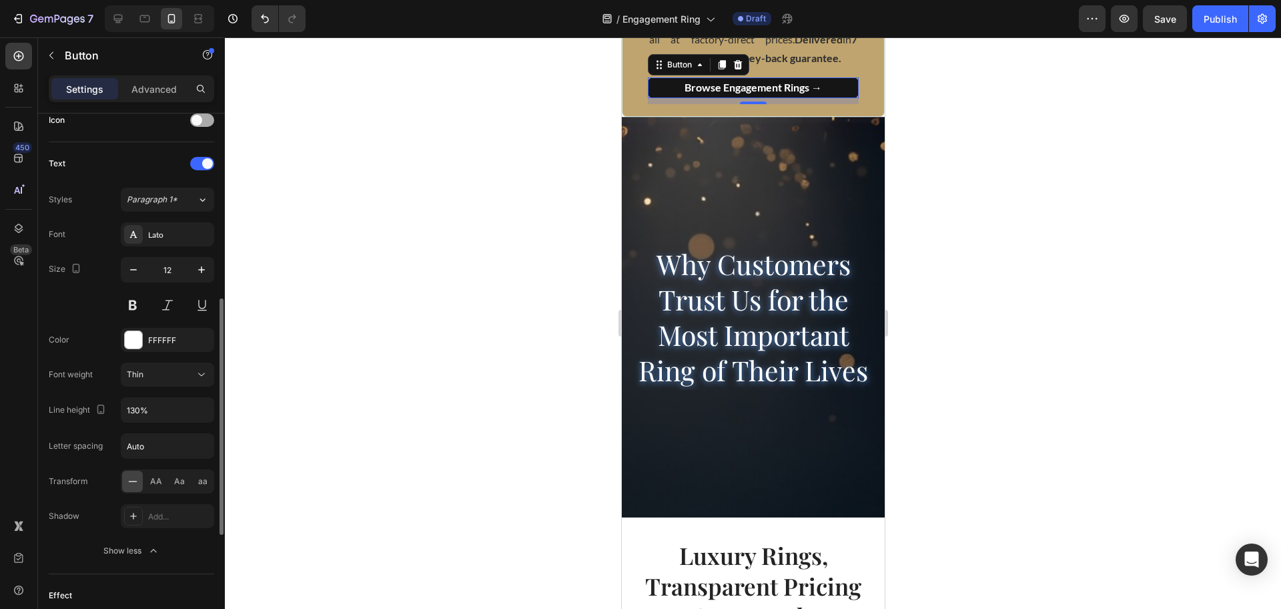
click at [199, 124] on span at bounding box center [197, 120] width 11 height 11
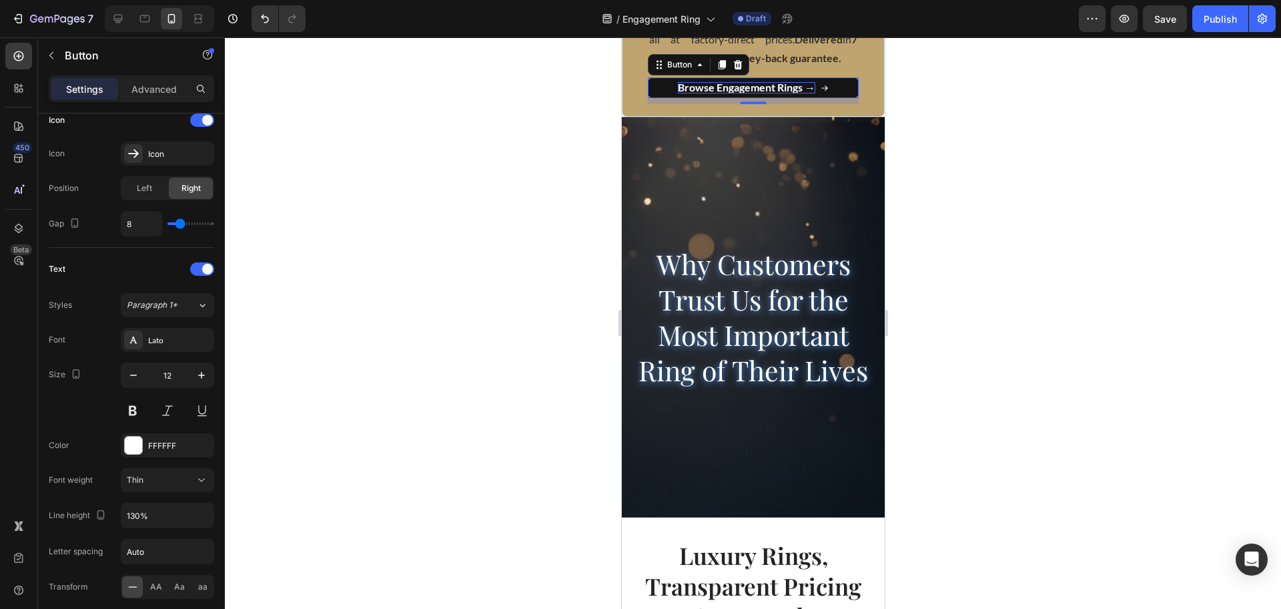
click at [808, 93] on span "Browse Engagement Rings →" at bounding box center [745, 87] width 137 height 13
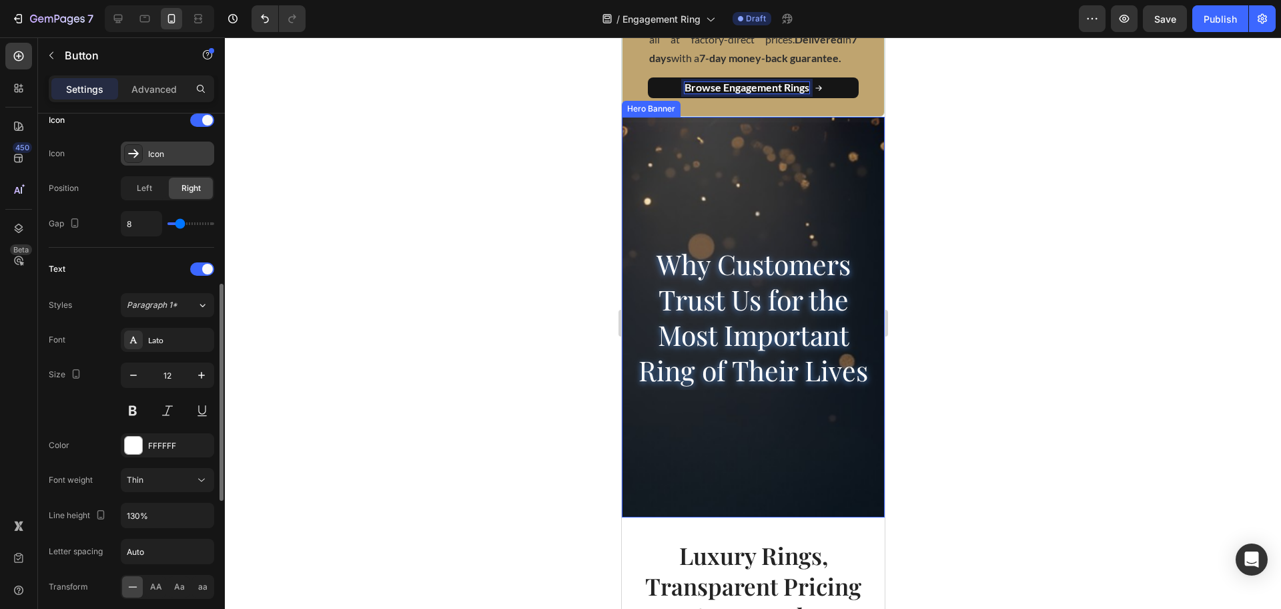
click at [166, 156] on div "Icon" at bounding box center [179, 154] width 63 height 12
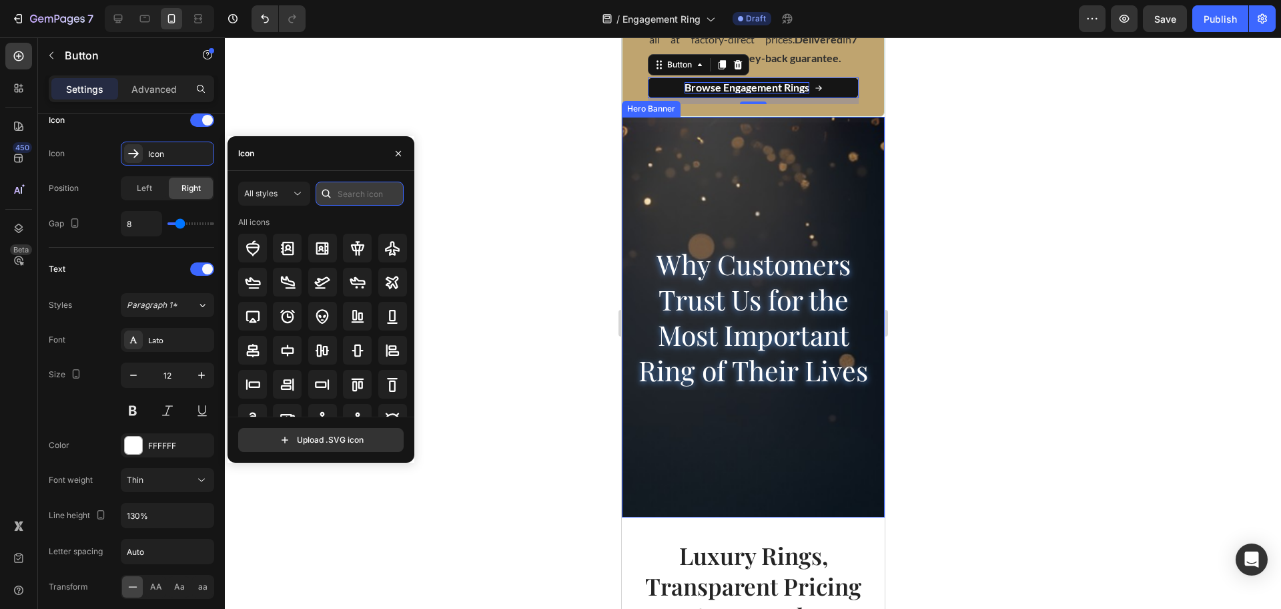
click at [340, 191] on input "text" at bounding box center [360, 194] width 88 height 24
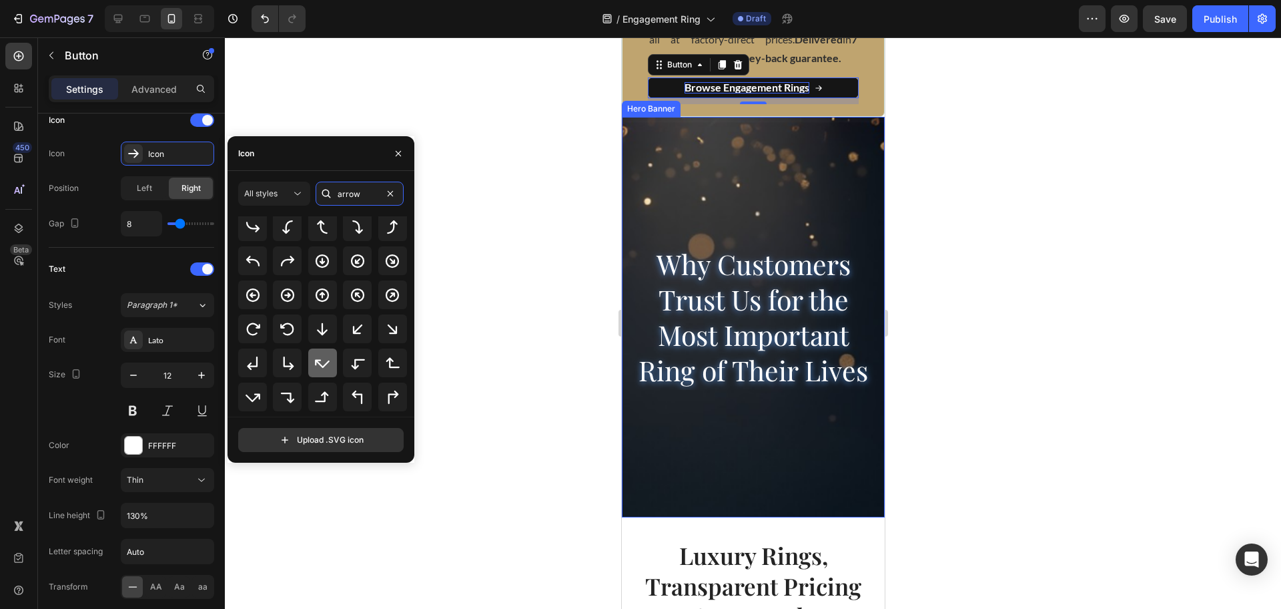
scroll to position [83, 0]
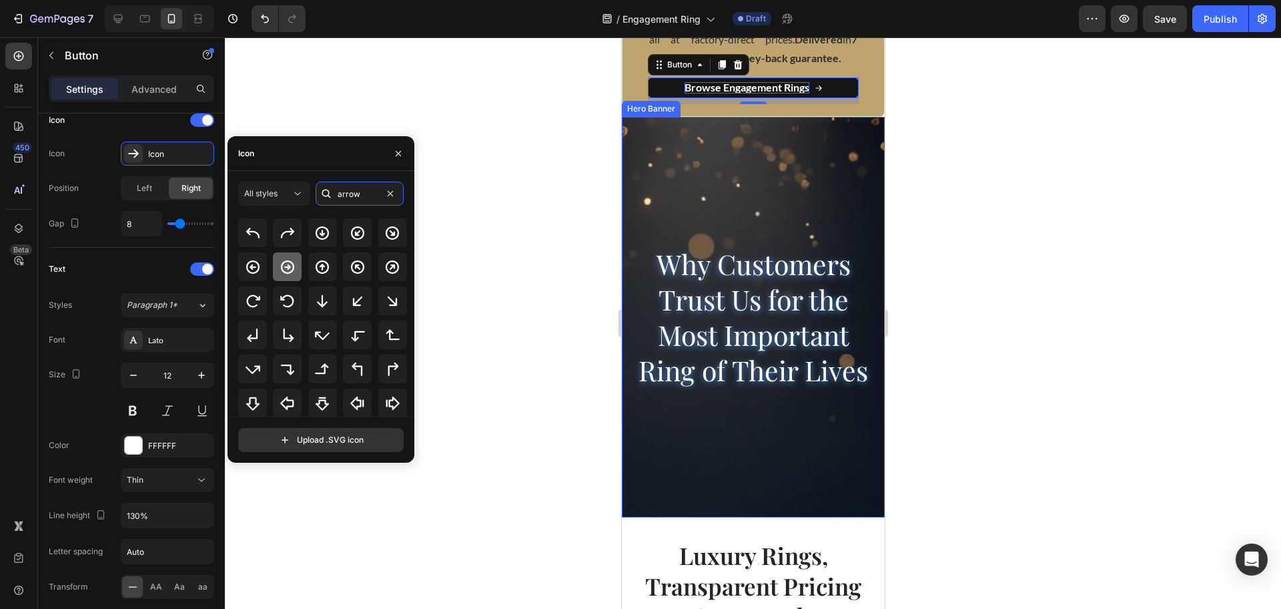
type input "arrow"
click at [289, 265] on icon at bounding box center [288, 267] width 16 height 16
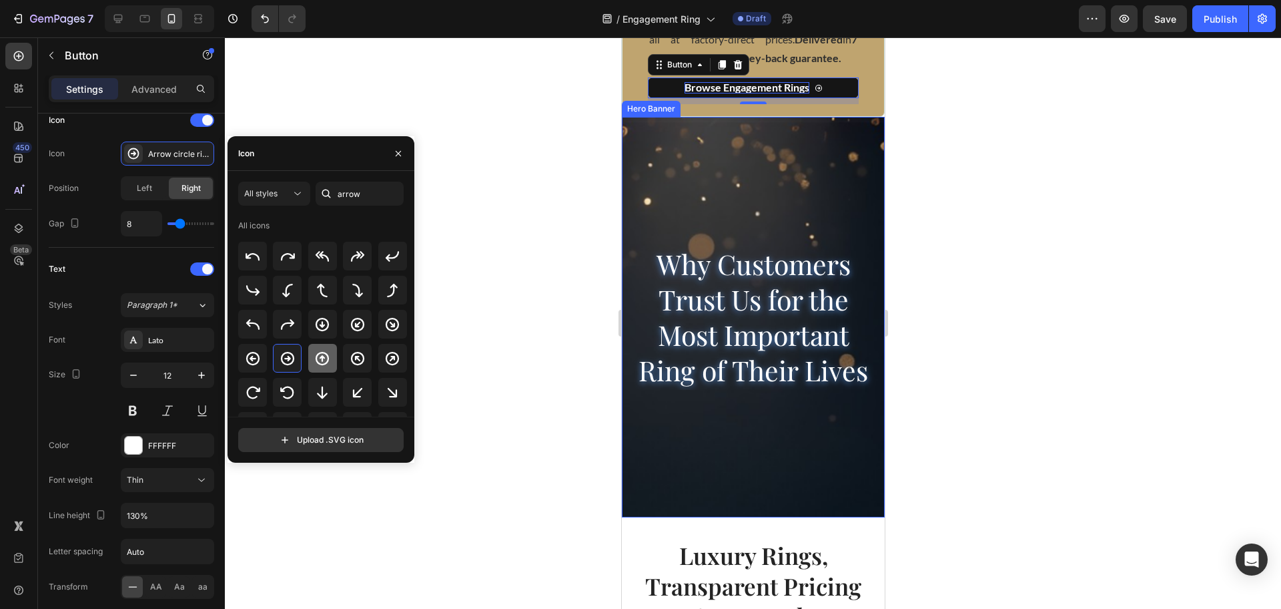
scroll to position [0, 0]
click at [275, 190] on span "All styles" at bounding box center [260, 193] width 33 height 10
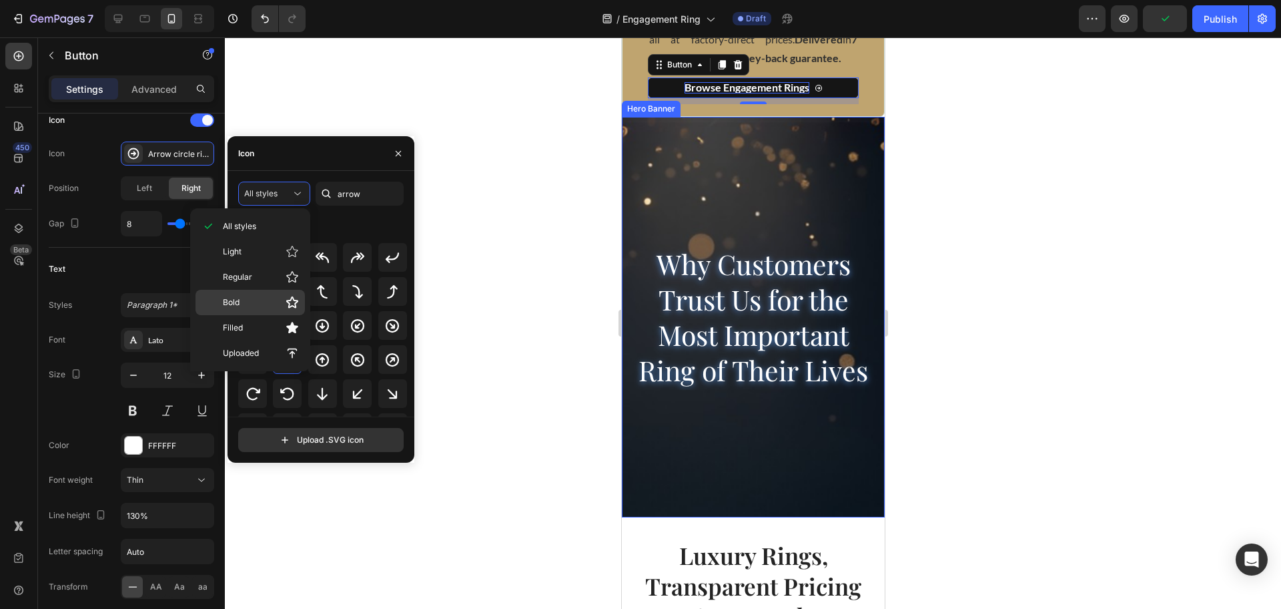
click at [262, 300] on p "Bold" at bounding box center [261, 302] width 76 height 13
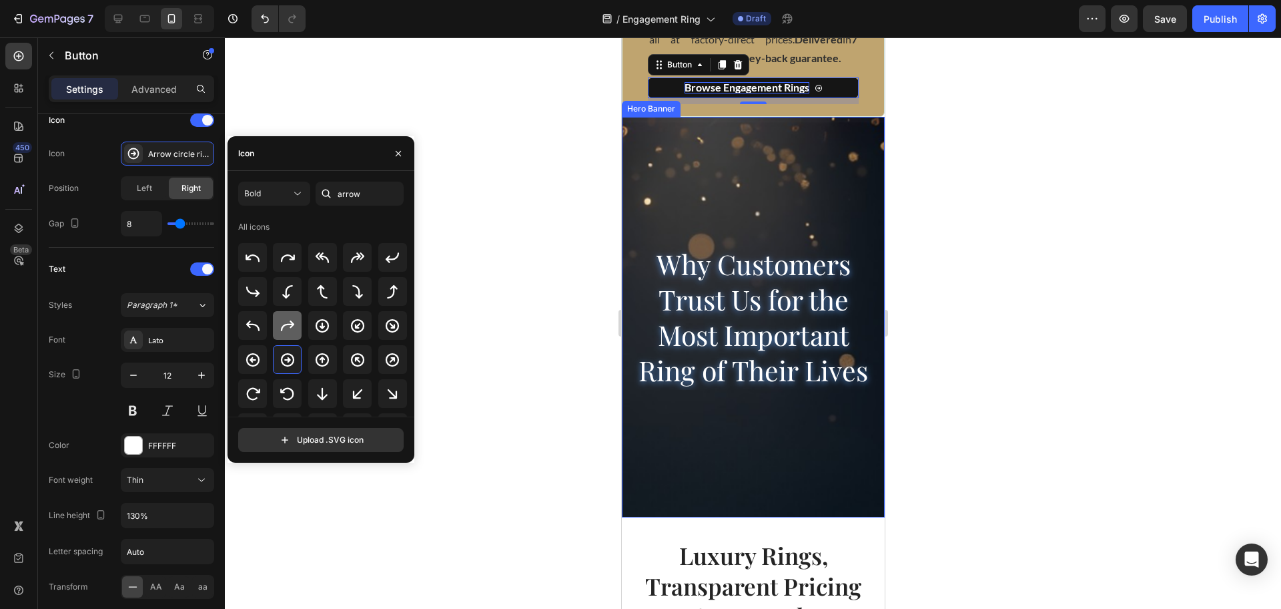
click at [288, 324] on icon at bounding box center [287, 325] width 13 height 11
click at [289, 356] on icon at bounding box center [288, 360] width 13 height 11
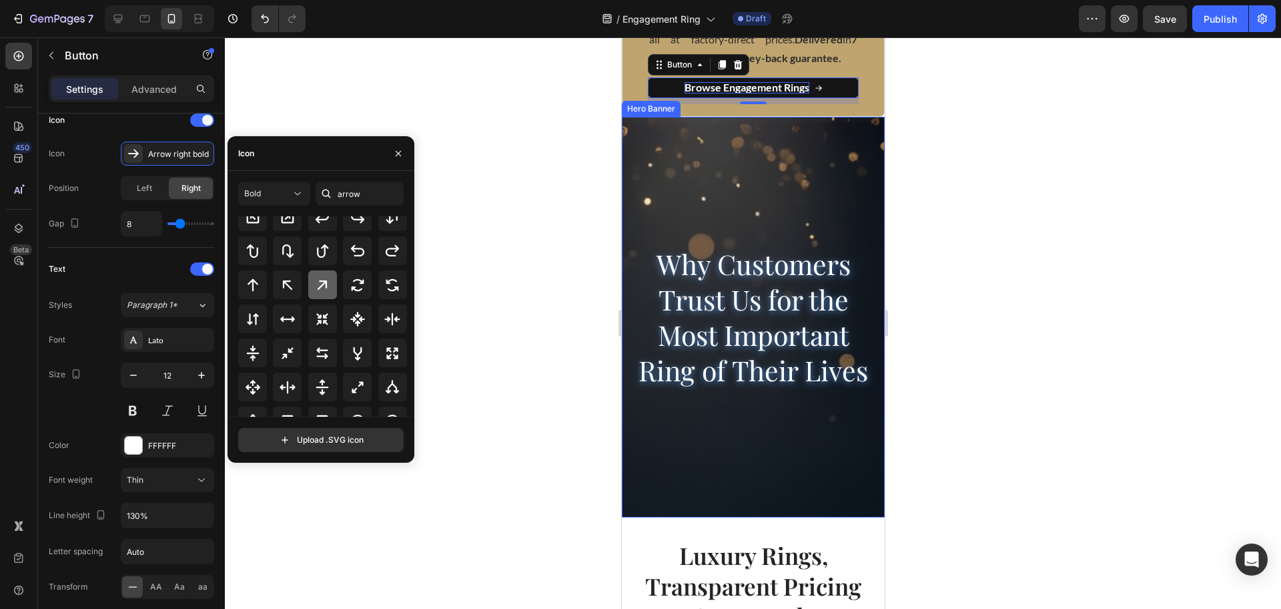
scroll to position [434, 0]
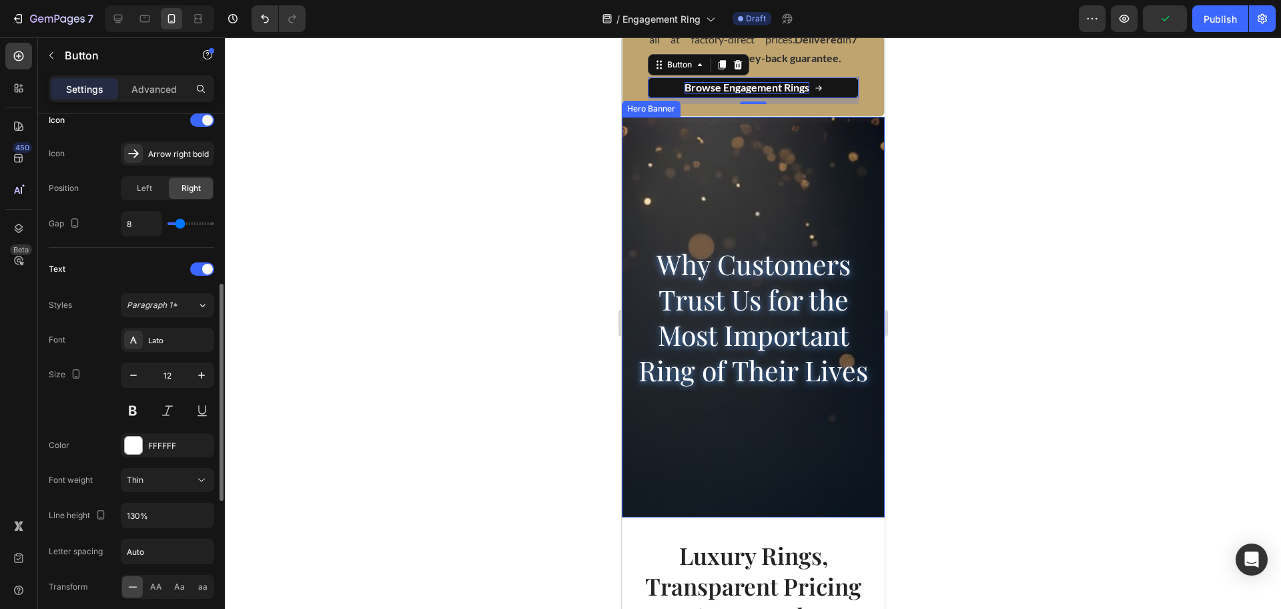
click at [152, 257] on div "Text Styles Paragraph 1* Font Lato Size 12 Color FFFFFF Font weight Thin Line h…" at bounding box center [132, 464] width 166 height 432
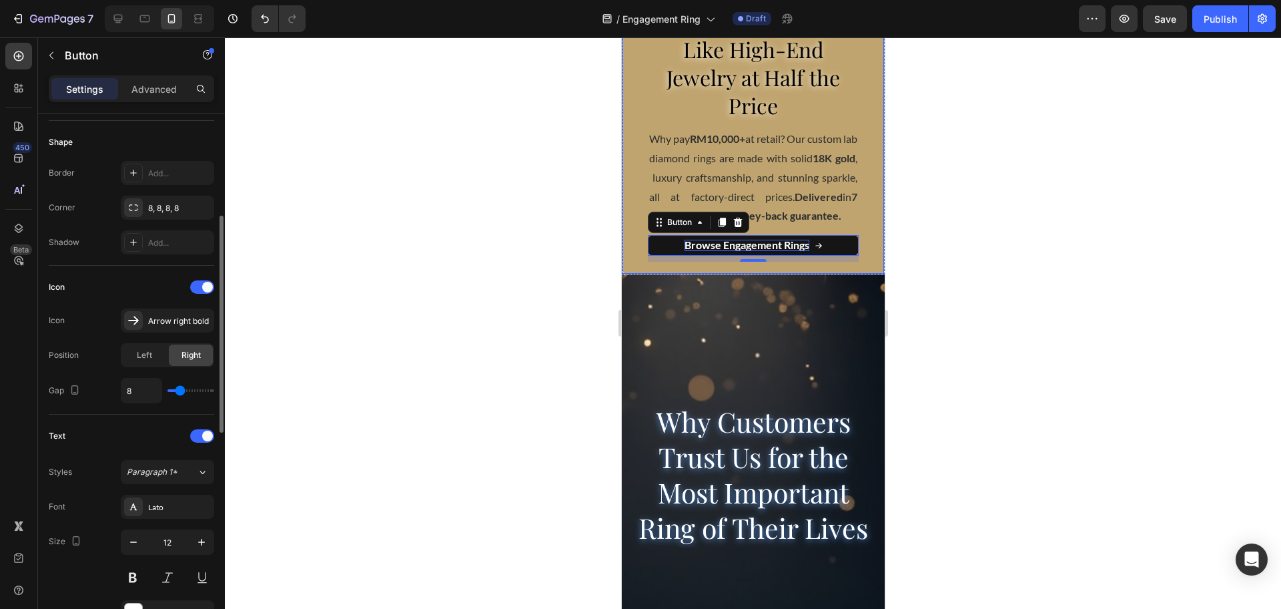
scroll to position [408, 0]
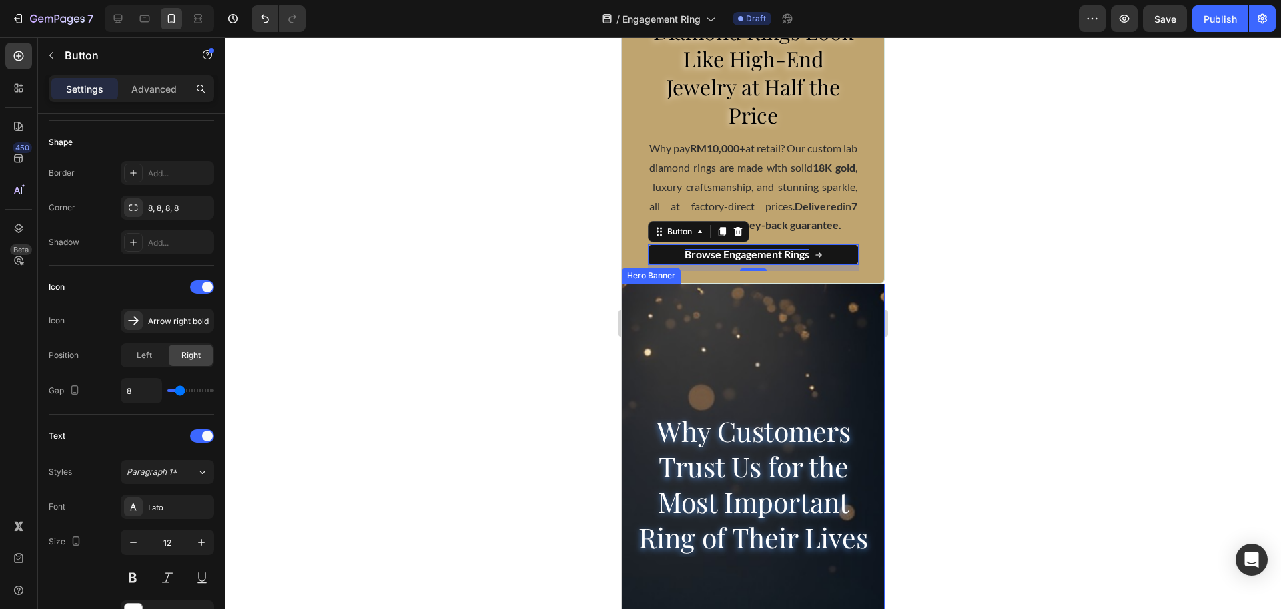
click at [991, 312] on div at bounding box center [753, 322] width 1057 height 571
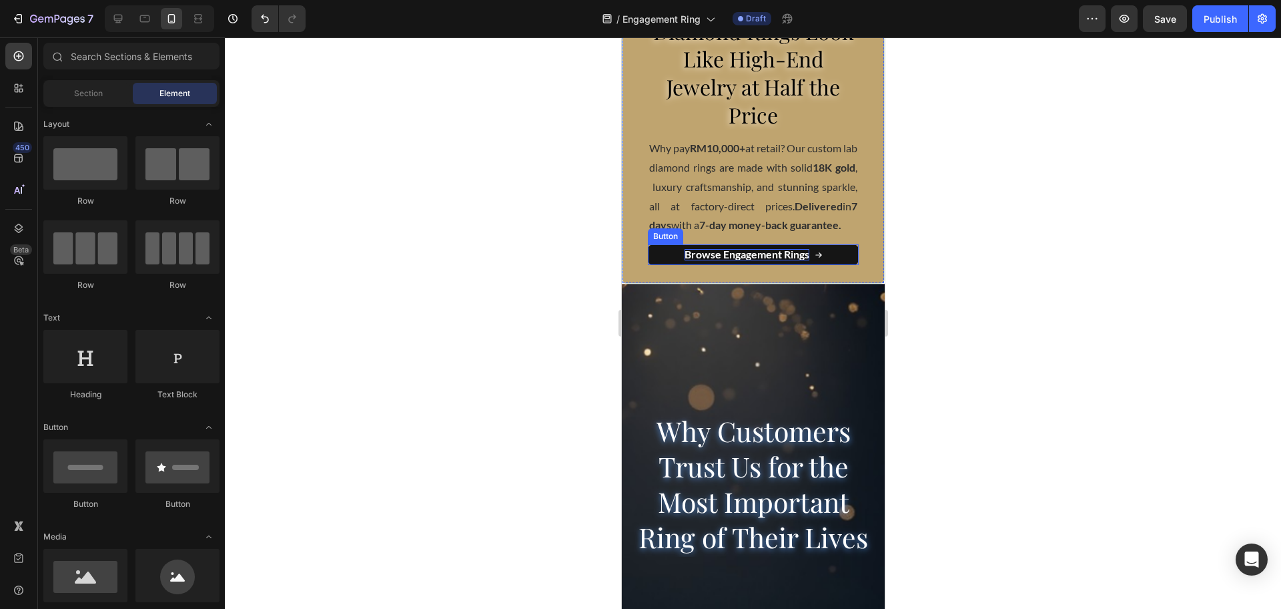
drag, startPoint x: 820, startPoint y: 266, endPoint x: 644, endPoint y: 308, distance: 180.3
click at [820, 265] on link "Browse Engagement Rings" at bounding box center [752, 254] width 211 height 21
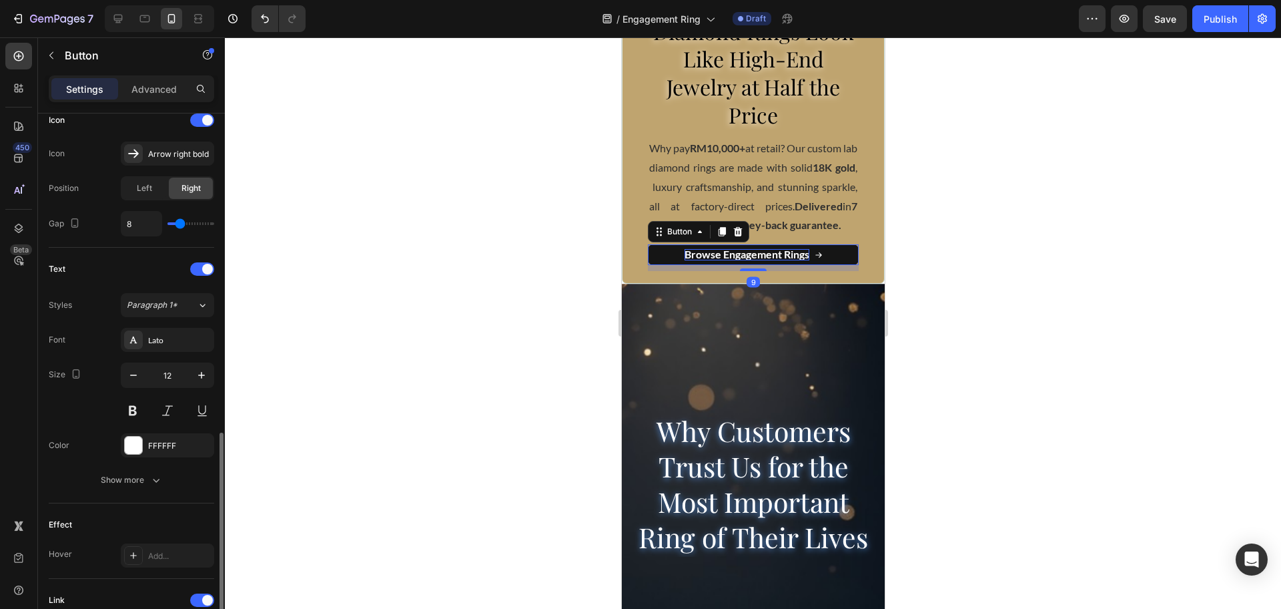
scroll to position [501, 0]
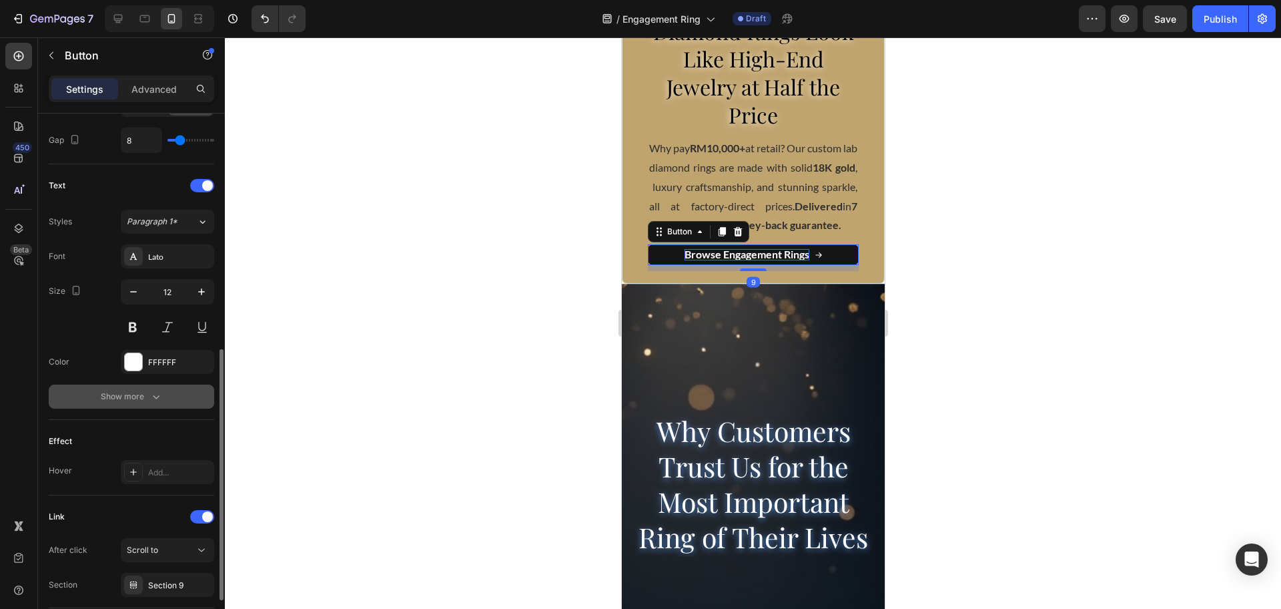
click at [128, 394] on div "Show more" at bounding box center [132, 396] width 62 height 13
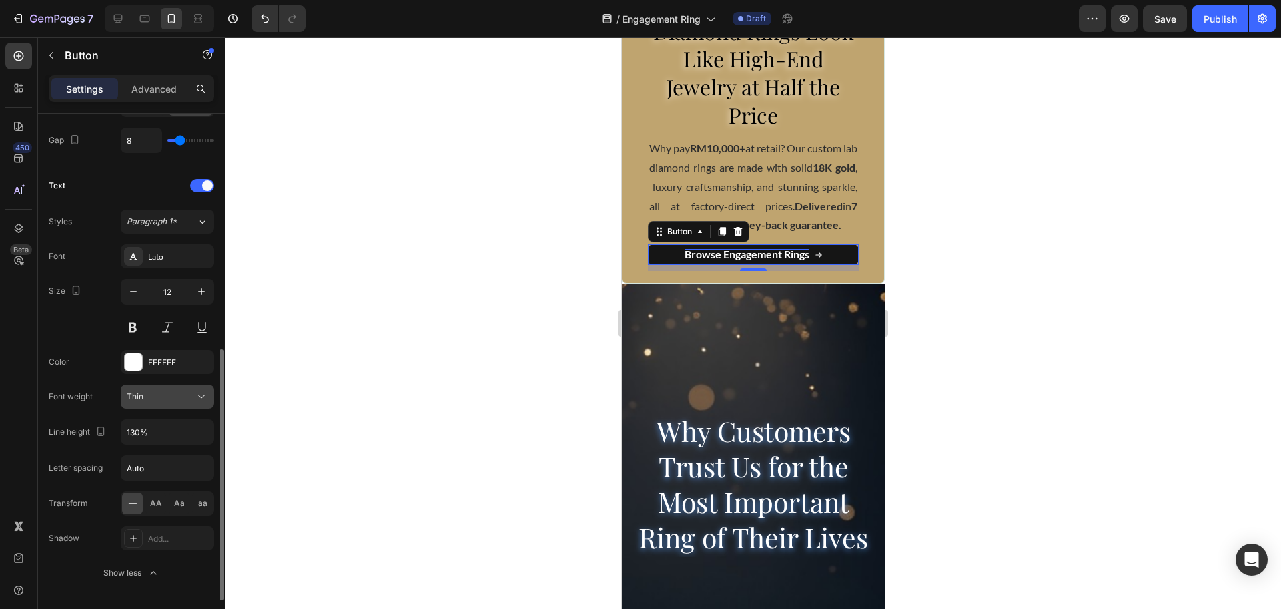
scroll to position [584, 0]
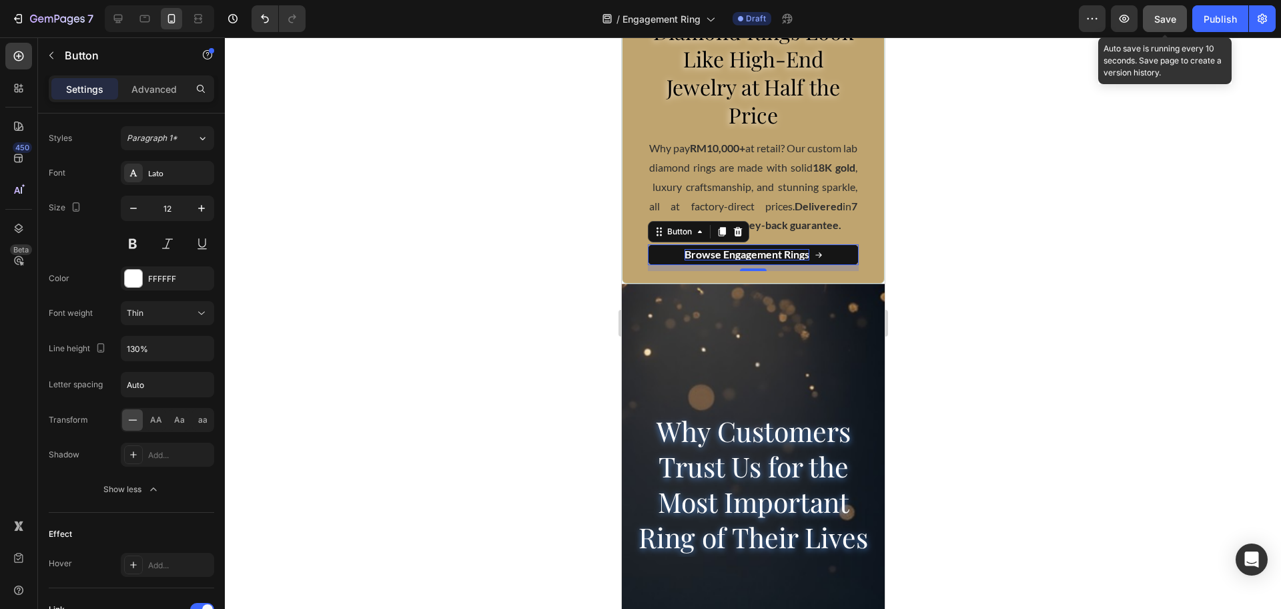
click at [1163, 28] on button "Save" at bounding box center [1165, 18] width 44 height 27
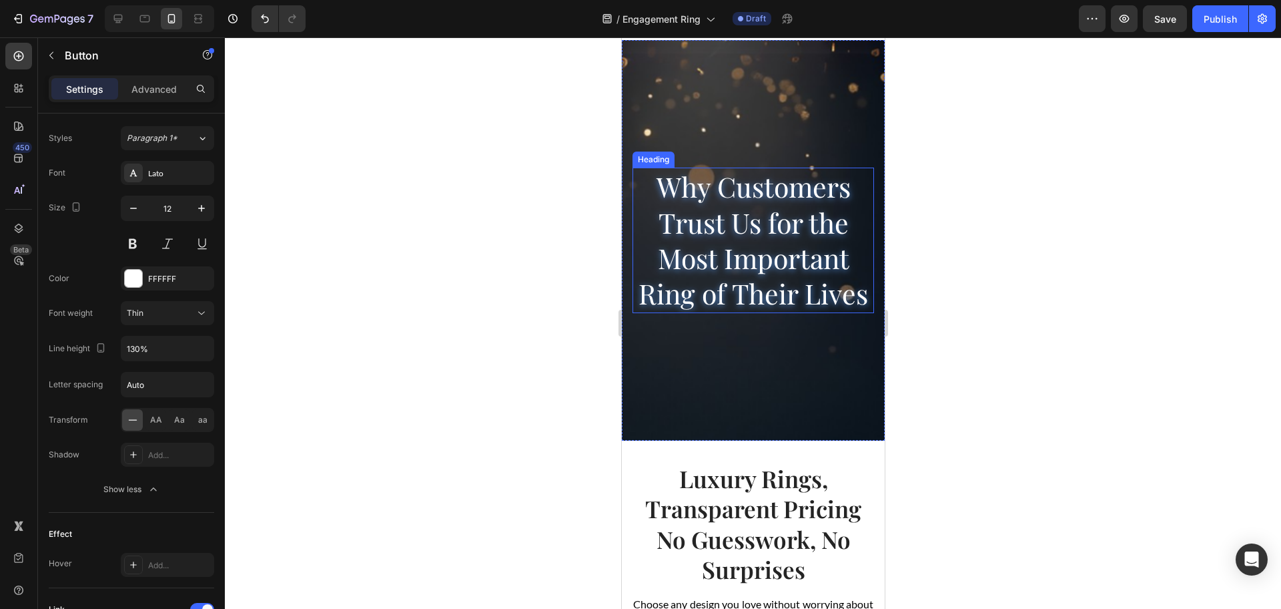
scroll to position [908, 0]
